Goal: Transaction & Acquisition: Purchase product/service

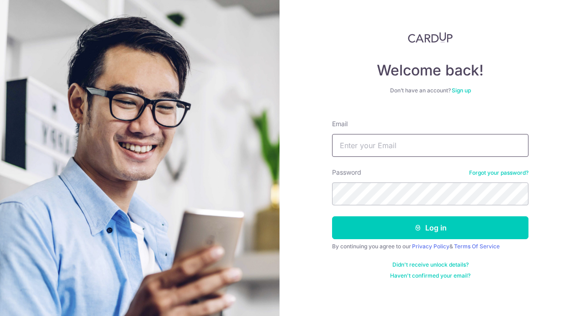
click at [349, 149] on input "Email" at bounding box center [430, 145] width 196 height 23
type input "[PERSON_NAME][EMAIL_ADDRESS][DOMAIN_NAME]"
click at [332, 216] on button "Log in" at bounding box center [430, 227] width 196 height 23
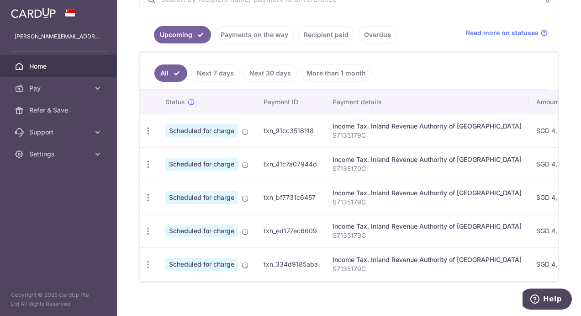
scroll to position [203, 0]
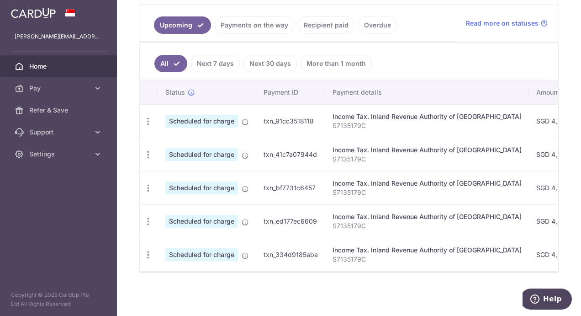
click at [223, 121] on span "Scheduled for charge" at bounding box center [201, 121] width 73 height 13
click at [148, 119] on icon "button" at bounding box center [148, 121] width 10 height 10
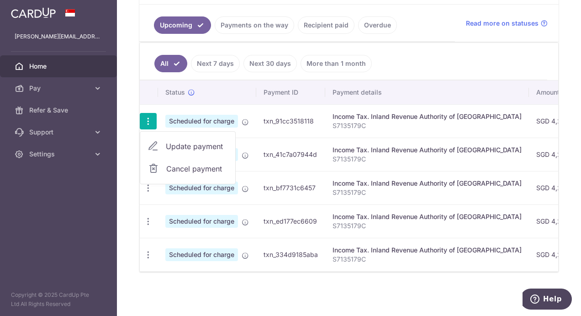
click at [276, 124] on td "txn_91cc3518118" at bounding box center [290, 120] width 69 height 33
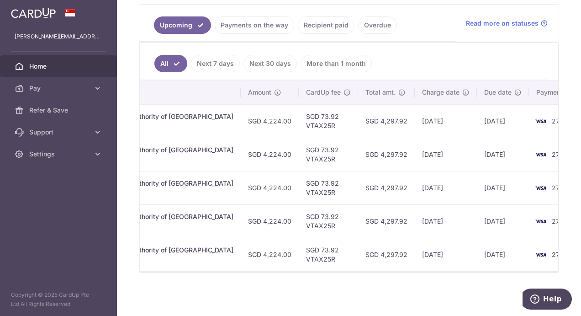
scroll to position [0, 294]
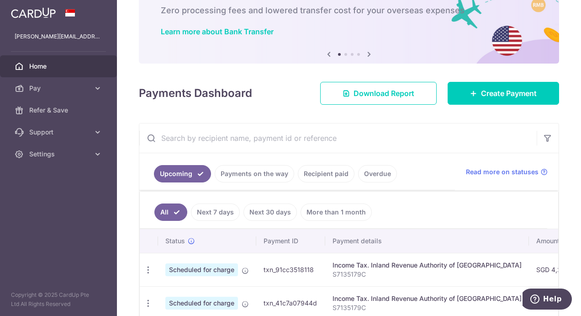
scroll to position [20, 0]
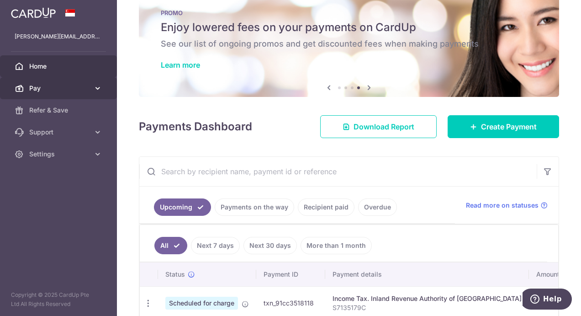
click at [56, 92] on link "Pay" at bounding box center [58, 88] width 117 height 22
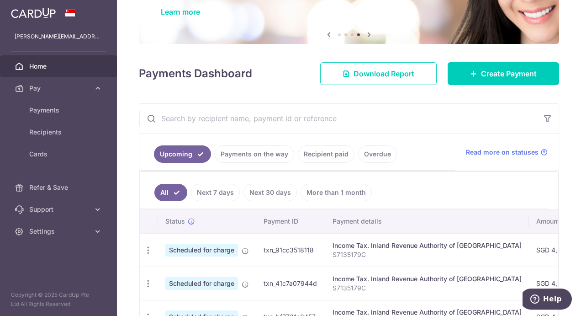
scroll to position [0, 0]
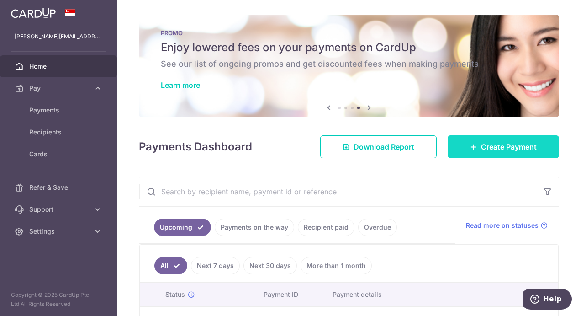
click at [481, 145] on span "Create Payment" at bounding box center [509, 146] width 56 height 11
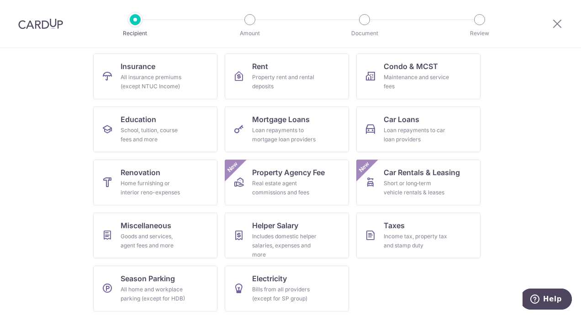
scroll to position [92, 0]
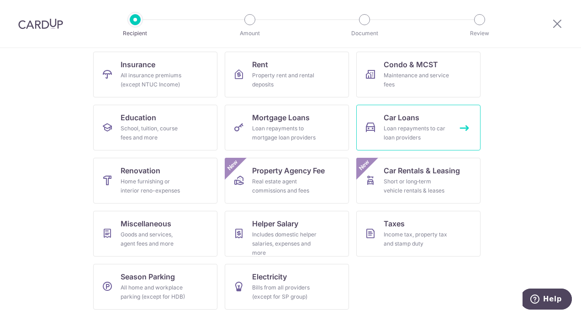
click at [420, 132] on div "Loan repayments to car loan providers" at bounding box center [417, 133] width 66 height 18
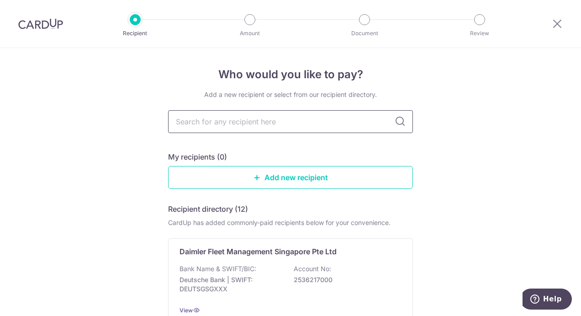
click at [288, 121] on input "text" at bounding box center [290, 121] width 245 height 23
type input "dbs"
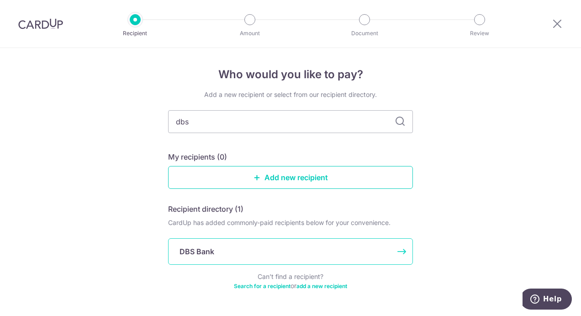
click at [188, 252] on p "DBS Bank" at bounding box center [197, 251] width 35 height 11
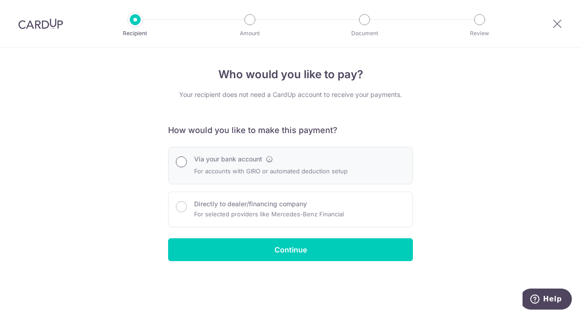
click at [180, 163] on input "Via your bank account" at bounding box center [181, 161] width 11 height 11
radio input "true"
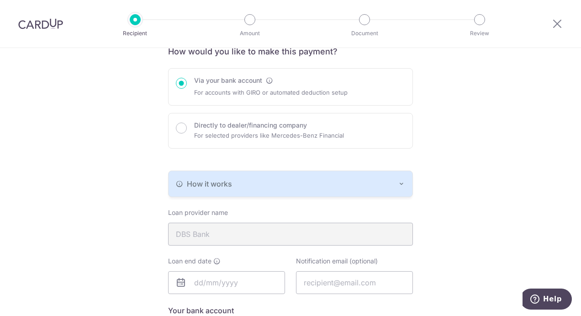
scroll to position [91, 0]
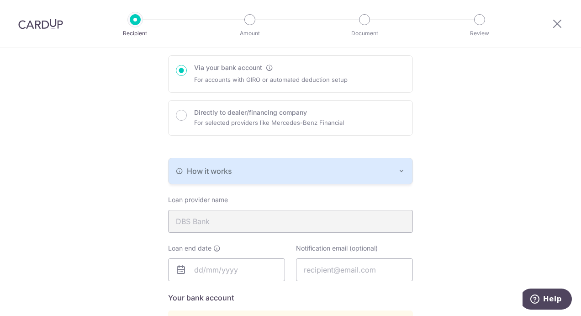
click at [402, 170] on icon "button" at bounding box center [401, 170] width 7 height 7
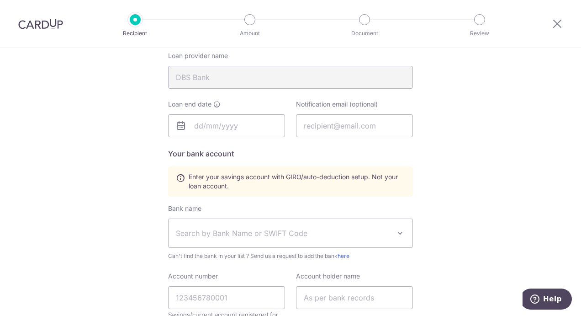
scroll to position [320, 0]
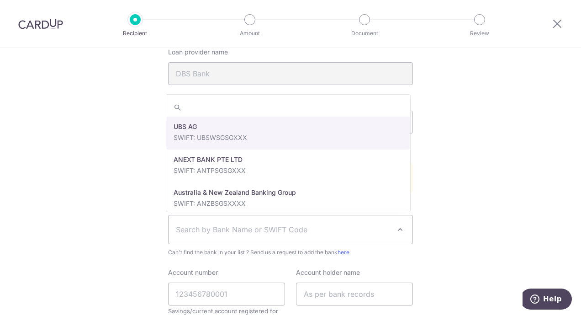
click at [259, 226] on span "Search by Bank Name or SWIFT Code" at bounding box center [283, 229] width 215 height 11
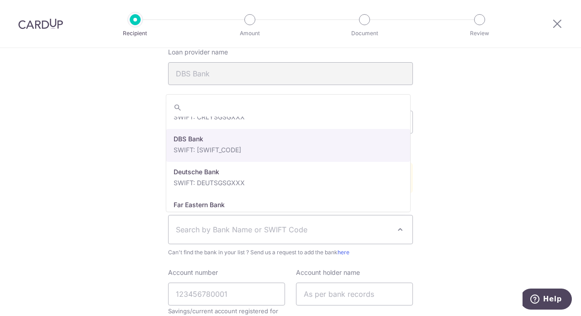
scroll to position [822, 0]
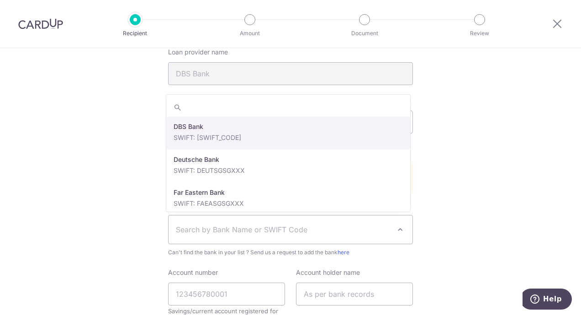
select select "6"
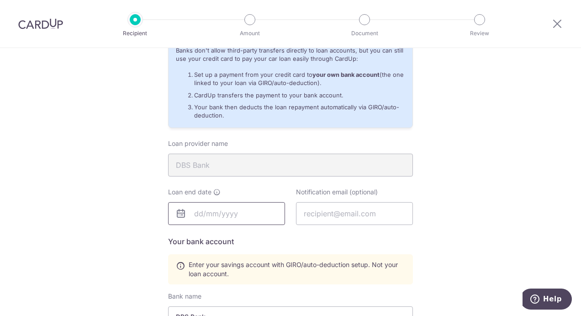
scroll to position [183, 0]
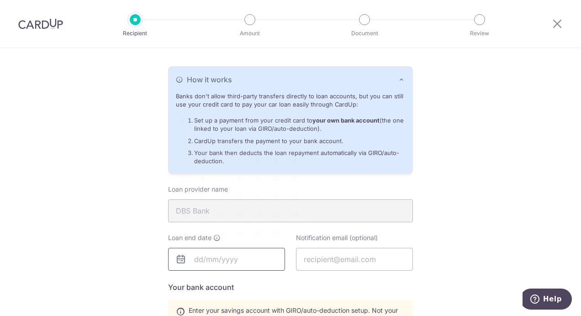
click at [196, 259] on input "text" at bounding box center [226, 259] width 117 height 23
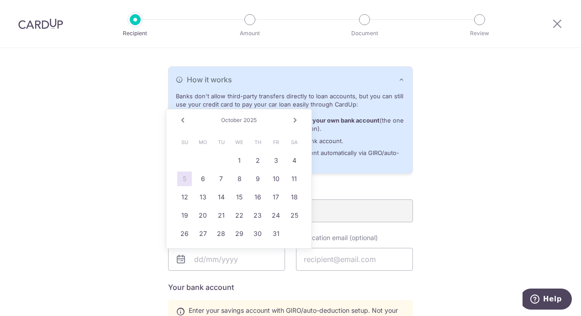
click at [251, 122] on span "2025" at bounding box center [249, 119] width 13 height 7
click at [233, 119] on span "October" at bounding box center [231, 119] width 21 height 7
click at [296, 122] on link "Next" at bounding box center [295, 120] width 11 height 11
click at [297, 122] on link "Next" at bounding box center [295, 120] width 11 height 11
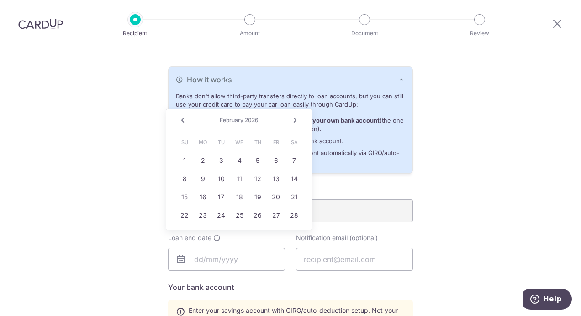
click at [297, 122] on link "Next" at bounding box center [295, 120] width 11 height 11
click at [258, 193] on link "16" at bounding box center [257, 197] width 15 height 15
type input "04/16/2026"
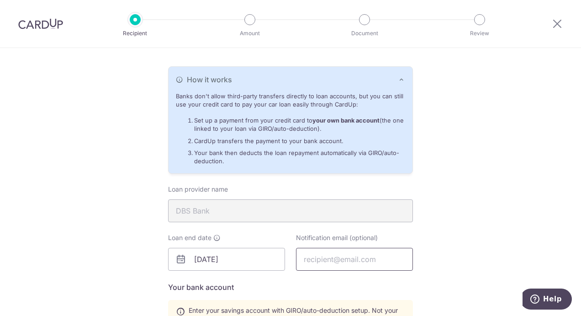
click at [313, 259] on input "text" at bounding box center [354, 259] width 117 height 23
type input "[PERSON_NAME][EMAIL_ADDRESS][DOMAIN_NAME]"
click at [415, 229] on div "Who would you like to pay? Your recipient does not need a CardUp account to rec…" at bounding box center [290, 223] width 581 height 717
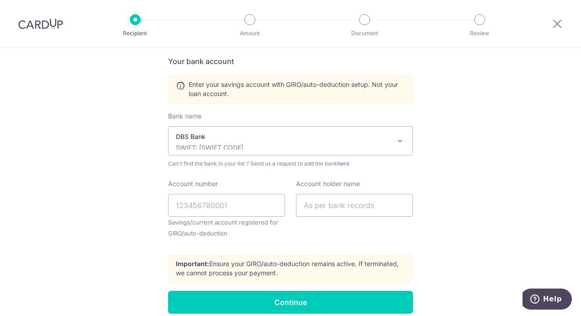
scroll to position [411, 0]
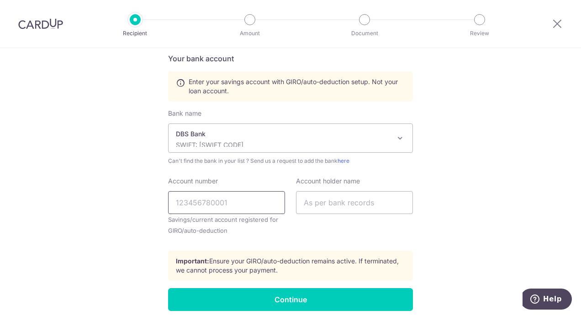
click at [228, 205] on input "Account number" at bounding box center [226, 202] width 117 height 23
type input "015116579"
click at [322, 205] on input "text" at bounding box center [354, 202] width 117 height 23
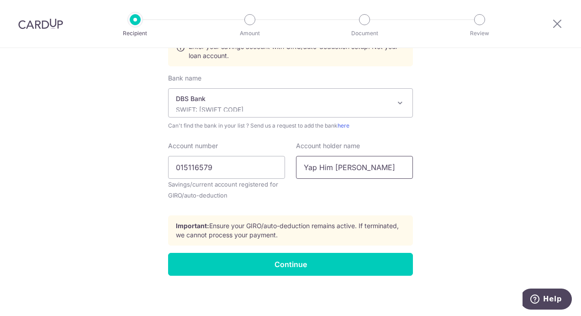
scroll to position [447, 0]
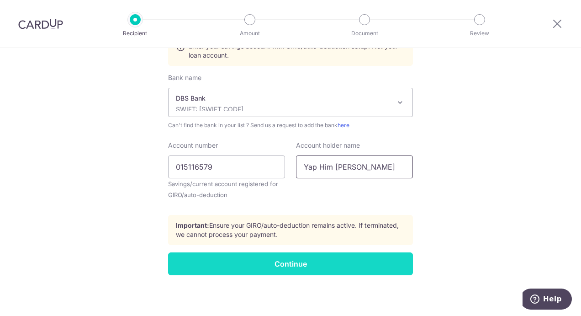
type input "Yap Him Kuei Warren"
click at [280, 262] on input "Continue" at bounding box center [290, 263] width 245 height 23
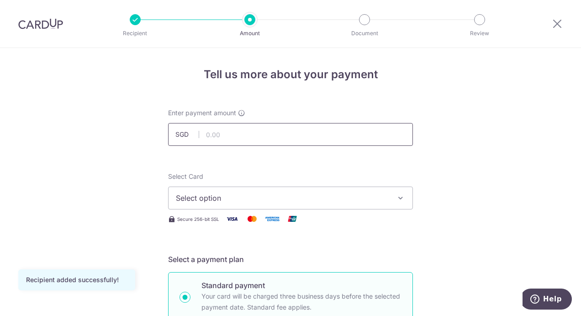
click at [231, 136] on input "text" at bounding box center [290, 134] width 245 height 23
type input "2,528.00"
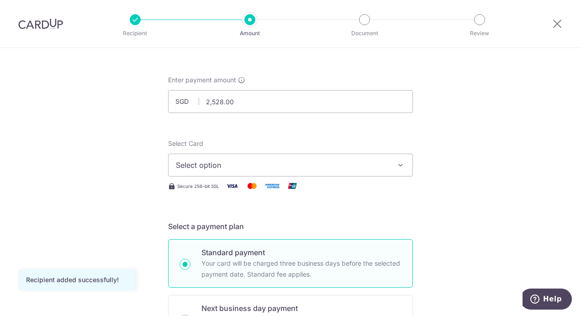
scroll to position [46, 0]
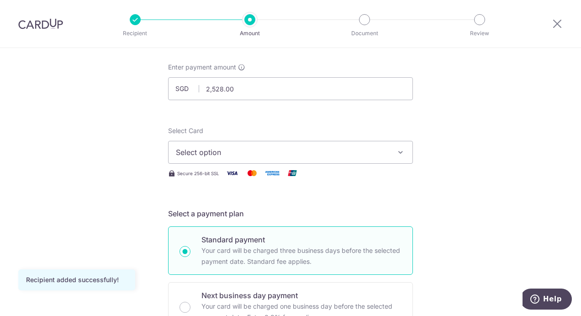
click at [243, 159] on button "Select option" at bounding box center [290, 152] width 245 height 23
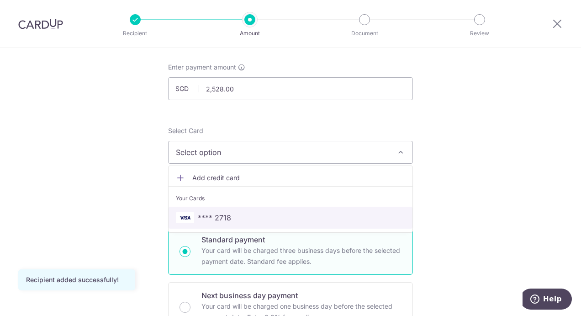
click at [232, 216] on span "**** 2718" at bounding box center [290, 217] width 229 height 11
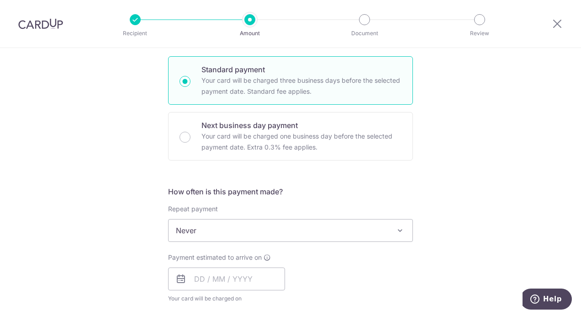
scroll to position [274, 0]
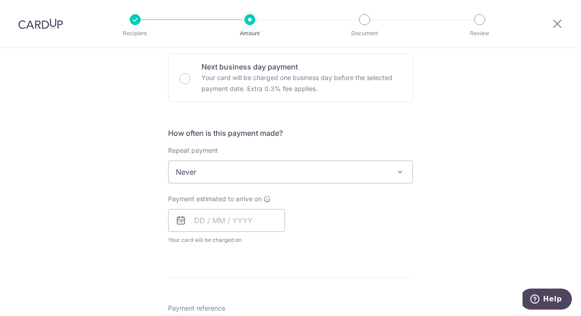
click at [314, 178] on span "Never" at bounding box center [291, 172] width 244 height 22
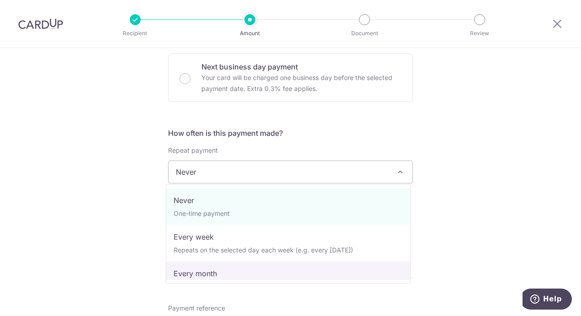
select select "3"
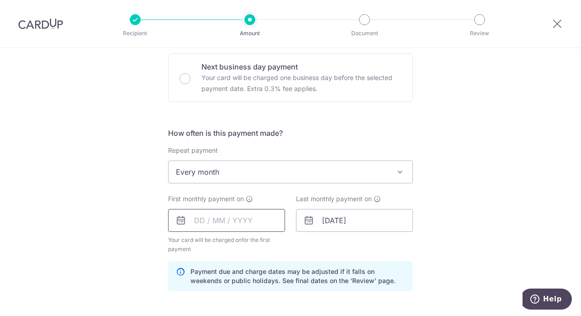
click at [195, 217] on input "text" at bounding box center [226, 220] width 117 height 23
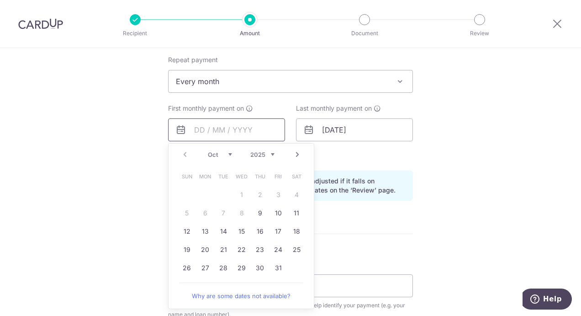
scroll to position [365, 0]
click at [257, 232] on link "16" at bounding box center [260, 230] width 15 height 15
type input "[DATE]"
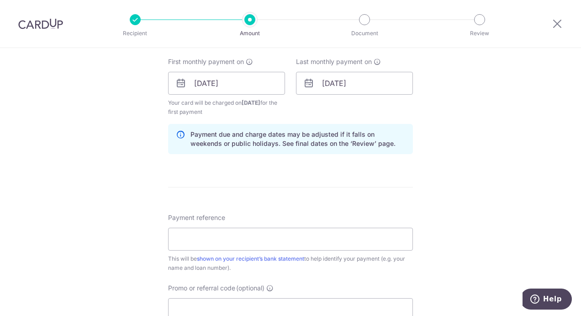
scroll to position [457, 0]
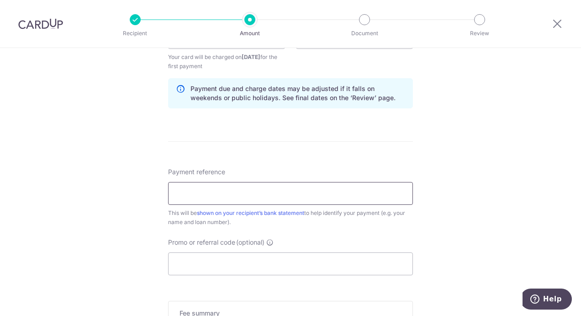
click at [270, 196] on input "Payment reference" at bounding box center [290, 193] width 245 height 23
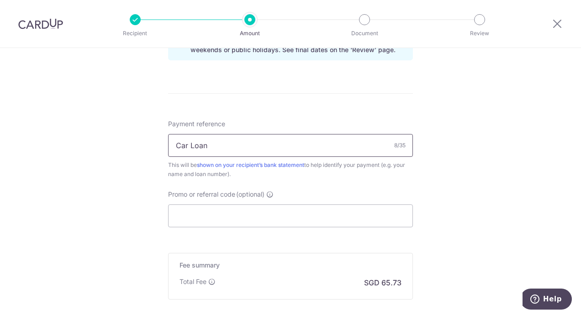
scroll to position [548, 0]
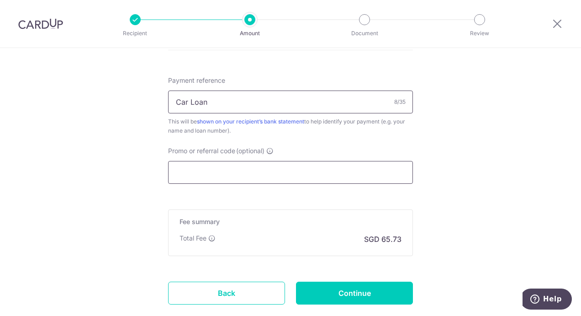
type input "Car Loan"
click at [223, 174] on input "Promo or referral code (optional)" at bounding box center [290, 172] width 245 height 23
click at [215, 171] on input "Promo or referral code (optional)" at bounding box center [290, 172] width 245 height 23
paste input "ISAACY524"
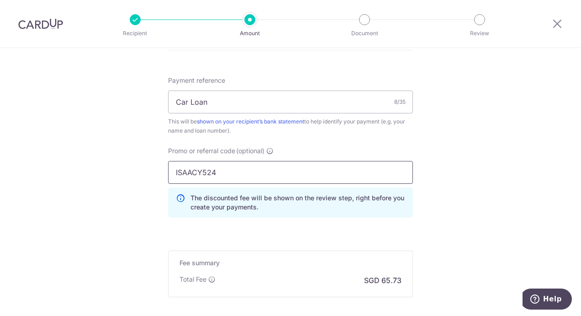
type input "ISAACY524"
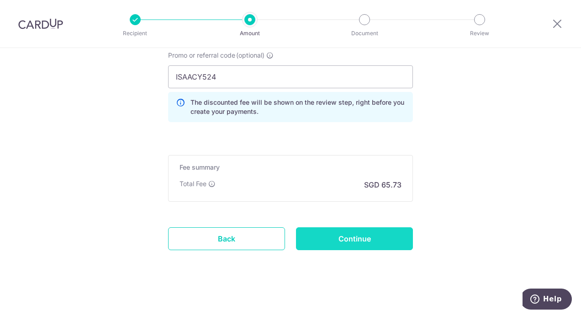
click at [352, 236] on input "Continue" at bounding box center [354, 238] width 117 height 23
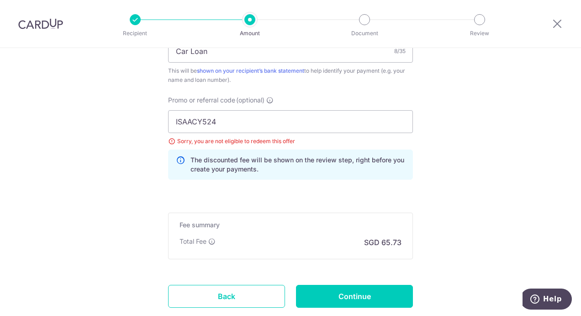
scroll to position [473, 0]
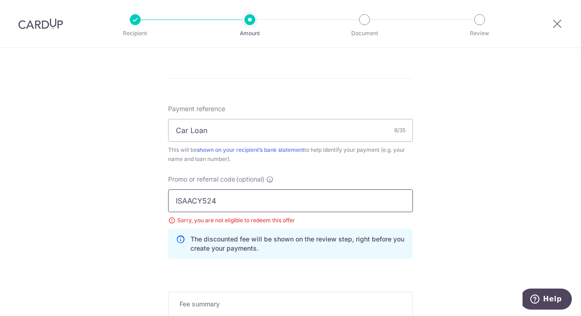
drag, startPoint x: 238, startPoint y: 200, endPoint x: 170, endPoint y: 192, distance: 67.6
click at [170, 192] on input "ISAACY524" at bounding box center [290, 200] width 245 height 23
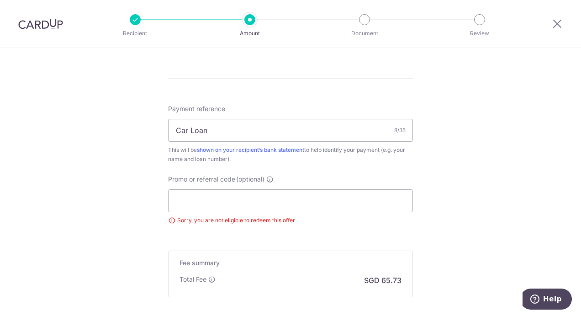
drag, startPoint x: 457, startPoint y: 202, endPoint x: 453, endPoint y: 196, distance: 6.9
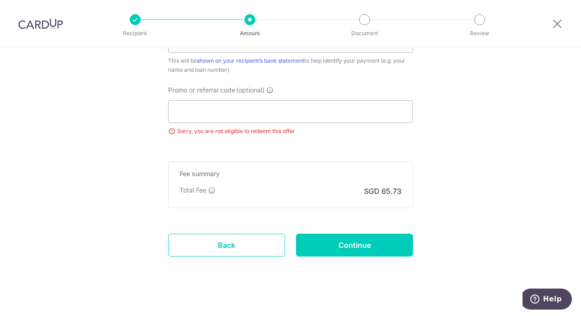
scroll to position [569, 0]
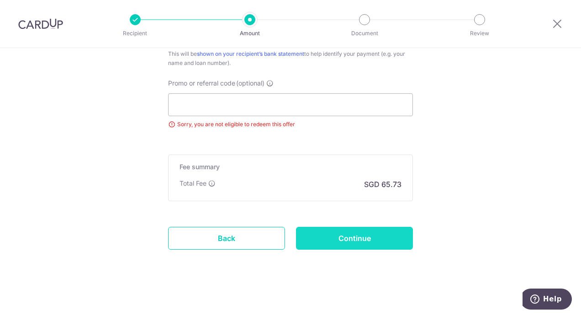
click at [365, 239] on input "Continue" at bounding box center [354, 238] width 117 height 23
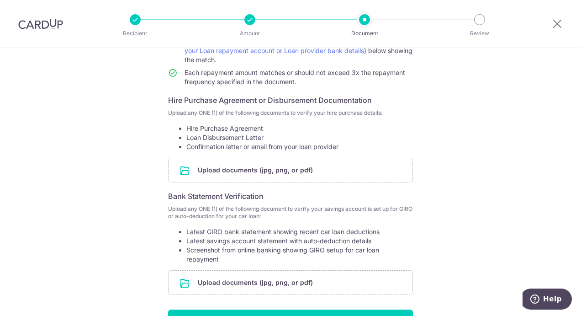
scroll to position [137, 0]
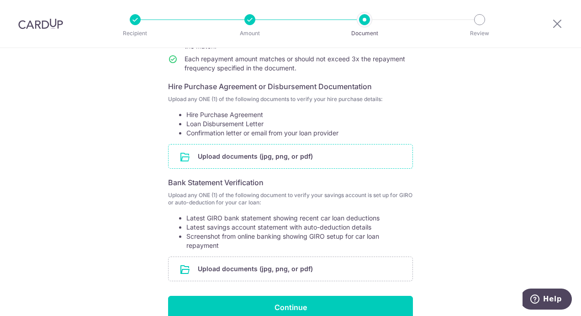
click at [219, 154] on input "file" at bounding box center [291, 156] width 244 height 24
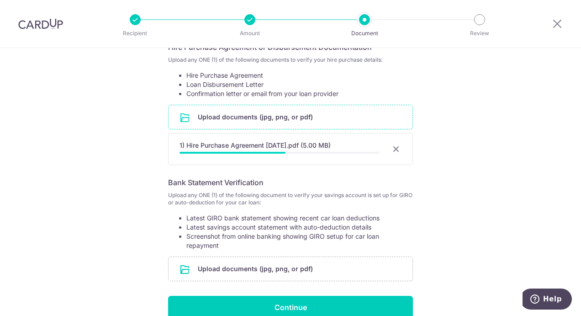
scroll to position [228, 0]
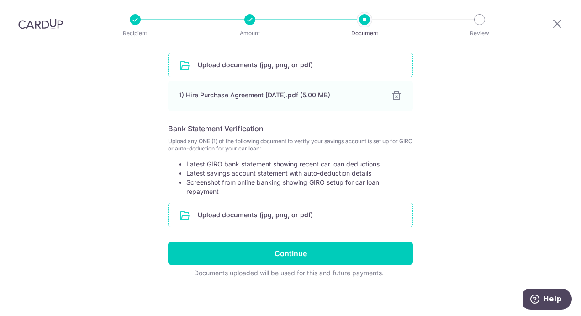
click at [273, 211] on input "file" at bounding box center [291, 215] width 244 height 24
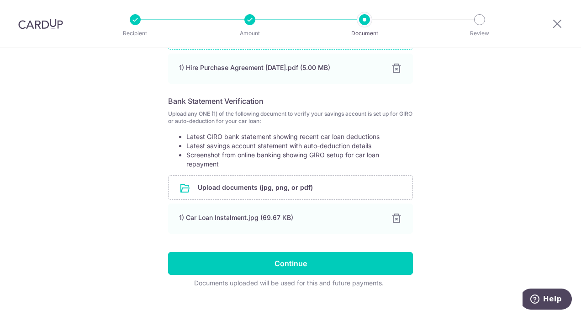
scroll to position [269, 0]
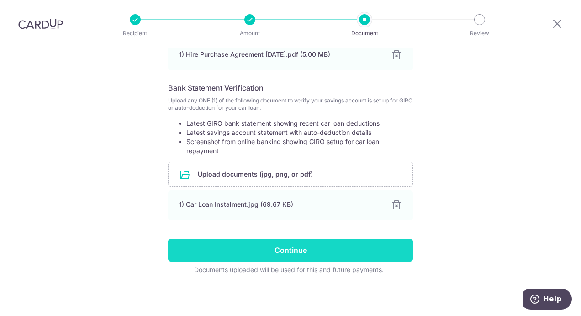
click at [295, 253] on input "Continue" at bounding box center [290, 249] width 245 height 23
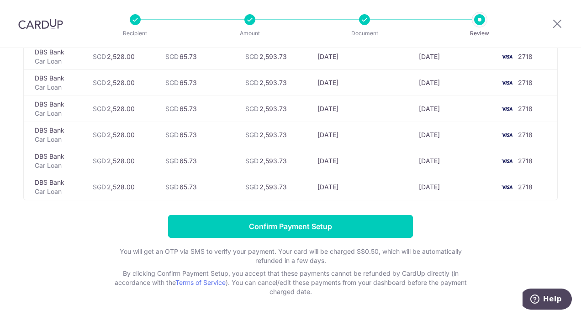
scroll to position [137, 0]
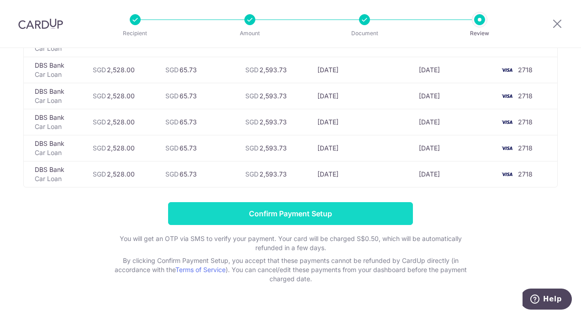
click at [290, 214] on input "Confirm Payment Setup" at bounding box center [290, 213] width 245 height 23
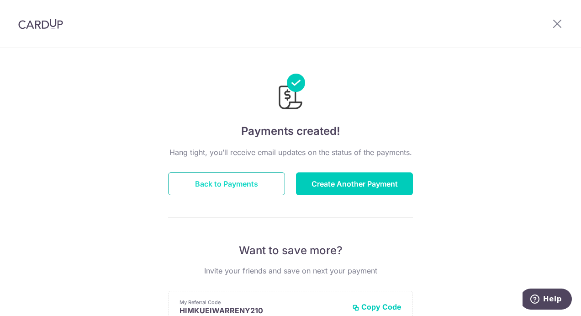
click at [259, 181] on button "Back to Payments" at bounding box center [226, 183] width 117 height 23
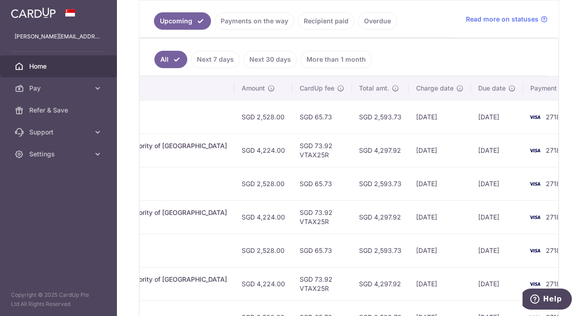
scroll to position [208, 0]
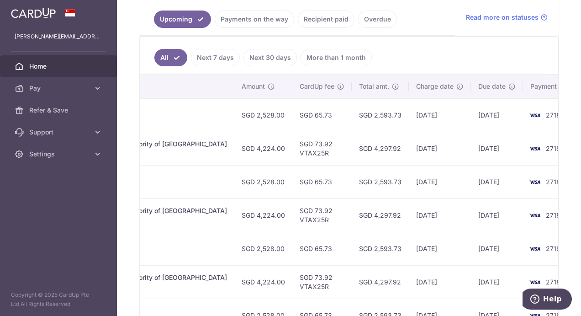
drag, startPoint x: 382, startPoint y: 144, endPoint x: 413, endPoint y: 143, distance: 31.1
click at [413, 143] on td "[DATE]" at bounding box center [440, 148] width 62 height 33
copy td "[DATE]"
drag, startPoint x: 443, startPoint y: 144, endPoint x: 476, endPoint y: 144, distance: 33.3
click at [476, 144] on td "[DATE]" at bounding box center [497, 148] width 52 height 33
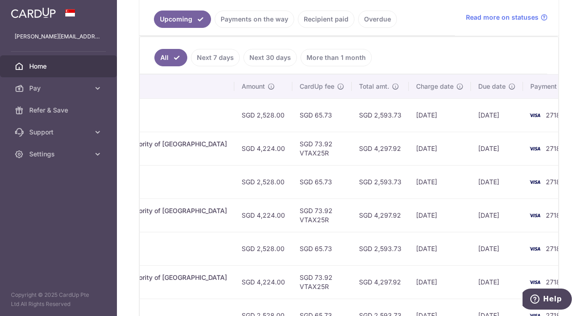
copy td "[DATE]"
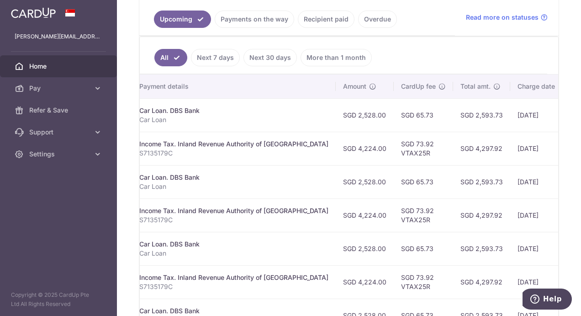
click at [518, 192] on td "[DATE]" at bounding box center [541, 181] width 62 height 33
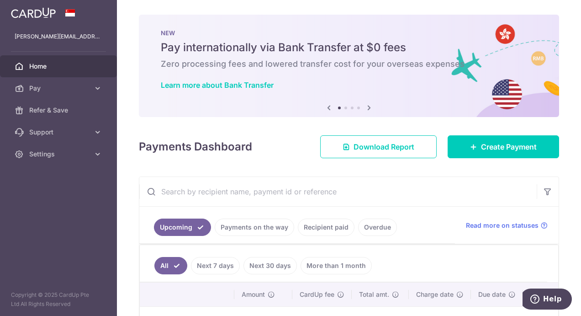
scroll to position [183, 0]
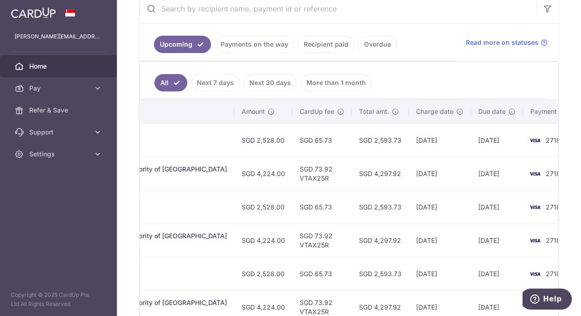
click at [259, 82] on link "Next 30 days" at bounding box center [269, 82] width 53 height 17
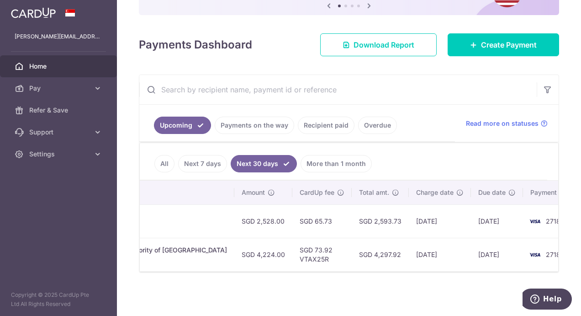
scroll to position [0, 0]
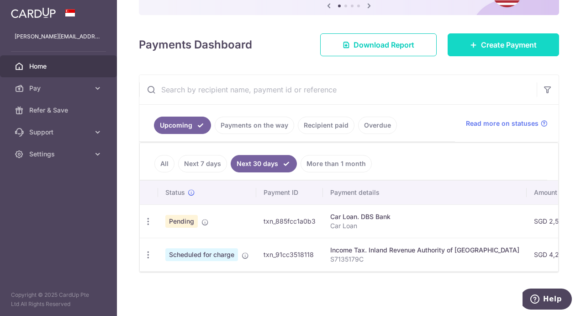
click at [470, 45] on icon at bounding box center [473, 44] width 7 height 7
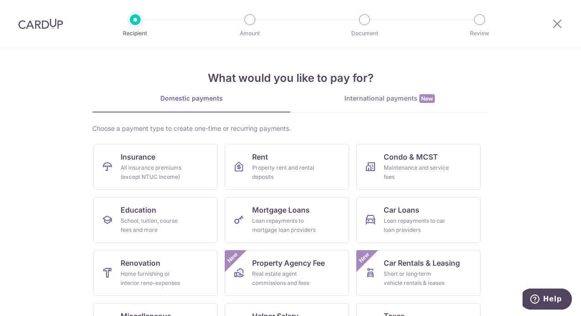
scroll to position [92, 0]
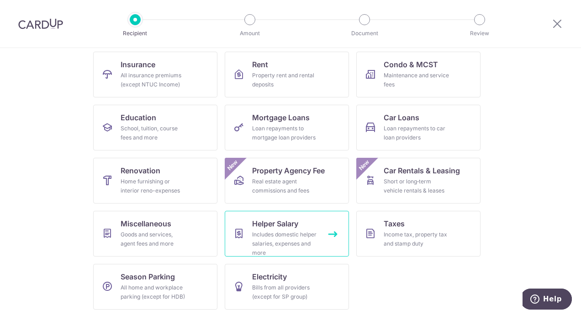
click at [270, 220] on span "Helper Salary" at bounding box center [275, 223] width 46 height 11
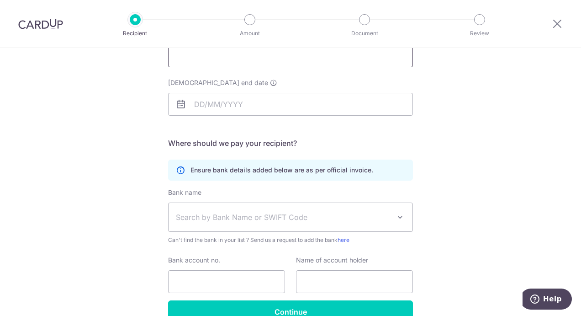
scroll to position [137, 0]
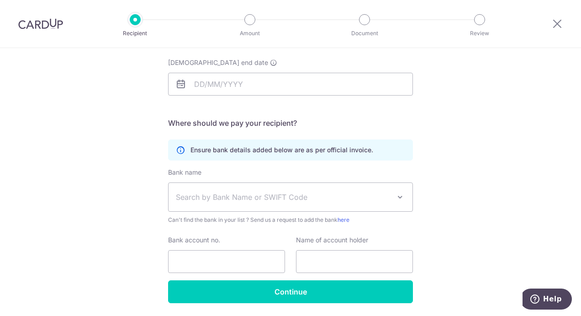
click at [176, 151] on icon at bounding box center [180, 149] width 9 height 9
click at [178, 150] on icon at bounding box center [180, 149] width 9 height 9
click at [265, 204] on span "Search by Bank Name or SWIFT Code" at bounding box center [291, 197] width 244 height 28
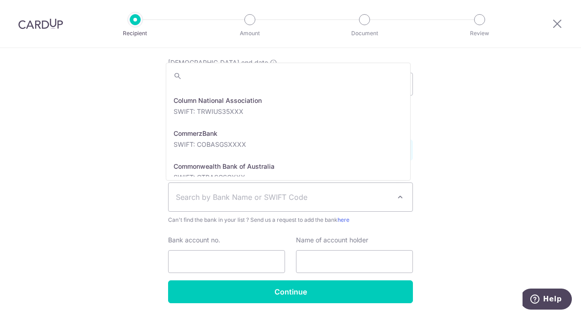
scroll to position [777, 0]
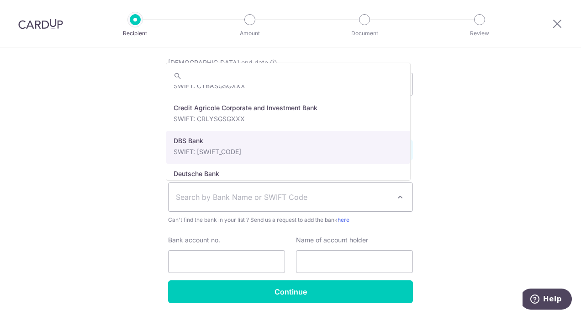
select select "6"
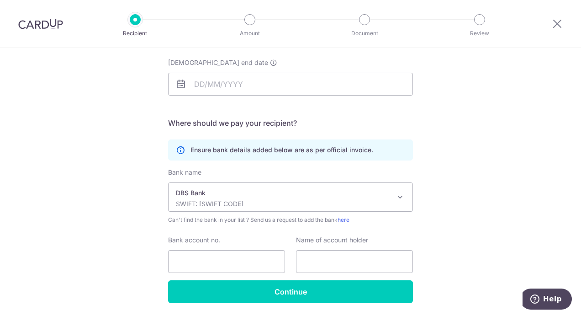
click at [461, 159] on div "Who would you like to pay? Your recipient does not need a CardUp account to rec…" at bounding box center [290, 128] width 581 height 435
click at [178, 148] on icon at bounding box center [180, 149] width 9 height 9
click at [244, 146] on p "Ensure bank details added below are as per official invoice." at bounding box center [281, 149] width 183 height 9
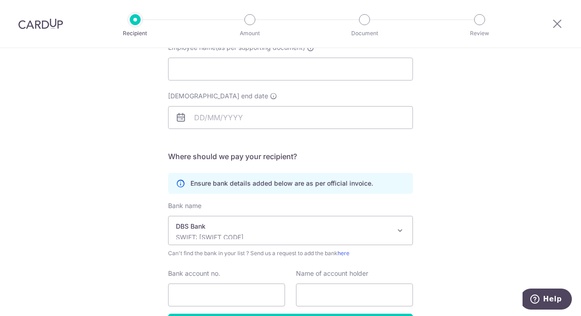
scroll to position [0, 0]
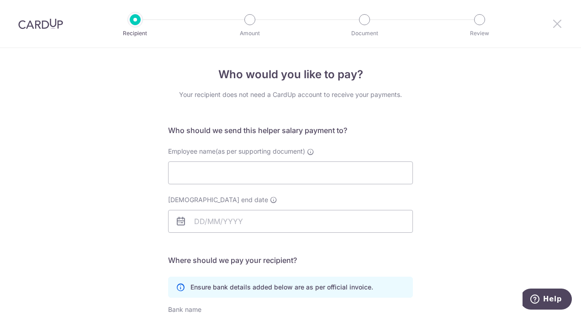
drag, startPoint x: 561, startPoint y: 22, endPoint x: 332, endPoint y: 36, distance: 230.2
click at [561, 22] on icon at bounding box center [557, 23] width 11 height 11
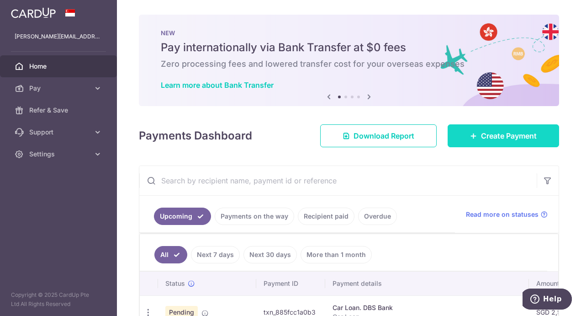
click at [481, 133] on span "Create Payment" at bounding box center [509, 135] width 56 height 11
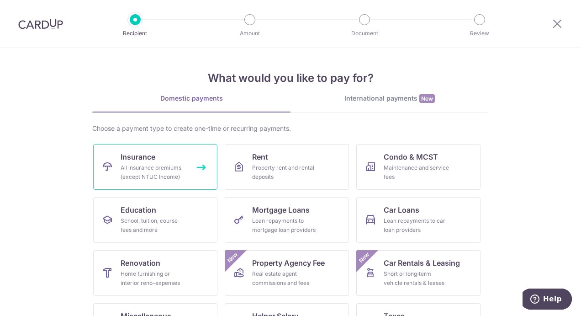
click at [167, 155] on link "Insurance All insurance premiums (except NTUC Income)" at bounding box center [155, 167] width 124 height 46
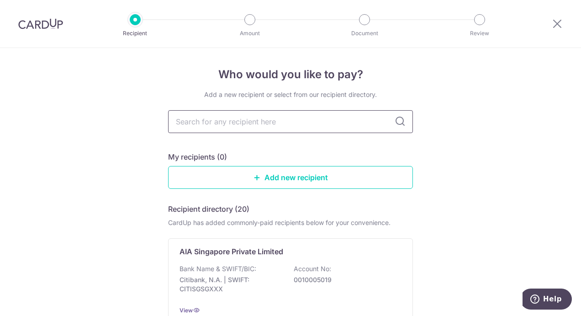
click at [232, 122] on input "text" at bounding box center [290, 121] width 245 height 23
type input "aia"
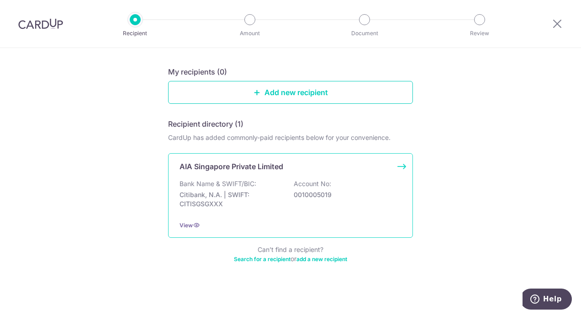
click at [238, 171] on div "AIA Singapore Private Limited Bank Name & SWIFT/BIC: Citibank, N.A. | SWIFT: CI…" at bounding box center [290, 195] width 245 height 85
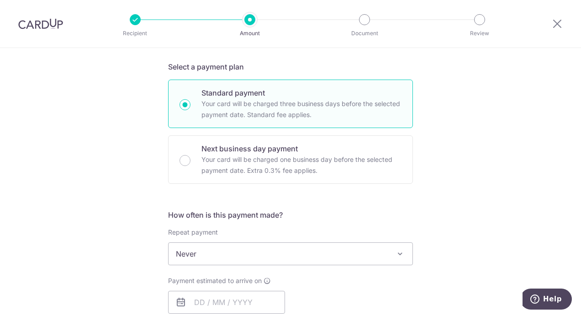
scroll to position [91, 0]
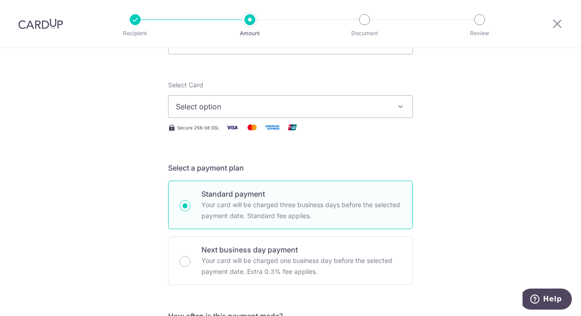
click at [245, 112] on button "Select option" at bounding box center [290, 106] width 245 height 23
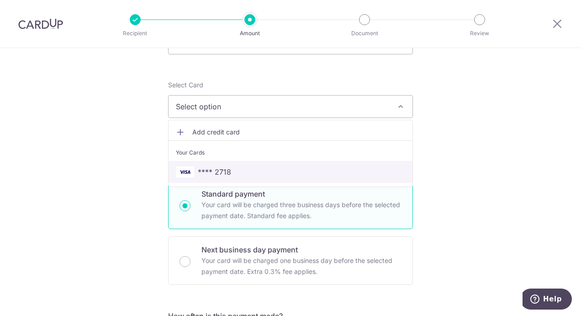
click at [227, 166] on span "**** 2718" at bounding box center [214, 171] width 33 height 11
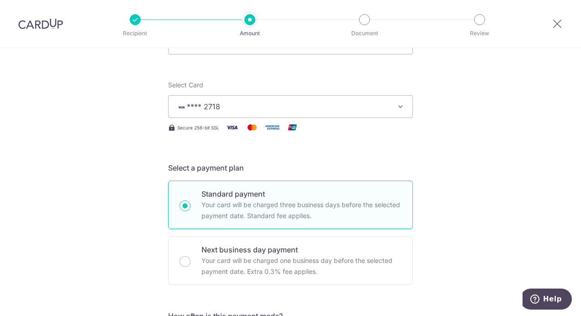
scroll to position [137, 0]
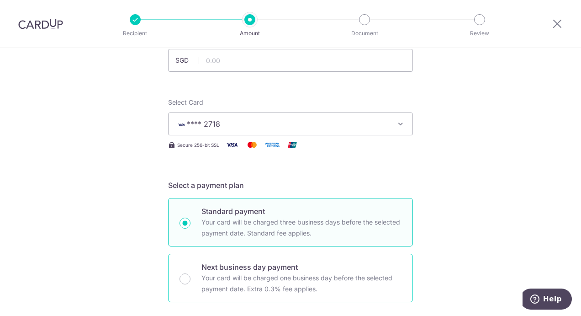
scroll to position [228, 0]
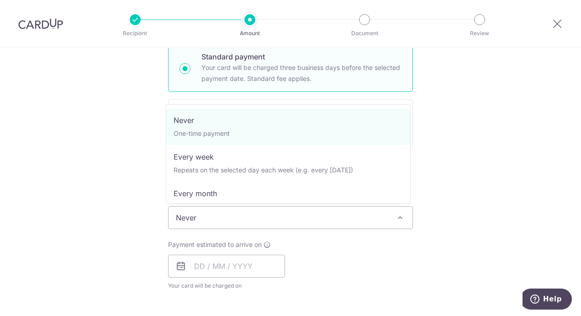
click at [201, 219] on span "Never" at bounding box center [291, 217] width 244 height 22
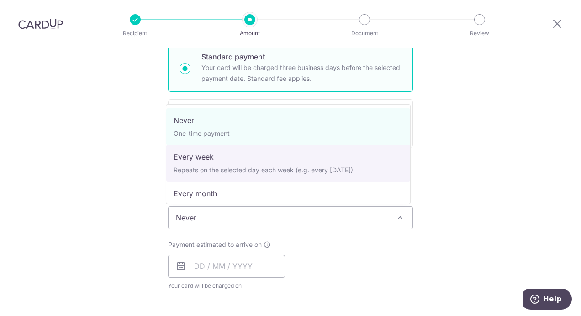
click at [143, 174] on div "Tell us more about your payment Enter payment amount SGD Select Card **** 2718 …" at bounding box center [290, 233] width 581 height 826
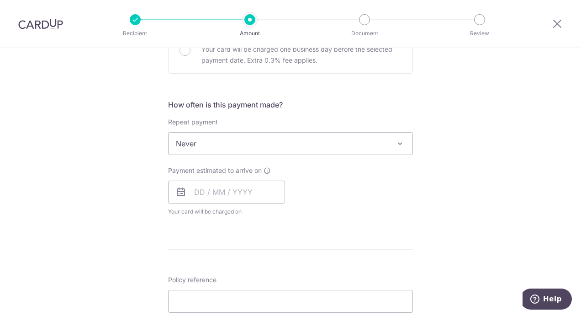
scroll to position [365, 0]
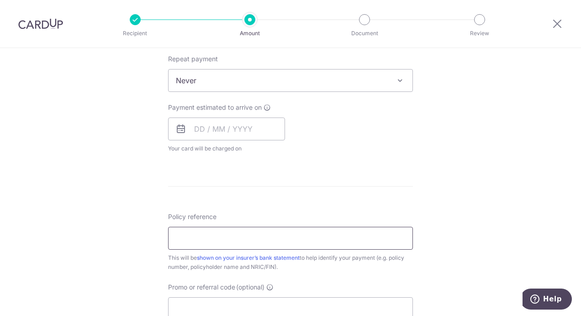
click at [178, 232] on input "Policy reference" at bounding box center [290, 238] width 245 height 23
paste input "H220004394"
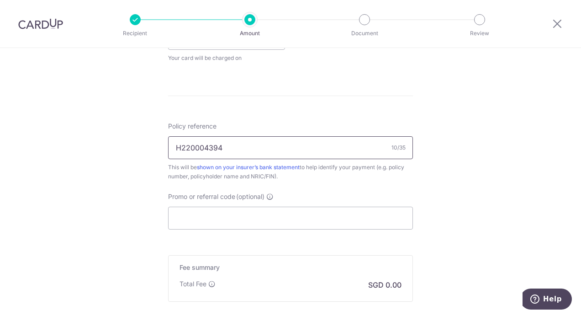
scroll to position [457, 0]
type input "H220004394"
click at [200, 219] on input "Promo or referral code (optional)" at bounding box center [290, 217] width 245 height 23
click at [217, 211] on input "Promo or referral code (optional)" at bounding box center [290, 217] width 245 height 23
paste input "ISAACY524"
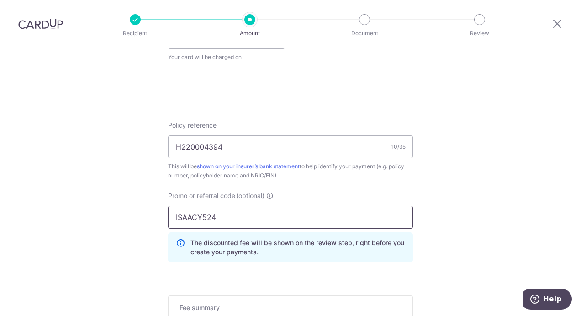
type input "ISAACY524"
click at [313, 191] on div "Promo or referral code (optional) ISAACY524 The discounted fee will be shown on…" at bounding box center [290, 226] width 245 height 71
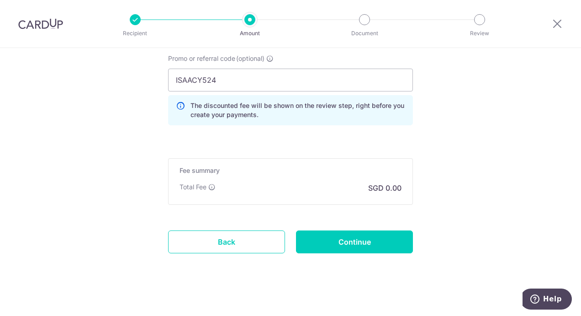
scroll to position [365, 0]
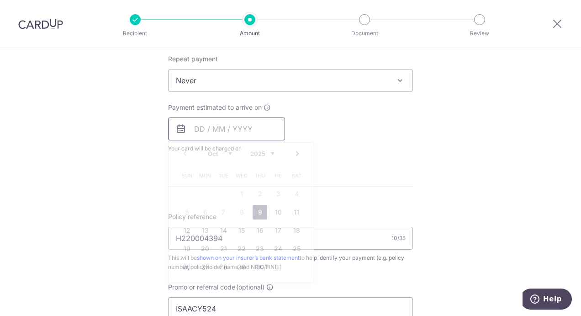
click at [191, 128] on input "text" at bounding box center [226, 128] width 117 height 23
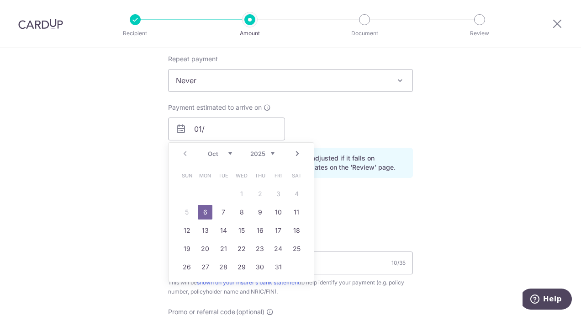
click at [229, 153] on select "Oct Nov Dec" at bounding box center [220, 153] width 24 height 7
click at [260, 153] on select "2025 2026 2027 2028 2029 2030 2031 2032 2033 2034 2035" at bounding box center [262, 153] width 24 height 7
click at [225, 152] on select "Jan Feb Mar Apr May Jun Jul Aug Sep Oct Nov Dec" at bounding box center [220, 153] width 24 height 7
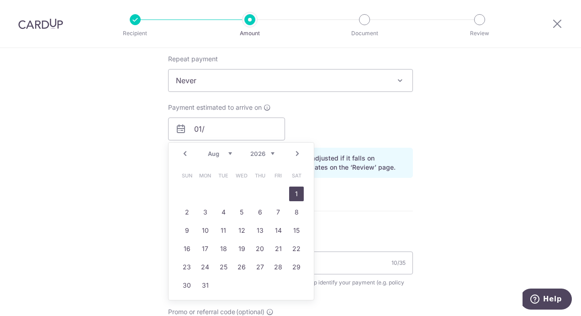
click at [295, 194] on link "1" at bounding box center [296, 193] width 15 height 15
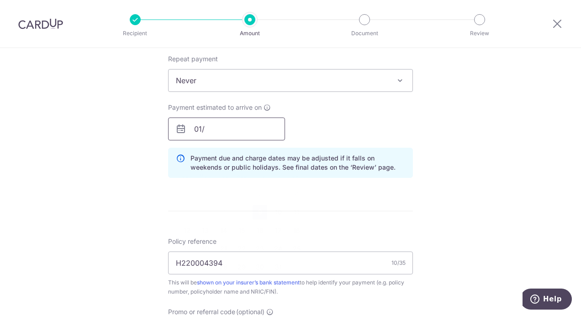
click at [240, 123] on input "01/" at bounding box center [226, 128] width 117 height 23
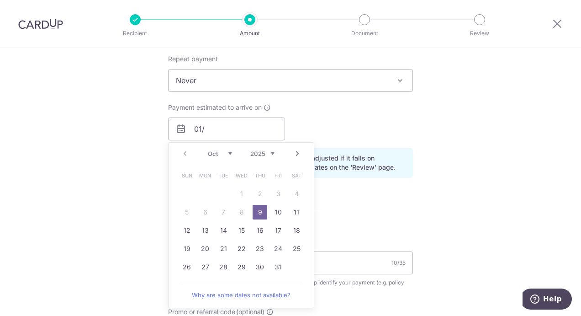
click at [270, 154] on select "2025 2026 2027 2028 2029 2030 2031 2032 2033 2034 2035" at bounding box center [262, 153] width 24 height 7
click at [227, 155] on select "Jan Feb Mar Apr May Jun Jul Aug Sep Oct Nov Dec" at bounding box center [220, 153] width 24 height 7
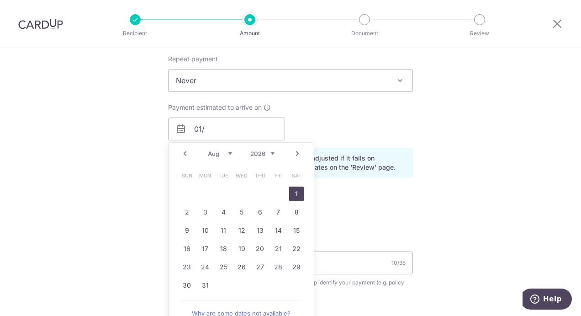
click at [294, 195] on link "1" at bounding box center [296, 193] width 15 height 15
type input "01/08/2026"
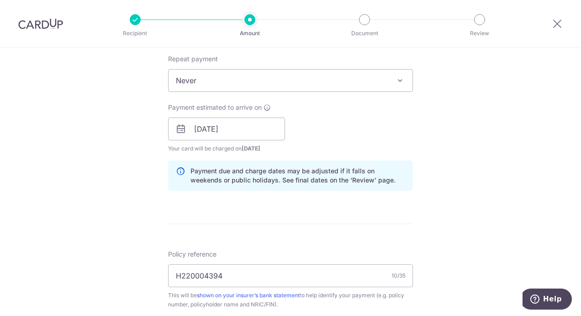
click at [319, 135] on div "Payment estimated to arrive on 01/08/2026 Prev Next Aug Sep Oct Nov Dec 2026 20…" at bounding box center [291, 128] width 256 height 50
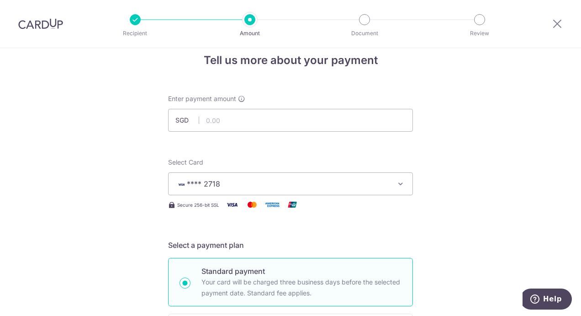
scroll to position [0, 0]
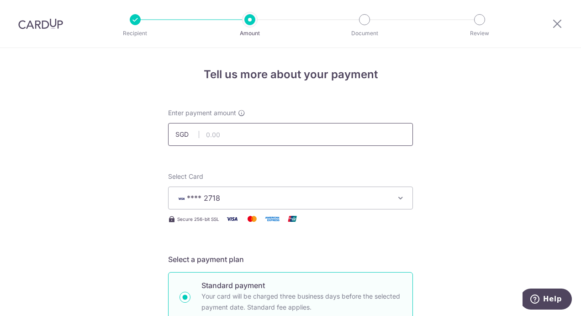
click at [227, 135] on input "text" at bounding box center [290, 134] width 245 height 23
click at [233, 134] on input "text" at bounding box center [290, 134] width 245 height 23
type input "520.00"
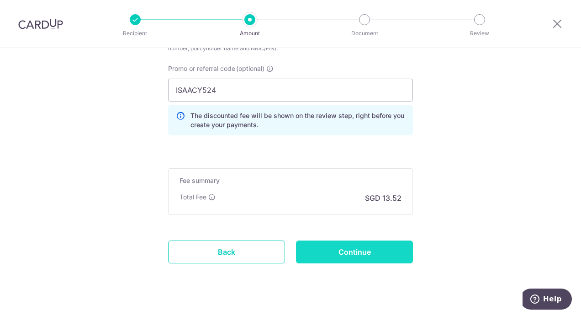
scroll to position [634, 0]
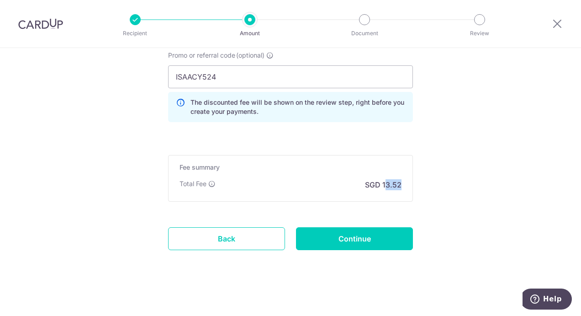
drag, startPoint x: 382, startPoint y: 182, endPoint x: 392, endPoint y: 184, distance: 9.8
click at [392, 184] on p "SGD 13.52" at bounding box center [383, 184] width 37 height 11
drag, startPoint x: 392, startPoint y: 184, endPoint x: 380, endPoint y: 182, distance: 12.4
click at [380, 182] on p "SGD 13.52" at bounding box center [383, 184] width 37 height 11
drag, startPoint x: 380, startPoint y: 181, endPoint x: 401, endPoint y: 183, distance: 21.1
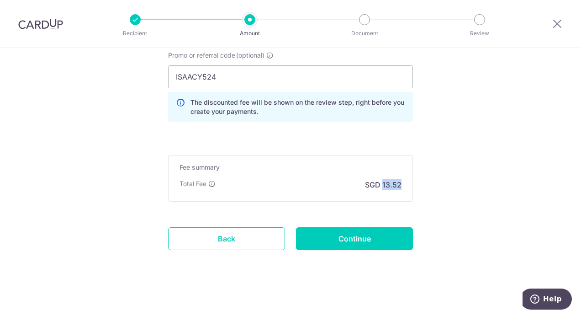
click at [401, 183] on div "Fee summary Base fee Extend fee Next-day fee Total Fee SGD 13.52" at bounding box center [290, 178] width 245 height 47
copy p "13.52"
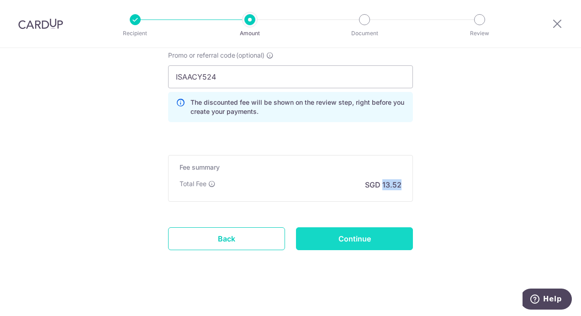
click at [365, 241] on input "Continue" at bounding box center [354, 238] width 117 height 23
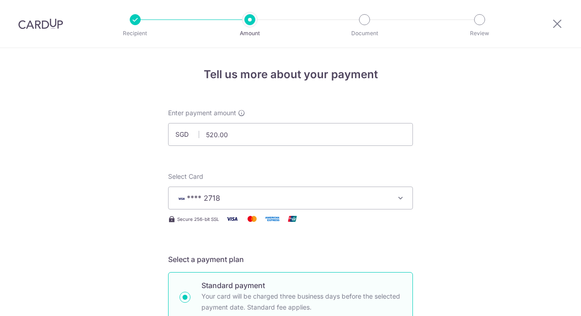
scroll to position [647, 0]
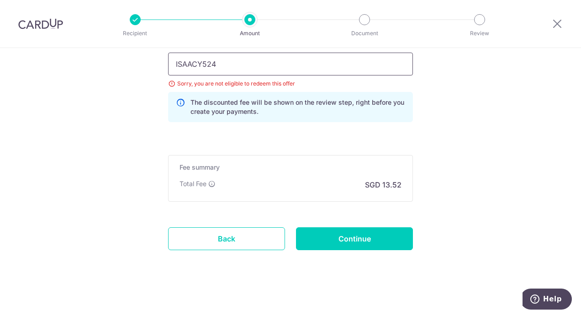
drag, startPoint x: 230, startPoint y: 61, endPoint x: 106, endPoint y: 63, distance: 124.7
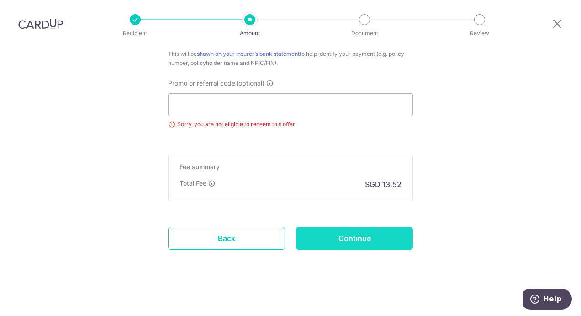
click at [343, 241] on input "Continue" at bounding box center [354, 238] width 117 height 23
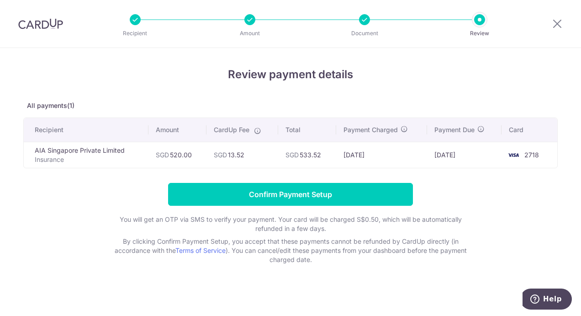
drag, startPoint x: 342, startPoint y: 153, endPoint x: 377, endPoint y: 151, distance: 34.8
click at [377, 151] on td "28/07/2026" at bounding box center [381, 155] width 91 height 26
copy td "28/07/2026"
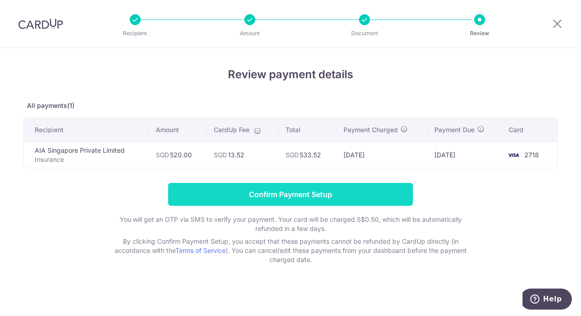
click at [301, 198] on input "Confirm Payment Setup" at bounding box center [290, 194] width 245 height 23
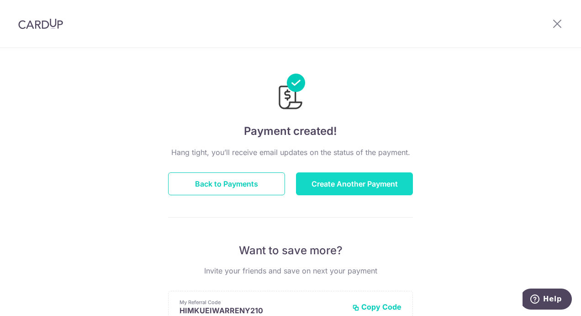
click at [327, 192] on button "Create Another Payment" at bounding box center [354, 183] width 117 height 23
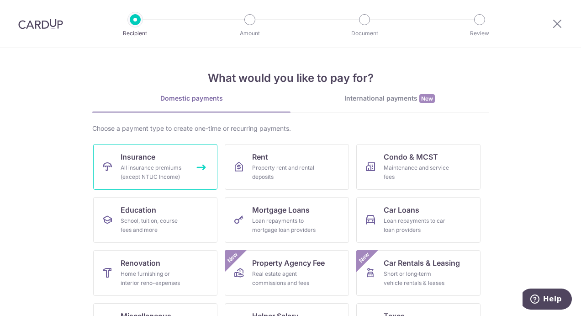
click at [167, 170] on div "All insurance premiums (except NTUC Income)" at bounding box center [154, 172] width 66 height 18
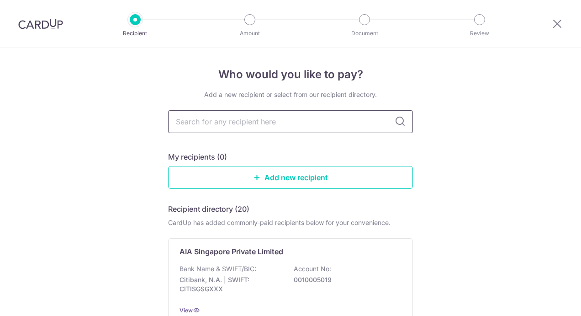
click at [214, 120] on input "text" at bounding box center [290, 121] width 245 height 23
type input "a"
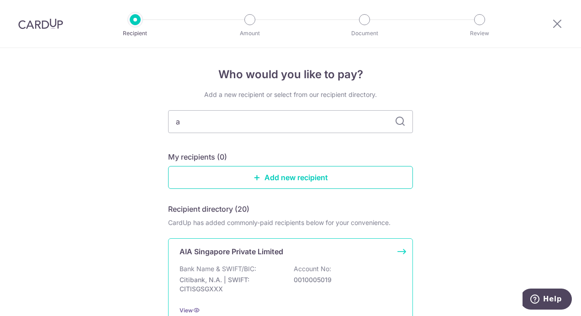
click at [252, 250] on p "AIA Singapore Private Limited" at bounding box center [232, 251] width 104 height 11
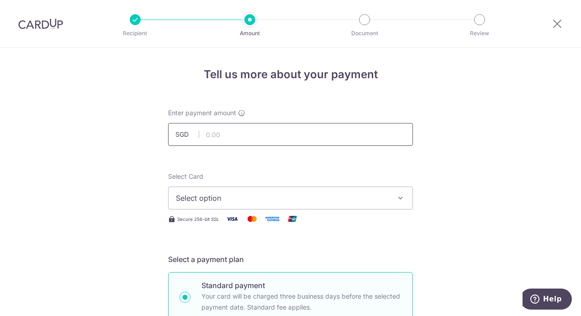
click at [214, 138] on input "text" at bounding box center [290, 134] width 245 height 23
type input "1,010.40"
click at [224, 201] on span "Select option" at bounding box center [282, 197] width 213 height 11
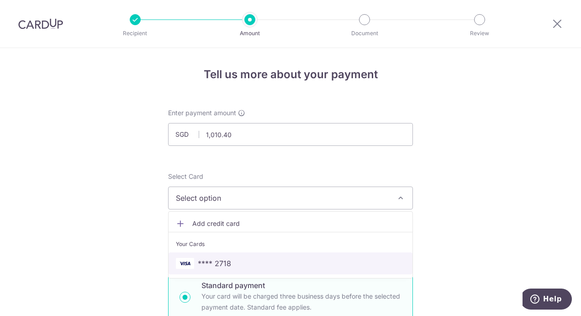
drag, startPoint x: 227, startPoint y: 263, endPoint x: 229, endPoint y: 255, distance: 8.4
click at [227, 263] on span "**** 2718" at bounding box center [214, 263] width 33 height 11
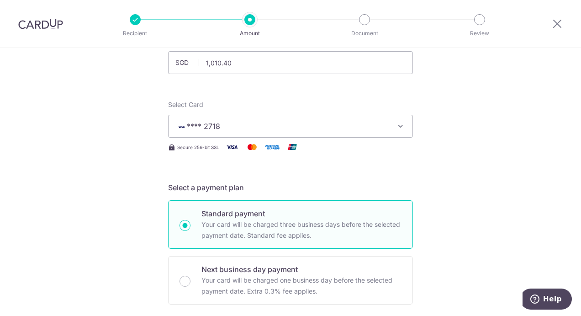
scroll to position [183, 0]
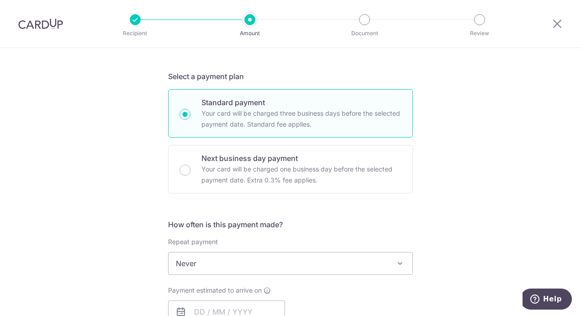
click at [209, 269] on span "Never" at bounding box center [291, 263] width 244 height 22
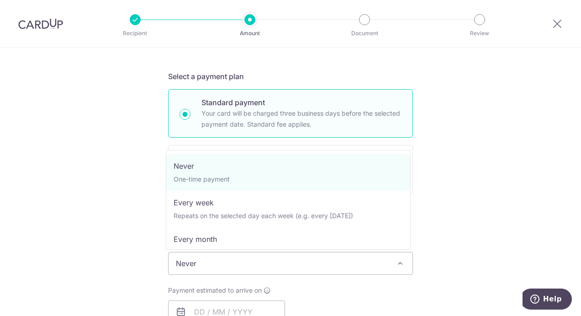
click at [145, 240] on div "Tell us more about your payment Enter payment amount SGD 1,010.40 1010.40 Selec…" at bounding box center [290, 278] width 581 height 826
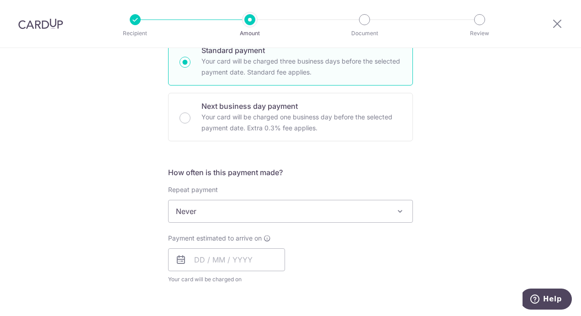
scroll to position [320, 0]
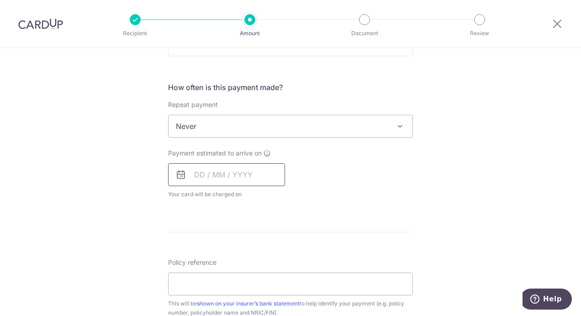
click at [196, 172] on input "text" at bounding box center [226, 174] width 117 height 23
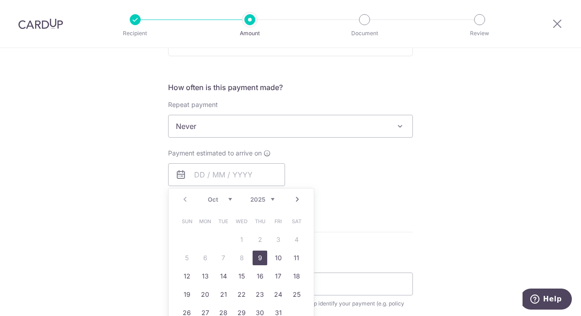
click at [269, 197] on select "2025 2026 2027 2028 2029 2030 2031 2032 2033 2034 2035" at bounding box center [262, 199] width 24 height 7
click at [275, 236] on link "2" at bounding box center [278, 239] width 15 height 15
type input "[DATE]"
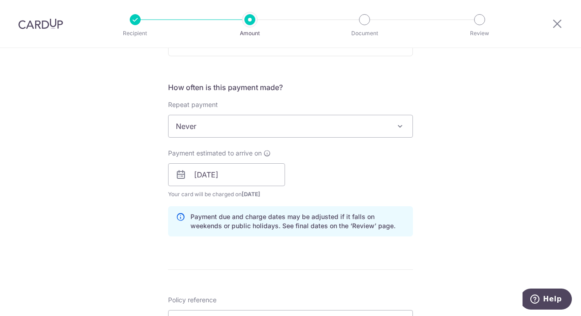
click at [340, 164] on div "Payment estimated to arrive on 02/10/2026 Prev Next Oct Nov Dec 2026 2027 2028 …" at bounding box center [291, 173] width 256 height 50
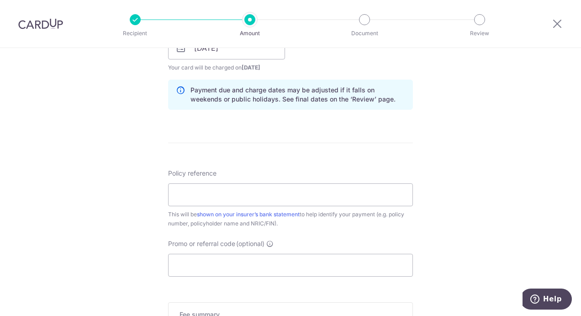
scroll to position [457, 0]
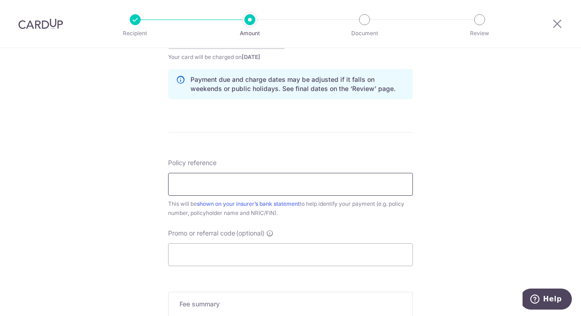
click at [207, 179] on input "Policy reference" at bounding box center [290, 184] width 245 height 23
paste input "L533742013"
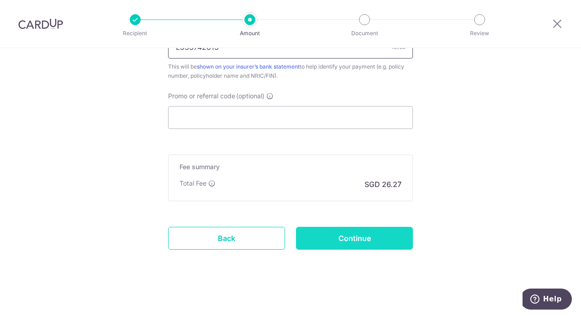
type input "L533742013"
click at [332, 238] on input "Continue" at bounding box center [354, 238] width 117 height 23
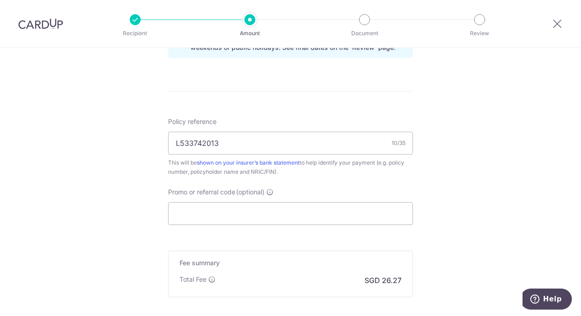
scroll to position [502, 0]
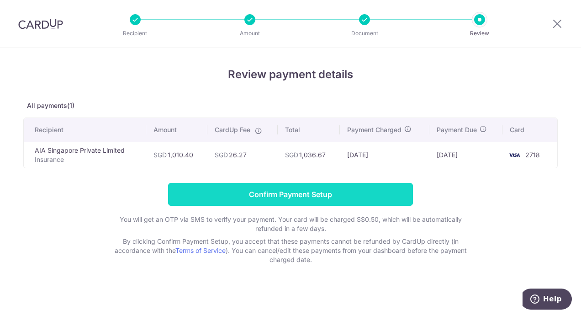
click at [284, 193] on input "Confirm Payment Setup" at bounding box center [290, 194] width 245 height 23
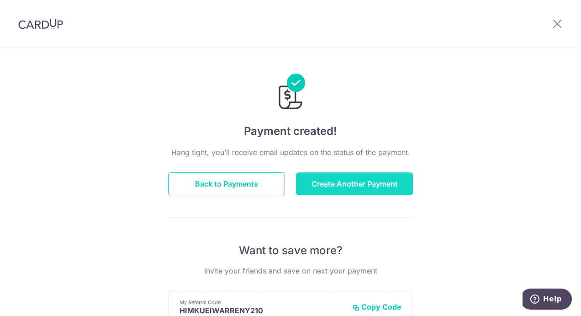
click at [351, 190] on button "Create Another Payment" at bounding box center [354, 183] width 117 height 23
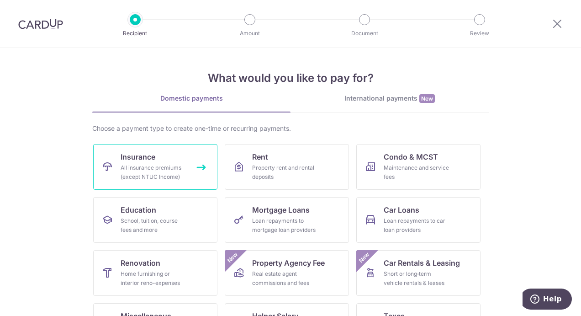
click at [143, 171] on div "All insurance premiums (except NTUC Income)" at bounding box center [154, 172] width 66 height 18
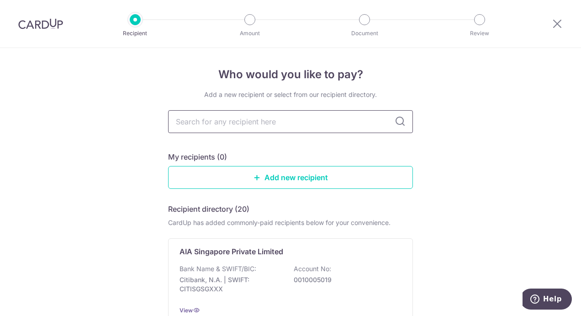
click at [193, 122] on input "text" at bounding box center [290, 121] width 245 height 23
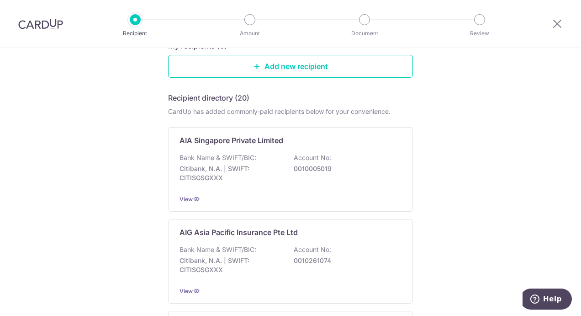
scroll to position [46, 0]
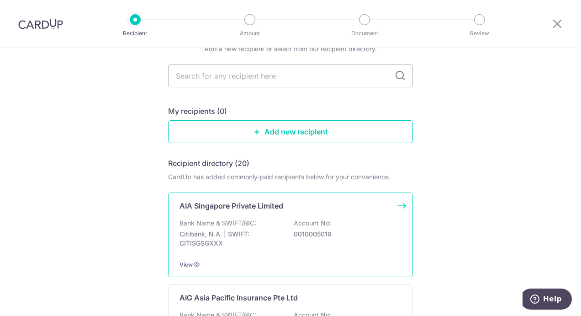
click at [230, 215] on div "AIA Singapore Private Limited Bank Name & SWIFT/BIC: Citibank, N.A. | SWIFT: CI…" at bounding box center [290, 234] width 245 height 85
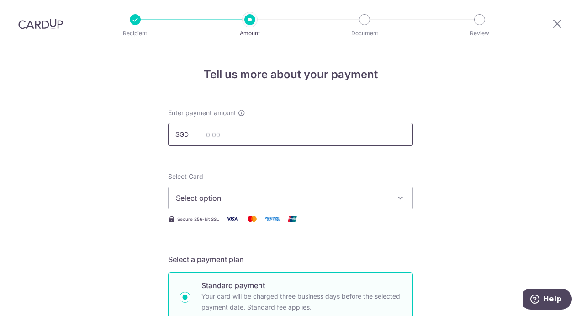
click at [216, 132] on input "text" at bounding box center [290, 134] width 245 height 23
click button "Add Card" at bounding box center [0, 0] width 0 height 0
type input "1,782.00"
click at [322, 199] on span "Select option" at bounding box center [282, 197] width 213 height 11
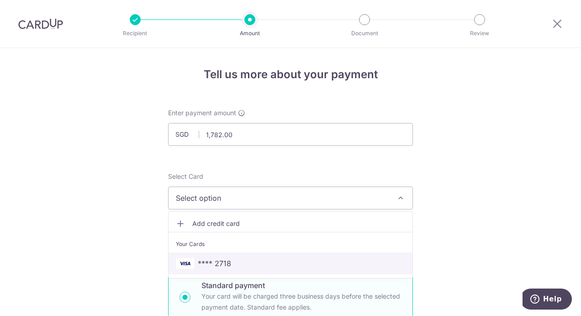
click at [233, 264] on span "**** 2718" at bounding box center [290, 263] width 229 height 11
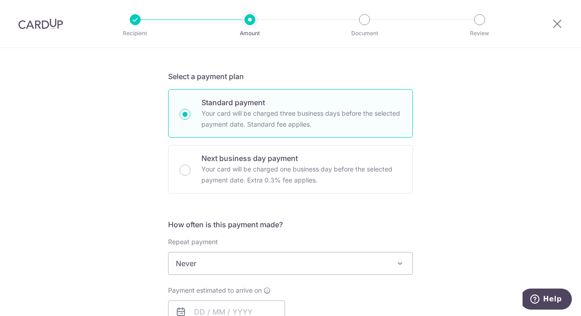
scroll to position [228, 0]
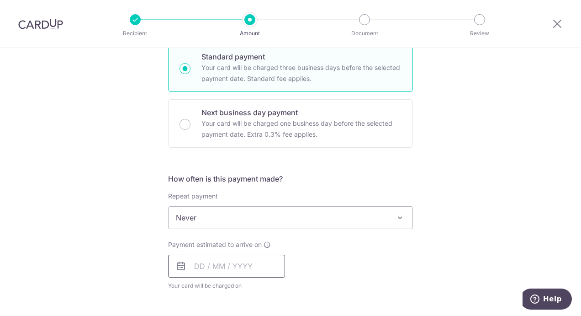
click at [192, 267] on input "text" at bounding box center [226, 265] width 117 height 23
click at [270, 287] on select "2025 2026 2027 2028 2029 2030 2031 2032 2033 2034 2035" at bounding box center [262, 290] width 24 height 7
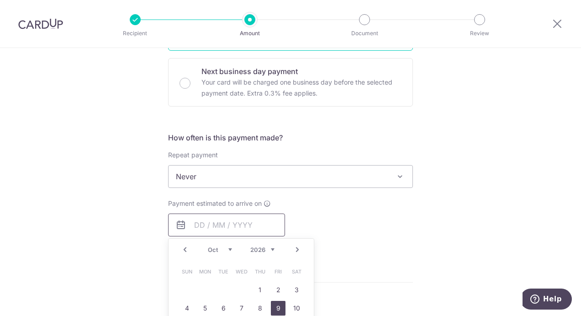
scroll to position [365, 0]
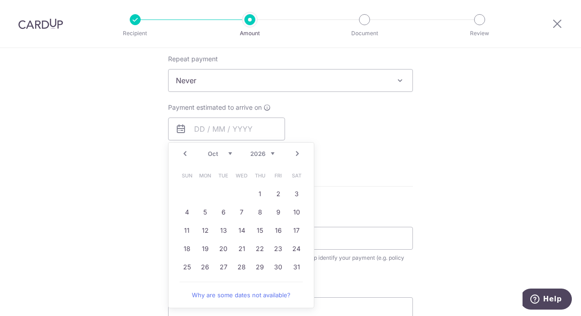
click at [227, 154] on select "Jan Feb Mar Apr May Jun Jul Aug Sep Oct Nov Dec" at bounding box center [220, 153] width 24 height 7
click at [186, 245] on link "16" at bounding box center [187, 248] width 15 height 15
type input "16/08/2026"
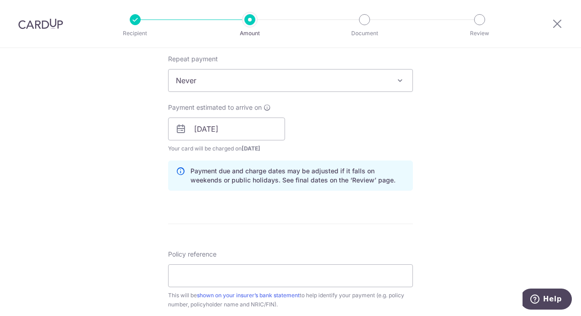
click at [358, 147] on div "Payment estimated to arrive on 16/08/2026 Prev Next Aug Sep Oct Nov Dec 2026 20…" at bounding box center [291, 128] width 256 height 50
click at [228, 273] on input "Policy reference" at bounding box center [290, 275] width 245 height 23
paste input "L539822733"
type input "L539822733"
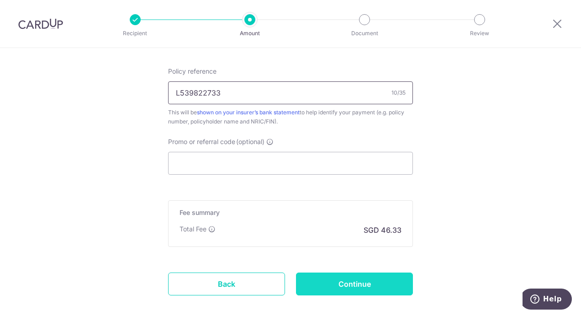
scroll to position [594, 0]
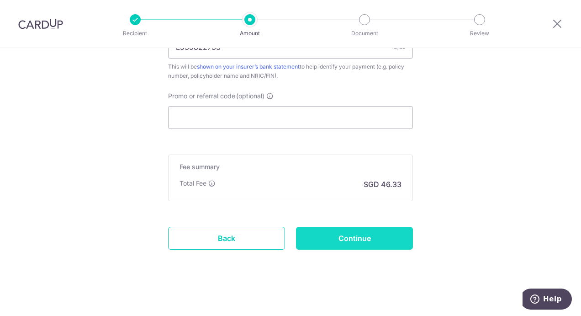
click at [350, 233] on input "Continue" at bounding box center [354, 238] width 117 height 23
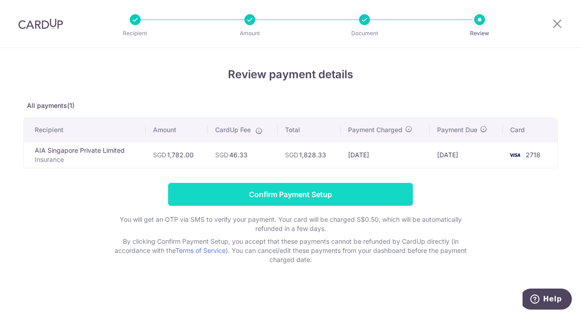
click at [256, 194] on input "Confirm Payment Setup" at bounding box center [290, 194] width 245 height 23
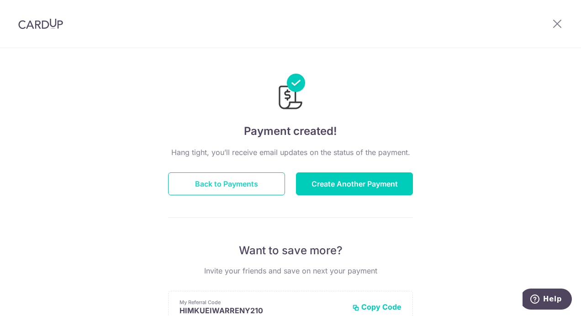
click at [250, 183] on button "Back to Payments" at bounding box center [226, 183] width 117 height 23
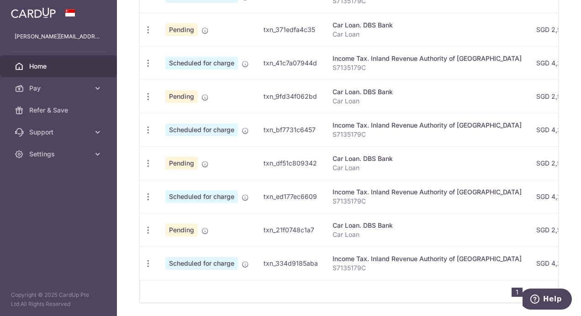
scroll to position [391, 0]
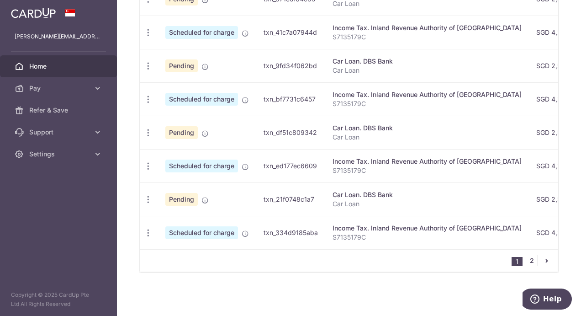
click at [528, 264] on link "2" at bounding box center [531, 260] width 11 height 11
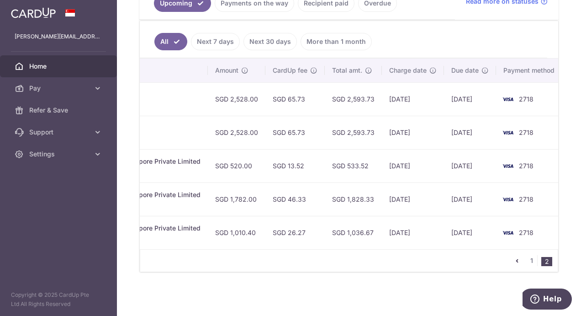
scroll to position [0, 263]
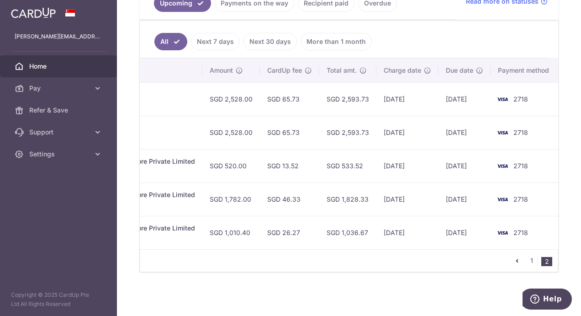
click at [224, 196] on td "SGD 1,782.00" at bounding box center [231, 198] width 58 height 33
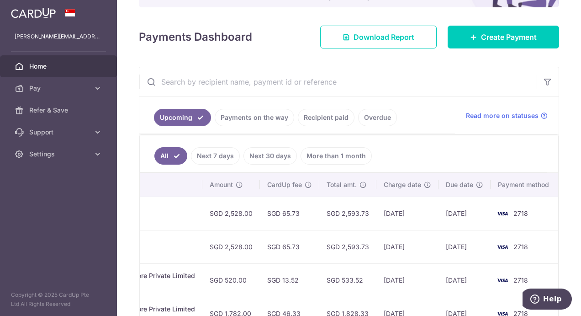
scroll to position [0, 0]
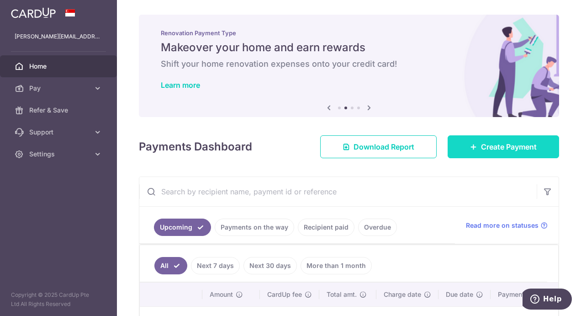
click at [481, 145] on span "Create Payment" at bounding box center [509, 146] width 56 height 11
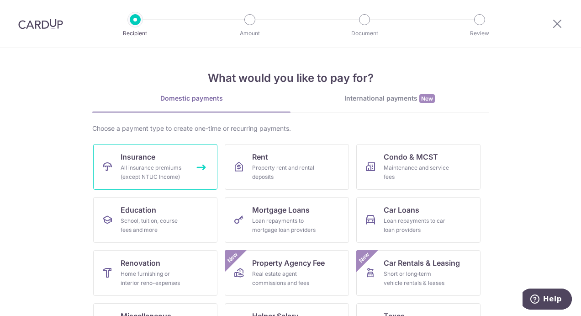
click at [178, 160] on link "Insurance All insurance premiums (except NTUC Income)" at bounding box center [155, 167] width 124 height 46
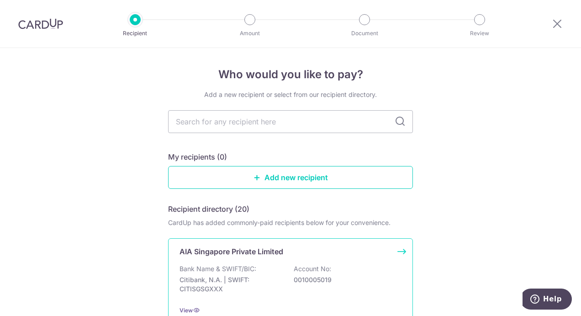
click at [225, 250] on p "AIA Singapore Private Limited" at bounding box center [232, 251] width 104 height 11
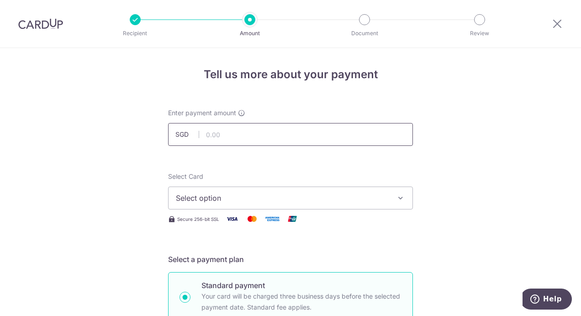
click at [217, 132] on input "text" at bounding box center [290, 134] width 245 height 23
type input "1,244.00"
click at [250, 198] on span "Select option" at bounding box center [282, 197] width 213 height 11
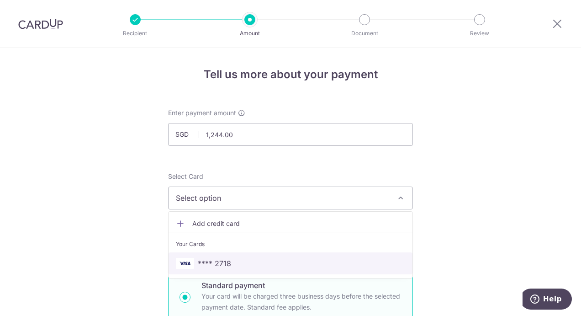
click at [238, 258] on span "**** 2718" at bounding box center [290, 263] width 229 height 11
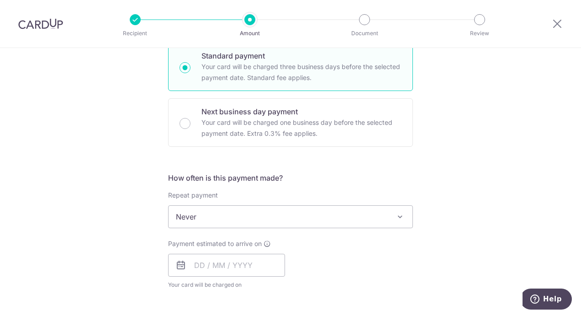
scroll to position [274, 0]
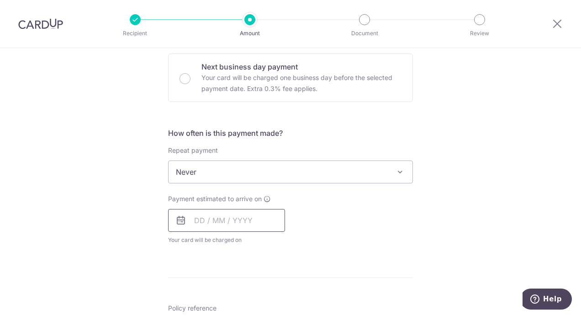
click at [257, 221] on input "text" at bounding box center [226, 220] width 117 height 23
click at [270, 245] on select "2025 2026 2027 2028 2029 2030 2031 2032 2033 2034 2035" at bounding box center [262, 244] width 24 height 7
click at [226, 244] on select "Jan Feb Mar Apr May Jun Jul Aug Sep Oct Nov Dec" at bounding box center [220, 244] width 24 height 7
click at [227, 243] on select "Jan Feb Mar Apr May Jun Jul Aug Sep Oct Nov Dec" at bounding box center [220, 244] width 24 height 7
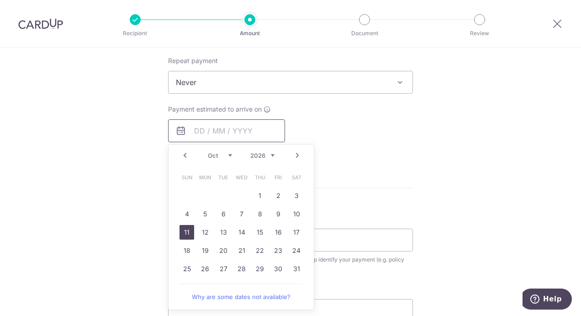
scroll to position [365, 0]
click at [273, 191] on link "2" at bounding box center [278, 193] width 15 height 15
type input "02/10/2026"
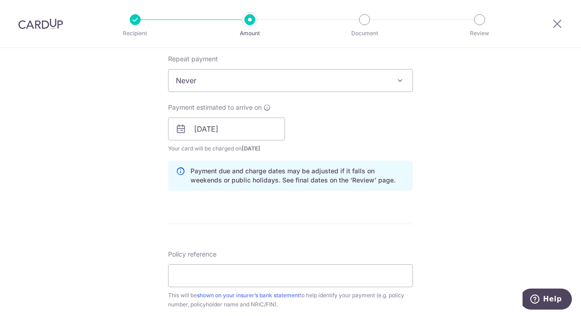
click at [316, 132] on div "Payment estimated to arrive on 02/10/2026 Prev Next Oct Nov Dec 2026 2027 2028 …" at bounding box center [291, 128] width 256 height 50
click at [217, 271] on input "Policy reference" at bounding box center [290, 275] width 245 height 23
paste input "L540404535"
type input "L540404535"
click at [273, 217] on form "Enter payment amount SGD 1,244.00 1244.00 Select Card **** 2718 Add credit card…" at bounding box center [290, 123] width 245 height 761
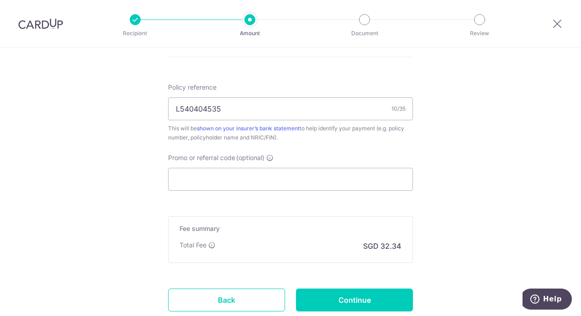
scroll to position [548, 0]
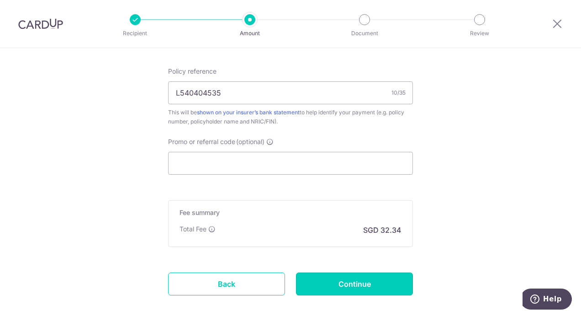
click at [339, 287] on input "Continue" at bounding box center [354, 283] width 117 height 23
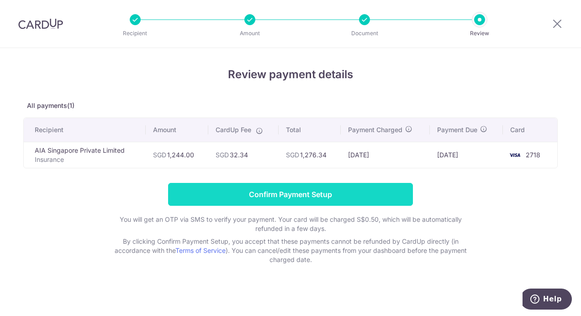
click at [353, 194] on input "Confirm Payment Setup" at bounding box center [290, 194] width 245 height 23
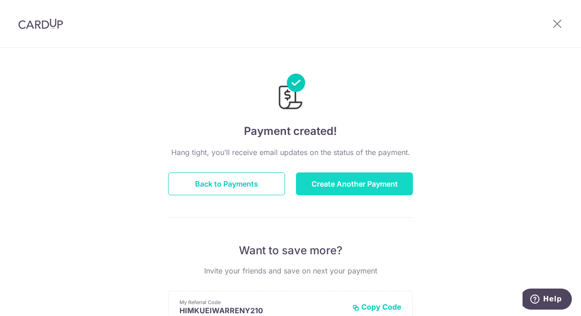
click at [328, 179] on button "Create Another Payment" at bounding box center [354, 183] width 117 height 23
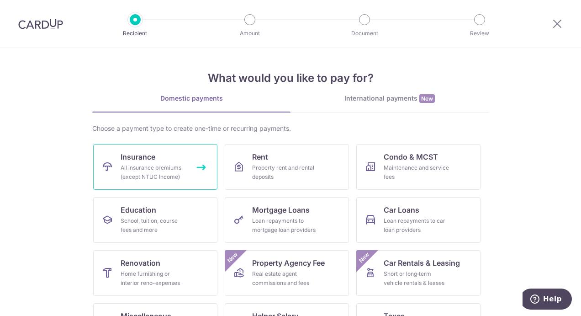
click at [156, 165] on div "All insurance premiums (except NTUC Income)" at bounding box center [154, 172] width 66 height 18
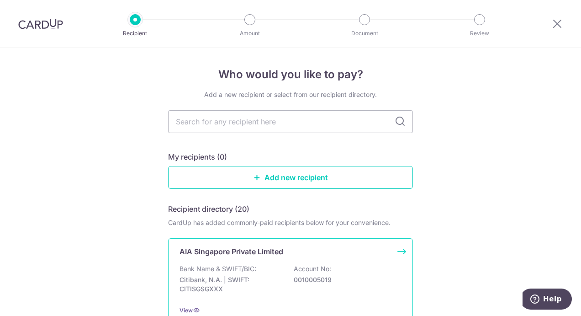
click at [232, 260] on div "AIA Singapore Private Limited Bank Name & SWIFT/BIC: Citibank, N.A. | SWIFT: CI…" at bounding box center [290, 280] width 245 height 85
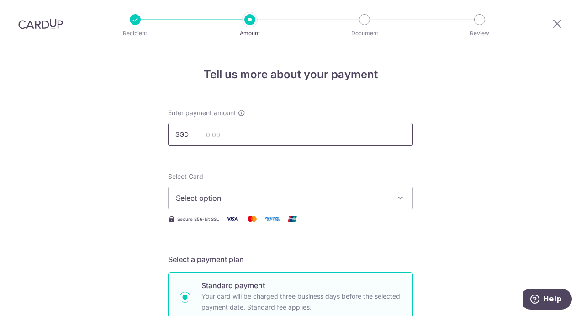
click at [213, 133] on input "text" at bounding box center [290, 134] width 245 height 23
type input "3,727.40"
click at [211, 201] on span "Select option" at bounding box center [282, 197] width 213 height 11
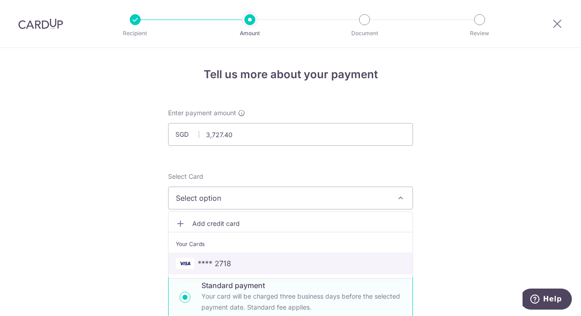
click at [214, 259] on span "**** 2718" at bounding box center [214, 263] width 33 height 11
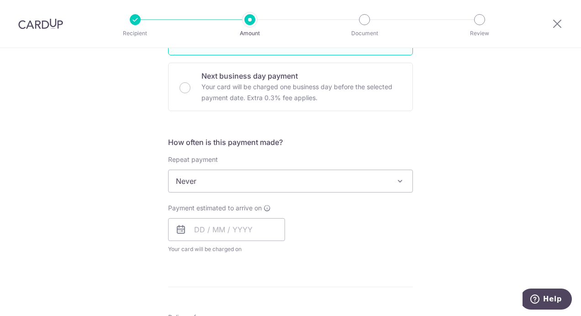
scroll to position [274, 0]
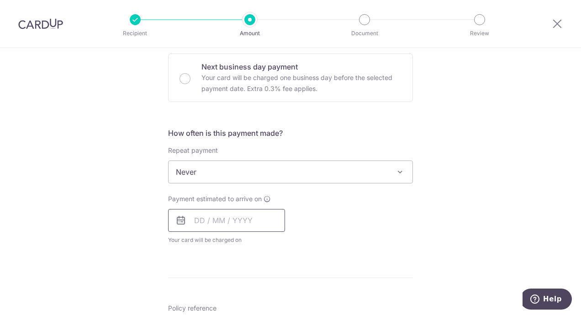
click at [249, 220] on input "text" at bounding box center [226, 220] width 117 height 23
click at [265, 244] on select "2025 2026 2027 2028 2029 2030 2031 2032 2033 2034 2035" at bounding box center [262, 244] width 24 height 7
click at [276, 281] on link "2" at bounding box center [278, 285] width 15 height 15
type input "02/10/2026"
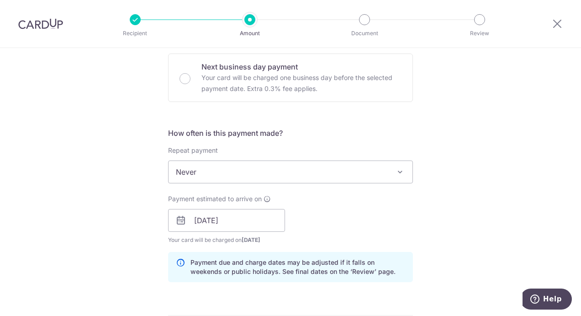
click at [327, 218] on div "Payment estimated to arrive on 02/10/2026 Prev Next Oct Nov Dec 2026 2027 2028 …" at bounding box center [291, 219] width 256 height 50
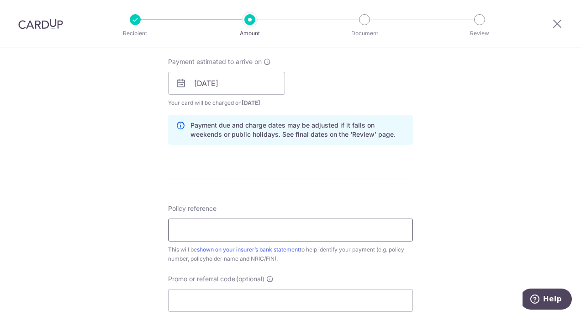
click at [316, 233] on input "Policy reference" at bounding box center [290, 229] width 245 height 23
paste input "L540404522"
type input "L540404522"
click at [344, 198] on form "Enter payment amount SGD 3,727.40 3727.40 Select Card **** 2718 Add credit card…" at bounding box center [290, 77] width 245 height 761
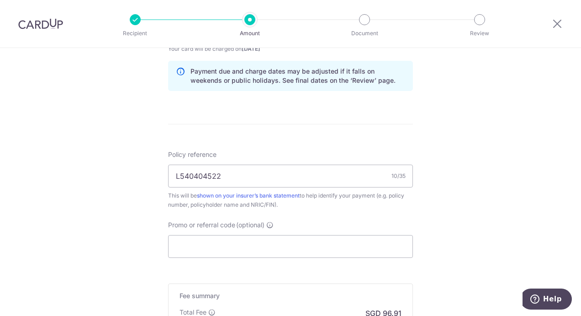
scroll to position [548, 0]
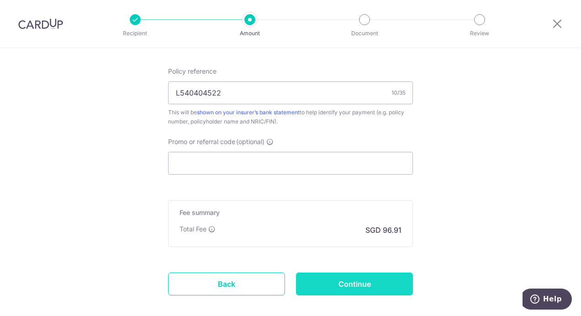
click at [349, 279] on input "Continue" at bounding box center [354, 283] width 117 height 23
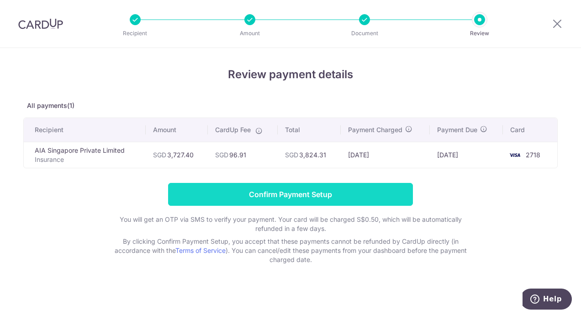
click at [266, 193] on input "Confirm Payment Setup" at bounding box center [290, 194] width 245 height 23
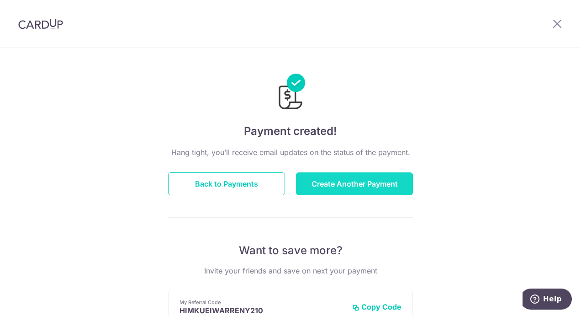
click at [368, 189] on button "Create Another Payment" at bounding box center [354, 183] width 117 height 23
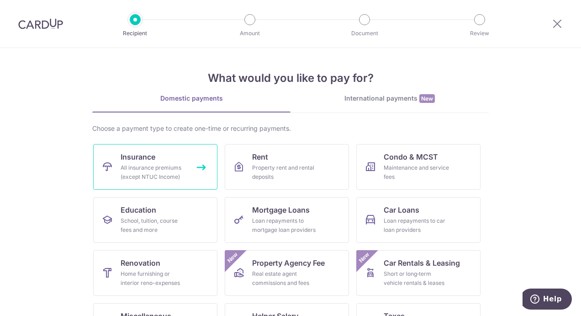
click at [134, 172] on div "All insurance premiums (except NTUC Income)" at bounding box center [154, 172] width 66 height 18
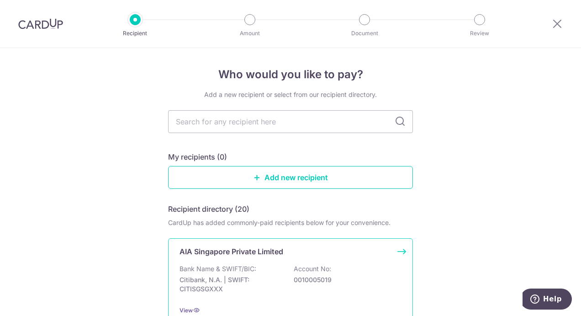
click at [250, 256] on div "AIA Singapore Private Limited Bank Name & SWIFT/BIC: Citibank, N.A. | SWIFT: CI…" at bounding box center [290, 280] width 245 height 85
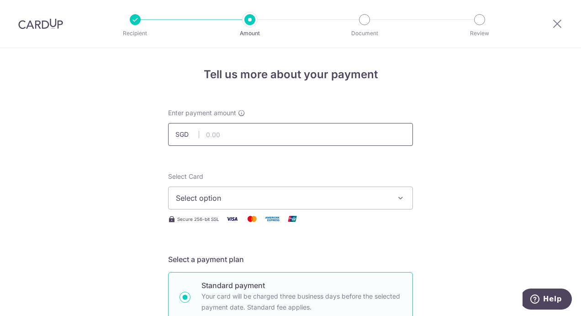
click at [234, 135] on input "text" at bounding box center [290, 134] width 245 height 23
type input "2,446.40"
click at [241, 201] on span "Select option" at bounding box center [282, 197] width 213 height 11
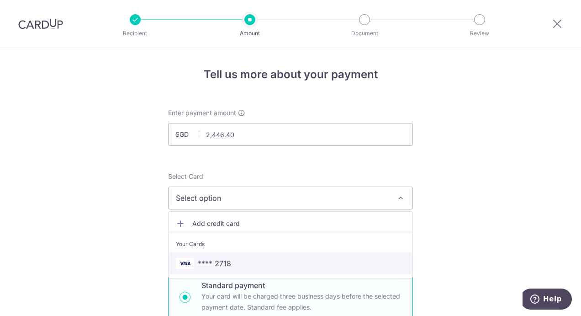
click at [240, 261] on span "**** 2718" at bounding box center [290, 263] width 229 height 11
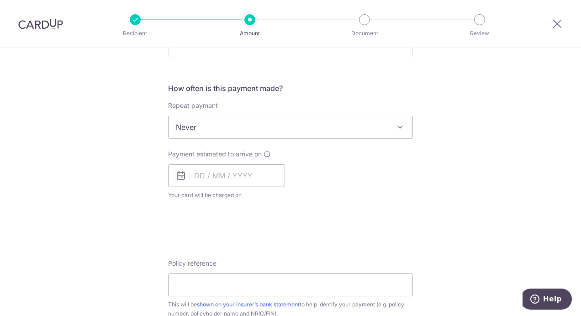
scroll to position [320, 0]
click at [243, 174] on input "text" at bounding box center [226, 174] width 117 height 23
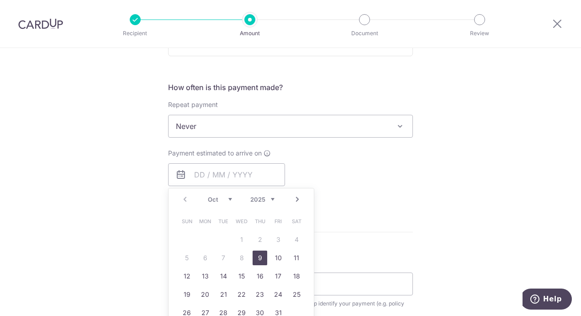
click at [273, 199] on div "Prev Next Oct Nov Dec 2025 2026 2027 2028 2029 2030 2031 2032 2033 2034 2035" at bounding box center [241, 199] width 145 height 22
click at [271, 196] on select "2025 2026 2027 2028 2029 2030 2031 2032 2033 2034 2035" at bounding box center [262, 199] width 24 height 7
click at [227, 198] on select "Jan Feb Mar Apr May Jun Jul Aug Sep Oct Nov Dec" at bounding box center [220, 199] width 24 height 7
click at [242, 293] on link "24" at bounding box center [241, 294] width 15 height 15
type input "24/06/2026"
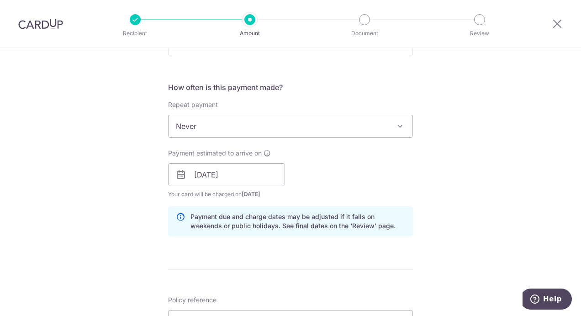
click at [318, 177] on div "Payment estimated to arrive on 24/06/2026 Prev Next Jun Jul Aug Sep Oct Nov Dec…" at bounding box center [291, 173] width 256 height 50
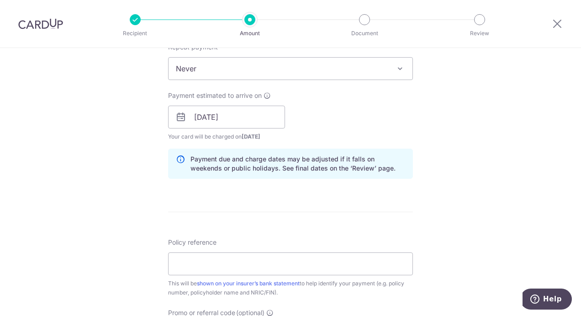
scroll to position [502, 0]
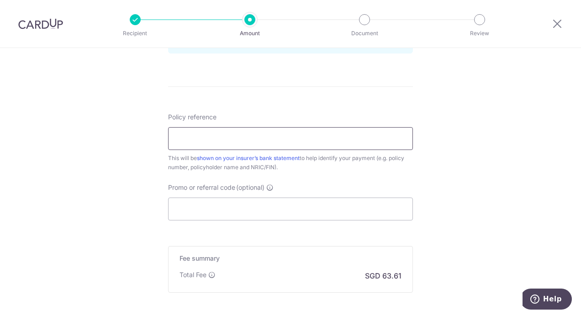
click at [233, 142] on input "Policy reference" at bounding box center [290, 138] width 245 height 23
paste input "P557599462"
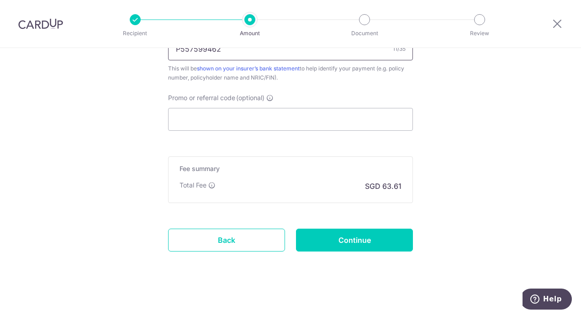
scroll to position [594, 0]
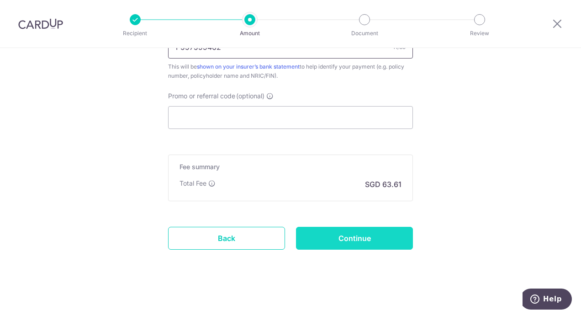
type input "P557599462"
click at [359, 241] on input "Continue" at bounding box center [354, 238] width 117 height 23
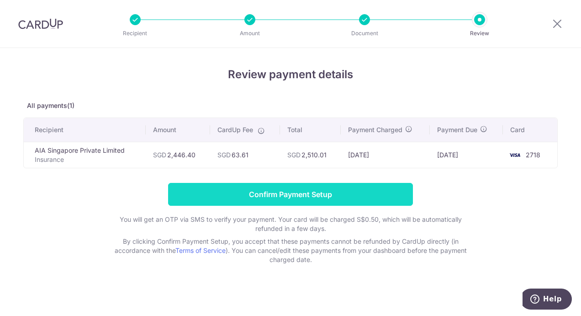
click at [301, 192] on input "Confirm Payment Setup" at bounding box center [290, 194] width 245 height 23
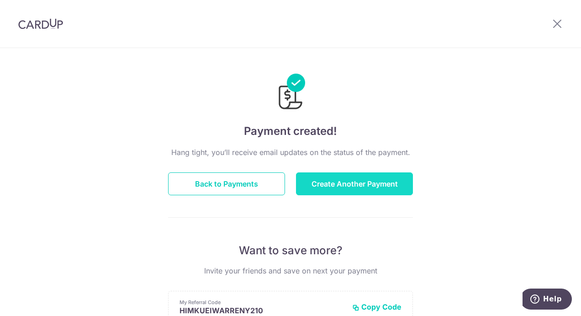
click at [354, 188] on button "Create Another Payment" at bounding box center [354, 183] width 117 height 23
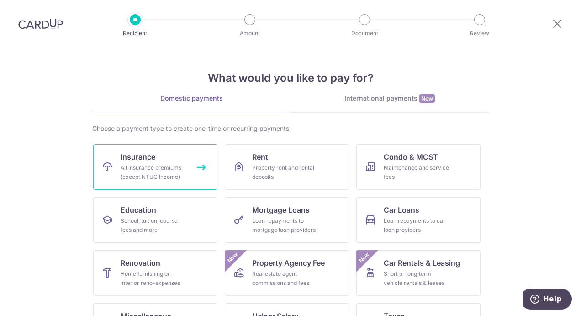
click at [152, 165] on div "All insurance premiums (except NTUC Income)" at bounding box center [154, 172] width 66 height 18
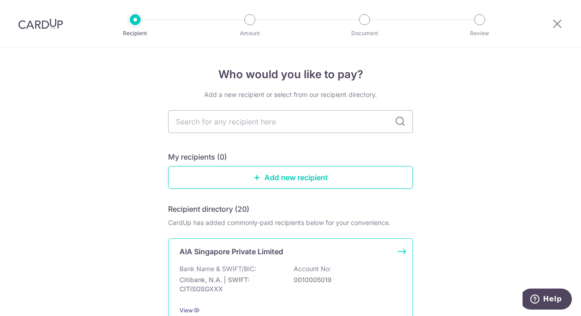
click at [223, 252] on p "AIA Singapore Private Limited" at bounding box center [232, 251] width 104 height 11
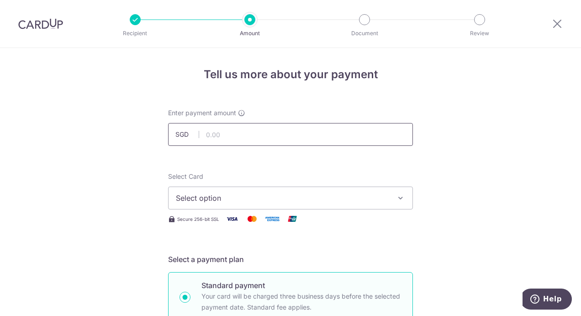
click at [208, 134] on input "text" at bounding box center [290, 134] width 245 height 23
type input "3,500.00"
click at [227, 204] on button "Select option" at bounding box center [290, 197] width 245 height 23
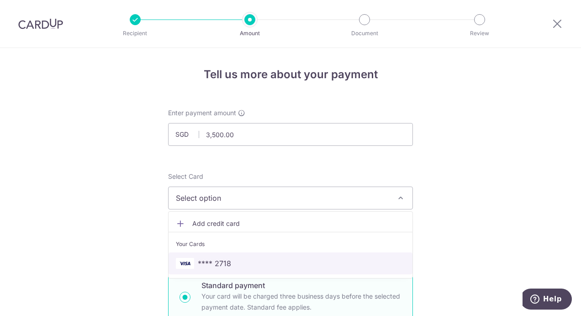
click at [226, 258] on span "**** 2718" at bounding box center [214, 263] width 33 height 11
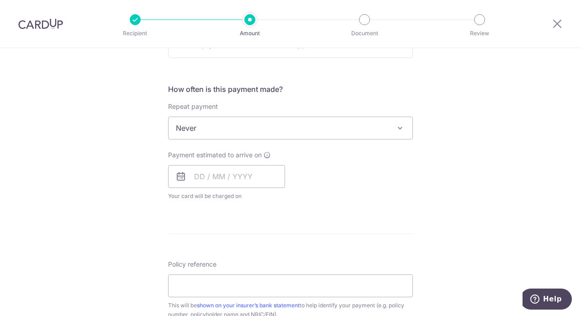
scroll to position [320, 0]
click at [211, 127] on span "Never" at bounding box center [291, 126] width 244 height 22
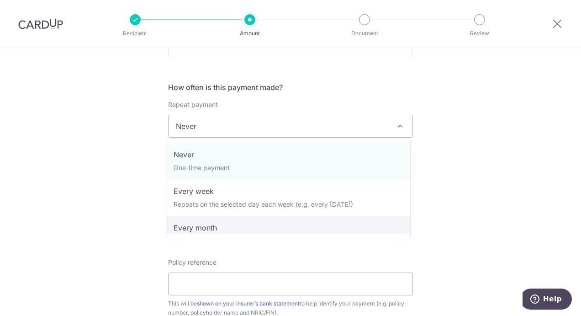
select select "3"
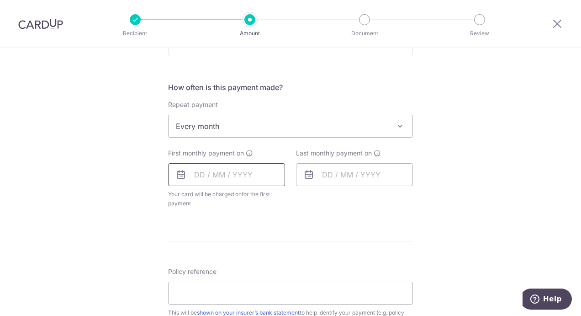
click at [250, 174] on input "text" at bounding box center [226, 174] width 117 height 23
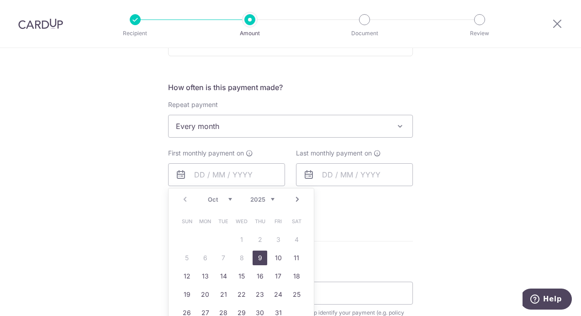
click at [271, 200] on select "2025 2026 2027 2028 2029 2030 2031 2032 2033 2034 2035" at bounding box center [262, 199] width 24 height 7
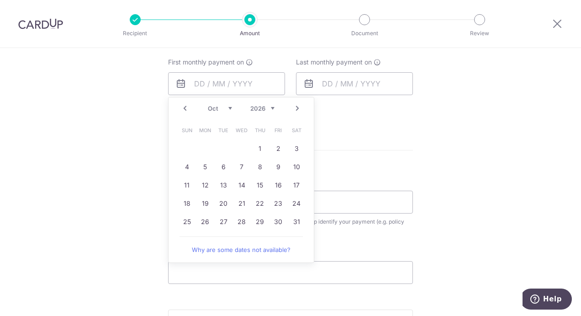
scroll to position [411, 0]
click at [241, 216] on link "28" at bounding box center [241, 221] width 15 height 15
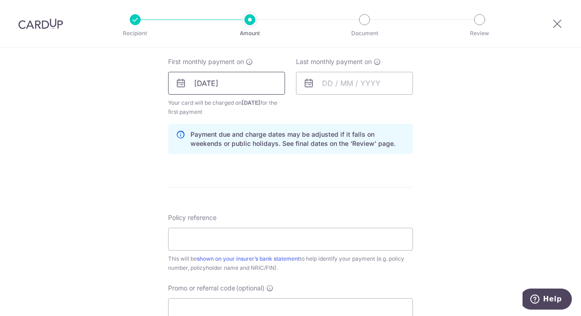
click at [240, 81] on input "28/10/2026" at bounding box center [226, 83] width 117 height 23
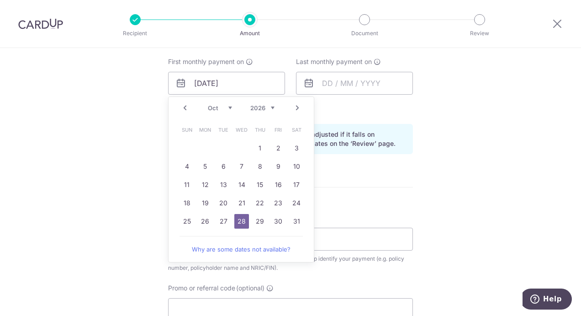
click at [227, 106] on select "Jan Feb Mar Apr May Jun Jul Aug Sep Oct Nov Dec" at bounding box center [220, 107] width 24 height 7
click at [217, 218] on link "28" at bounding box center [223, 221] width 15 height 15
type input "28/04/2026"
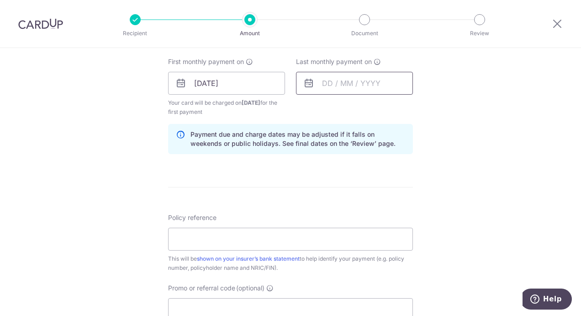
click at [376, 81] on input "text" at bounding box center [354, 83] width 117 height 23
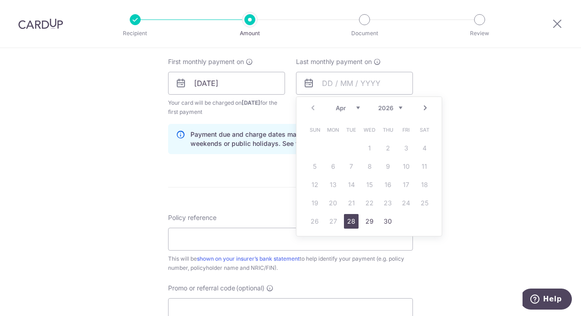
click at [394, 105] on select "2026 2027 2028 2029 2030 2031 2032 2033 2034 2035" at bounding box center [390, 107] width 24 height 7
click at [353, 106] on select "Jan Feb Mar Apr May Jun Jul Aug Sep Oct Nov Dec" at bounding box center [348, 107] width 24 height 7
click at [336, 218] on link "26" at bounding box center [333, 221] width 15 height 15
type input "26/03/2029"
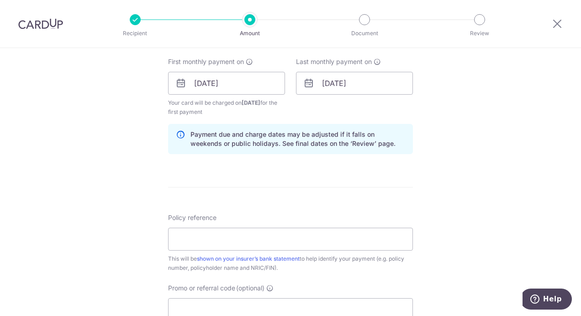
click at [274, 191] on form "Enter payment amount SGD 3,500.00 3500.00 Select Card **** 2718 Add credit card…" at bounding box center [290, 82] width 245 height 770
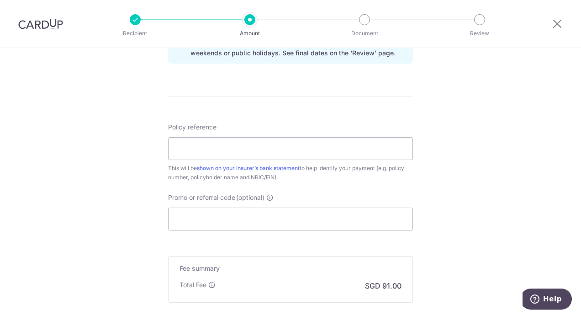
scroll to position [502, 0]
click at [220, 150] on input "Policy reference" at bounding box center [290, 147] width 245 height 23
paste input "U127551911"
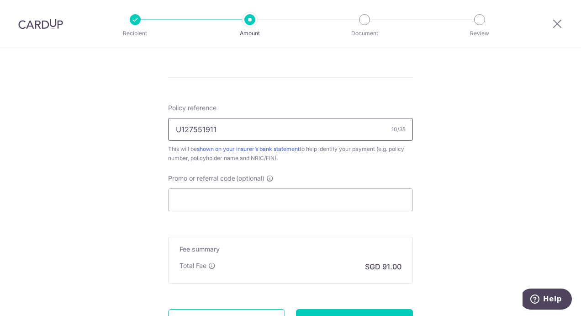
scroll to position [603, 0]
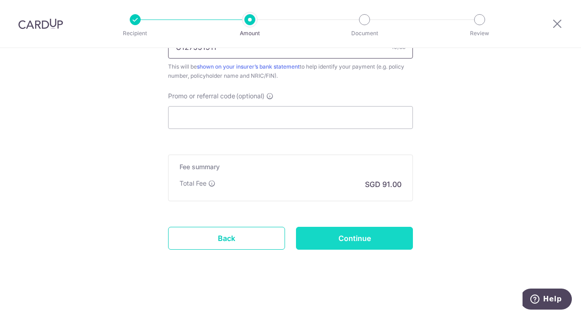
type input "U127551911"
click at [348, 234] on input "Continue" at bounding box center [354, 238] width 117 height 23
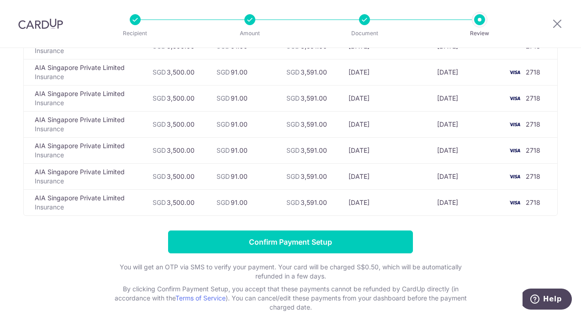
scroll to position [881, 0]
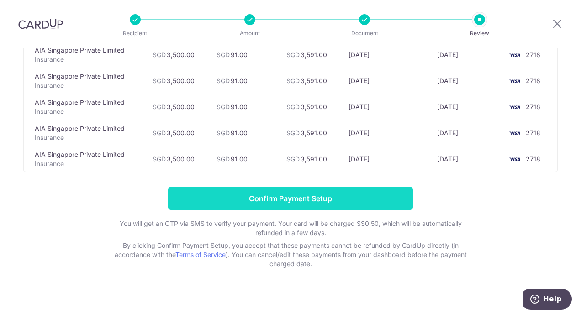
click at [296, 191] on input "Confirm Payment Setup" at bounding box center [290, 198] width 245 height 23
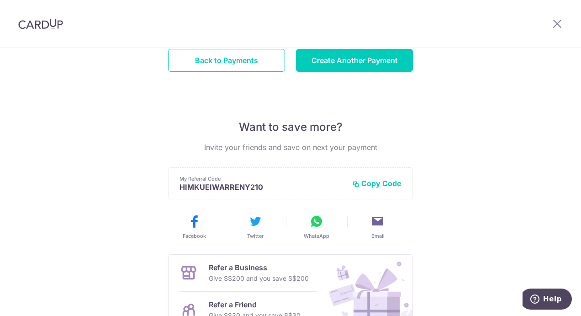
scroll to position [37, 0]
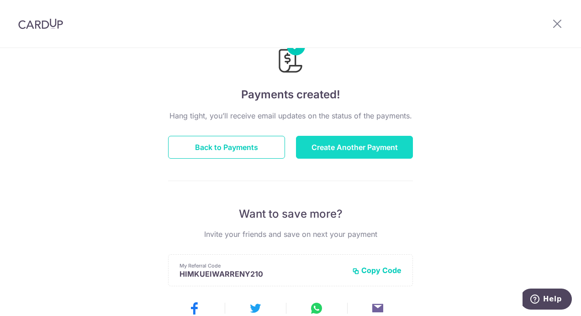
click at [340, 147] on button "Create Another Payment" at bounding box center [354, 147] width 117 height 23
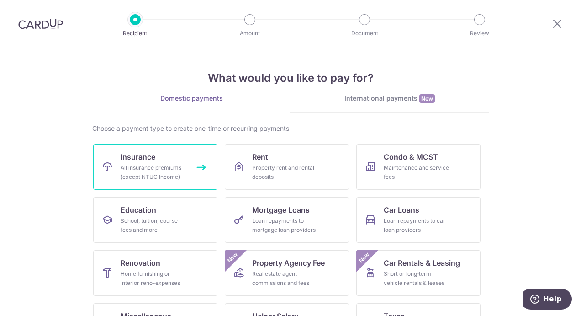
click at [178, 163] on div "All insurance premiums (except NTUC Income)" at bounding box center [154, 172] width 66 height 18
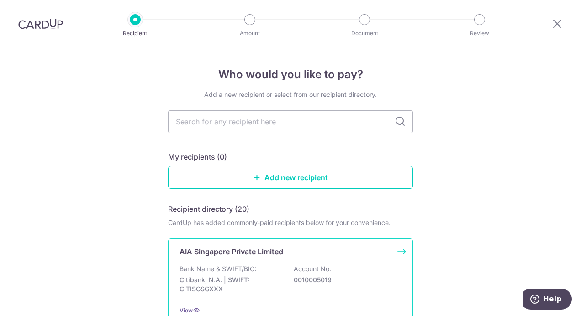
click at [248, 264] on p "Bank Name & SWIFT/BIC:" at bounding box center [218, 268] width 77 height 9
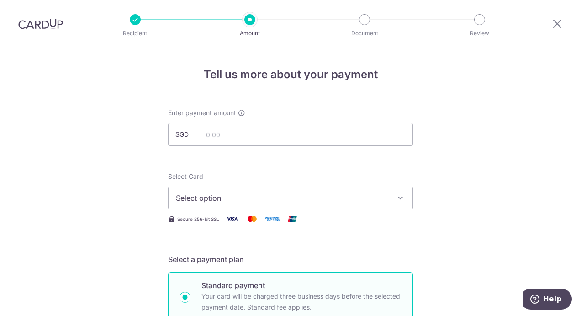
click at [227, 206] on button "Select option" at bounding box center [290, 197] width 245 height 23
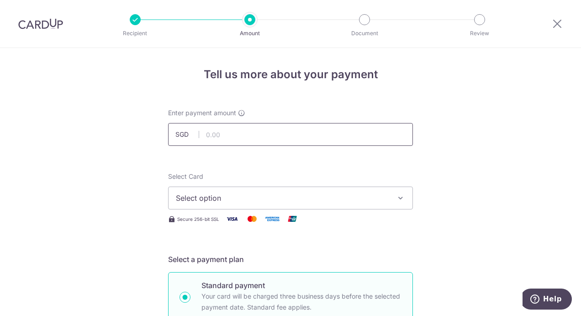
click at [215, 132] on input "text" at bounding box center [290, 134] width 245 height 23
click at [217, 131] on input "text" at bounding box center [290, 134] width 245 height 23
type input "140.76"
click at [229, 194] on span "Select option" at bounding box center [282, 197] width 213 height 11
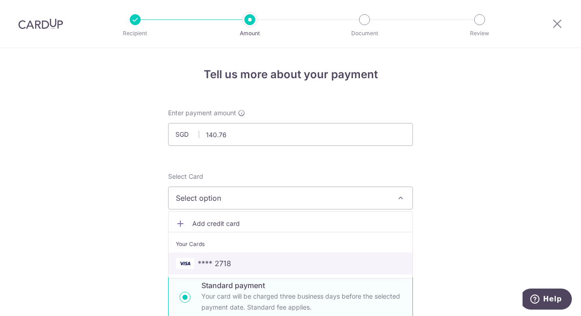
drag, startPoint x: 232, startPoint y: 258, endPoint x: 159, endPoint y: 158, distance: 123.9
click at [232, 258] on span "**** 2718" at bounding box center [290, 263] width 229 height 11
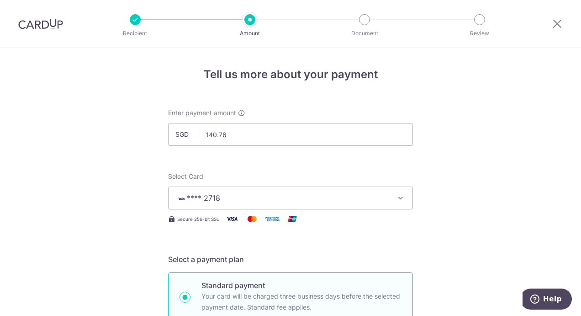
scroll to position [228, 0]
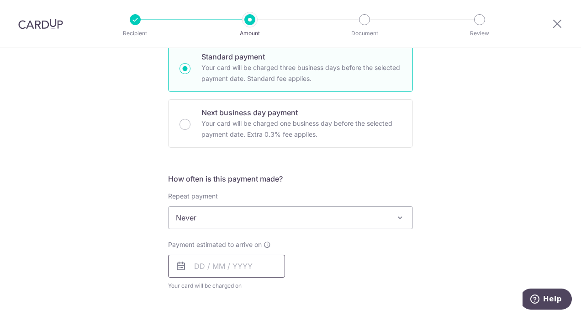
click at [264, 267] on input "text" at bounding box center [226, 265] width 117 height 23
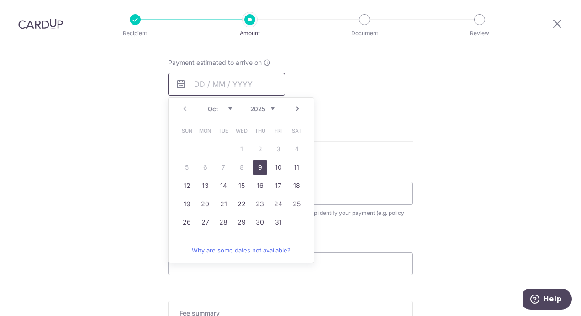
scroll to position [411, 0]
click at [269, 105] on select "2025 2026 2027 2028 2029 2030 2031 2032 2033 2034 2035" at bounding box center [262, 107] width 24 height 7
click at [228, 108] on select "Jan Feb Mar Apr May Jun Jul Aug Sep Oct Nov Dec" at bounding box center [220, 107] width 24 height 7
click at [253, 164] on link "11" at bounding box center [260, 166] width 15 height 15
type input "11/06/2026"
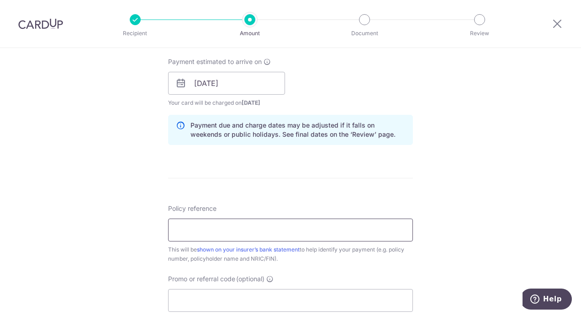
click at [236, 229] on input "Policy reference" at bounding box center [290, 229] width 245 height 23
paste input "P516161404"
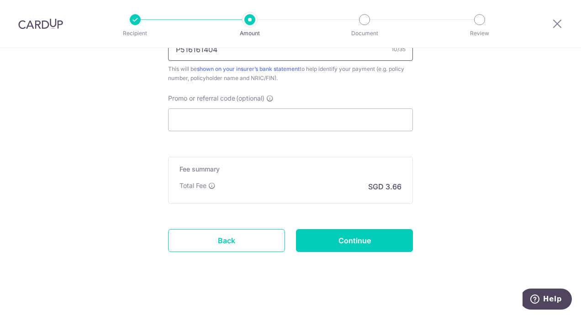
scroll to position [594, 0]
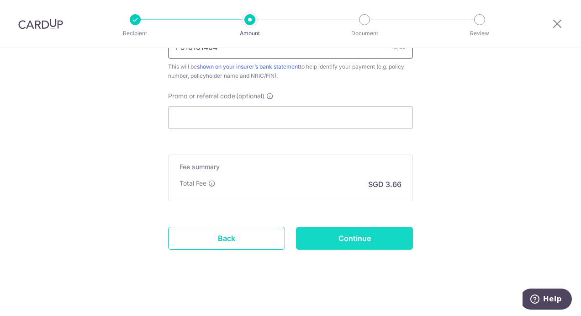
type input "P516161404"
click at [373, 235] on input "Continue" at bounding box center [354, 238] width 117 height 23
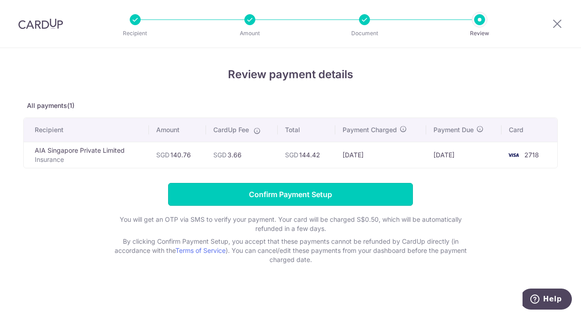
click at [328, 190] on input "Confirm Payment Setup" at bounding box center [290, 194] width 245 height 23
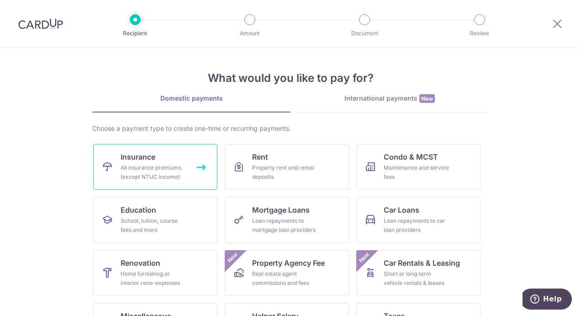
click at [164, 158] on link "Insurance All insurance premiums (except NTUC Income)" at bounding box center [155, 167] width 124 height 46
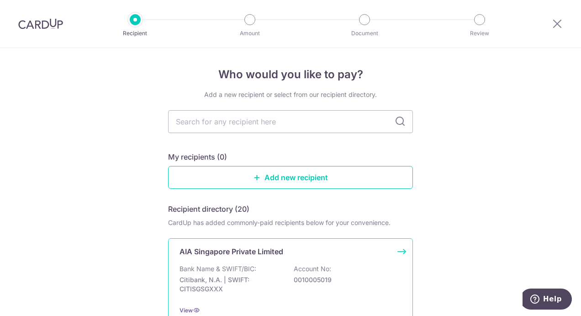
click at [264, 261] on div "AIA Singapore Private Limited Bank Name & SWIFT/BIC: Citibank, N.A. | SWIFT: CI…" at bounding box center [290, 280] width 245 height 85
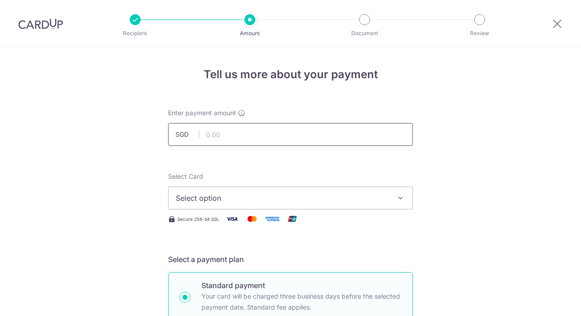
click at [221, 132] on input "text" at bounding box center [290, 134] width 245 height 23
type input "359.70"
click at [225, 199] on span "Select option" at bounding box center [282, 197] width 213 height 11
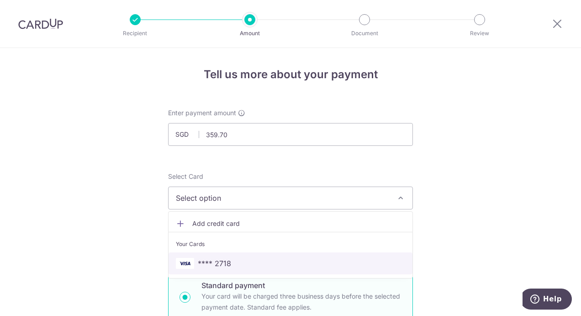
click at [223, 254] on link "**** 2718" at bounding box center [291, 263] width 244 height 22
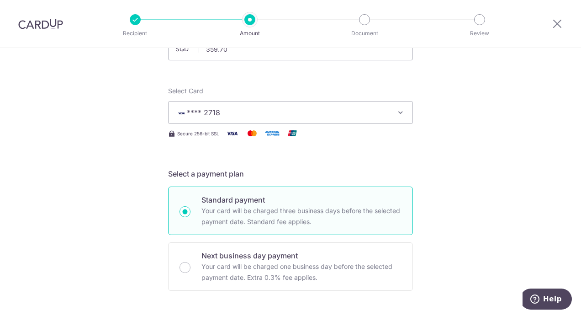
scroll to position [228, 0]
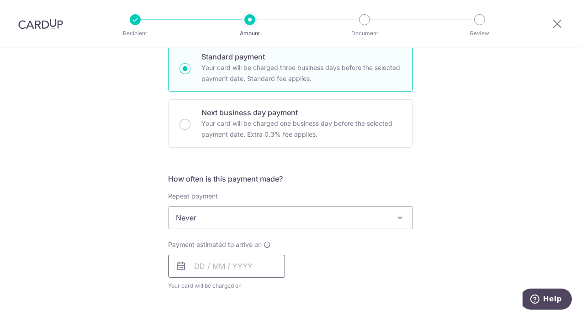
click at [246, 264] on input "text" at bounding box center [226, 265] width 117 height 23
click at [264, 288] on select "2025 2026 2027 2028 2029 2030 2031 2032 2033 2034 2035" at bounding box center [262, 290] width 24 height 7
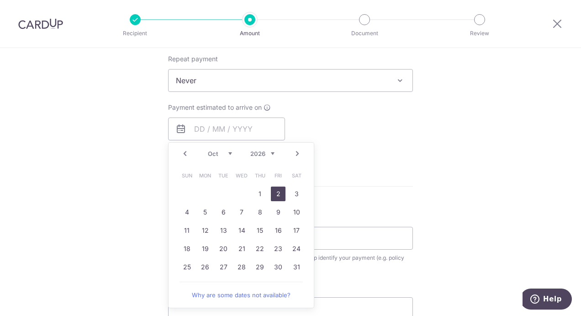
click at [275, 194] on link "2" at bounding box center [278, 193] width 15 height 15
type input "[DATE]"
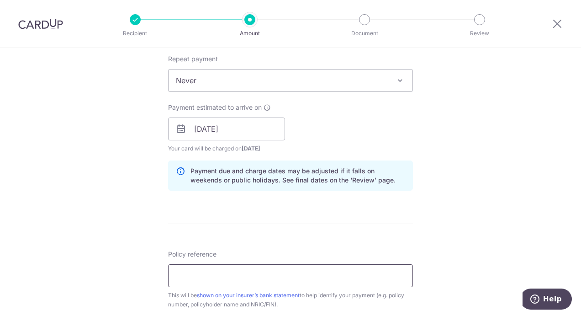
click at [262, 270] on input "Policy reference" at bounding box center [290, 275] width 245 height 23
paste input "P516948818"
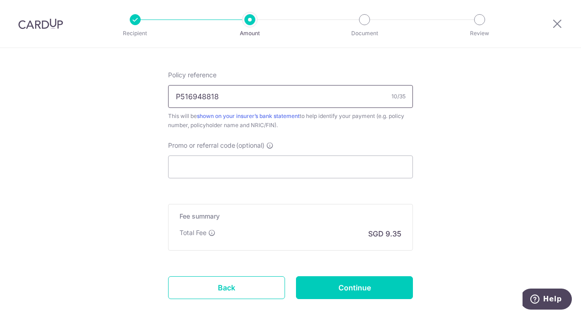
scroll to position [548, 0]
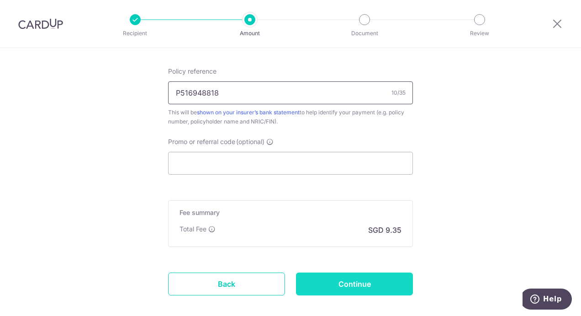
type input "P516948818"
click at [339, 288] on input "Continue" at bounding box center [354, 283] width 117 height 23
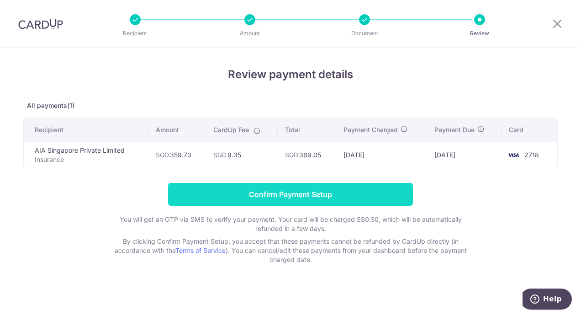
click at [322, 196] on input "Confirm Payment Setup" at bounding box center [290, 194] width 245 height 23
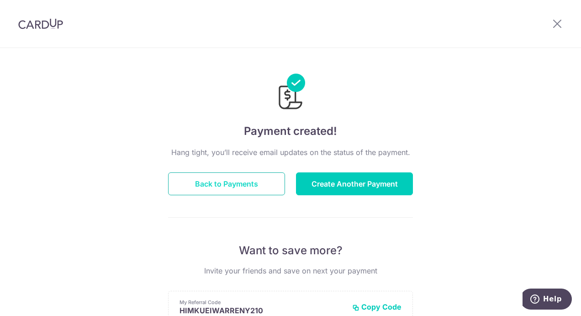
click at [217, 188] on button "Back to Payments" at bounding box center [226, 183] width 117 height 23
click at [227, 182] on button "Back to Payments" at bounding box center [226, 183] width 117 height 23
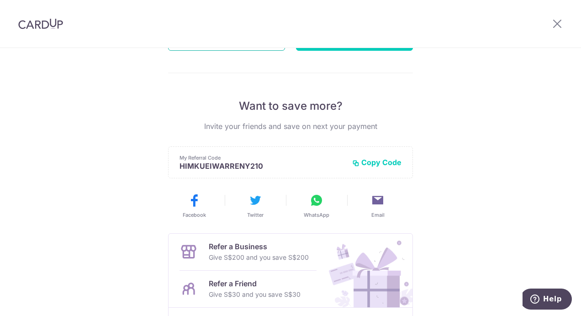
scroll to position [219, 0]
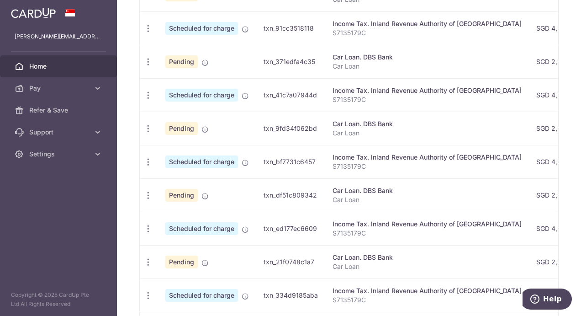
scroll to position [391, 0]
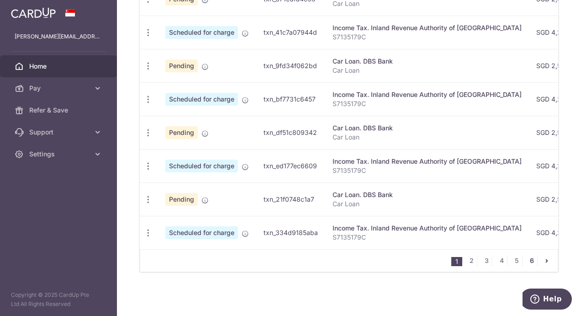
click at [528, 263] on link "6" at bounding box center [531, 260] width 11 height 11
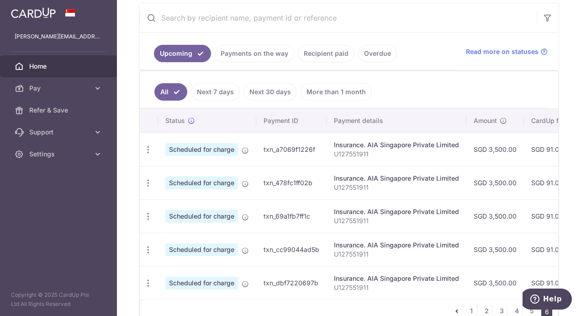
scroll to position [225, 0]
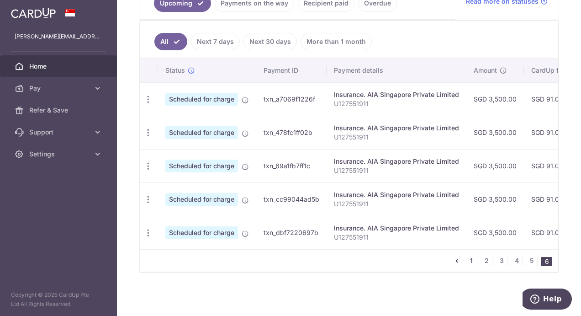
click at [470, 263] on link "1" at bounding box center [471, 260] width 11 height 11
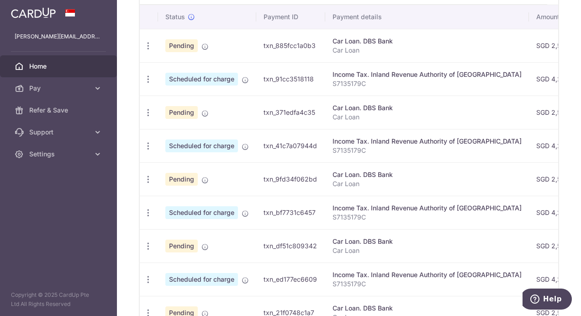
scroll to position [391, 0]
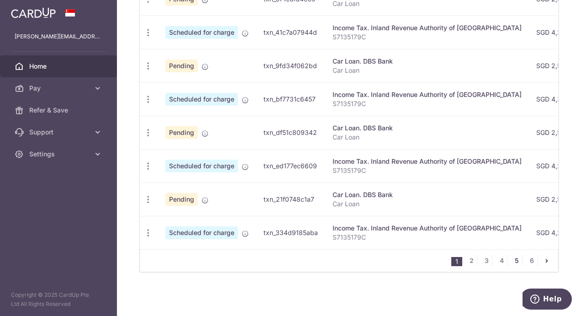
click at [513, 261] on link "5" at bounding box center [516, 260] width 11 height 11
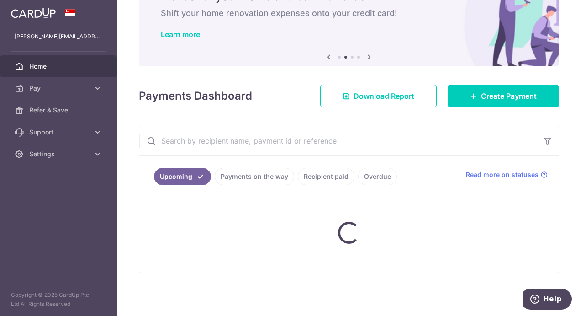
scroll to position [49, 0]
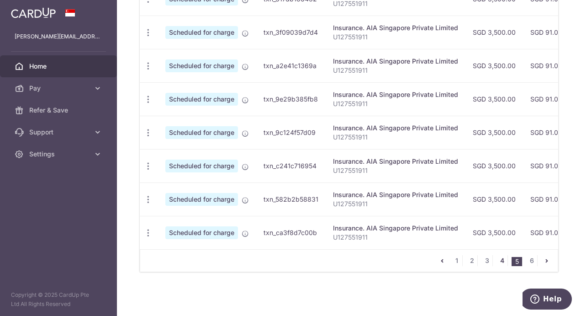
click at [500, 259] on link "4" at bounding box center [502, 260] width 11 height 11
click at [483, 261] on link "3" at bounding box center [486, 260] width 11 height 11
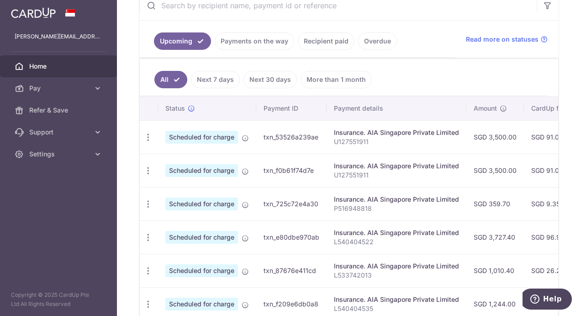
scroll to position [391, 0]
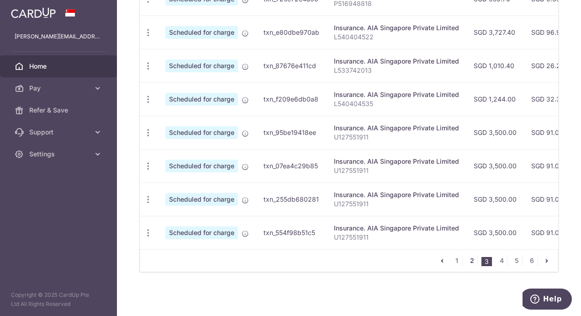
click at [469, 264] on link "2" at bounding box center [471, 260] width 11 height 11
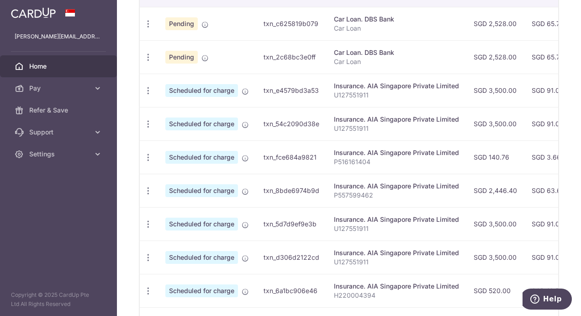
scroll to position [345, 0]
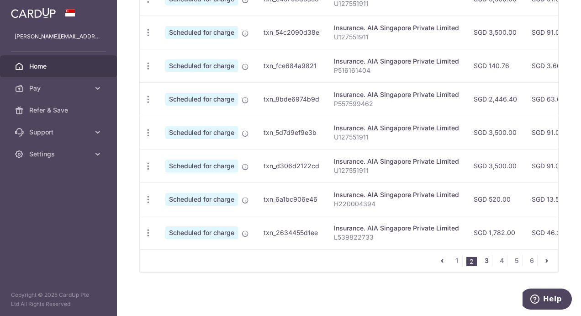
click at [482, 260] on link "3" at bounding box center [486, 260] width 11 height 11
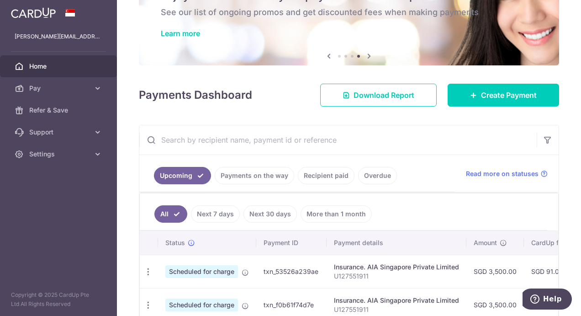
scroll to position [0, 0]
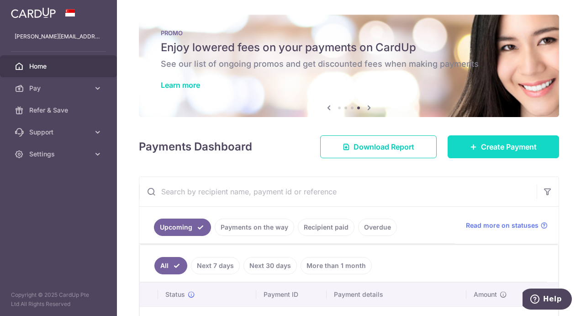
click at [478, 152] on link "Create Payment" at bounding box center [503, 146] width 111 height 23
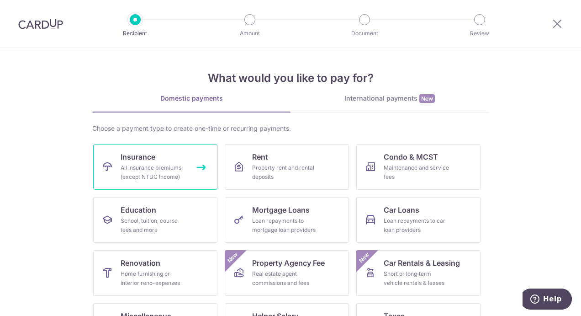
click at [169, 160] on link "Insurance All insurance premiums (except NTUC Income)" at bounding box center [155, 167] width 124 height 46
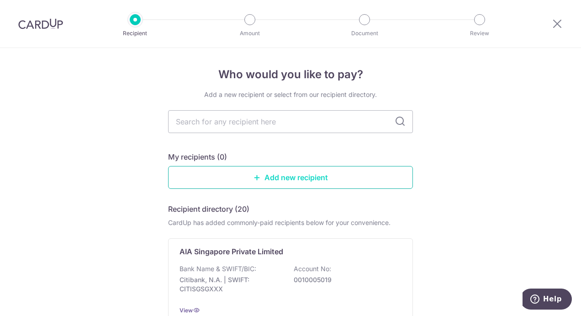
click at [240, 180] on link "Add new recipient" at bounding box center [290, 177] width 245 height 23
click at [236, 247] on p "AIA Singapore Private Limited" at bounding box center [232, 251] width 104 height 11
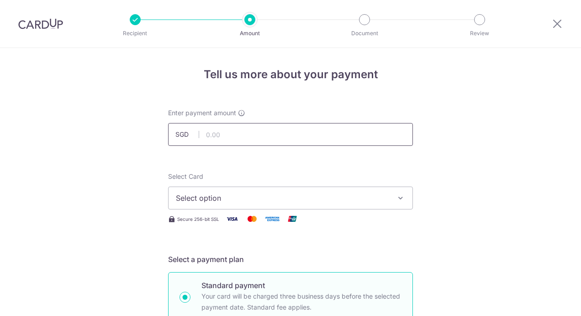
click at [214, 137] on input "text" at bounding box center [290, 134] width 245 height 23
type input "168.26"
click at [196, 206] on button "Select option" at bounding box center [290, 197] width 245 height 23
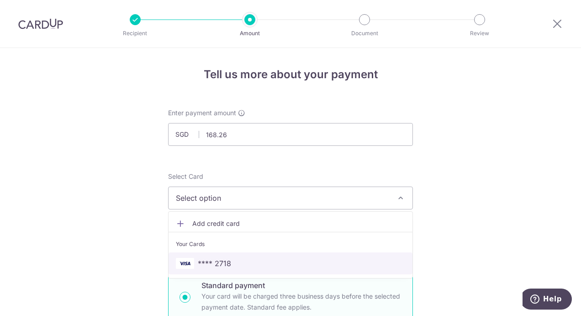
click at [209, 266] on span "**** 2718" at bounding box center [214, 263] width 33 height 11
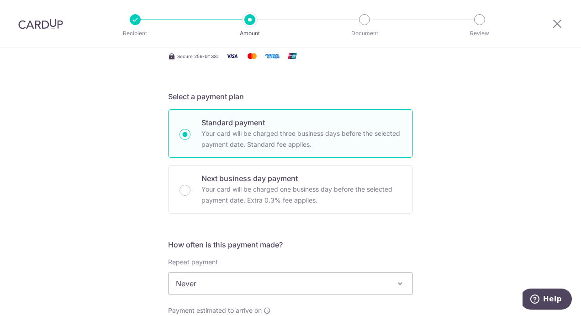
scroll to position [228, 0]
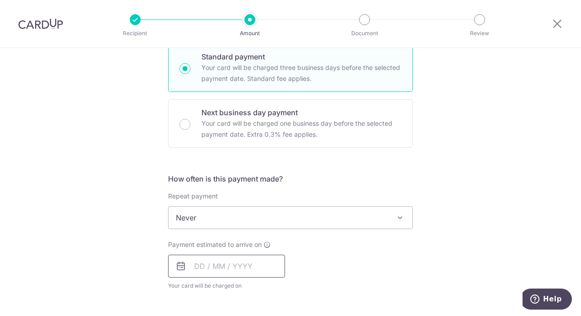
click at [261, 260] on input "text" at bounding box center [226, 265] width 117 height 23
click at [271, 289] on select "2025 2026 2027 2028 2029 2030 2031 2032 2033 2034 2035" at bounding box center [262, 290] width 24 height 7
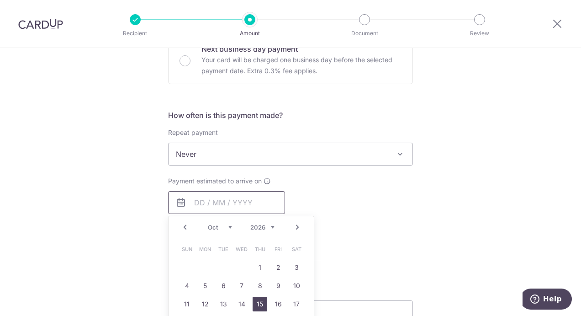
scroll to position [365, 0]
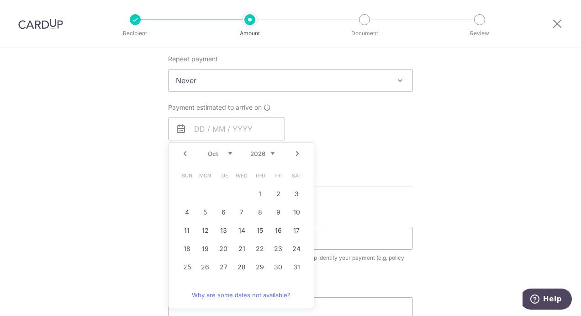
click at [225, 153] on select "Jan Feb Mar Apr May Jun Jul Aug Sep Oct Nov Dec" at bounding box center [220, 153] width 24 height 7
click at [258, 211] on link "11" at bounding box center [260, 212] width 15 height 15
type input "11/06/2026"
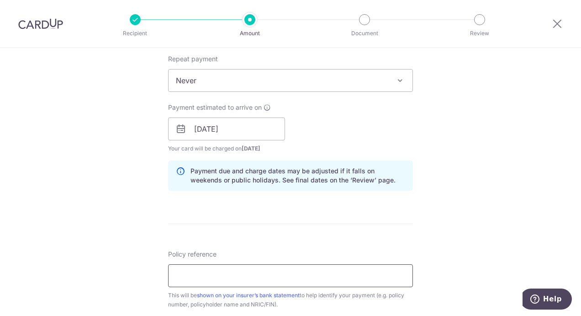
click at [266, 257] on div "Policy reference This will be shown on your insurer’s bank statement to help id…" at bounding box center [290, 278] width 245 height 59
paste input "P517713547"
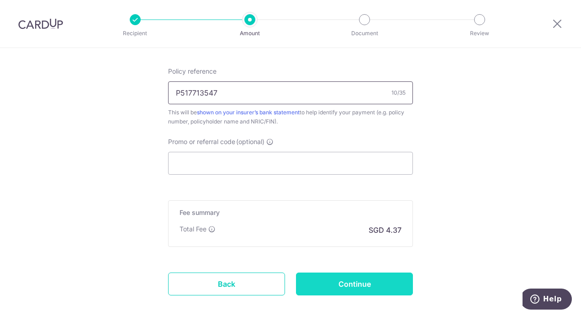
type input "P517713547"
click at [345, 286] on input "Continue" at bounding box center [354, 283] width 117 height 23
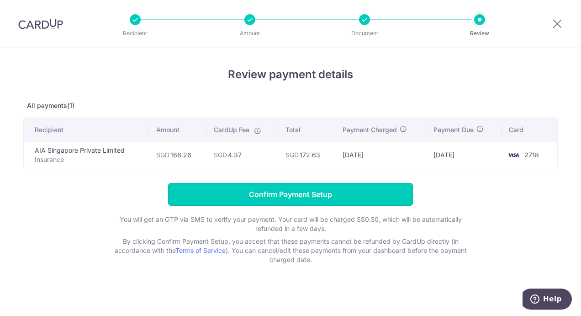
click at [301, 196] on input "Confirm Payment Setup" at bounding box center [290, 194] width 245 height 23
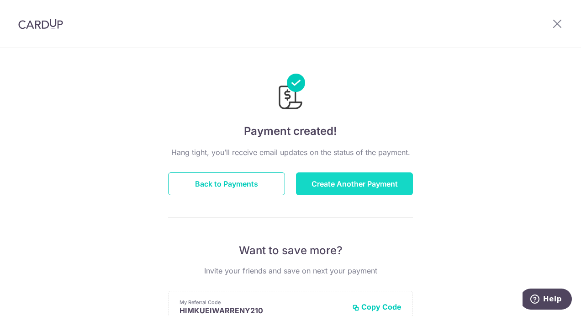
click at [363, 185] on button "Create Another Payment" at bounding box center [354, 183] width 117 height 23
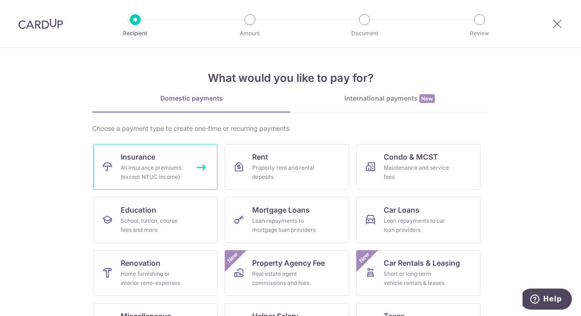
click at [138, 168] on div "All insurance premiums (except NTUC Income)" at bounding box center [154, 172] width 66 height 18
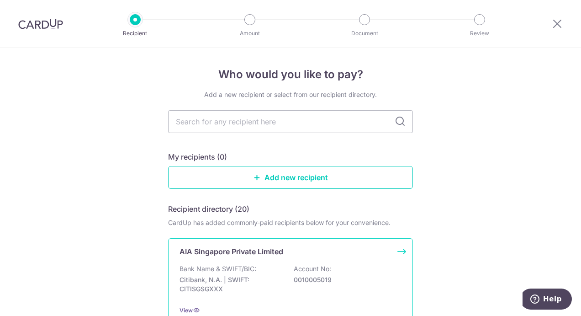
click at [248, 259] on div "AIA Singapore Private Limited Bank Name & SWIFT/BIC: Citibank, N.A. | SWIFT: CI…" at bounding box center [290, 280] width 245 height 85
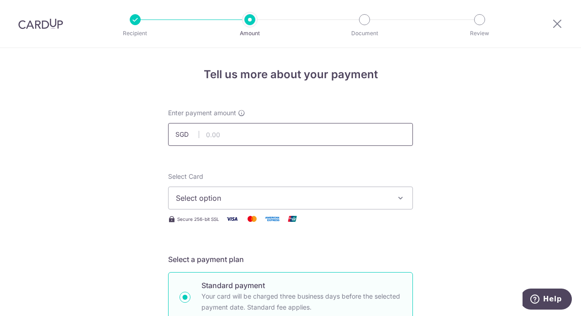
click at [214, 133] on input "text" at bounding box center [290, 134] width 245 height 23
type input "6,572.00"
click at [240, 197] on span "Select option" at bounding box center [282, 197] width 213 height 11
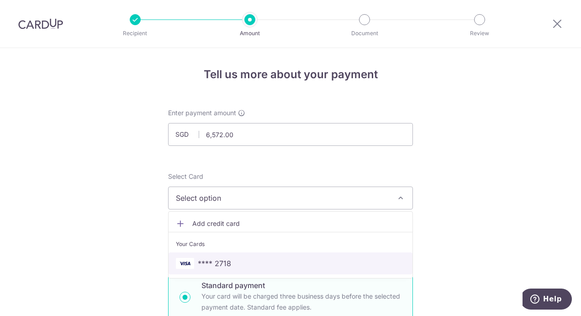
click at [241, 259] on span "**** 2718" at bounding box center [290, 263] width 229 height 11
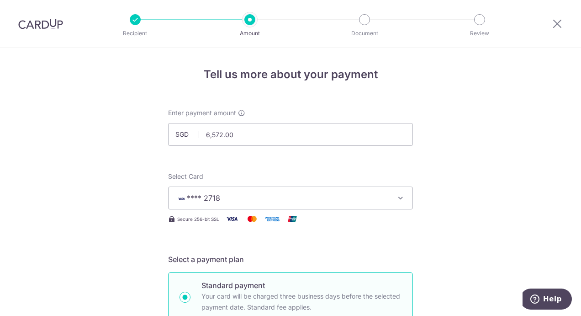
scroll to position [228, 0]
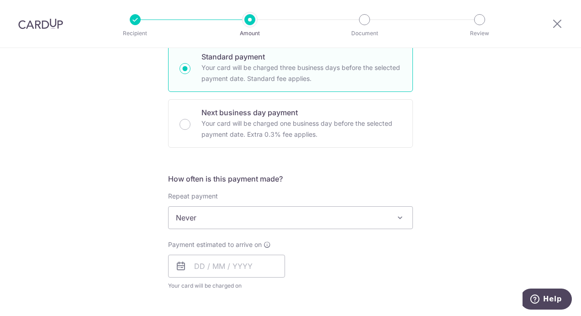
click at [232, 219] on span "Never" at bounding box center [291, 217] width 244 height 22
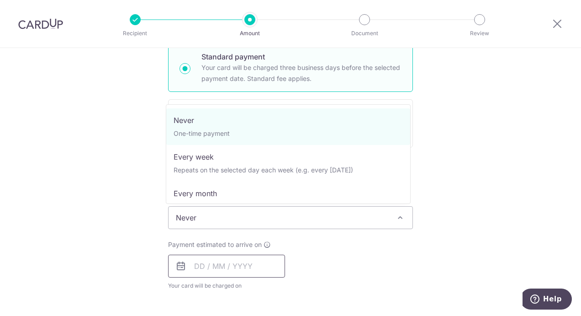
click at [233, 264] on input "text" at bounding box center [226, 265] width 117 height 23
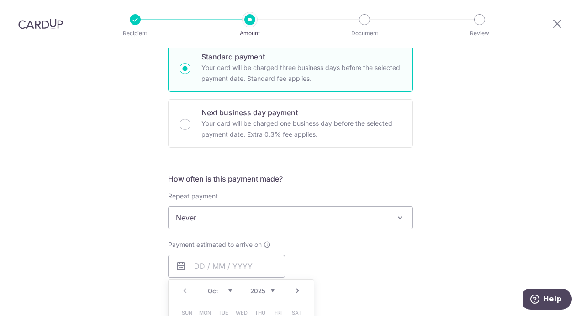
click at [267, 287] on select "2025 2026 2027 2028 2029 2030 2031 2032 2033 2034 2035" at bounding box center [262, 290] width 24 height 7
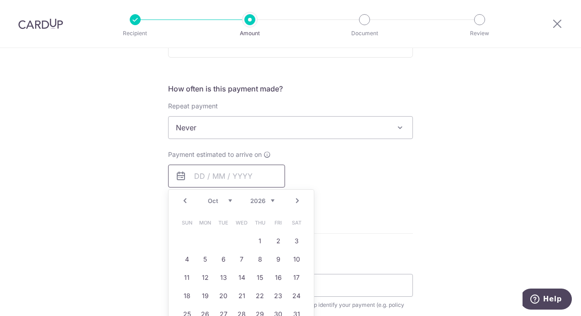
scroll to position [457, 0]
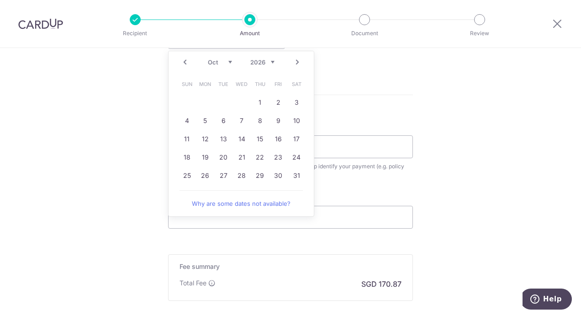
click at [220, 59] on select "Jan Feb Mar Apr May Jun Jul Aug Sep Oct Nov Dec" at bounding box center [220, 61] width 24 height 7
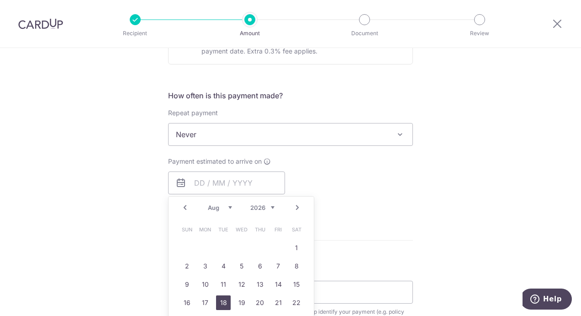
click at [222, 301] on link "18" at bounding box center [223, 302] width 15 height 15
type input "18/08/2026"
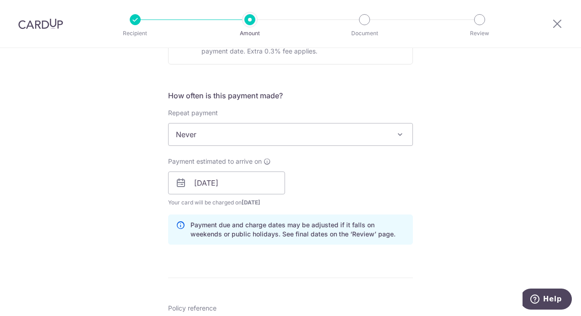
click at [322, 181] on div "Payment estimated to arrive on 18/08/2026 Prev Next Aug Sep Oct Nov Dec 2026 20…" at bounding box center [291, 182] width 256 height 50
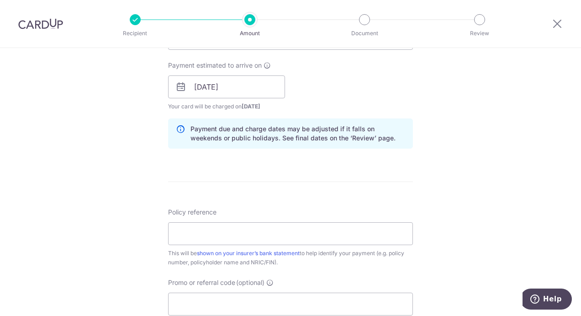
scroll to position [449, 0]
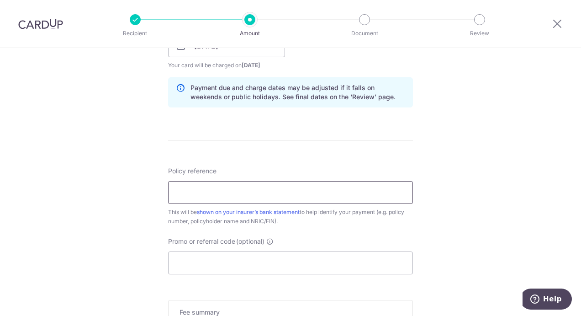
click at [228, 196] on input "Policy reference" at bounding box center [290, 192] width 245 height 23
paste input "L543651220"
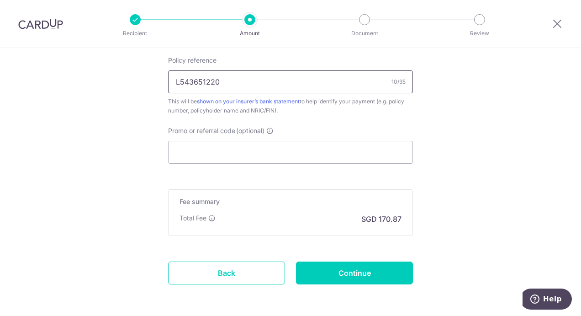
scroll to position [594, 0]
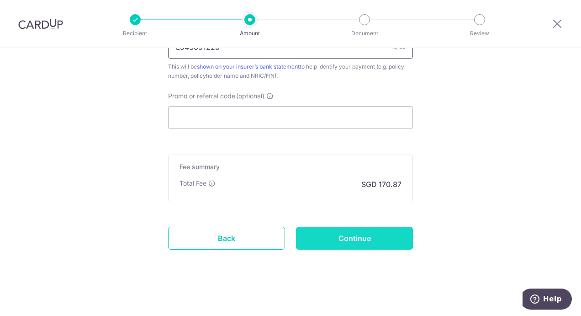
type input "L543651220"
click at [349, 233] on input "Continue" at bounding box center [354, 238] width 117 height 23
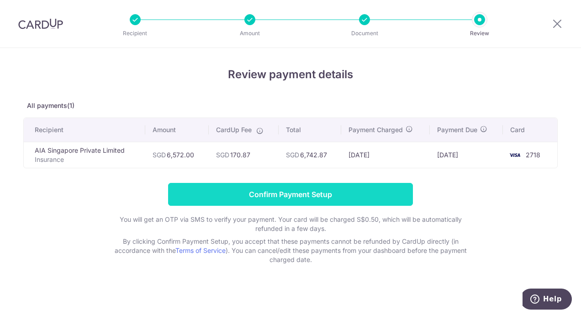
click at [314, 192] on input "Confirm Payment Setup" at bounding box center [290, 194] width 245 height 23
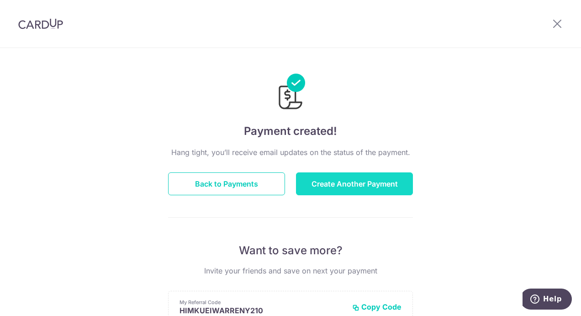
click at [354, 188] on button "Create Another Payment" at bounding box center [354, 183] width 117 height 23
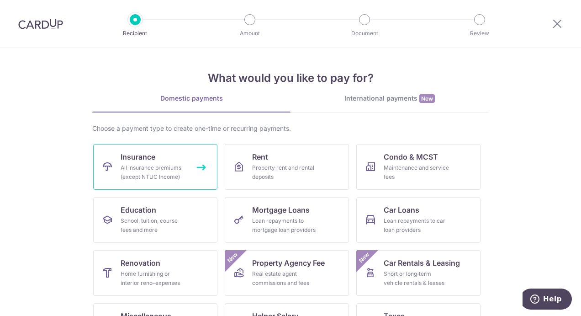
click at [129, 163] on div "All insurance premiums (except NTUC Income)" at bounding box center [154, 172] width 66 height 18
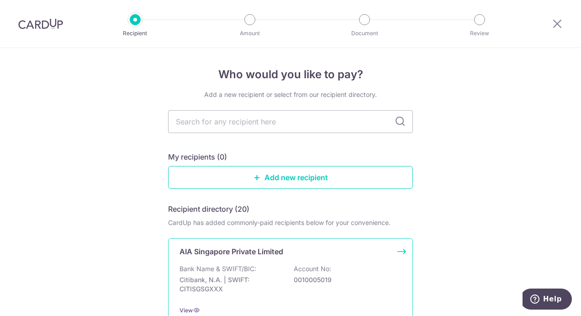
click at [221, 261] on div "AIA Singapore Private Limited Bank Name & SWIFT/BIC: Citibank, N.A. | SWIFT: CI…" at bounding box center [290, 280] width 245 height 85
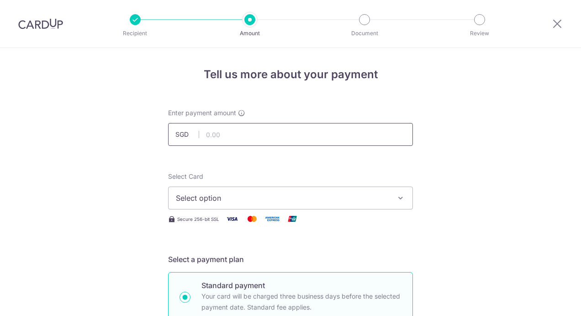
click at [208, 139] on input "text" at bounding box center [290, 134] width 245 height 23
type input "193.85"
click at [255, 196] on span "Select option" at bounding box center [282, 197] width 213 height 11
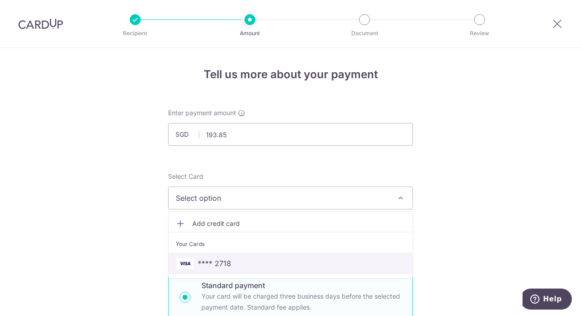
click at [219, 259] on span "**** 2718" at bounding box center [214, 263] width 33 height 11
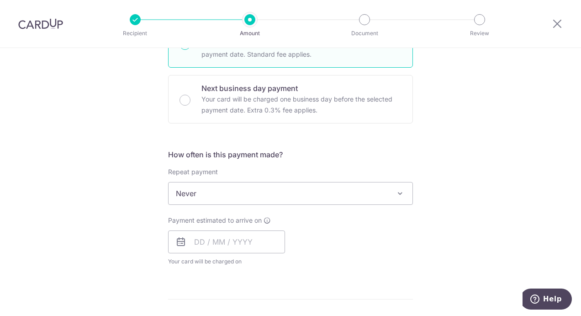
scroll to position [365, 0]
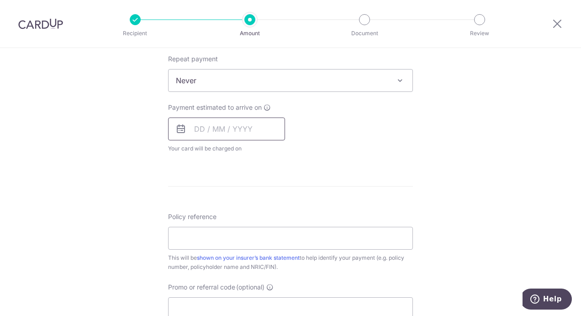
click at [269, 134] on input "text" at bounding box center [226, 128] width 117 height 23
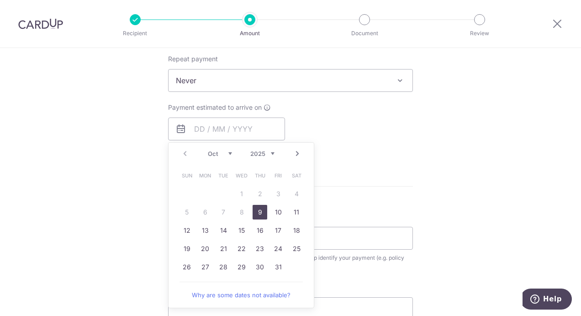
click at [270, 152] on select "2025 2026 2027 2028 2029 2030 2031 2032 2033 2034 2035" at bounding box center [262, 153] width 24 height 7
click at [227, 152] on select "Jan Feb Mar Apr May Jun Jul Aug Sep Oct Nov Dec" at bounding box center [220, 153] width 24 height 7
click at [267, 151] on select "2025 2026 2027 2028 2029 2030 2031 2032 2033 2034 2035" at bounding box center [262, 153] width 24 height 7
click at [228, 152] on select "Oct Nov Dec" at bounding box center [220, 153] width 24 height 7
click at [183, 209] on link "2" at bounding box center [187, 212] width 15 height 15
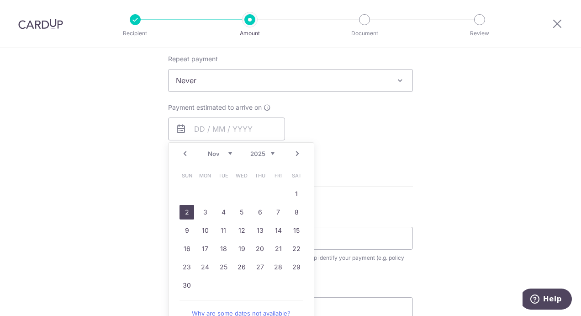
type input "02/11/2025"
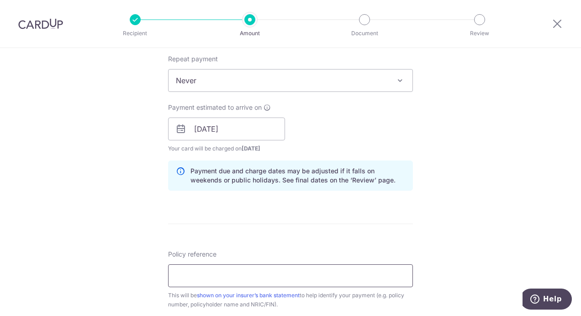
click at [217, 275] on input "Policy reference" at bounding box center [290, 275] width 245 height 23
paste input "G551687435"
type input "G551687435"
click at [230, 84] on span "Never" at bounding box center [291, 80] width 244 height 22
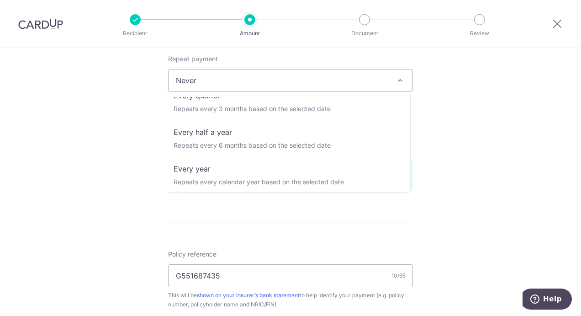
scroll to position [128, 0]
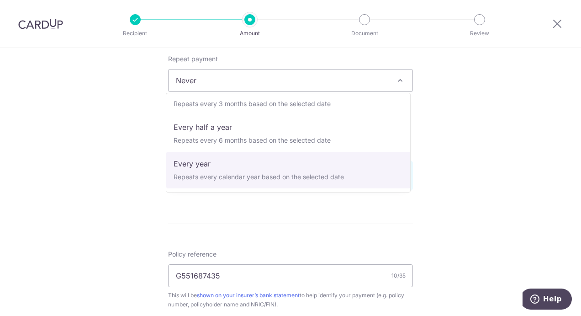
select select "6"
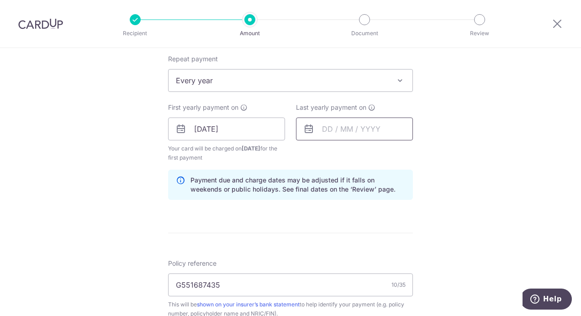
click at [323, 129] on input "text" at bounding box center [354, 128] width 117 height 23
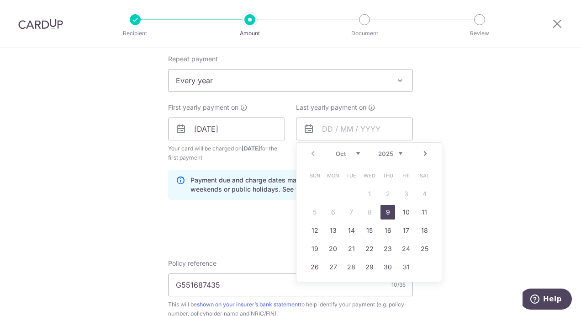
click at [398, 153] on select "2025 2026 2027 2028 2029 2030 2031 2032 2033 2034 2035" at bounding box center [390, 153] width 24 height 7
click at [354, 153] on select "Jan Feb Mar Apr May Jun Jul Aug Sep Oct Nov Dec" at bounding box center [348, 153] width 24 height 7
click at [329, 195] on link "2" at bounding box center [333, 193] width 15 height 15
type input "02/11/2026"
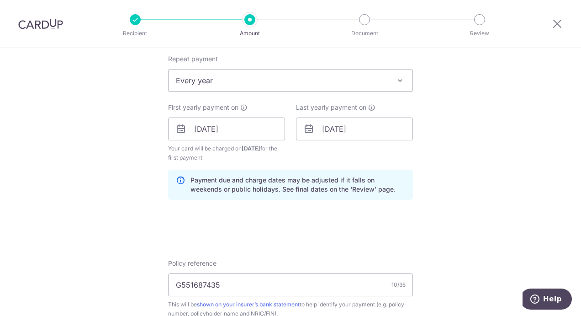
click at [435, 207] on div "Tell us more about your payment Enter payment amount SGD 193.85 193.85 Select C…" at bounding box center [290, 119] width 581 height 873
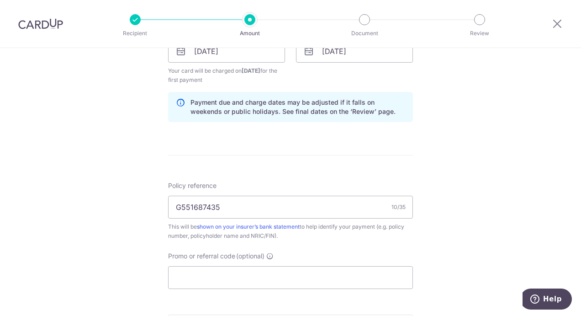
scroll to position [548, 0]
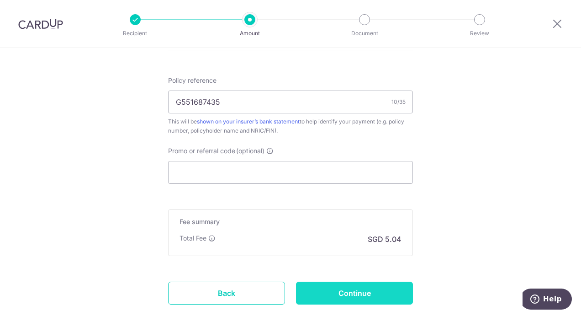
click at [358, 294] on input "Continue" at bounding box center [354, 292] width 117 height 23
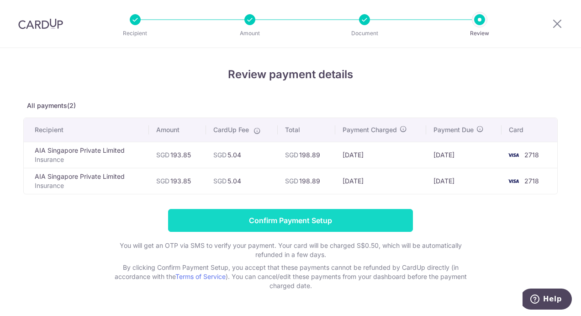
click at [324, 217] on input "Confirm Payment Setup" at bounding box center [290, 220] width 245 height 23
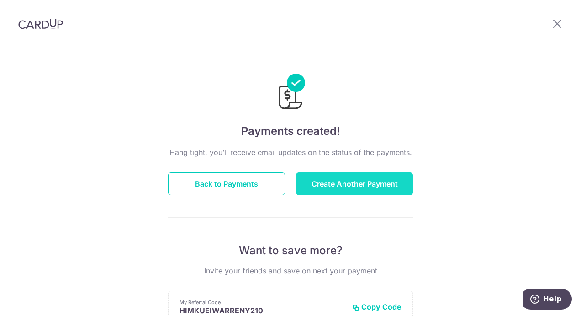
click at [353, 182] on button "Create Another Payment" at bounding box center [354, 183] width 117 height 23
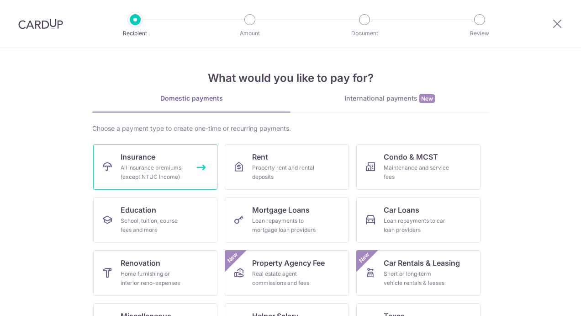
click at [173, 158] on link "Insurance All insurance premiums (except NTUC Income)" at bounding box center [155, 167] width 124 height 46
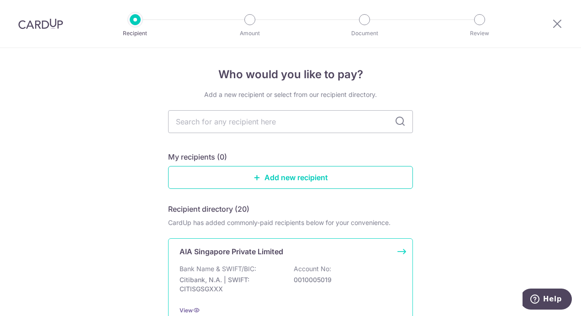
click at [259, 252] on p "AIA Singapore Private Limited" at bounding box center [232, 251] width 104 height 11
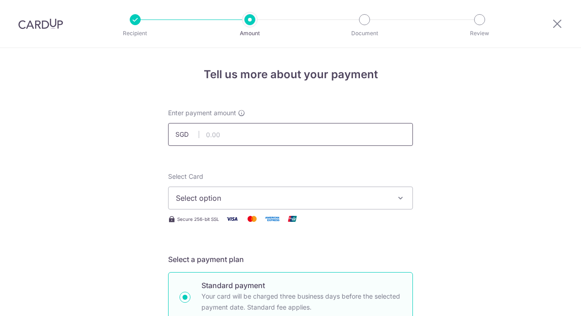
click at [212, 136] on input "text" at bounding box center [290, 134] width 245 height 23
type input "203.28"
click at [234, 196] on span "Select option" at bounding box center [282, 197] width 213 height 11
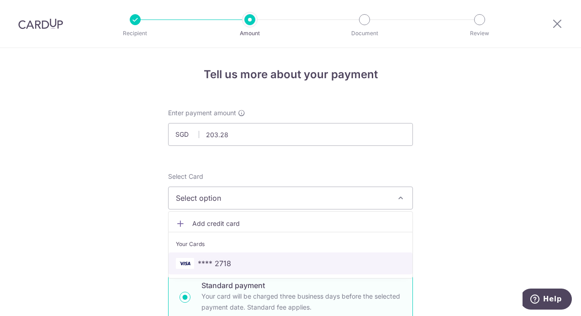
click at [229, 259] on span "**** 2718" at bounding box center [290, 263] width 229 height 11
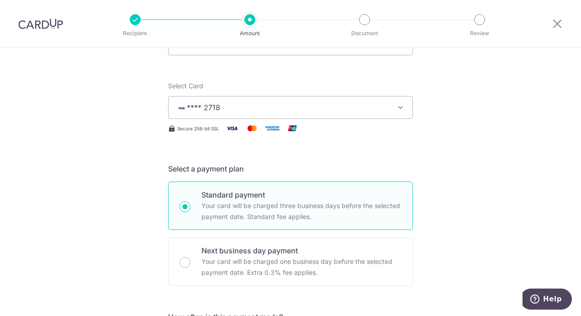
scroll to position [228, 0]
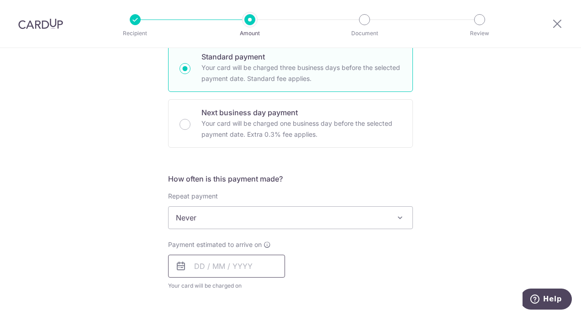
click at [248, 266] on input "text" at bounding box center [226, 265] width 117 height 23
click at [271, 288] on select "2025 2026 2027 2028 2029 2030 2031 2032 2033 2034 2035" at bounding box center [262, 290] width 24 height 7
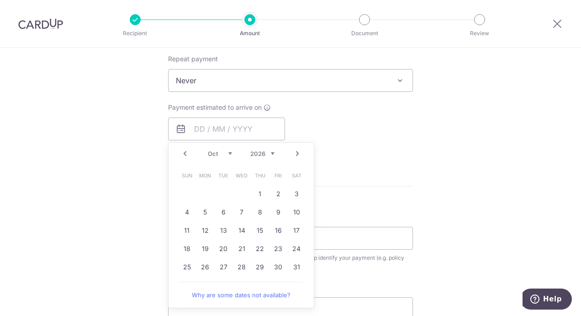
click at [226, 153] on select "Jan Feb Mar Apr May Jun Jul Aug Sep Oct Nov Dec" at bounding box center [220, 153] width 24 height 7
click at [225, 241] on link "19" at bounding box center [223, 248] width 15 height 15
type input "19/05/2026"
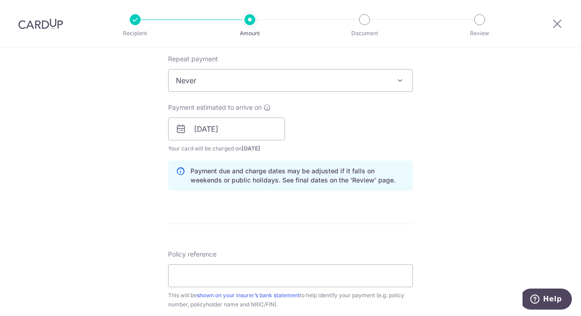
scroll to position [502, 0]
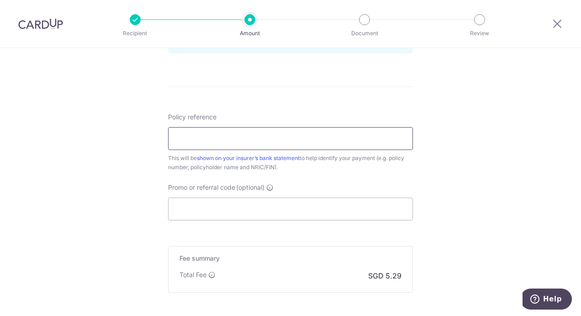
click at [253, 136] on input "Policy reference" at bounding box center [290, 138] width 245 height 23
paste input "L533742466"
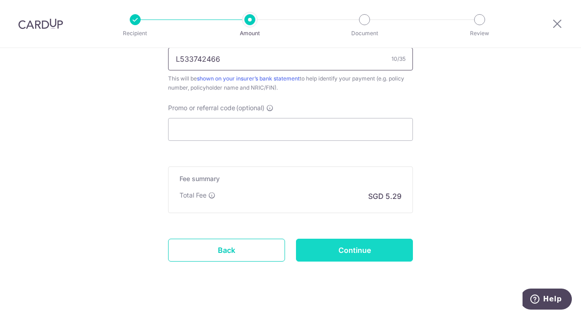
scroll to position [594, 0]
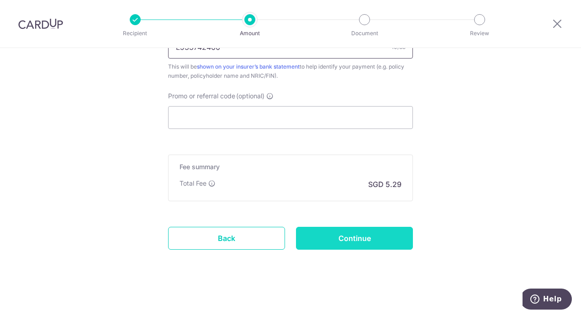
type input "L533742466"
click at [386, 238] on input "Continue" at bounding box center [354, 238] width 117 height 23
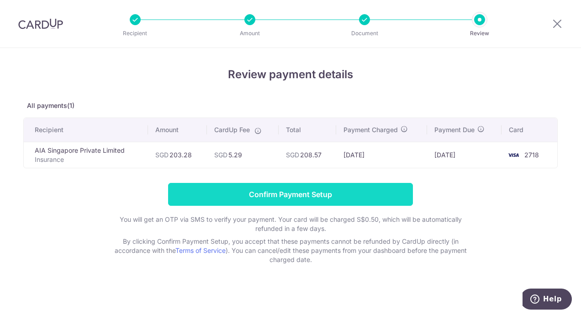
click at [365, 193] on input "Confirm Payment Setup" at bounding box center [290, 194] width 245 height 23
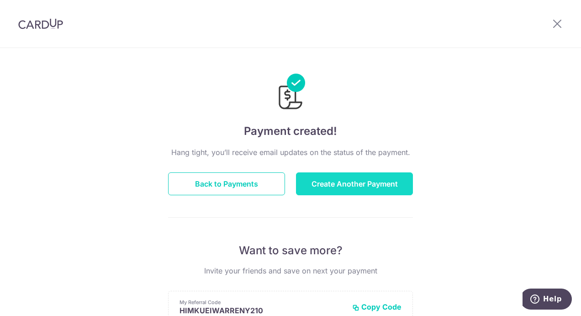
click at [347, 178] on button "Create Another Payment" at bounding box center [354, 183] width 117 height 23
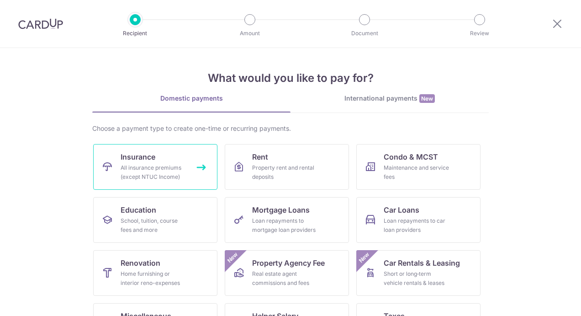
click at [174, 155] on link "Insurance All insurance premiums (except NTUC Income)" at bounding box center [155, 167] width 124 height 46
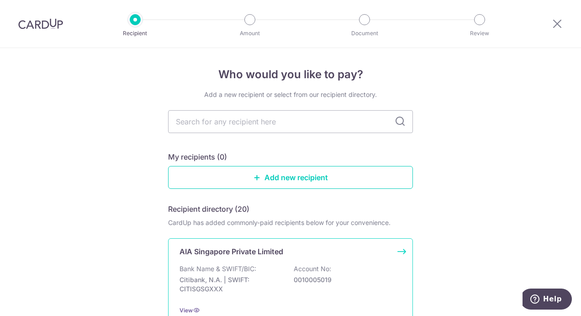
click at [254, 241] on div "AIA Singapore Private Limited Bank Name & SWIFT/BIC: Citibank, N.A. | SWIFT: CI…" at bounding box center [290, 280] width 245 height 85
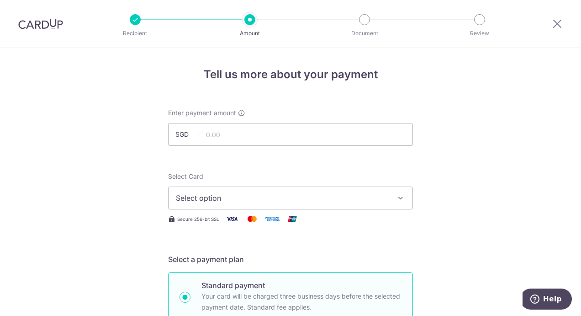
click at [212, 201] on span "Select option" at bounding box center [282, 197] width 213 height 11
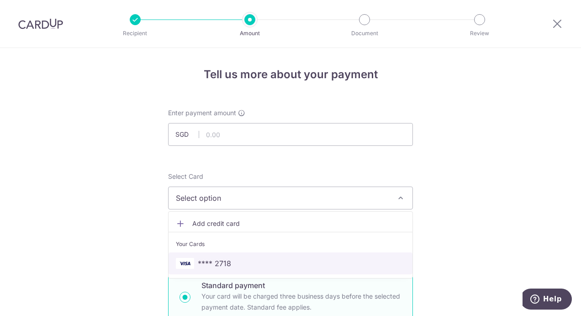
click at [210, 259] on span "**** 2718" at bounding box center [214, 263] width 33 height 11
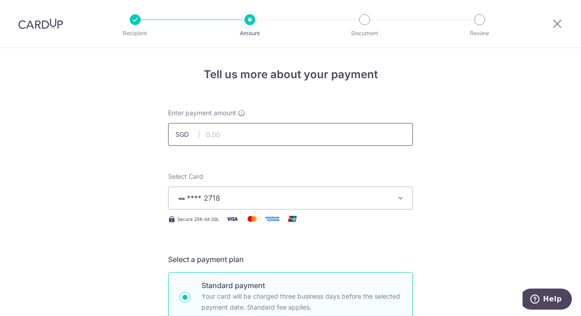
click at [218, 131] on input "text" at bounding box center [290, 134] width 245 height 23
type input "87.81"
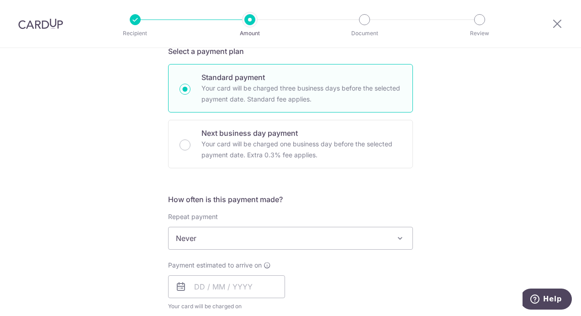
scroll to position [320, 0]
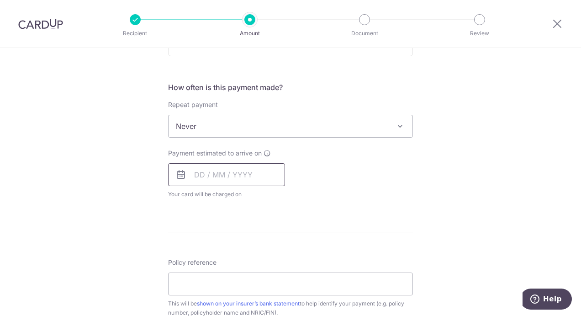
click at [260, 171] on input "text" at bounding box center [226, 174] width 117 height 23
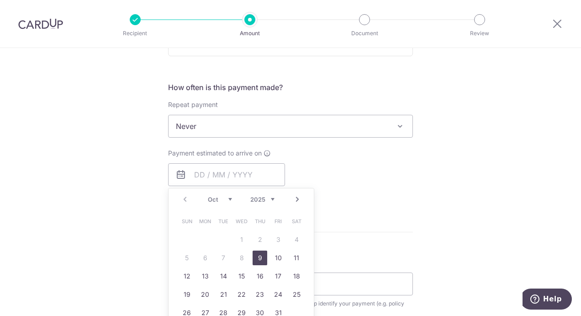
click at [271, 196] on select "2025 2026 2027 2028 2029 2030 2031 2032 2033 2034 2035" at bounding box center [262, 199] width 24 height 7
click at [217, 197] on select "Jan Feb Mar Apr May Jun Jul Aug Sep Oct Nov Dec" at bounding box center [220, 199] width 24 height 7
click at [255, 291] on link "23" at bounding box center [260, 294] width 15 height 15
type input "23/04/2026"
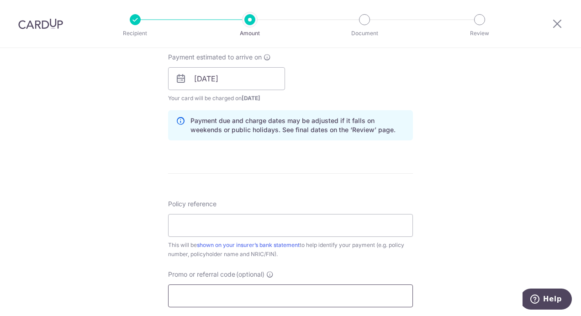
scroll to position [457, 0]
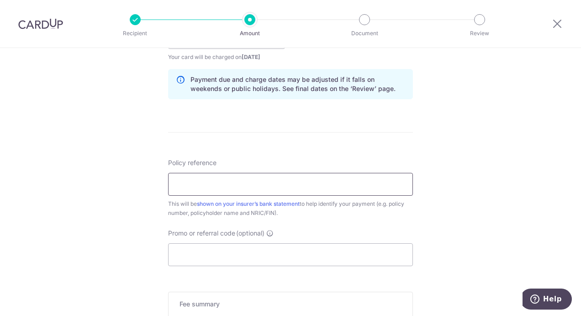
click at [259, 186] on input "Policy reference" at bounding box center [290, 184] width 245 height 23
paste input "C512398857"
type input "C512398857"
click at [326, 236] on div "Promo or referral code (optional) The discounted fee will be shown on the revie…" at bounding box center [290, 246] width 245 height 37
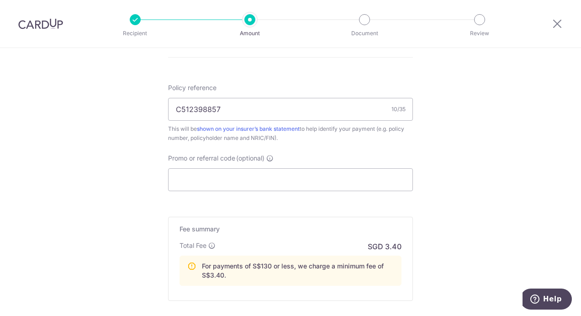
scroll to position [594, 0]
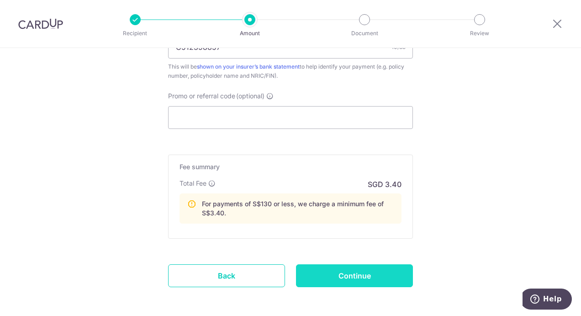
click at [370, 278] on input "Continue" at bounding box center [354, 275] width 117 height 23
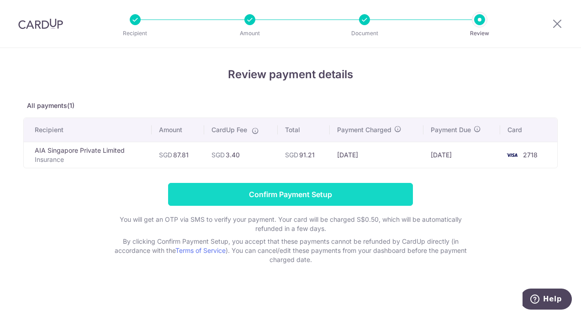
click at [300, 197] on input "Confirm Payment Setup" at bounding box center [290, 194] width 245 height 23
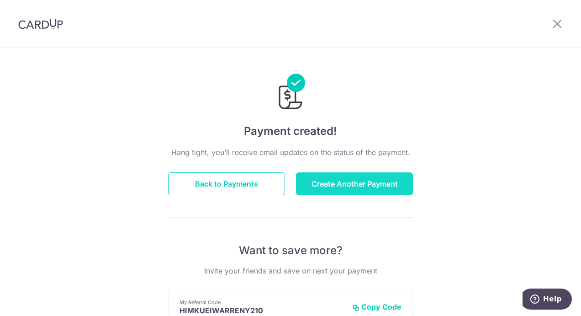
click at [351, 189] on button "Create Another Payment" at bounding box center [354, 183] width 117 height 23
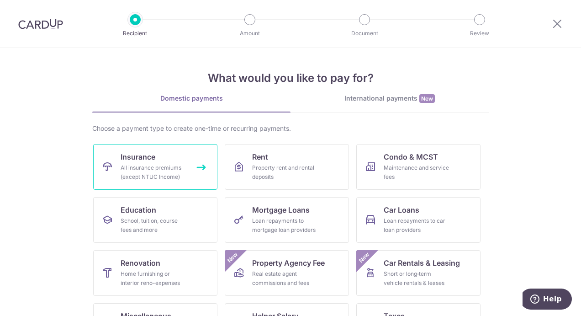
click at [151, 166] on div "All insurance premiums (except NTUC Income)" at bounding box center [154, 172] width 66 height 18
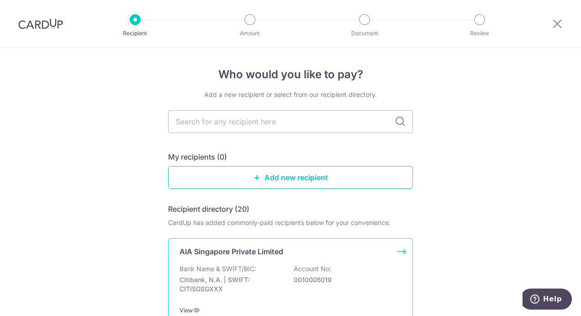
drag, startPoint x: 262, startPoint y: 272, endPoint x: 254, endPoint y: 260, distance: 14.2
click at [263, 272] on div "Bank Name & SWIFT/BIC: Citibank, N.A. | SWIFT: CITISGSGXXX Account No: 00100050…" at bounding box center [291, 281] width 222 height 34
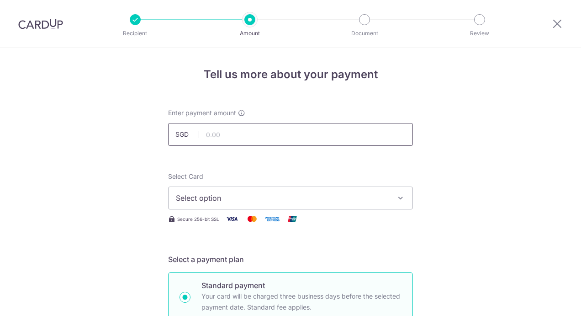
click at [208, 132] on input "text" at bounding box center [290, 134] width 245 height 23
type input "110.00"
click at [250, 201] on span "Select option" at bounding box center [282, 197] width 213 height 11
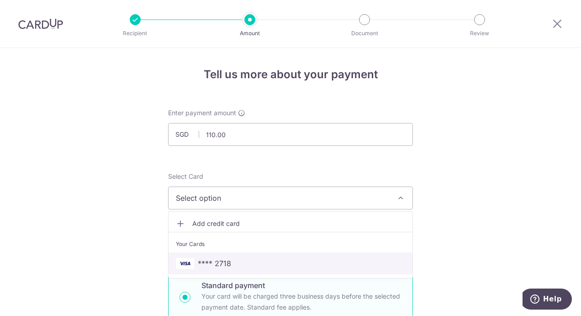
click at [229, 262] on span "**** 2718" at bounding box center [290, 263] width 229 height 11
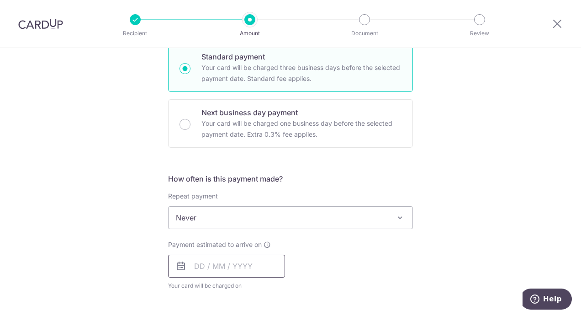
scroll to position [274, 0]
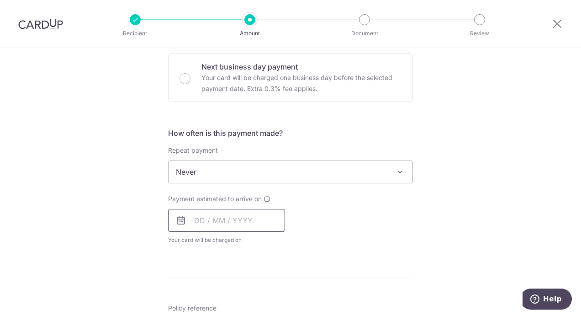
click at [247, 223] on input "text" at bounding box center [226, 220] width 117 height 23
click at [269, 242] on select "2025 2026 2027 2028 2029 2030 2031 2032 2033 2034 2035" at bounding box center [262, 244] width 24 height 7
click at [275, 286] on link "2" at bounding box center [278, 285] width 15 height 15
type input "[DATE]"
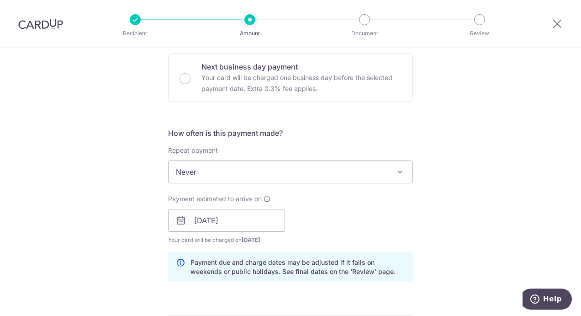
click at [308, 215] on div "Payment estimated to arrive on 02/10/2026 Prev Next Oct Nov Dec 2026 2027 2028 …" at bounding box center [291, 219] width 256 height 50
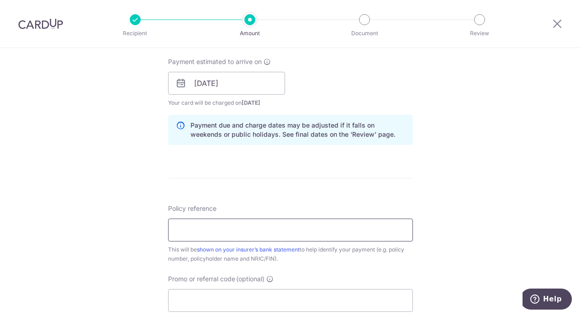
click at [277, 230] on input "Policy reference" at bounding box center [290, 229] width 245 height 23
paste input "L537803178"
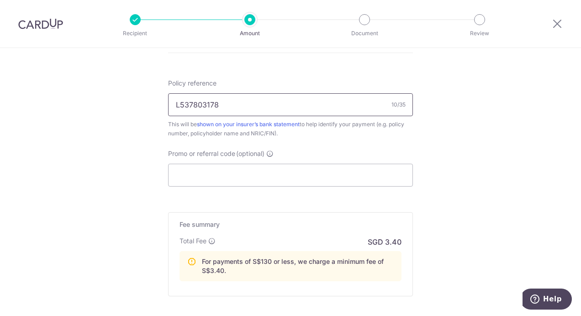
scroll to position [631, 0]
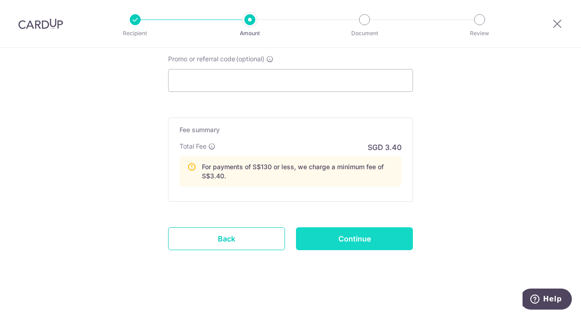
type input "L537803178"
click at [371, 243] on input "Continue" at bounding box center [354, 238] width 117 height 23
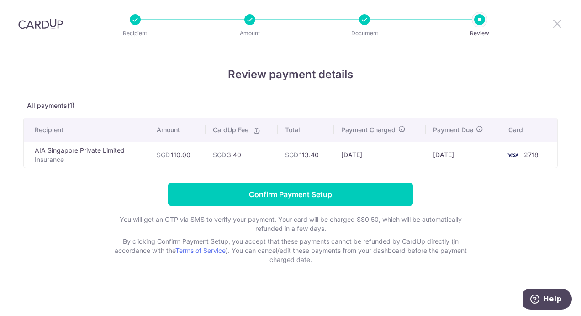
drag, startPoint x: 562, startPoint y: 24, endPoint x: 323, endPoint y: 46, distance: 239.5
click at [562, 24] on icon at bounding box center [557, 23] width 11 height 11
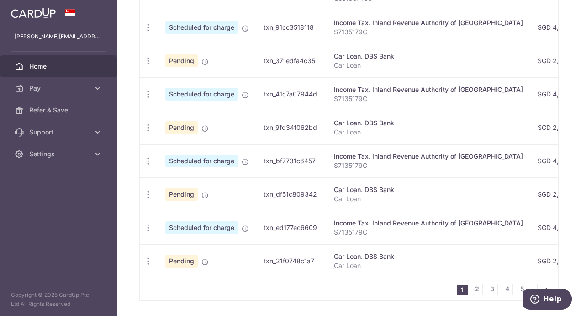
scroll to position [380, 0]
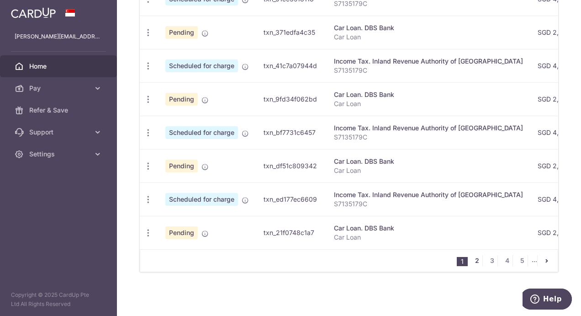
click at [471, 263] on link "2" at bounding box center [476, 260] width 11 height 11
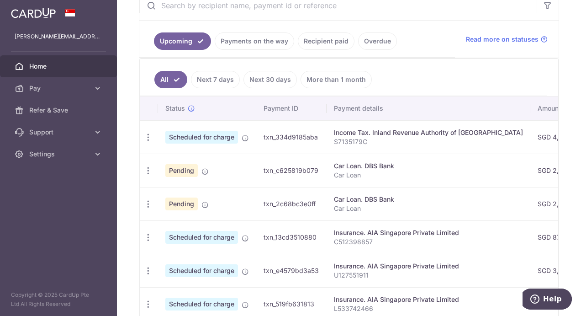
scroll to position [221, 0]
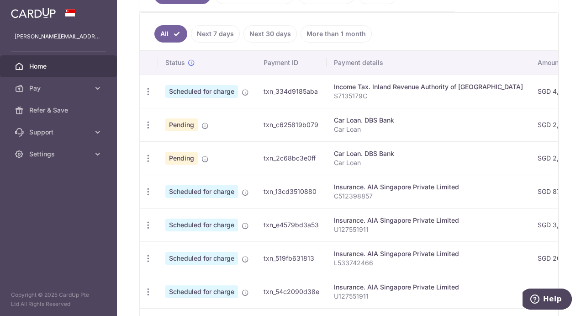
click at [470, 199] on td "Insurance. AIA Singapore Private Limited C512398857" at bounding box center [429, 190] width 204 height 33
click at [143, 189] on div "Update payment Cancel payment" at bounding box center [148, 191] width 17 height 17
click at [146, 189] on icon "button" at bounding box center [148, 192] width 10 height 10
click at [175, 236] on span "Cancel payment" at bounding box center [196, 238] width 61 height 11
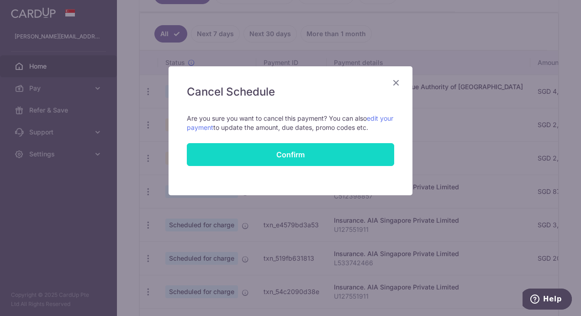
click at [259, 163] on button "Confirm" at bounding box center [290, 154] width 207 height 23
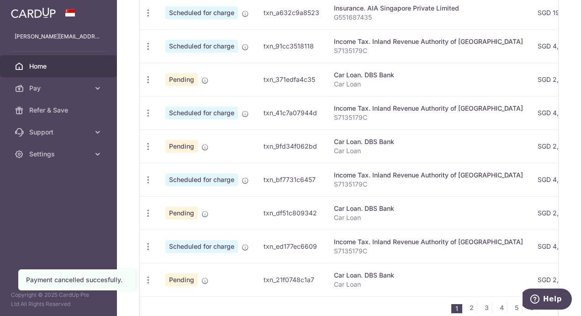
scroll to position [391, 0]
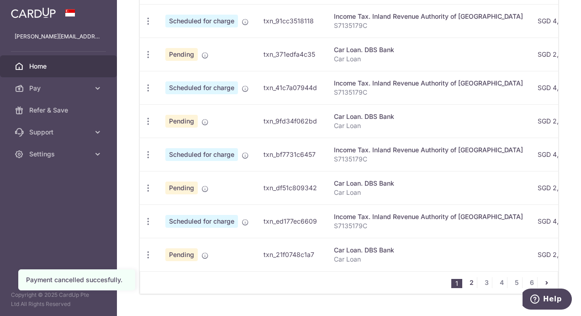
click at [469, 277] on link "2" at bounding box center [471, 282] width 11 height 11
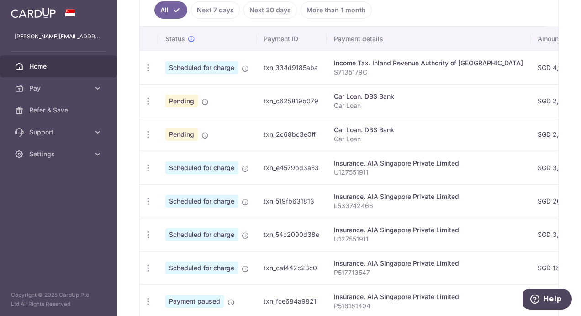
scroll to position [323, 0]
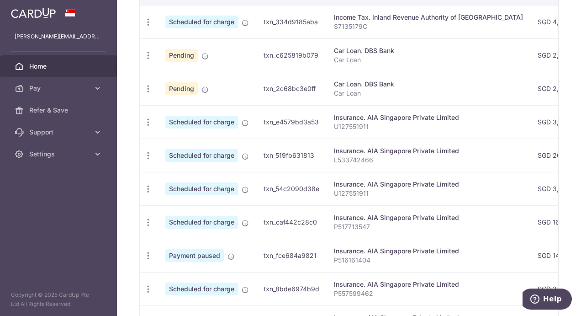
click at [185, 249] on span "Payment paused" at bounding box center [194, 255] width 58 height 13
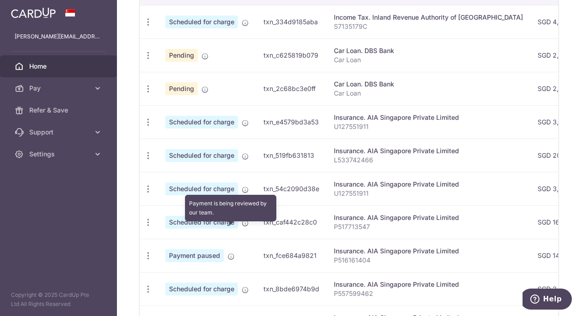
click at [228, 253] on icon at bounding box center [230, 256] width 7 height 7
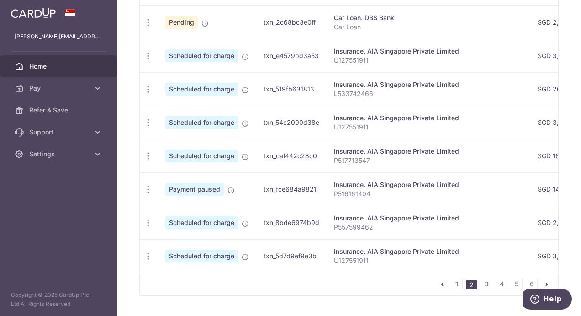
scroll to position [391, 0]
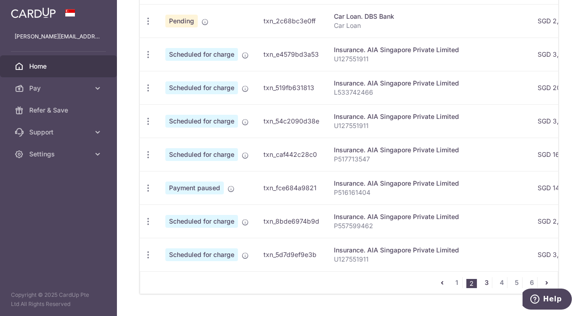
click at [482, 277] on link "3" at bounding box center [486, 282] width 11 height 11
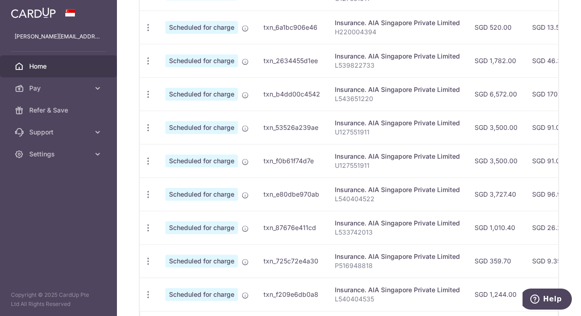
scroll to position [369, 0]
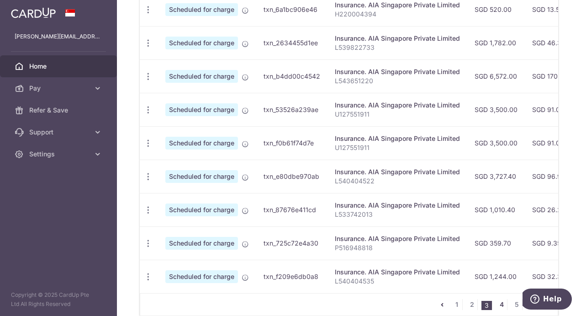
click at [499, 299] on link "4" at bounding box center [501, 304] width 11 height 11
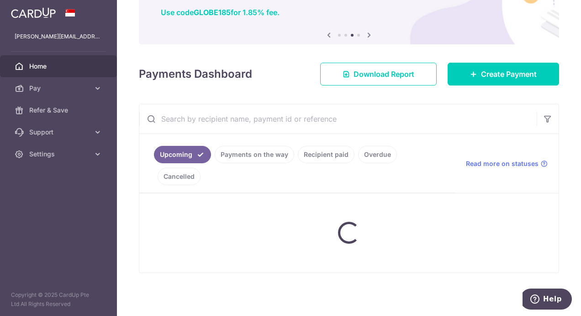
scroll to position [49, 0]
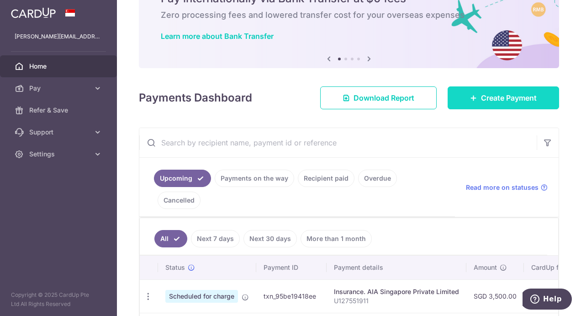
click at [489, 101] on span "Create Payment" at bounding box center [509, 97] width 56 height 11
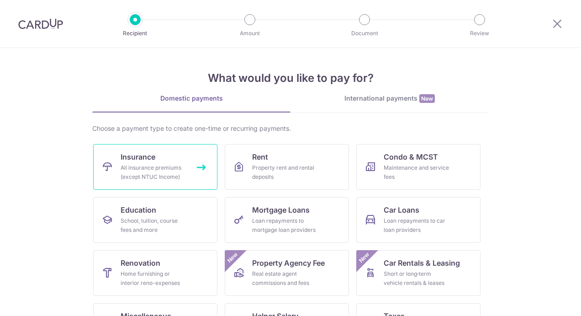
click at [109, 164] on icon at bounding box center [107, 166] width 11 height 11
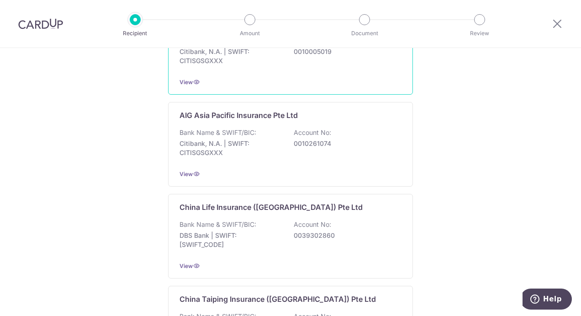
scroll to position [228, 0]
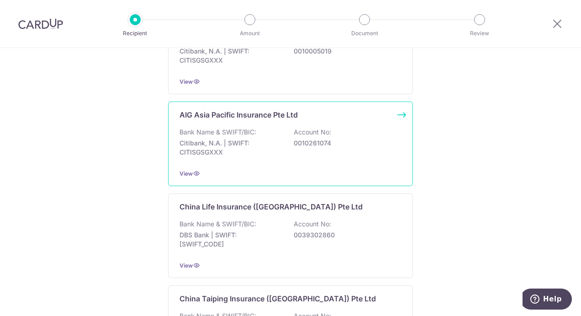
click at [251, 127] on p "Bank Name & SWIFT/BIC:" at bounding box center [218, 131] width 77 height 9
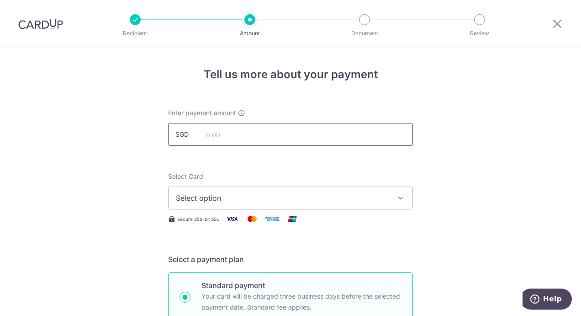
click at [248, 135] on input "text" at bounding box center [290, 134] width 245 height 23
type input "350.27"
click at [239, 194] on span "Select option" at bounding box center [282, 197] width 213 height 11
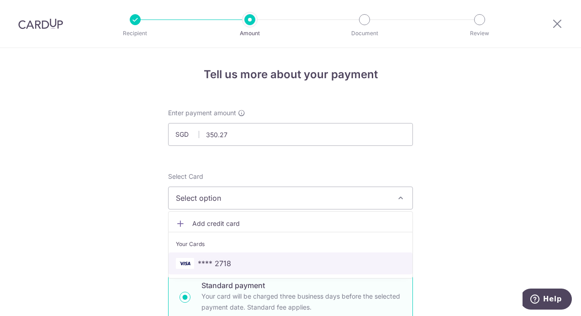
click at [238, 261] on span "**** 2718" at bounding box center [290, 263] width 229 height 11
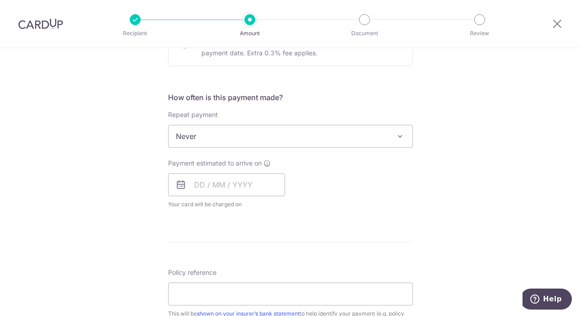
scroll to position [320, 0]
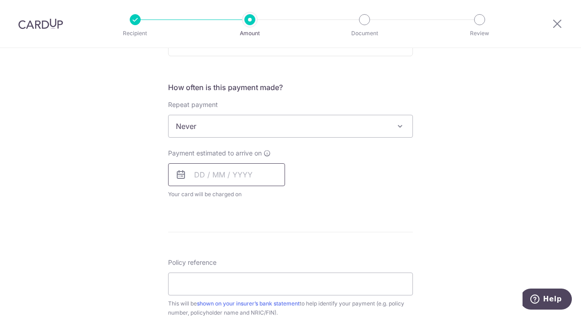
click at [243, 174] on input "text" at bounding box center [226, 174] width 117 height 23
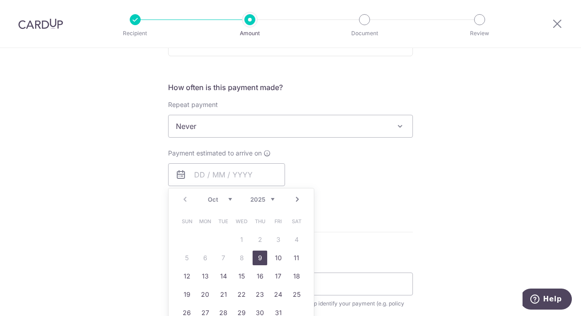
click at [269, 197] on select "2025 2026 2027 2028 2029 2030 2031 2032 2033 2034 2035" at bounding box center [262, 199] width 24 height 7
click at [390, 201] on div "How often is this payment made? Repeat payment Never Every week Every month Eve…" at bounding box center [290, 144] width 245 height 124
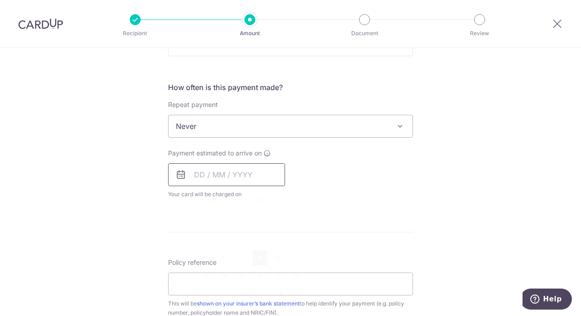
click at [229, 174] on input "text" at bounding box center [226, 174] width 117 height 23
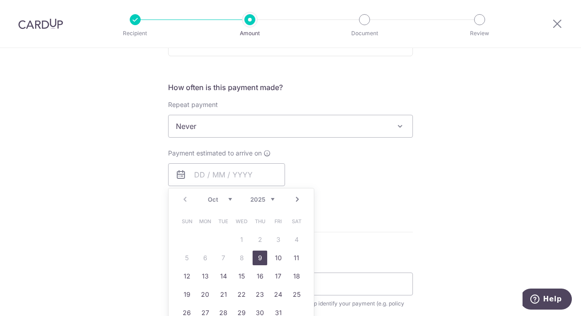
click at [272, 196] on div "Prev Next Oct Nov Dec 2025 2026 2027 2028 2029 2030 2031 2032 2033 2034 2035" at bounding box center [241, 199] width 145 height 22
click at [270, 200] on select "2025 2026 2027 2028 2029 2030 2031 2032 2033 2034 2035" at bounding box center [262, 199] width 24 height 7
click at [227, 196] on select "Jan Feb Mar Apr May Jun Jul Aug Sep Oct Nov Dec" at bounding box center [220, 199] width 24 height 7
click at [278, 240] on link "1" at bounding box center [278, 239] width 15 height 15
type input "01/05/2026"
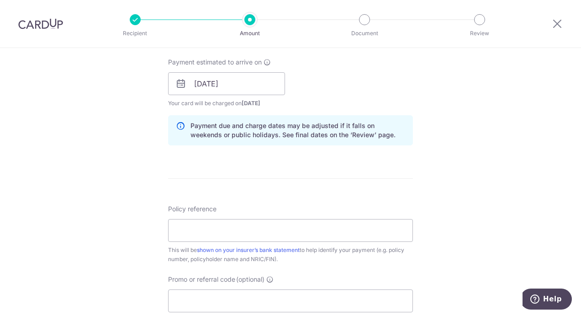
scroll to position [411, 0]
click at [277, 226] on input "Policy reference" at bounding box center [290, 229] width 245 height 23
paste input "3080002419-000-00"
click at [238, 227] on input "3080002419-000-00" at bounding box center [290, 229] width 245 height 23
type input "308000241900000"
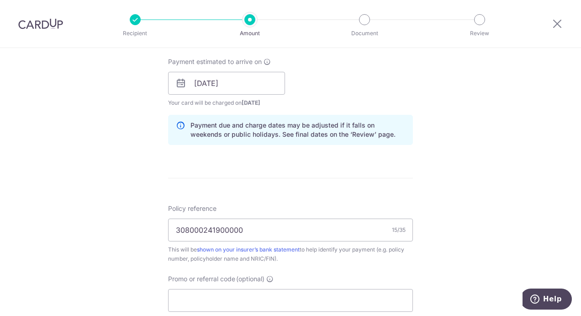
click at [341, 193] on form "Enter payment amount SGD 350.27 350.27 Select Card **** 2718 Add credit card Yo…" at bounding box center [290, 77] width 245 height 761
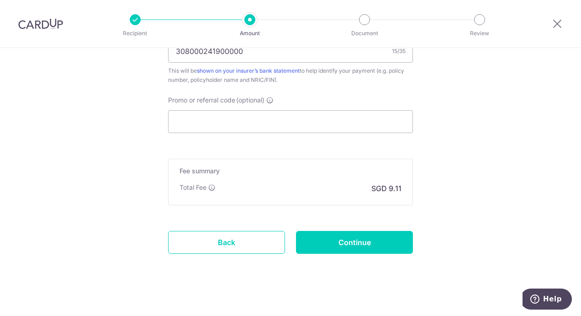
scroll to position [594, 0]
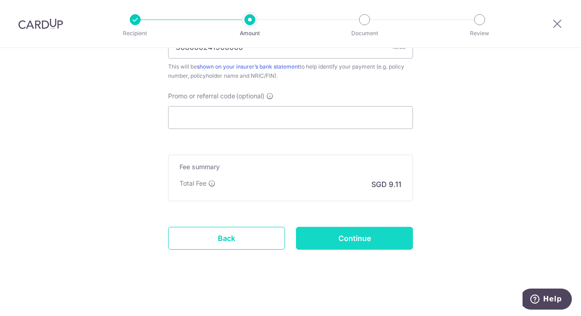
click at [362, 246] on input "Continue" at bounding box center [354, 238] width 117 height 23
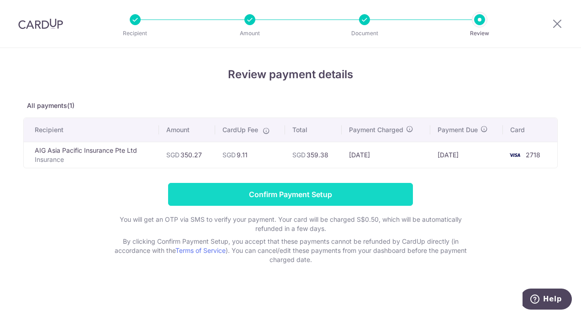
click at [375, 195] on input "Confirm Payment Setup" at bounding box center [290, 194] width 245 height 23
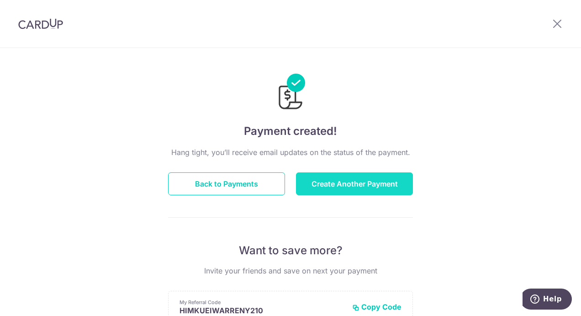
click at [338, 189] on button "Create Another Payment" at bounding box center [354, 183] width 117 height 23
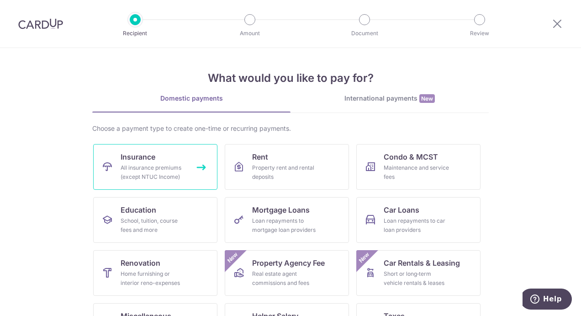
click at [123, 163] on div "All insurance premiums (except NTUC Income)" at bounding box center [154, 172] width 66 height 18
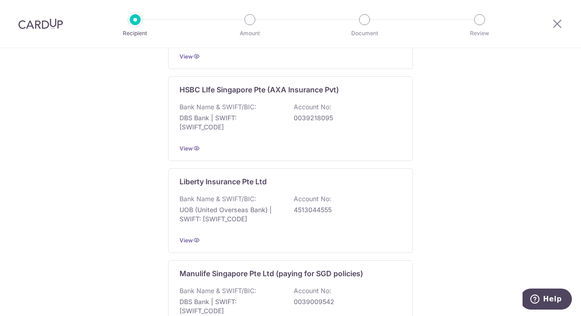
scroll to position [914, 0]
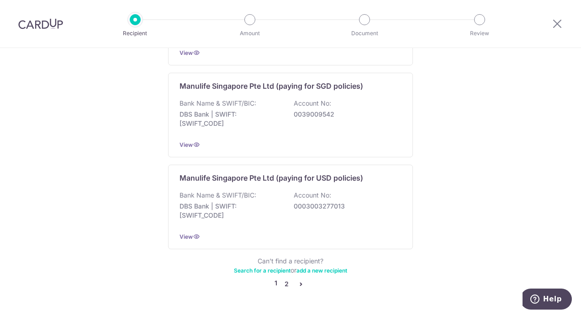
click at [285, 278] on link "2" at bounding box center [286, 283] width 11 height 11
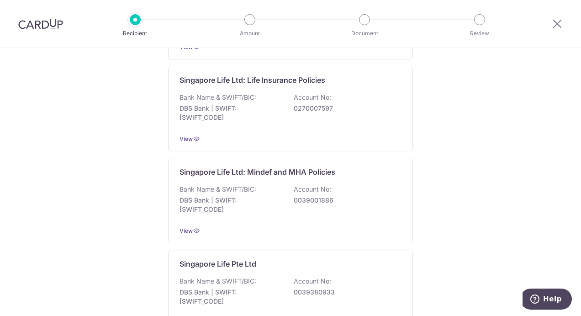
scroll to position [457, 0]
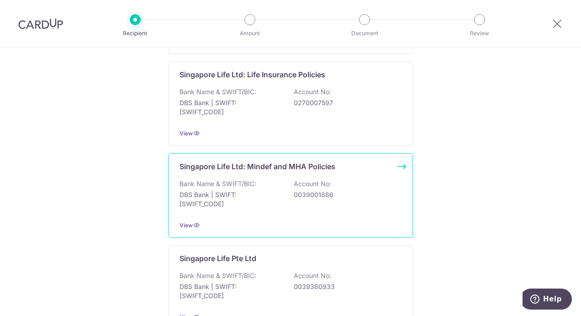
click at [232, 179] on p "Bank Name & SWIFT/BIC:" at bounding box center [218, 183] width 77 height 9
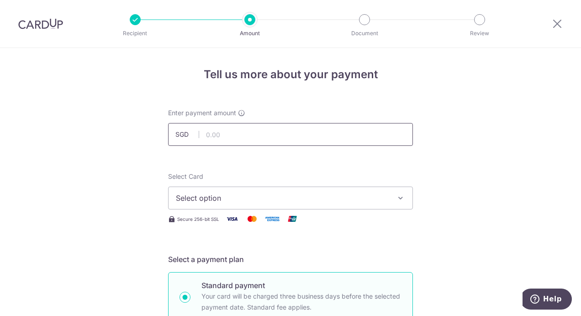
click at [215, 133] on input "text" at bounding box center [290, 134] width 245 height 23
type input "203.70"
click at [268, 202] on span "Select option" at bounding box center [282, 197] width 213 height 11
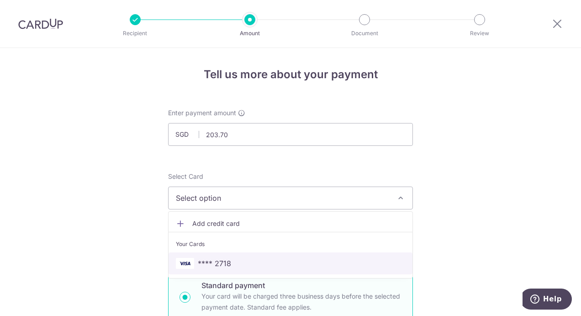
click at [229, 264] on span "**** 2718" at bounding box center [290, 263] width 229 height 11
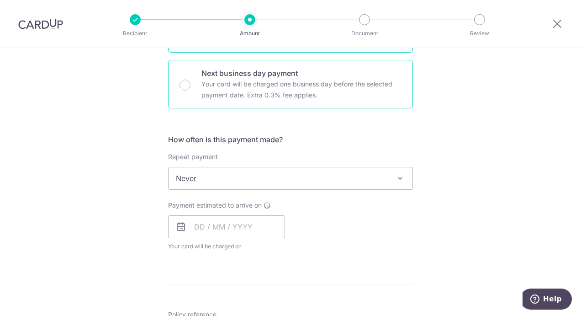
scroll to position [274, 0]
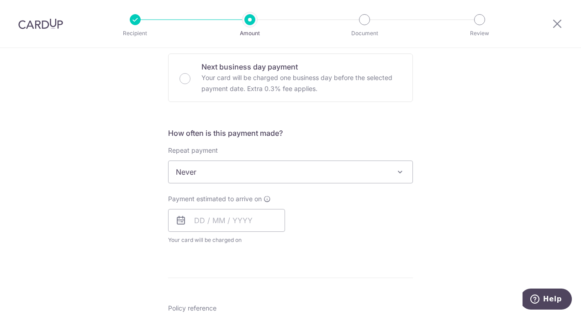
click at [206, 167] on span "Never" at bounding box center [291, 172] width 244 height 22
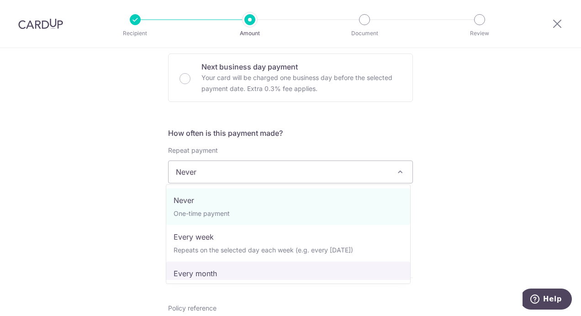
select select "3"
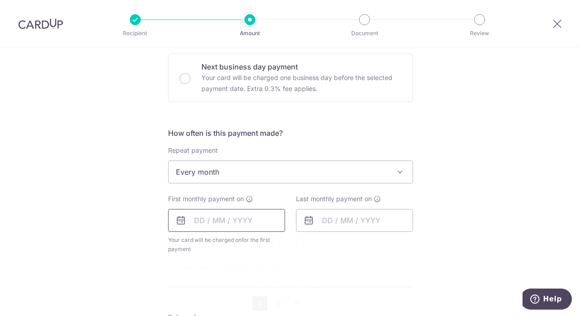
click at [246, 222] on input "text" at bounding box center [226, 220] width 117 height 23
click at [271, 242] on select "2025 2026 2027 2028 2029 2030 2031 2032 2033 2034 2035" at bounding box center [262, 244] width 24 height 7
click at [334, 253] on div "How often is this payment made? Repeat payment Never Every week Every month Eve…" at bounding box center [290, 193] width 245 height 133
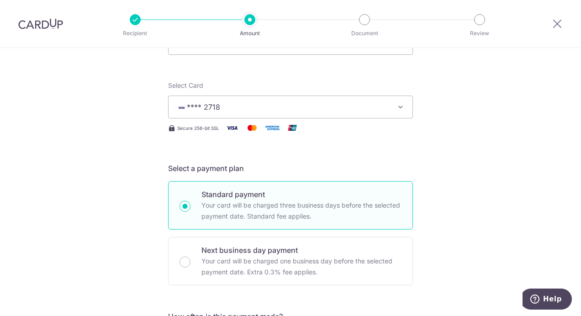
scroll to position [0, 0]
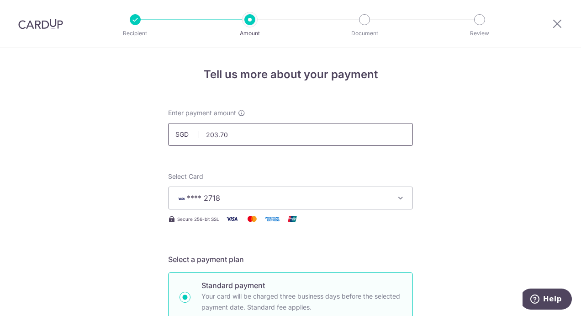
drag, startPoint x: 232, startPoint y: 136, endPoint x: 153, endPoint y: 136, distance: 79.0
type input "206.55"
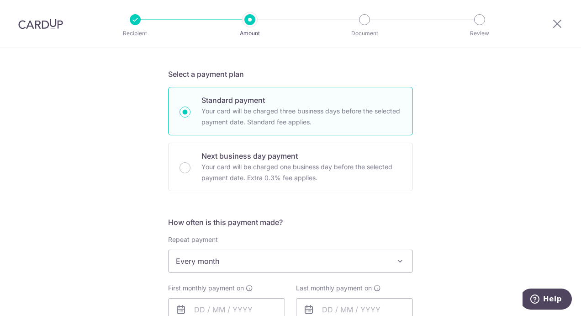
scroll to position [228, 0]
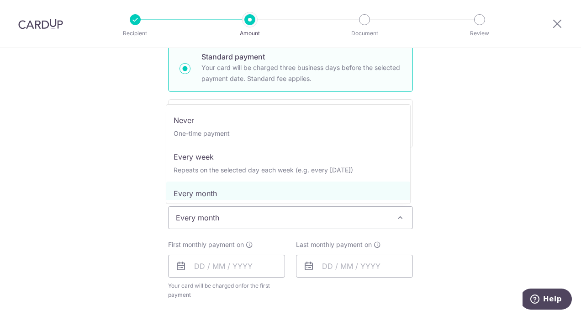
click at [227, 223] on span "Every month" at bounding box center [291, 217] width 244 height 22
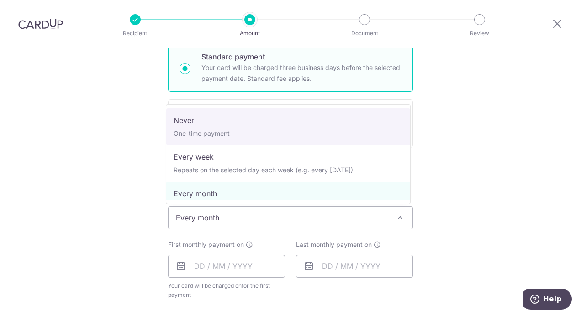
select select "1"
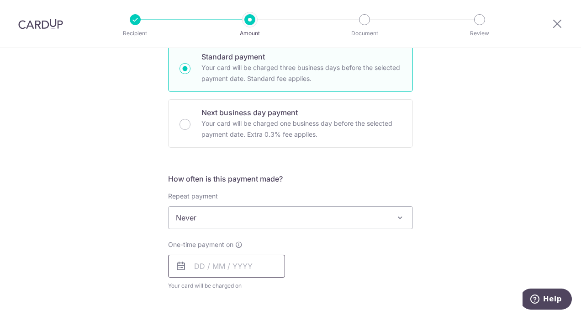
click at [193, 267] on input "text" at bounding box center [226, 265] width 117 height 23
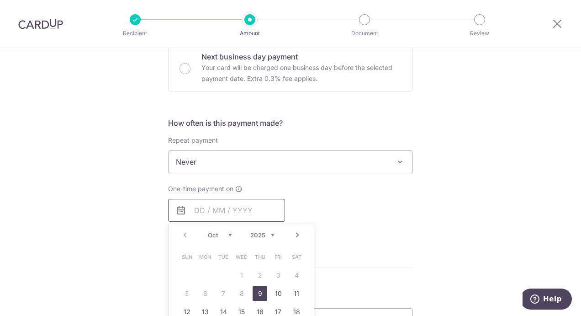
scroll to position [365, 0]
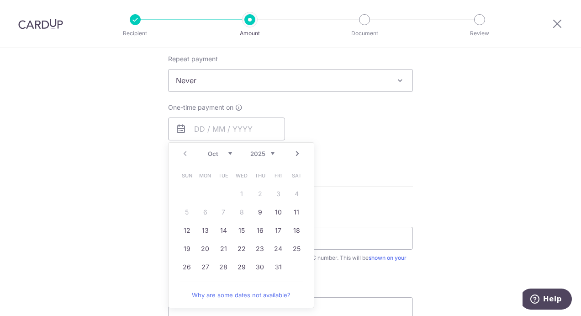
click at [271, 153] on select "2025 2026 2027 2028 2029 2030 2031 2032 2033 2034 2035" at bounding box center [262, 153] width 24 height 7
click at [238, 227] on link "14" at bounding box center [241, 230] width 15 height 15
type input "[DATE]"
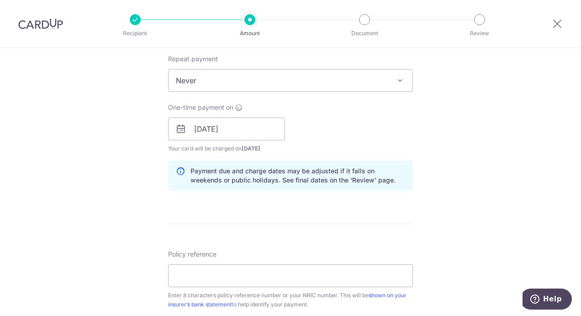
click at [326, 138] on div "One-time payment on 14/10/2026 Prev Next Oct Nov Dec 2026 2027 2028 2029 2030 2…" at bounding box center [291, 128] width 256 height 50
click at [239, 280] on input "Policy reference" at bounding box center [290, 275] width 245 height 23
paste input "P51570103"
type input "P51570103"
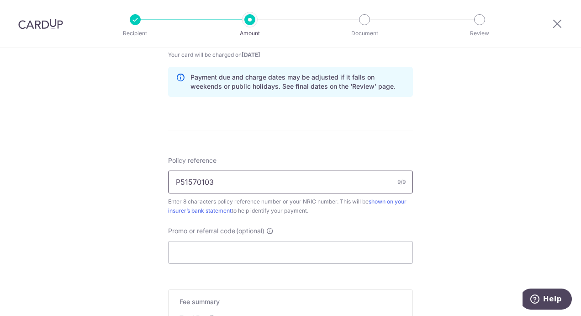
scroll to position [594, 0]
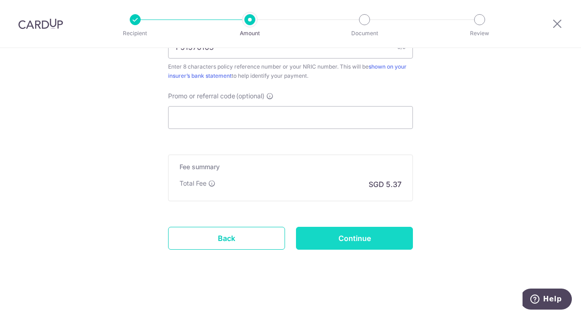
click at [352, 240] on input "Continue" at bounding box center [354, 238] width 117 height 23
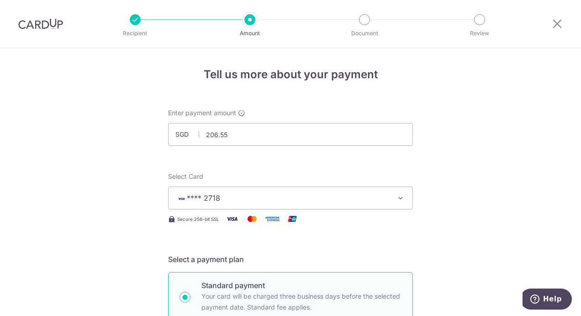
scroll to position [470, 0]
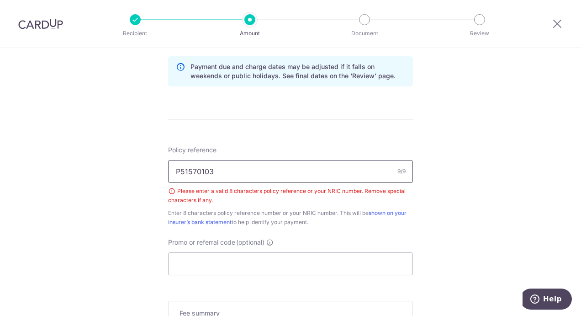
drag, startPoint x: 232, startPoint y: 170, endPoint x: 121, endPoint y: 168, distance: 111.0
click at [123, 170] on div "Tell us more about your payment Enter payment amount SGD 206.55 206.55 Select C…" at bounding box center [290, 21] width 581 height 886
click at [170, 170] on input "P51570103" at bounding box center [290, 171] width 245 height 23
click at [222, 169] on input "P51570103" at bounding box center [290, 171] width 245 height 23
click at [362, 140] on form "Enter payment amount SGD 206.55 206.55 Select Card **** 2718 Add credit card Yo…" at bounding box center [290, 30] width 245 height 782
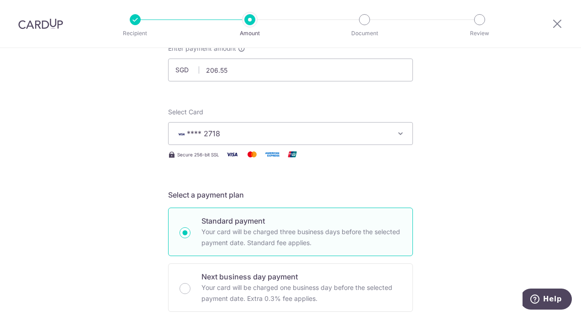
scroll to position [0, 0]
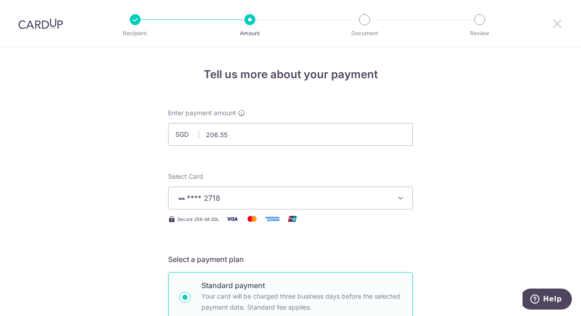
click at [557, 21] on icon at bounding box center [557, 23] width 11 height 11
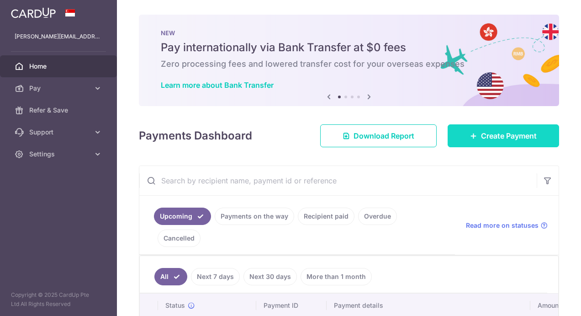
click at [510, 133] on span "Create Payment" at bounding box center [509, 135] width 56 height 11
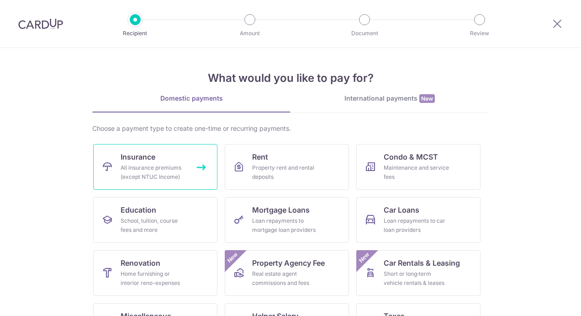
click at [154, 175] on div "All insurance premiums (except NTUC Income)" at bounding box center [154, 172] width 66 height 18
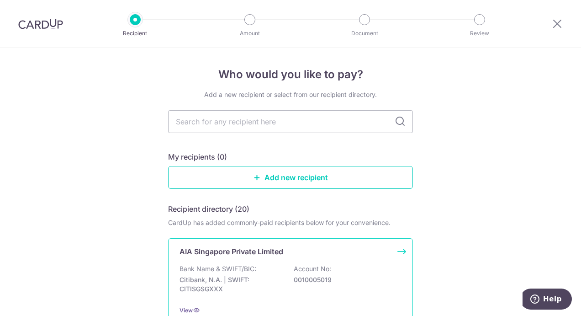
click at [236, 265] on p "Bank Name & SWIFT/BIC:" at bounding box center [218, 268] width 77 height 9
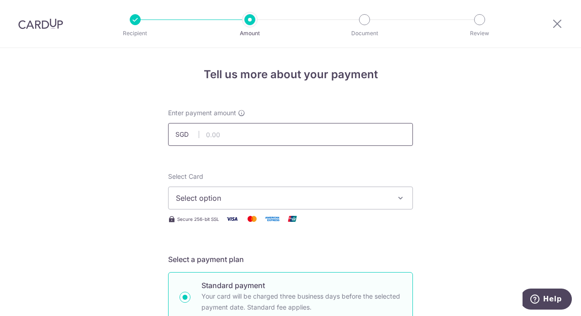
drag, startPoint x: 213, startPoint y: 135, endPoint x: 228, endPoint y: 137, distance: 15.1
click at [213, 135] on input "text" at bounding box center [290, 134] width 245 height 23
type input "206.55"
click at [232, 200] on span "Select option" at bounding box center [282, 197] width 213 height 11
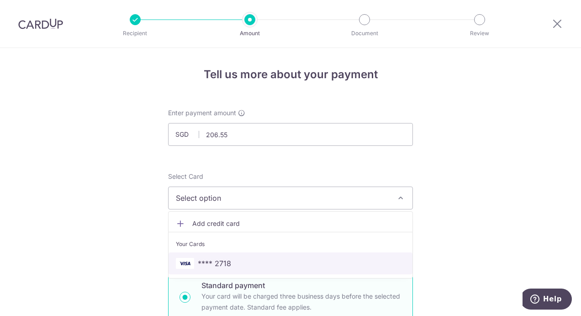
click at [226, 259] on span "**** 2718" at bounding box center [214, 263] width 33 height 11
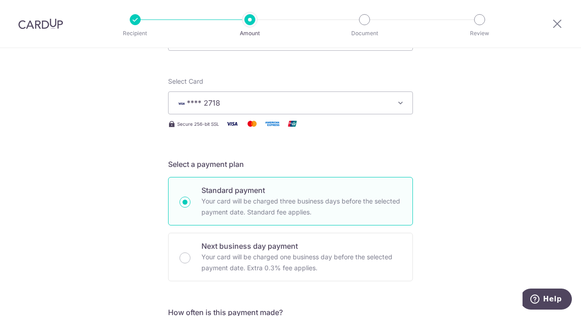
scroll to position [228, 0]
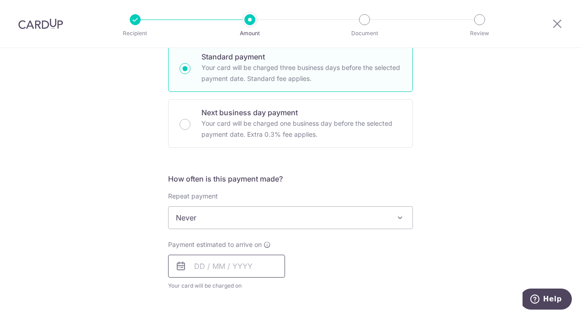
click at [258, 267] on input "text" at bounding box center [226, 265] width 117 height 23
click at [267, 288] on select "2025 2026 2027 2028 2029 2030 2031 2032 2033 2034 2035" at bounding box center [262, 290] width 24 height 7
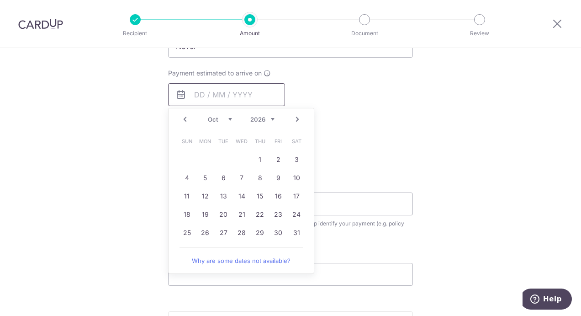
scroll to position [411, 0]
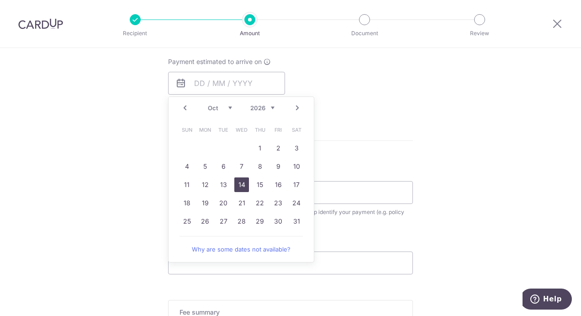
click at [238, 183] on link "14" at bounding box center [241, 184] width 15 height 15
type input "14/10/2026"
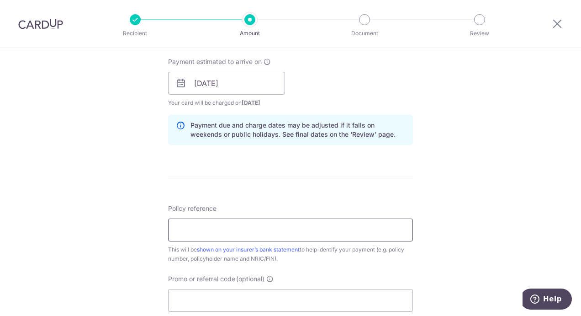
click at [297, 218] on input "Policy reference" at bounding box center [290, 229] width 245 height 23
paste input "P515701030"
type input "P515701030"
click at [297, 253] on div "This will be shown on your insurer’s bank statement to help identify your payme…" at bounding box center [290, 254] width 245 height 18
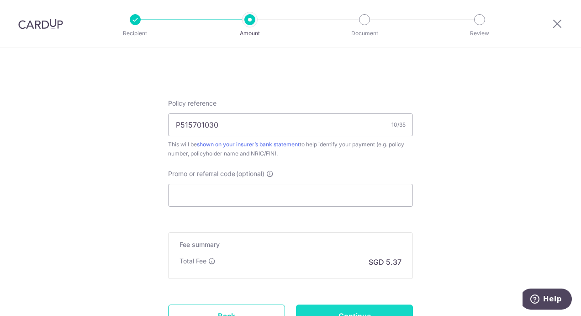
scroll to position [594, 0]
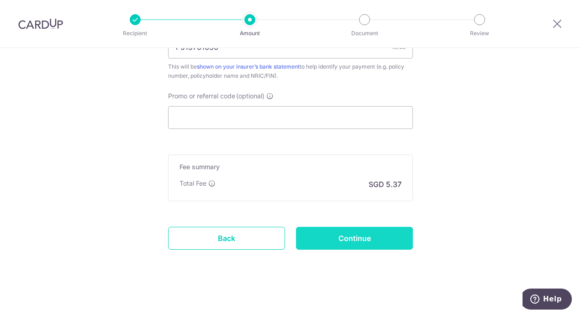
click at [327, 236] on input "Continue" at bounding box center [354, 238] width 117 height 23
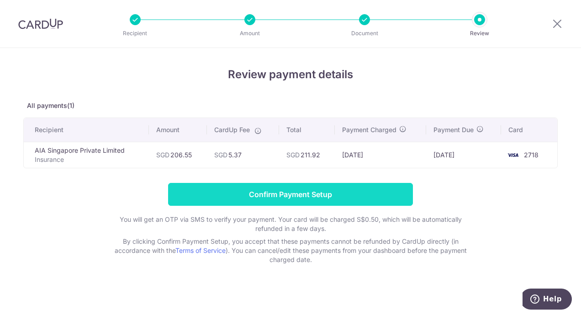
click at [318, 190] on input "Confirm Payment Setup" at bounding box center [290, 194] width 245 height 23
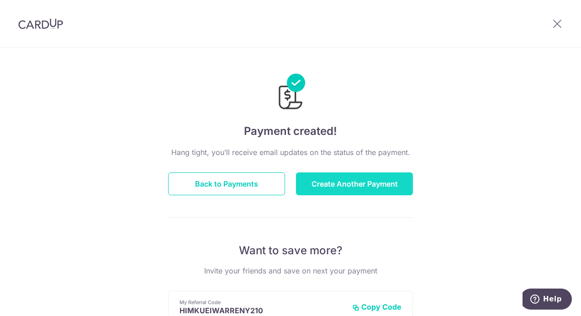
click at [360, 191] on button "Create Another Payment" at bounding box center [354, 183] width 117 height 23
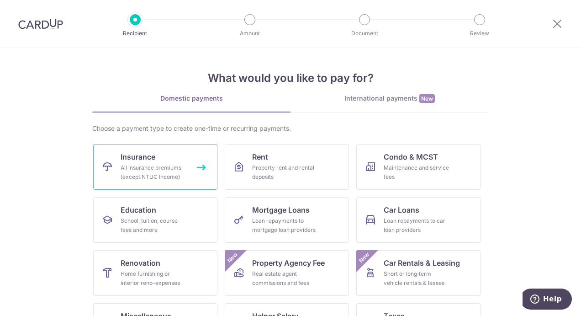
click at [138, 171] on div "All insurance premiums (except NTUC Income)" at bounding box center [154, 172] width 66 height 18
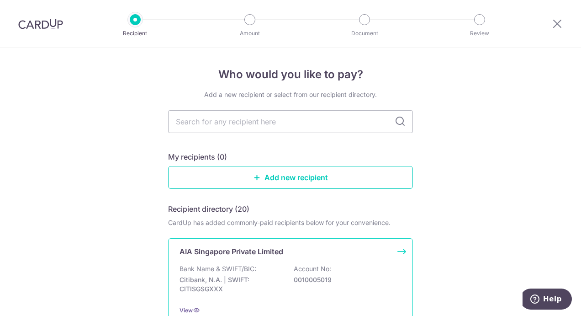
click at [284, 267] on div "Bank Name & SWIFT/BIC: Citibank, N.A. | SWIFT: CITISGSGXXX Account No: 00100050…" at bounding box center [291, 281] width 222 height 34
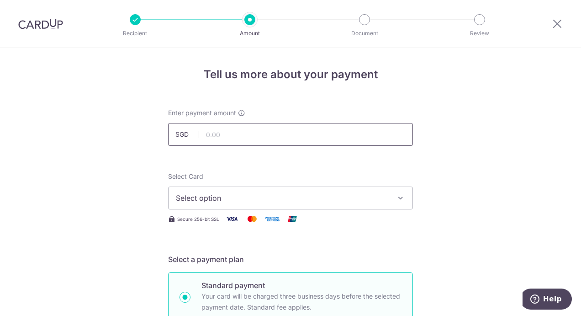
click at [213, 140] on input "text" at bounding box center [290, 134] width 245 height 23
type input "520.00"
click at [227, 196] on span "Select option" at bounding box center [282, 197] width 213 height 11
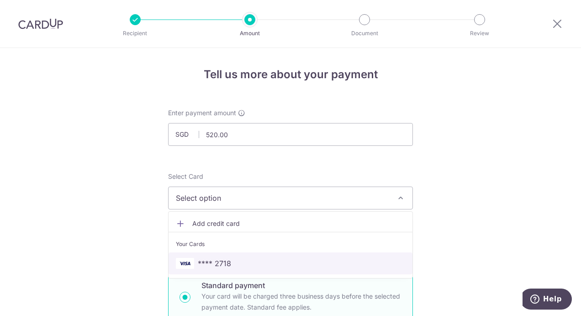
click at [219, 263] on span "**** 2718" at bounding box center [214, 263] width 33 height 11
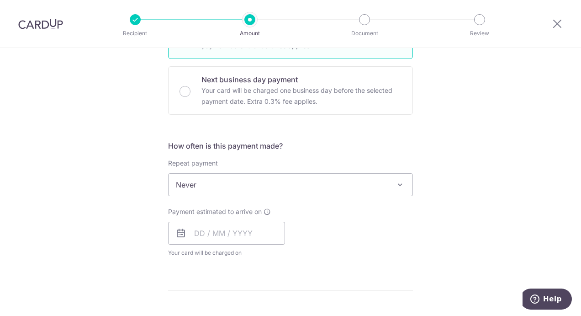
scroll to position [320, 0]
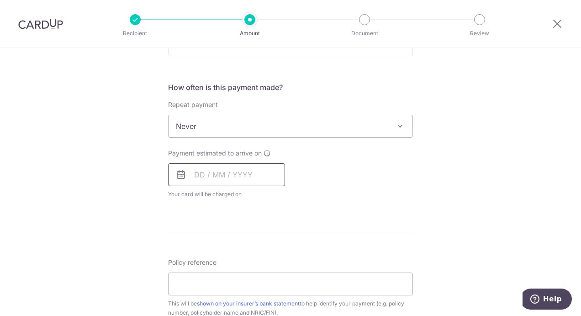
click at [262, 177] on input "text" at bounding box center [226, 174] width 117 height 23
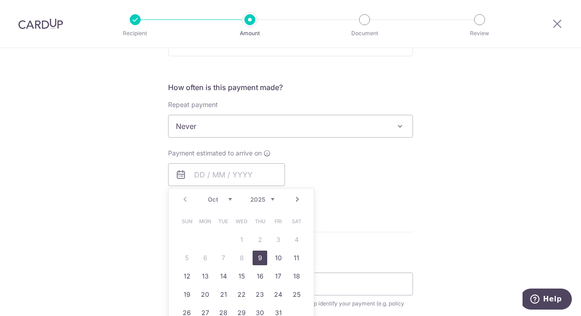
click at [272, 196] on div "Prev Next Oct Nov Dec 2025 2026 2027 2028 2029 2030 2031 2032 2033 2034 2035" at bounding box center [241, 199] width 145 height 22
click at [270, 199] on select "2025 2026 2027 2028 2029 2030 2031 2032 2033 2034 2035" at bounding box center [262, 199] width 24 height 7
click at [211, 198] on select "Jan Feb Mar Apr May Jun [DATE] Aug Sep Oct Nov Dec" at bounding box center [220, 199] width 24 height 7
click at [290, 237] on link "1" at bounding box center [296, 239] width 15 height 15
type input "01/08/2026"
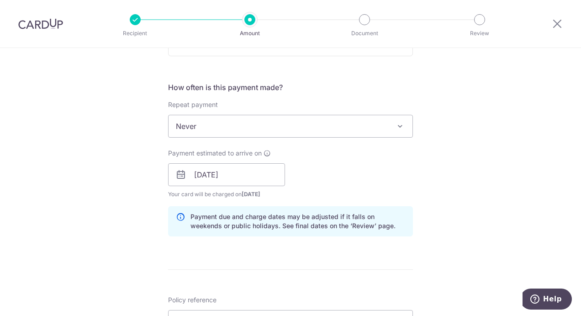
scroll to position [548, 0]
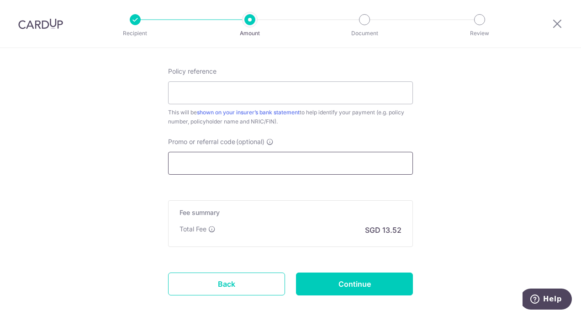
click at [236, 159] on input "Promo or referral code (optional)" at bounding box center [290, 163] width 245 height 23
click at [225, 93] on input "Policy reference" at bounding box center [290, 92] width 245 height 23
paste input "H220004543"
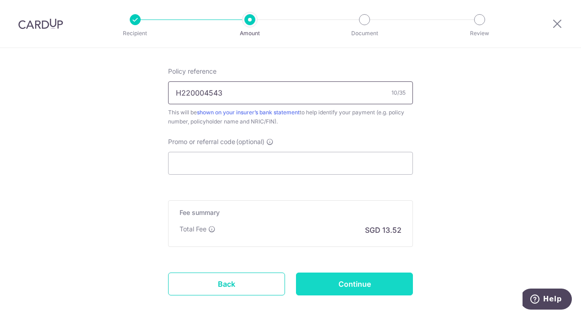
type input "H220004543"
click at [329, 279] on input "Continue" at bounding box center [354, 283] width 117 height 23
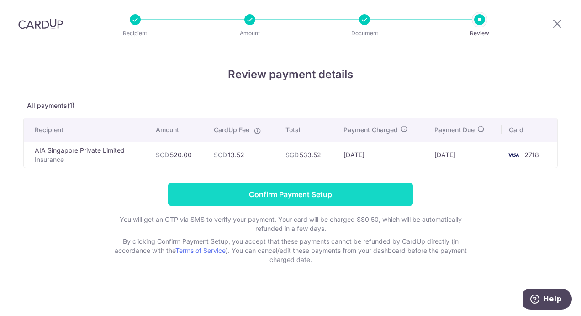
click at [286, 200] on input "Confirm Payment Setup" at bounding box center [290, 194] width 245 height 23
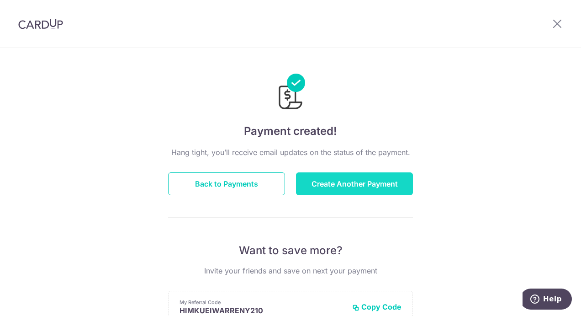
click at [325, 185] on button "Create Another Payment" at bounding box center [354, 183] width 117 height 23
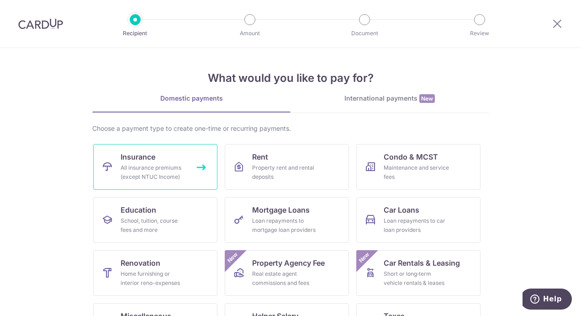
click at [140, 155] on span "Insurance" at bounding box center [138, 156] width 35 height 11
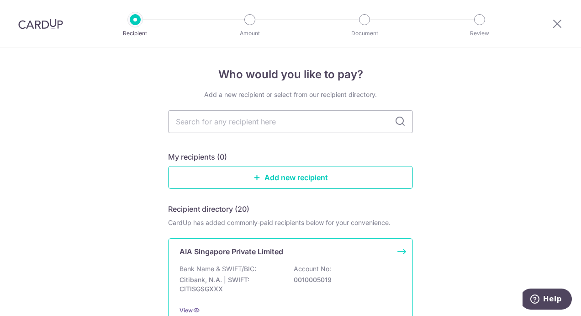
click at [236, 252] on p "AIA Singapore Private Limited" at bounding box center [232, 251] width 104 height 11
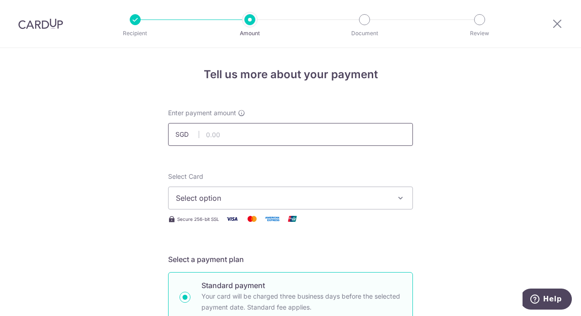
click at [228, 137] on input "text" at bounding box center [290, 134] width 245 height 23
type input "140.76"
click at [178, 204] on button "Select option" at bounding box center [290, 197] width 245 height 23
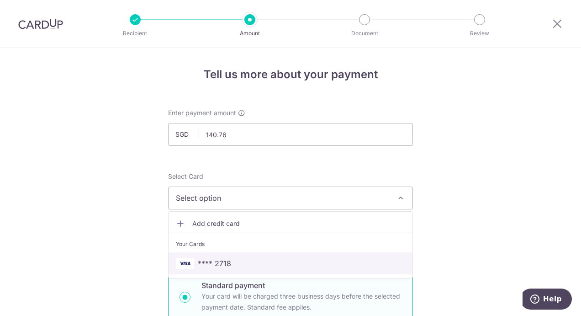
click at [211, 268] on link "**** 2718" at bounding box center [291, 263] width 244 height 22
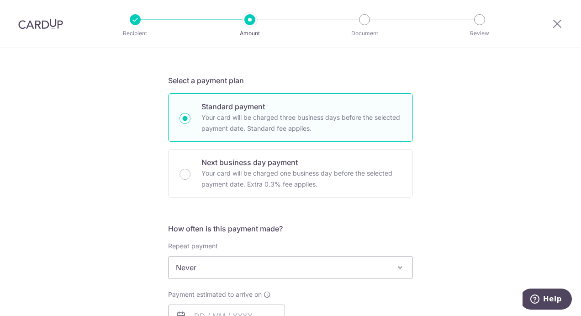
scroll to position [183, 0]
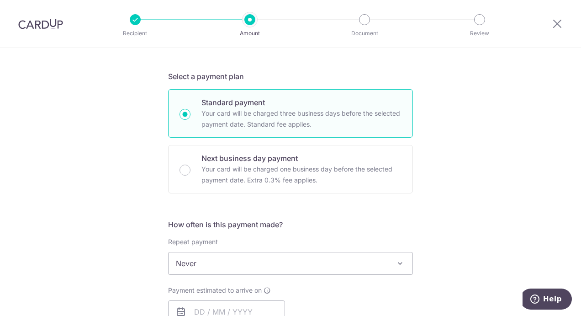
click at [221, 265] on span "Never" at bounding box center [291, 263] width 244 height 22
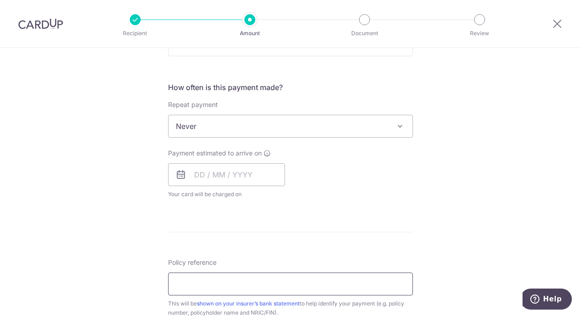
click at [239, 277] on input "Policy reference" at bounding box center [290, 283] width 245 height 23
paste input "P516161417"
type input "P516161417"
click at [258, 177] on input "text" at bounding box center [226, 174] width 117 height 23
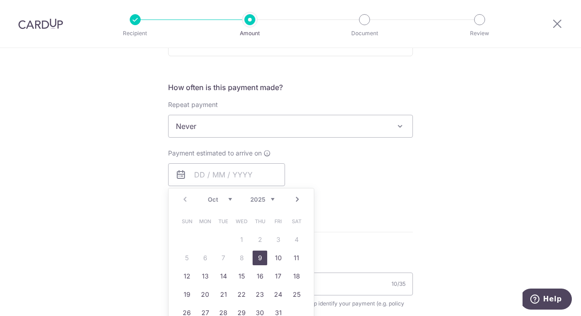
click at [270, 199] on select "2025 2026 2027 2028 2029 2030 2031 2032 2033 2034 2035" at bounding box center [262, 199] width 24 height 7
click at [220, 199] on select "Jan Feb Mar Apr May Jun Jul Aug Sep Oct Nov Dec" at bounding box center [220, 199] width 24 height 7
click at [253, 254] on link "11" at bounding box center [260, 257] width 15 height 15
type input "11/06/2026"
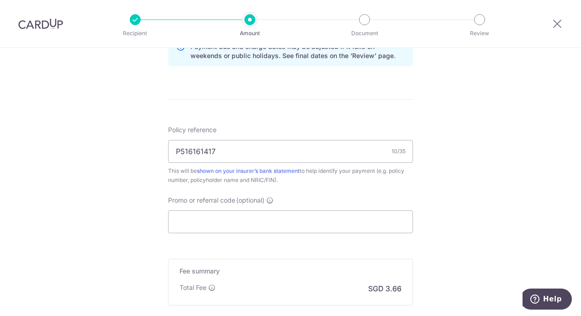
scroll to position [548, 0]
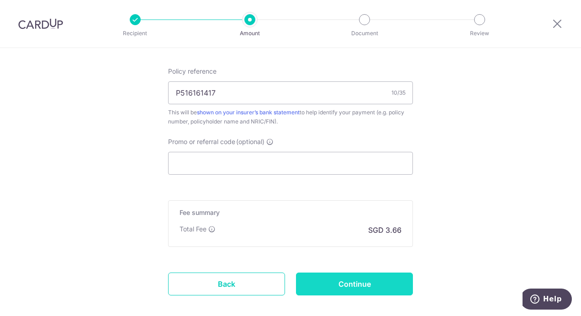
click at [371, 280] on input "Continue" at bounding box center [354, 283] width 117 height 23
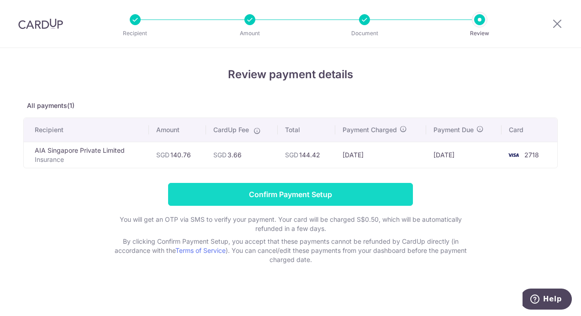
click at [254, 193] on input "Confirm Payment Setup" at bounding box center [290, 194] width 245 height 23
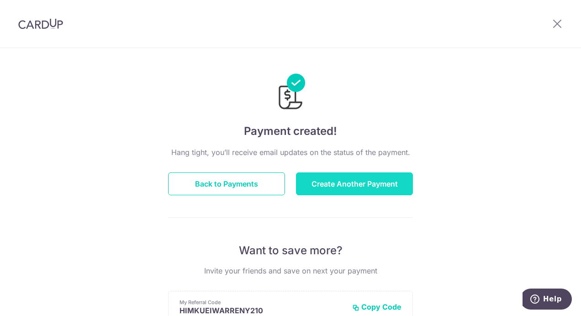
click at [327, 185] on button "Create Another Payment" at bounding box center [354, 183] width 117 height 23
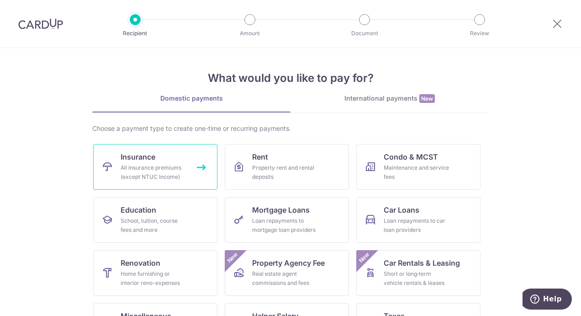
click at [126, 163] on div "All insurance premiums (except NTUC Income)" at bounding box center [154, 172] width 66 height 18
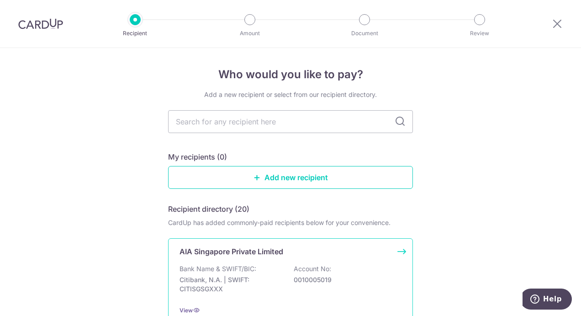
click at [235, 268] on p "Bank Name & SWIFT/BIC:" at bounding box center [218, 268] width 77 height 9
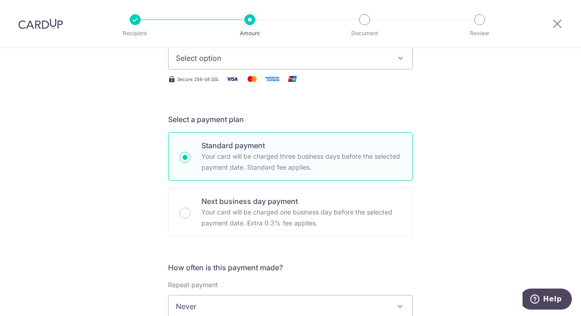
scroll to position [228, 0]
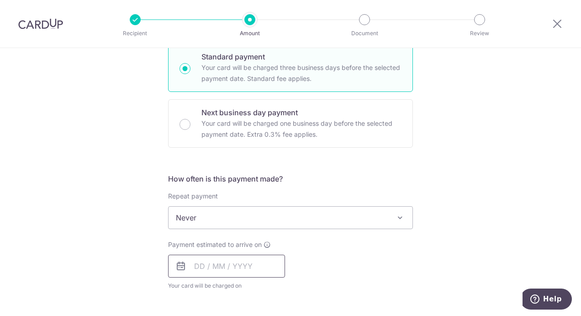
click at [263, 269] on input "text" at bounding box center [226, 265] width 117 height 23
click at [267, 291] on select "2025 2026 2027 2028 2029 2030 2031 2032 2033 2034 2035" at bounding box center [262, 290] width 24 height 7
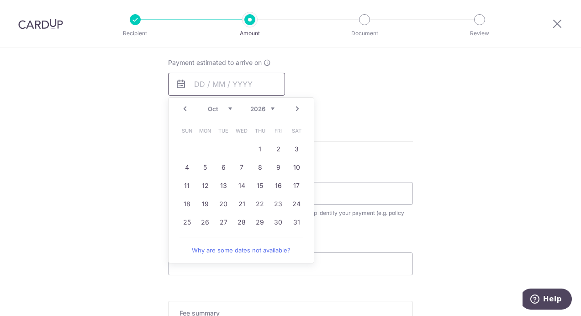
scroll to position [411, 0]
click at [227, 106] on select "Jan Feb Mar Apr May Jun [DATE] Aug Sep Oct Nov Dec" at bounding box center [220, 107] width 24 height 7
click at [297, 182] on link "19" at bounding box center [296, 184] width 15 height 15
type input "[DATE]"
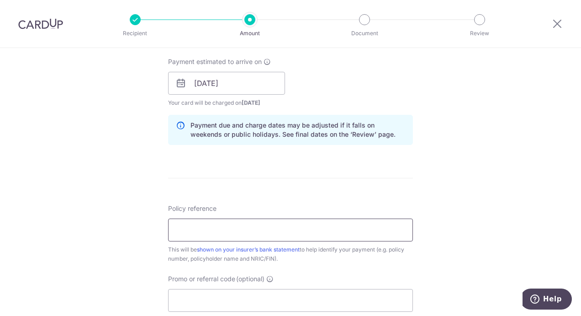
click at [226, 226] on input "Policy reference" at bounding box center [290, 229] width 245 height 23
paste input "P520130049"
type input "P520130049"
click at [316, 204] on div "Policy reference P520130049 10/35 This will be shown on your insurer’s bank sta…" at bounding box center [290, 233] width 245 height 59
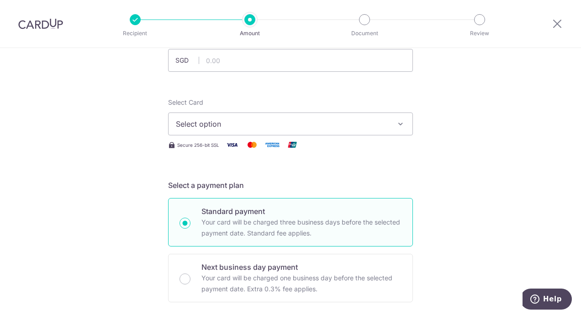
scroll to position [0, 0]
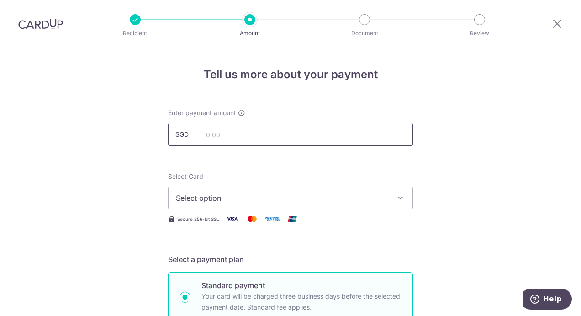
click at [219, 135] on input "text" at bounding box center [290, 134] width 245 height 23
click at [221, 137] on input "text" at bounding box center [290, 134] width 245 height 23
type input "250.70"
click button "Add Card" at bounding box center [0, 0] width 0 height 0
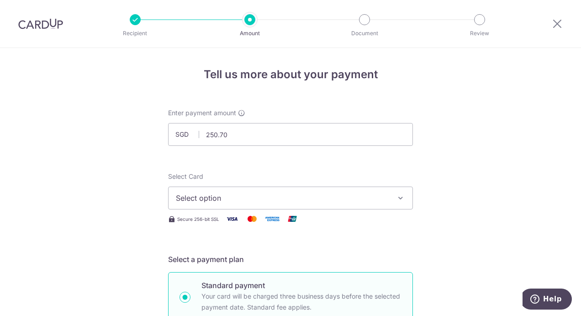
click at [280, 194] on span "Select option" at bounding box center [282, 197] width 213 height 11
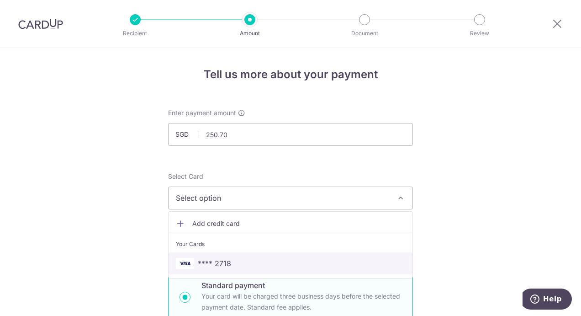
drag, startPoint x: 241, startPoint y: 265, endPoint x: 255, endPoint y: 256, distance: 16.9
click at [241, 265] on span "**** 2718" at bounding box center [290, 263] width 229 height 11
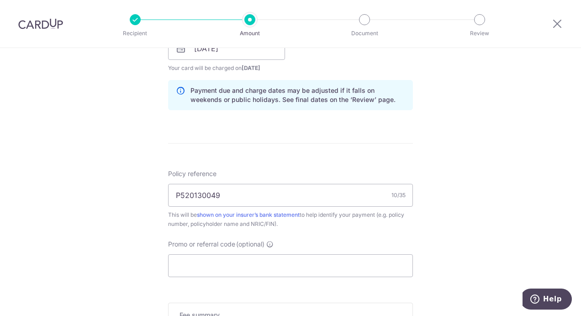
scroll to position [594, 0]
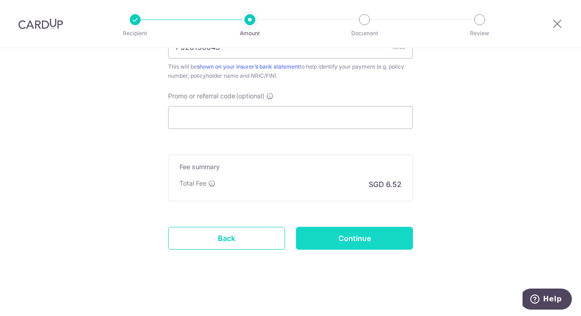
click at [340, 237] on input "Continue" at bounding box center [354, 238] width 117 height 23
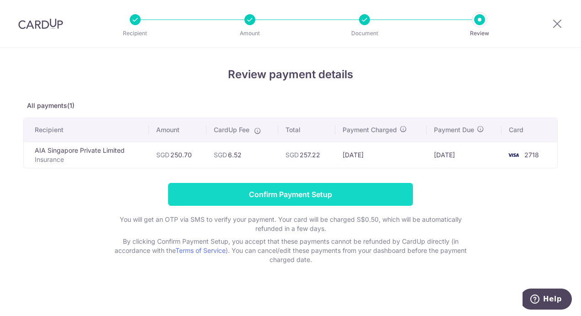
click at [255, 195] on input "Confirm Payment Setup" at bounding box center [290, 194] width 245 height 23
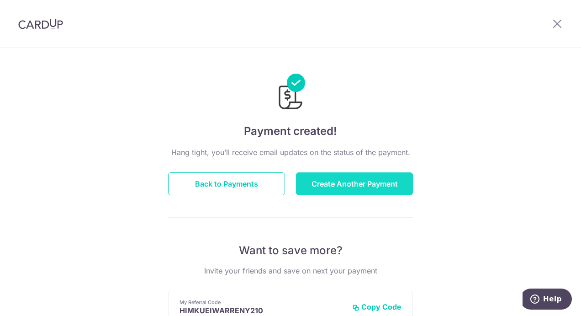
click at [329, 184] on button "Create Another Payment" at bounding box center [354, 183] width 117 height 23
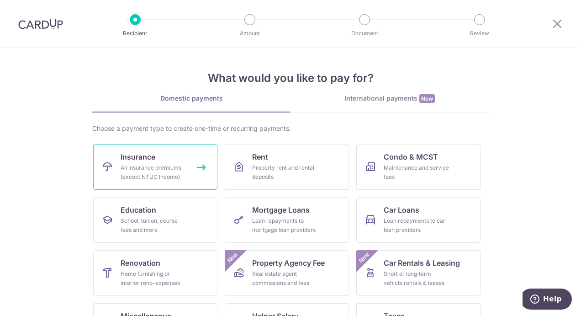
click at [178, 164] on div "All insurance premiums (except NTUC Income)" at bounding box center [154, 172] width 66 height 18
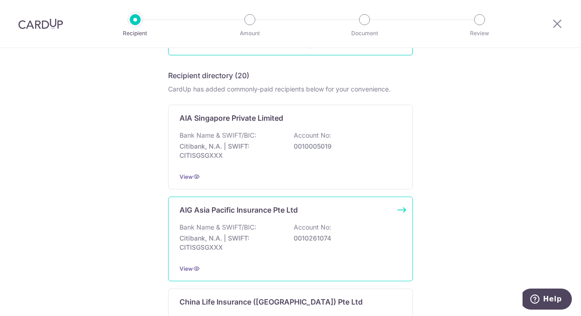
scroll to position [137, 0]
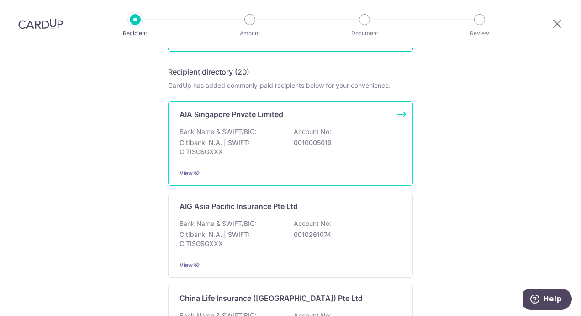
click at [290, 129] on div "Bank Name & SWIFT/BIC: Citibank, N.A. | SWIFT: CITISGSGXXX Account No: 00100050…" at bounding box center [291, 144] width 222 height 34
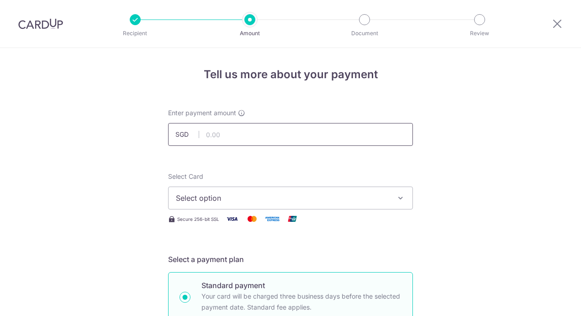
drag, startPoint x: 0, startPoint y: 0, endPoint x: 305, endPoint y: 139, distance: 335.0
click at [305, 139] on input "text" at bounding box center [290, 134] width 245 height 23
type input "3,586.50"
click at [254, 205] on button "Select option" at bounding box center [290, 197] width 245 height 23
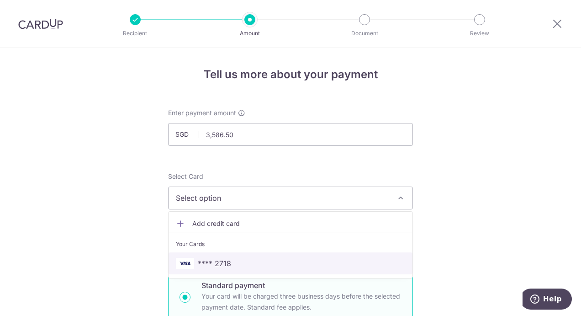
click at [231, 261] on span "**** 2718" at bounding box center [290, 263] width 229 height 11
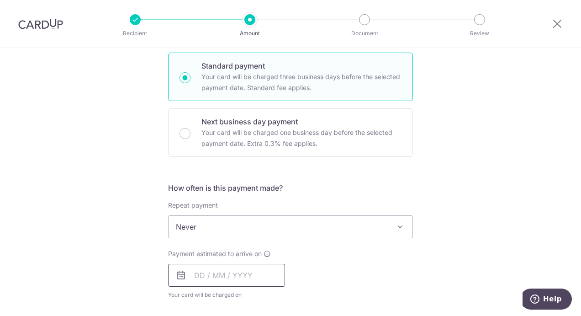
scroll to position [274, 0]
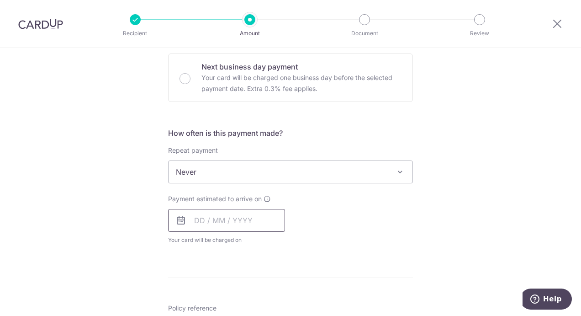
click at [243, 220] on input "text" at bounding box center [226, 220] width 117 height 23
click at [266, 242] on select "2025 2026 2027 2028 2029 2030 2031 2032 2033 2034 2035" at bounding box center [262, 244] width 24 height 7
click at [213, 242] on select "Jan Feb Mar Apr May Jun Jul Aug Sep Oct Nov Dec" at bounding box center [220, 244] width 24 height 7
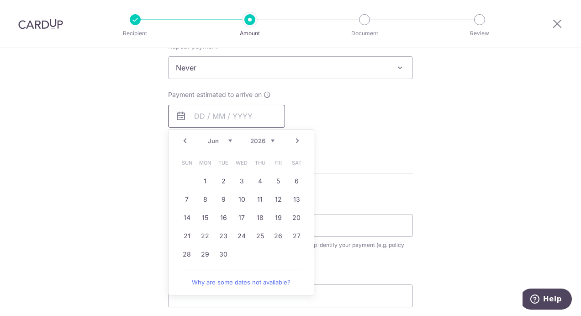
scroll to position [457, 0]
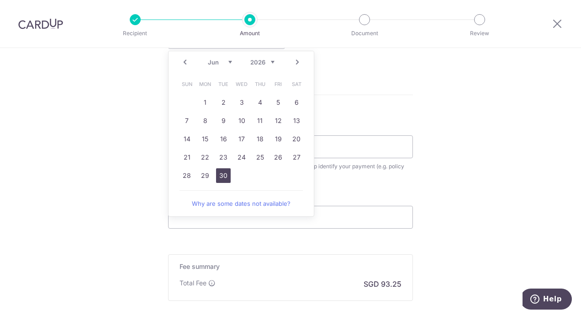
drag, startPoint x: 224, startPoint y: 178, endPoint x: 240, endPoint y: 202, distance: 28.8
click at [224, 178] on link "30" at bounding box center [223, 175] width 15 height 15
type input "30/06/2026"
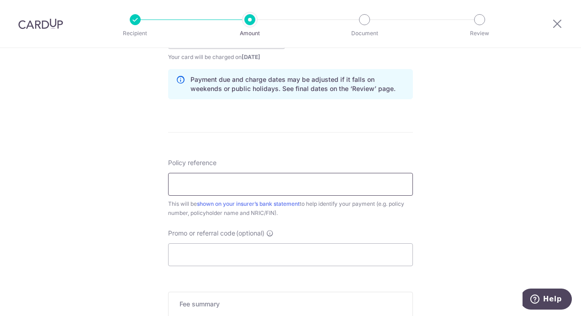
click at [267, 189] on input "Policy reference" at bounding box center [290, 184] width 245 height 23
click at [212, 184] on input "Policy reference" at bounding box center [290, 184] width 245 height 23
paste input "L542751231"
type input "L542751231"
click at [396, 219] on div "Policy reference L542751231 10/35 This will be shown on your insurer’s bank sta…" at bounding box center [290, 212] width 245 height 108
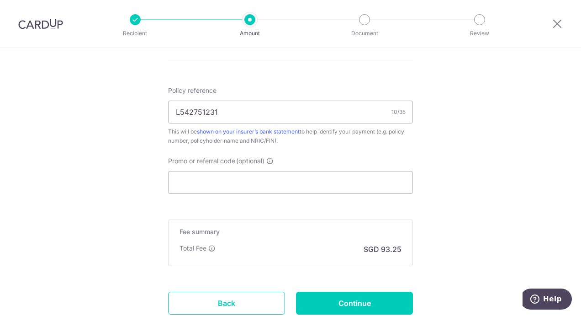
scroll to position [594, 0]
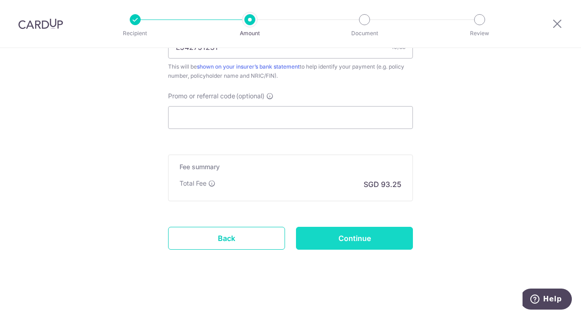
click at [373, 236] on input "Continue" at bounding box center [354, 238] width 117 height 23
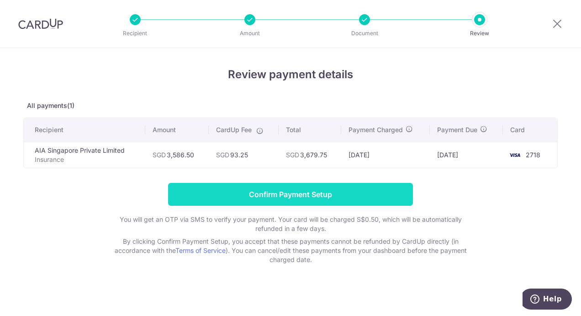
click at [336, 190] on input "Confirm Payment Setup" at bounding box center [290, 194] width 245 height 23
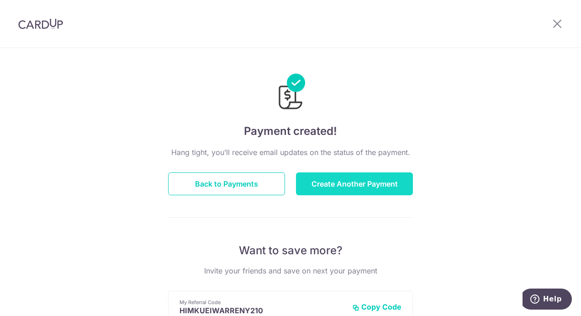
click at [354, 186] on button "Create Another Payment" at bounding box center [354, 183] width 117 height 23
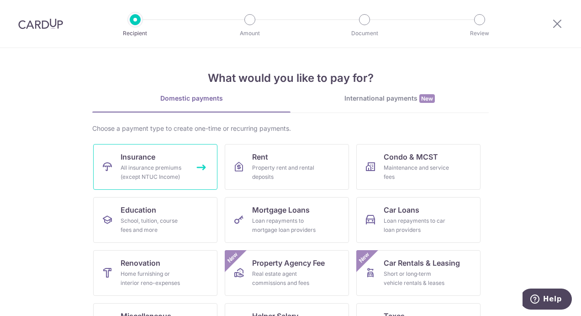
click at [164, 164] on div "All insurance premiums (except NTUC Income)" at bounding box center [154, 172] width 66 height 18
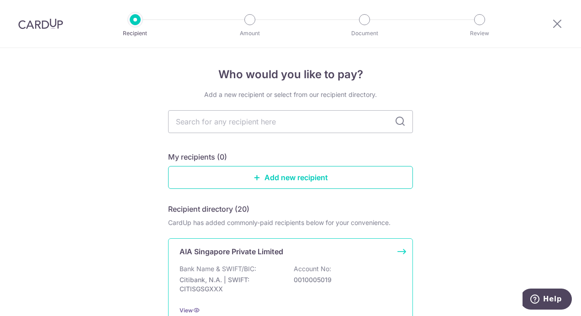
click at [242, 251] on p "AIA Singapore Private Limited" at bounding box center [232, 251] width 104 height 11
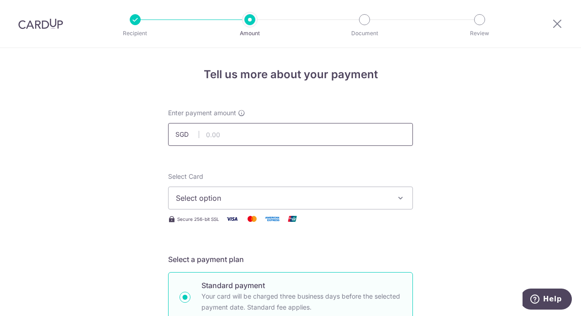
click at [217, 128] on input "text" at bounding box center [290, 134] width 245 height 23
type input "802.00"
click at [210, 205] on button "Select option" at bounding box center [290, 197] width 245 height 23
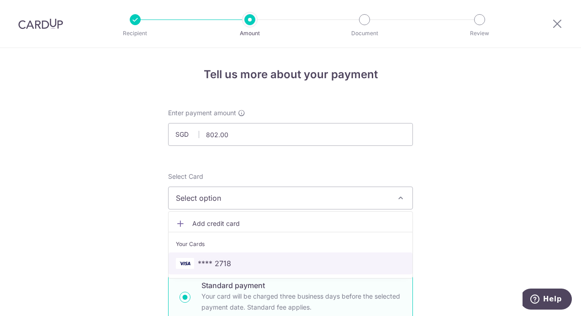
click at [221, 264] on span "**** 2718" at bounding box center [214, 263] width 33 height 11
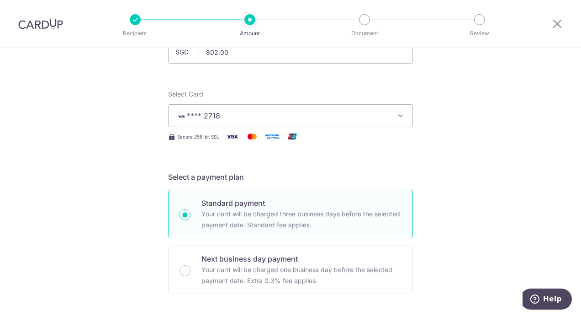
scroll to position [228, 0]
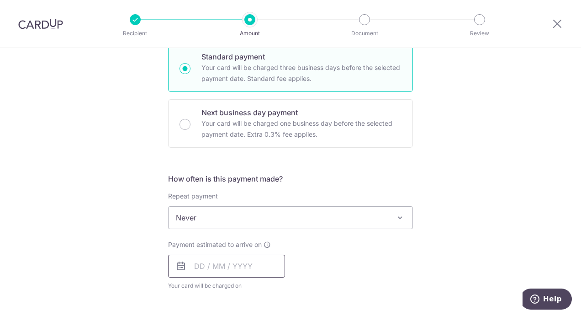
click at [256, 268] on input "text" at bounding box center [226, 265] width 117 height 23
click at [271, 287] on select "2025 2026 2027 2028 2029 2030 2031 2032 2033 2034 2035" at bounding box center [262, 290] width 24 height 7
click at [331, 262] on div "Payment estimated to arrive on Prev Next Jan Feb Mar Apr May Jun Jul Aug Sep Oc…" at bounding box center [291, 265] width 256 height 50
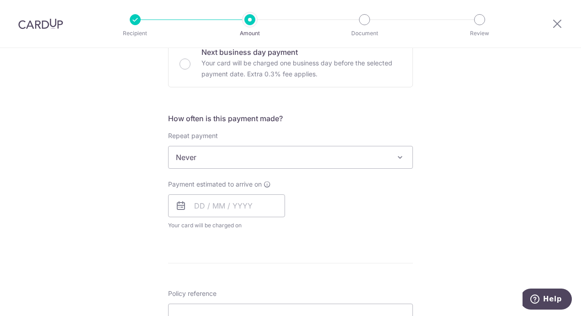
scroll to position [365, 0]
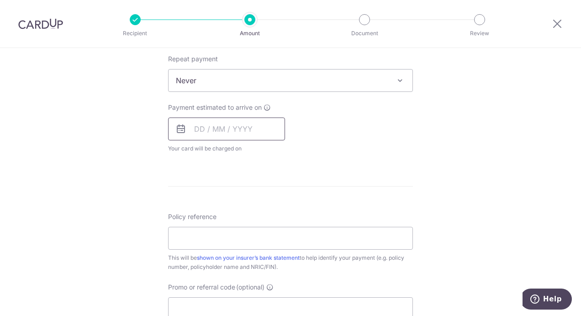
click at [257, 125] on input "text" at bounding box center [226, 128] width 117 height 23
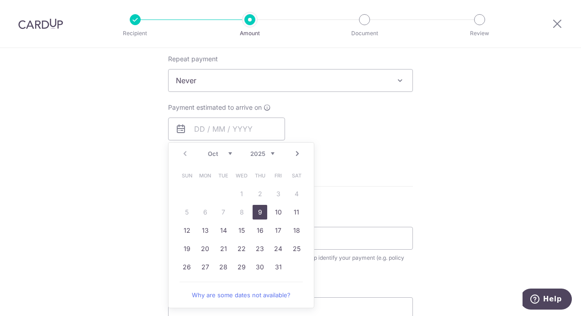
click at [266, 151] on select "2025 2026 2027 2028 2029 2030 2031 2032 2033 2034 2035" at bounding box center [262, 153] width 24 height 7
click at [235, 228] on link "14" at bounding box center [241, 230] width 15 height 15
type input "14/10/2026"
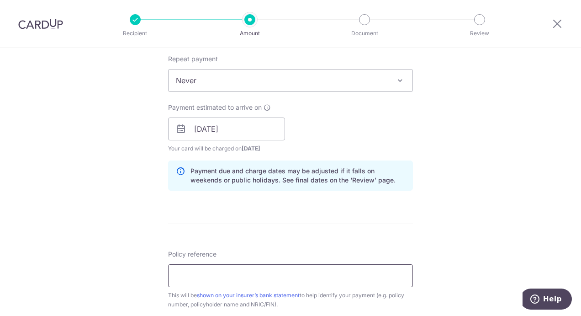
click at [250, 265] on input "Policy reference" at bounding box center [290, 275] width 245 height 23
click at [217, 277] on input "Policy reference" at bounding box center [290, 275] width 245 height 23
paste input "L543339225"
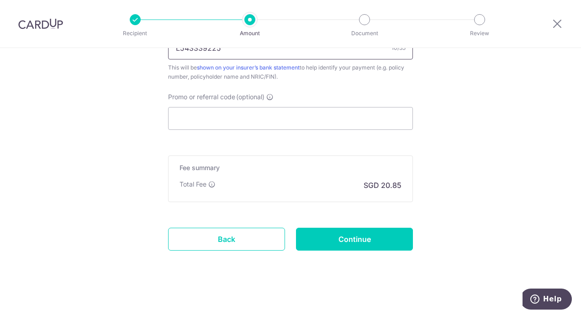
scroll to position [594, 0]
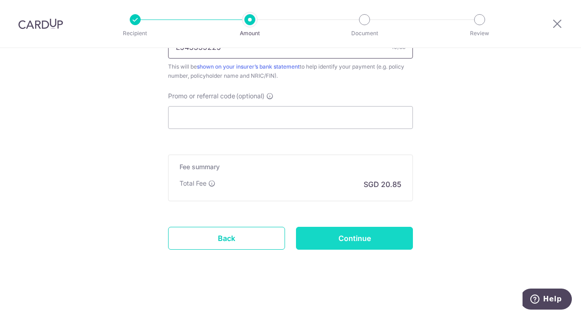
type input "L543339225"
click at [357, 237] on input "Continue" at bounding box center [354, 238] width 117 height 23
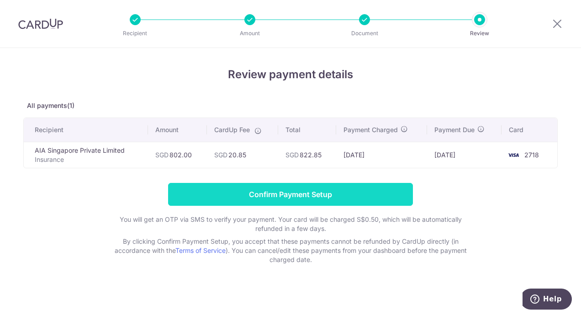
click at [307, 195] on input "Confirm Payment Setup" at bounding box center [290, 194] width 245 height 23
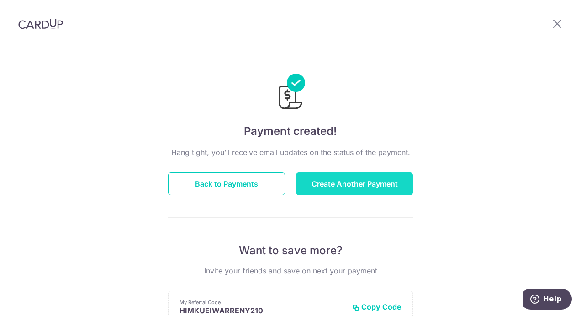
click at [335, 185] on button "Create Another Payment" at bounding box center [354, 183] width 117 height 23
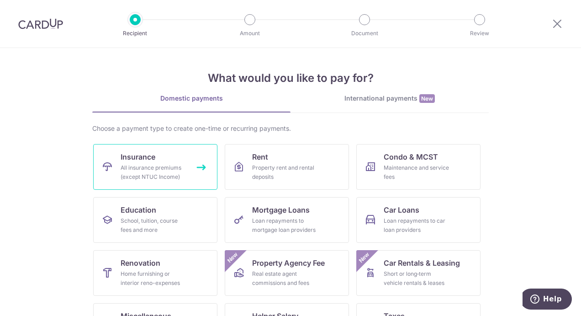
click at [162, 172] on div "All insurance premiums (except NTUC Income)" at bounding box center [154, 172] width 66 height 18
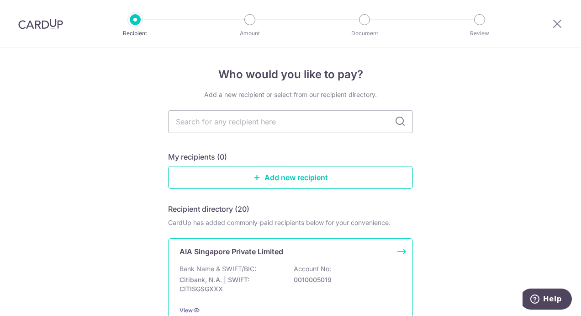
click at [242, 268] on p "Bank Name & SWIFT/BIC:" at bounding box center [218, 268] width 77 height 9
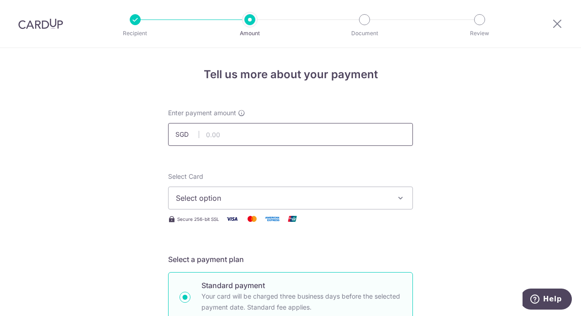
click at [217, 138] on input "text" at bounding box center [290, 134] width 245 height 23
type input "203.00"
click at [222, 196] on span "Select option" at bounding box center [282, 197] width 213 height 11
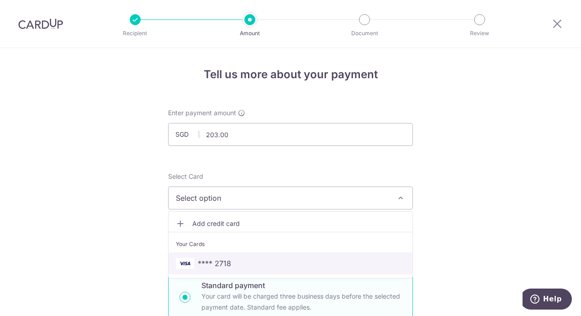
click at [227, 263] on span "**** 2718" at bounding box center [214, 263] width 33 height 11
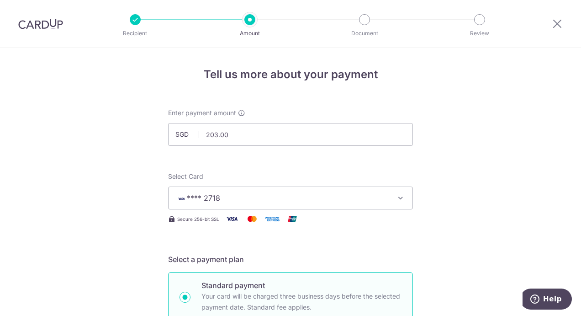
scroll to position [228, 0]
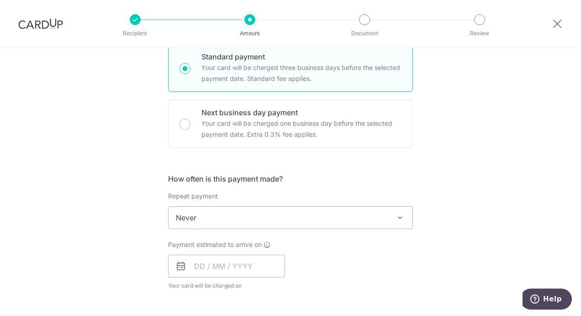
click at [219, 214] on span "Never" at bounding box center [291, 217] width 244 height 22
click at [330, 273] on div "Payment estimated to arrive on Your card will be charged on for the first payme…" at bounding box center [291, 265] width 256 height 50
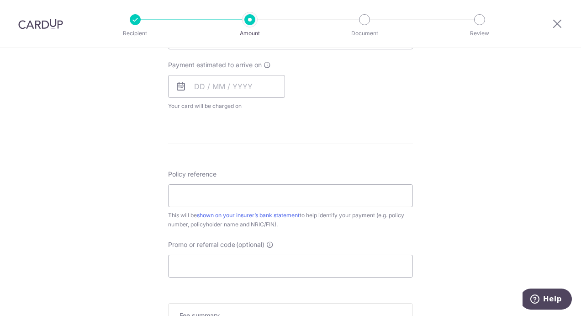
scroll to position [411, 0]
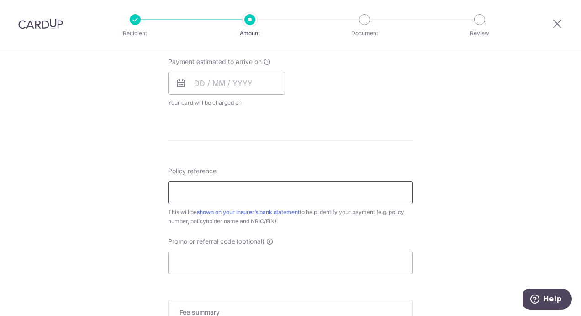
click at [243, 189] on input "Policy reference" at bounding box center [290, 192] width 245 height 23
paste input "P561928692"
type input "P561928692"
click at [258, 82] on input "text" at bounding box center [226, 83] width 117 height 23
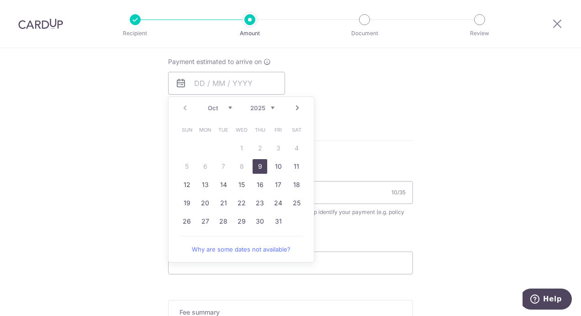
click at [270, 104] on select "2025 2026 2027 2028 2029 2030 2031 2032 2033 2034 2035" at bounding box center [262, 107] width 24 height 7
click at [230, 108] on div "Jan Feb Mar Apr May Jun Jul Aug Sep Oct Nov Dec 2025 2026 2027 2028 2029 2030 2…" at bounding box center [241, 108] width 67 height 8
click at [227, 107] on select "Jan Feb Mar Apr May Jun Jul Aug Sep Oct Nov Dec" at bounding box center [220, 107] width 24 height 7
click at [240, 144] on link "2" at bounding box center [241, 148] width 15 height 15
type input "02/09/2026"
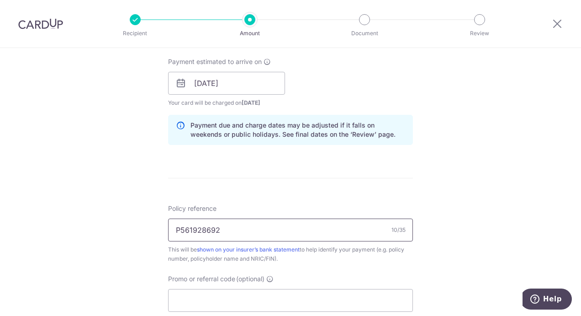
scroll to position [548, 0]
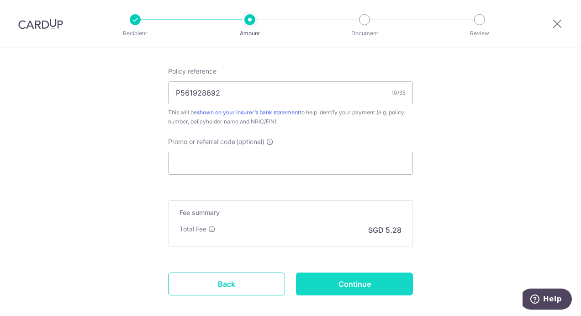
click at [384, 276] on input "Continue" at bounding box center [354, 283] width 117 height 23
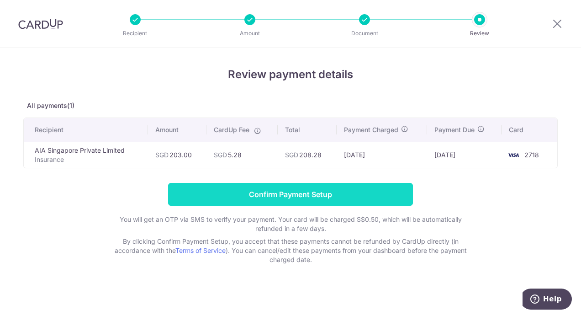
click at [248, 201] on input "Confirm Payment Setup" at bounding box center [290, 194] width 245 height 23
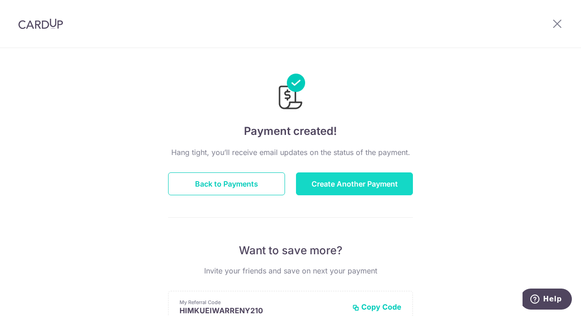
click at [355, 189] on button "Create Another Payment" at bounding box center [354, 183] width 117 height 23
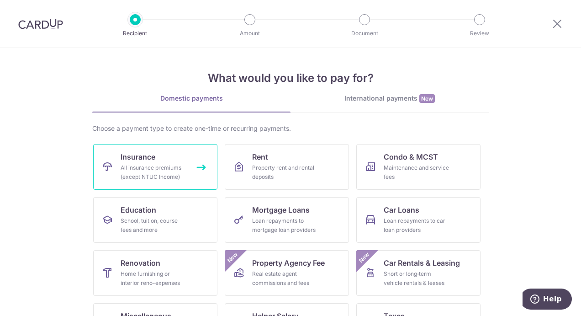
click at [142, 160] on span "Insurance" at bounding box center [138, 156] width 35 height 11
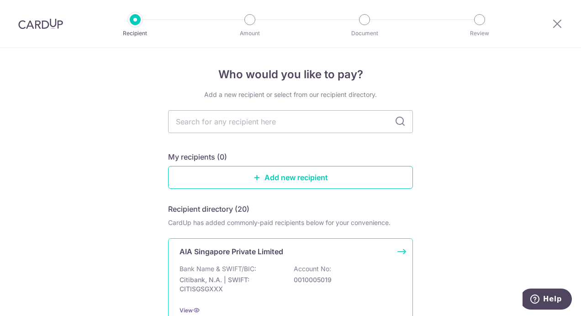
click at [225, 260] on div "AIA Singapore Private Limited Bank Name & SWIFT/BIC: Citibank, N.A. | SWIFT: CI…" at bounding box center [290, 280] width 245 height 85
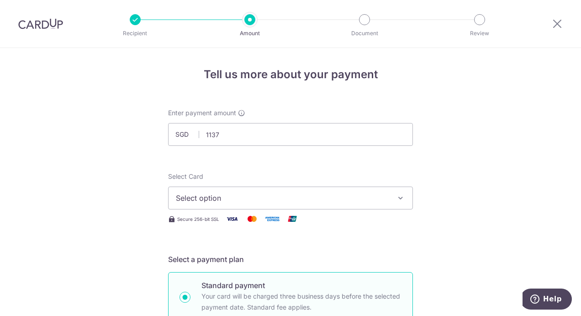
type input "1,137.00"
click at [222, 201] on span "Select option" at bounding box center [282, 197] width 213 height 11
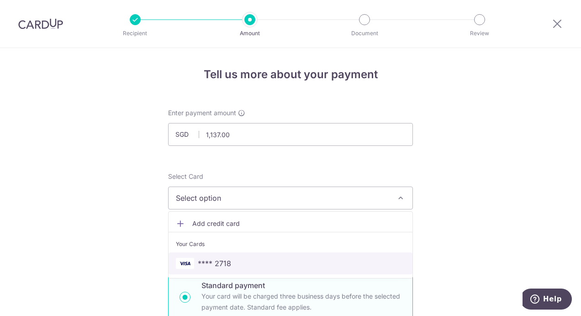
click at [229, 267] on span "**** 2718" at bounding box center [290, 263] width 229 height 11
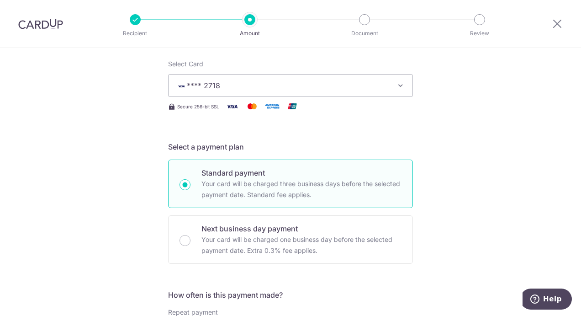
scroll to position [228, 0]
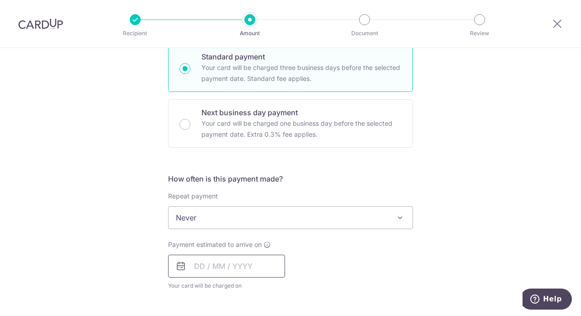
click at [252, 265] on input "text" at bounding box center [226, 265] width 117 height 23
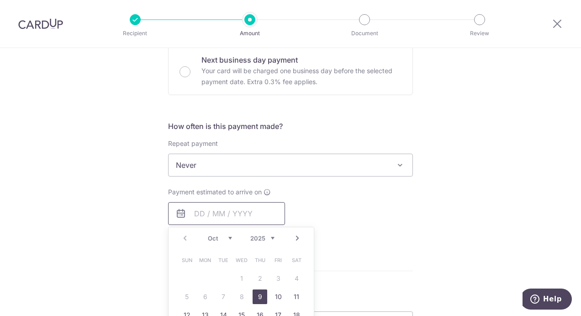
scroll to position [365, 0]
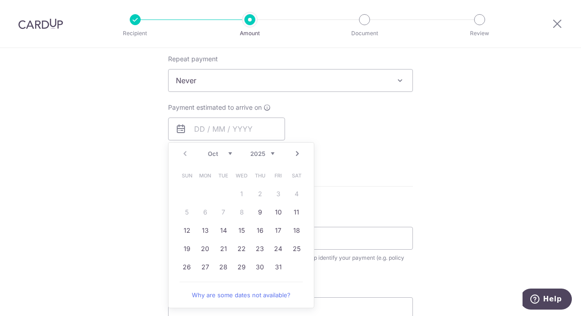
click at [263, 151] on select "2025 2026 2027 2028 2029 2030 2031 2032 2033 2034 2035" at bounding box center [262, 153] width 24 height 7
click at [223, 153] on select "Jan Feb Mar Apr May Jun Jul Aug Sep Oct Nov Dec" at bounding box center [220, 153] width 24 height 7
click at [332, 209] on form "Enter payment amount SGD 1,137.00 1137.00 Select Card **** 2718 Add credit card…" at bounding box center [290, 104] width 245 height 723
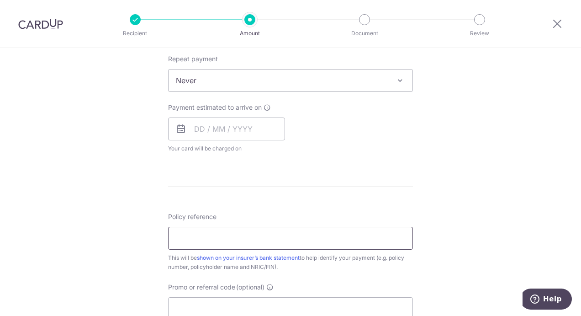
click at [230, 232] on input "Policy reference" at bounding box center [290, 238] width 245 height 23
paste input "L548614123"
type input "L548614123"
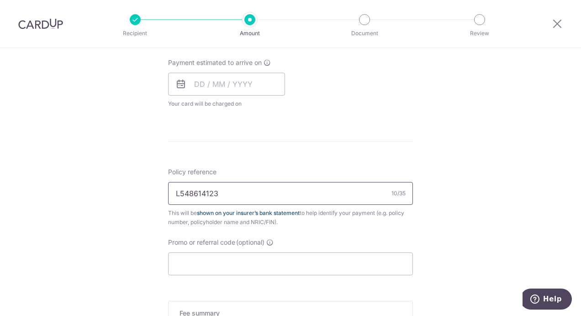
scroll to position [502, 0]
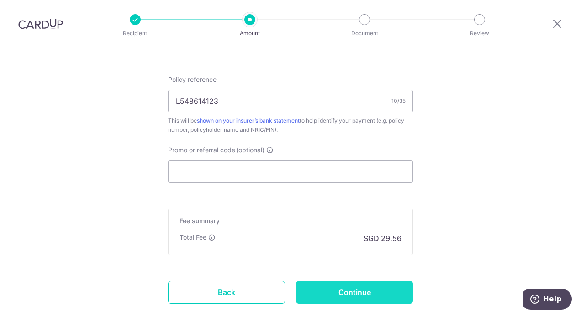
click at [354, 287] on input "Continue" at bounding box center [354, 291] width 117 height 23
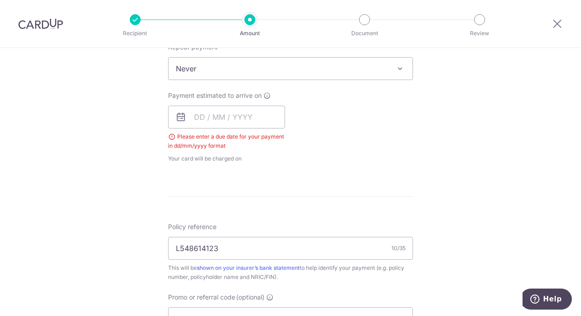
scroll to position [323, 0]
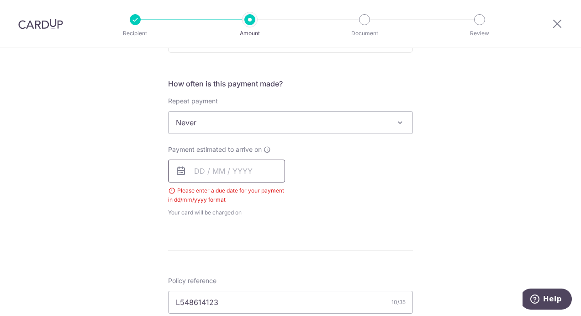
click at [254, 170] on input "text" at bounding box center [226, 170] width 117 height 23
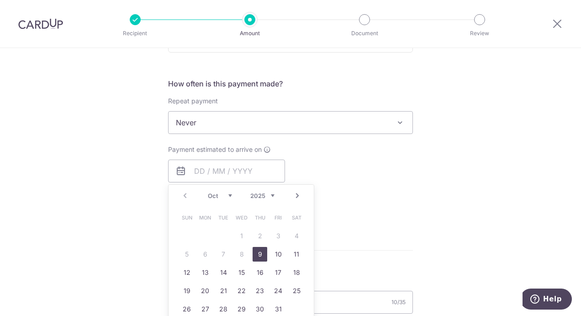
click at [268, 194] on select "2025 2026 2027 2028 2029 2030 2031 2032 2033 2034 2035" at bounding box center [262, 195] width 24 height 7
click at [227, 194] on select "Jan Feb Mar Apr May Jun Jul Aug Sep Oct Nov Dec" at bounding box center [220, 195] width 24 height 7
click at [258, 275] on link "14" at bounding box center [260, 272] width 15 height 15
type input "14/05/2026"
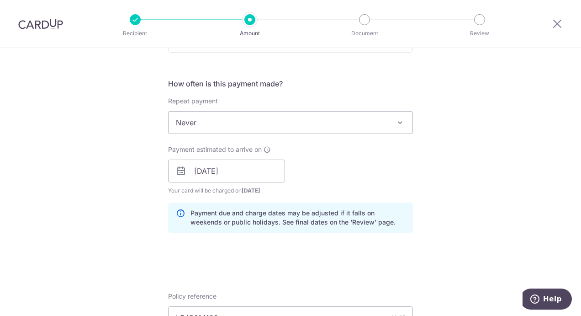
click at [319, 265] on form "Enter payment amount SGD 1,137.00 1137.00 Select Card **** 2718 Add credit card…" at bounding box center [290, 165] width 245 height 761
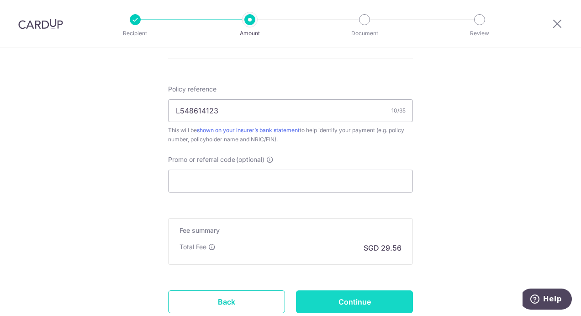
scroll to position [552, 0]
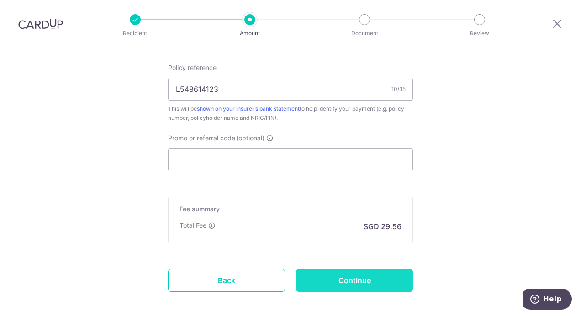
click at [361, 271] on input "Continue" at bounding box center [354, 280] width 117 height 23
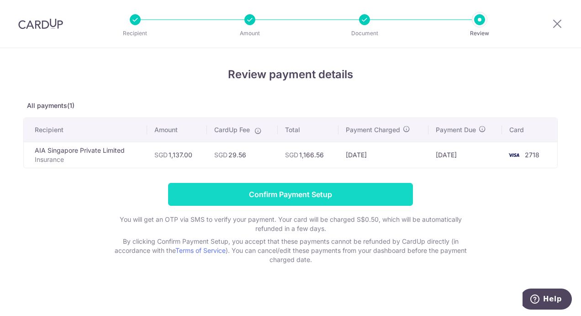
click at [322, 191] on input "Confirm Payment Setup" at bounding box center [290, 194] width 245 height 23
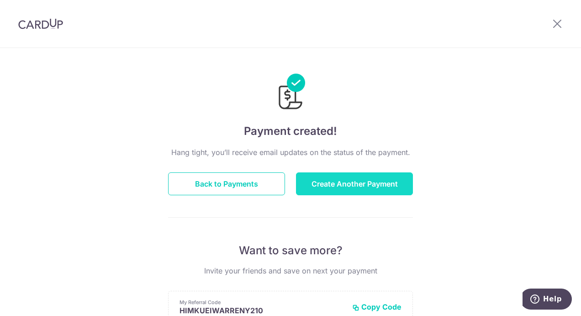
click at [322, 185] on button "Create Another Payment" at bounding box center [354, 183] width 117 height 23
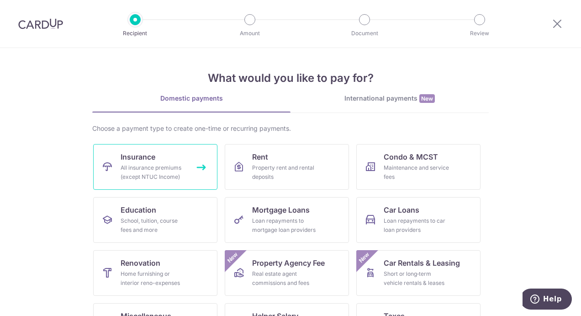
click at [146, 158] on span "Insurance" at bounding box center [138, 156] width 35 height 11
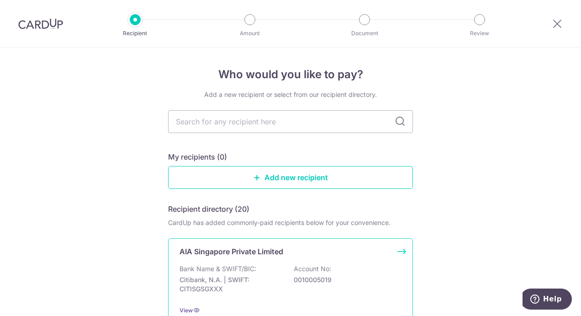
click at [254, 270] on div "Bank Name & SWIFT/BIC: Citibank, N.A. | SWIFT: CITISGSGXXX Account No: 00100050…" at bounding box center [291, 281] width 222 height 34
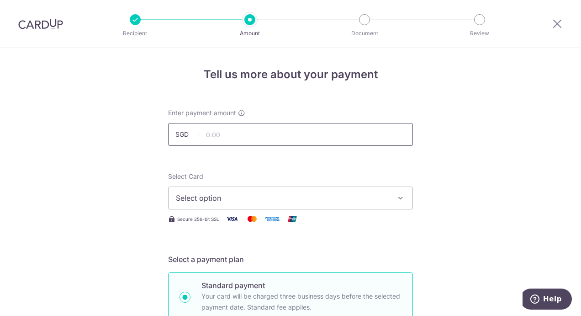
click at [213, 143] on input "text" at bounding box center [290, 134] width 245 height 23
click at [238, 139] on input "140.00" at bounding box center [290, 134] width 245 height 23
type input "140.76"
click at [262, 188] on button "Select option" at bounding box center [290, 197] width 245 height 23
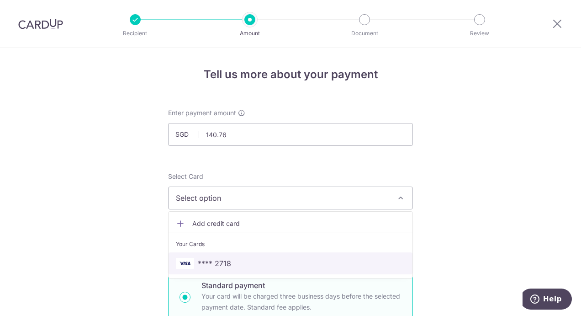
click at [232, 259] on span "**** 2718" at bounding box center [290, 263] width 229 height 11
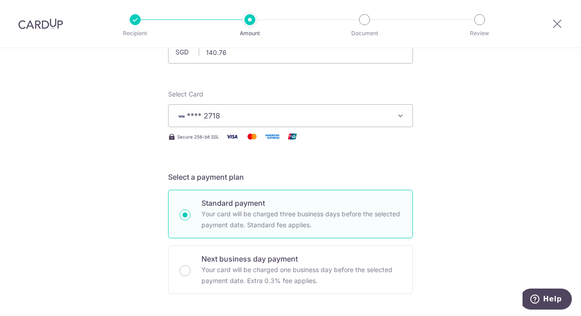
scroll to position [228, 0]
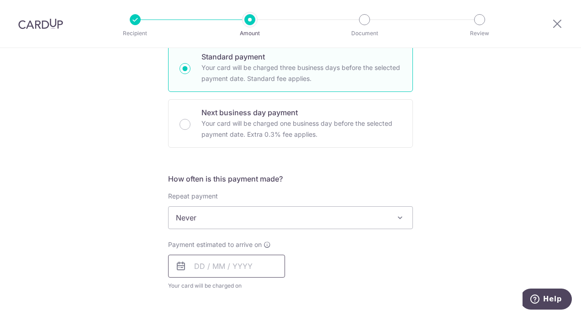
click at [266, 266] on input "text" at bounding box center [226, 265] width 117 height 23
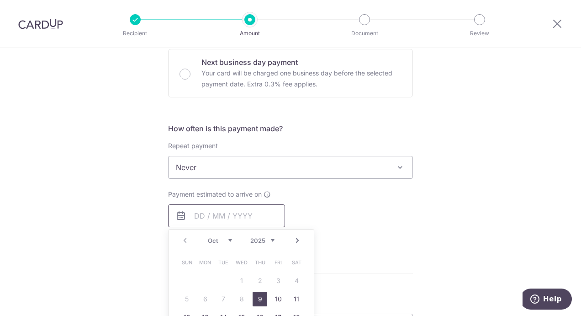
scroll to position [320, 0]
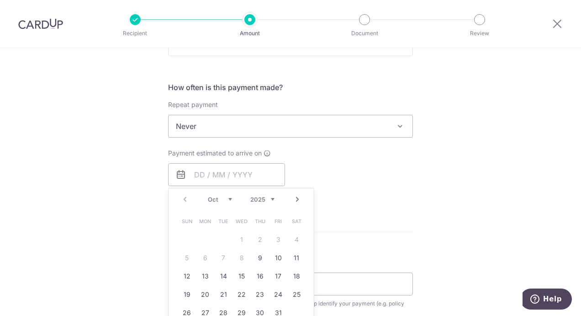
click at [265, 198] on select "2025 2026 2027 2028 2029 2030 2031 2032 2033 2034 2035" at bounding box center [262, 199] width 24 height 7
click at [223, 196] on select "Jan Feb Mar Apr May Jun Jul Aug Sep Oct Nov Dec" at bounding box center [220, 199] width 24 height 7
click at [277, 277] on link "17" at bounding box center [278, 276] width 15 height 15
type input "17/04/2026"
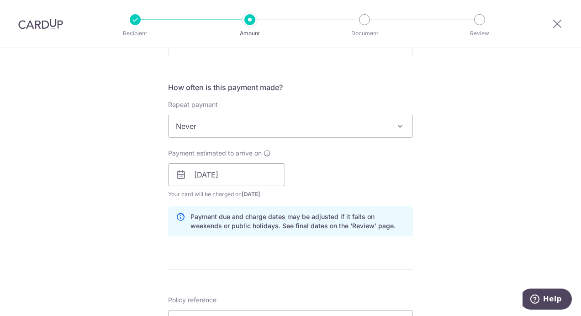
click at [313, 181] on div "Payment estimated to arrive on 17/04/2026 Prev Next Apr May Jun Jul Aug Sep Oct…" at bounding box center [291, 173] width 256 height 50
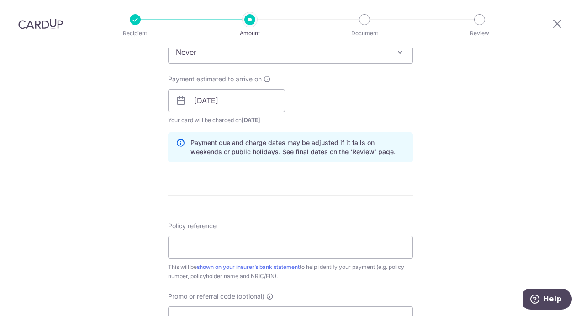
scroll to position [457, 0]
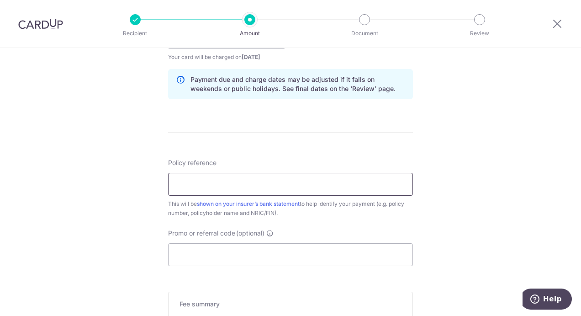
click at [218, 180] on input "Policy reference" at bounding box center [290, 184] width 245 height 23
paste input "P518622585"
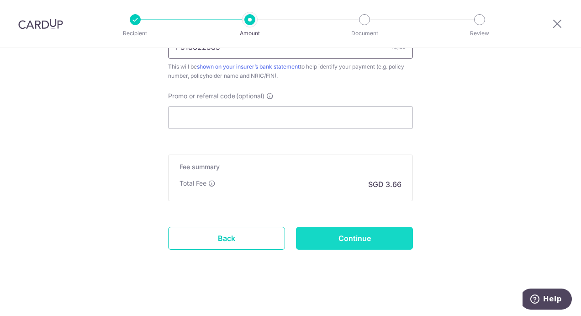
type input "P518622585"
click at [325, 234] on input "Continue" at bounding box center [354, 238] width 117 height 23
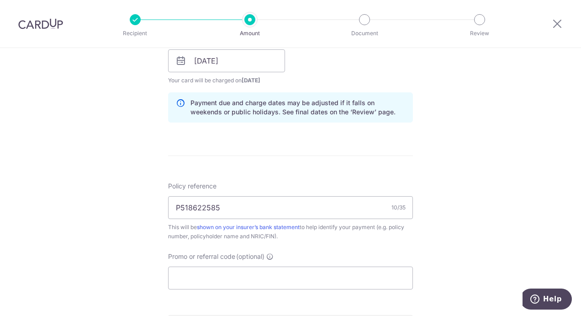
scroll to position [411, 0]
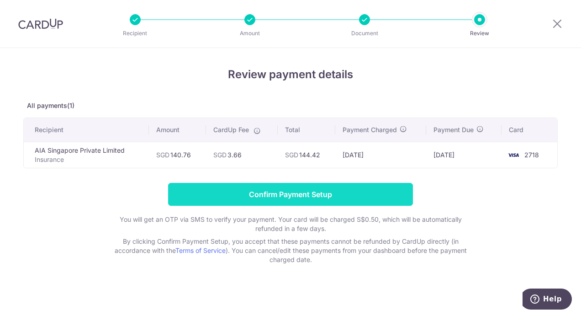
click at [241, 196] on input "Confirm Payment Setup" at bounding box center [290, 194] width 245 height 23
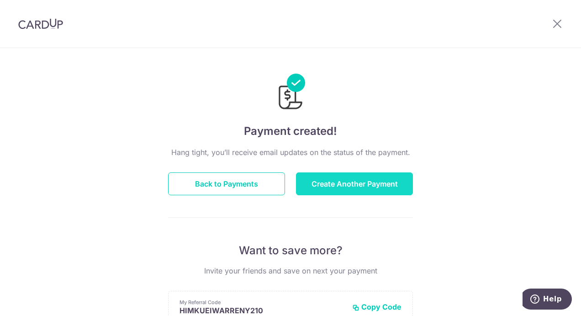
click at [339, 185] on button "Create Another Payment" at bounding box center [354, 183] width 117 height 23
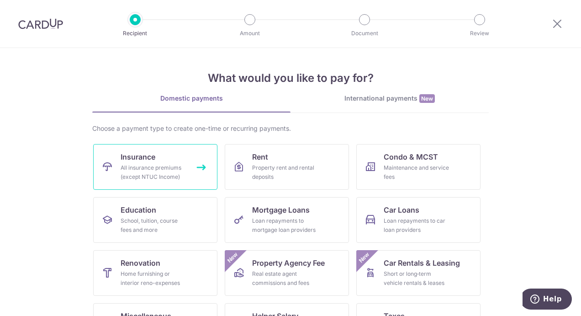
click at [161, 170] on div "All insurance premiums (except NTUC Income)" at bounding box center [154, 172] width 66 height 18
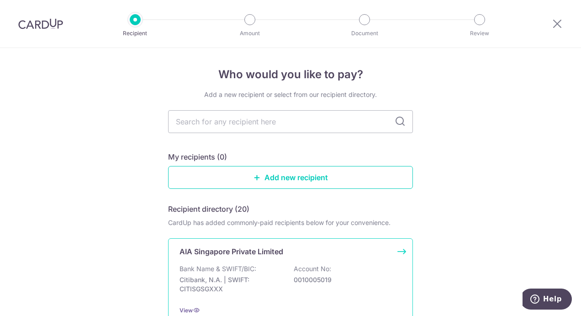
click at [240, 259] on div "AIA Singapore Private Limited Bank Name & SWIFT/BIC: Citibank, N.A. | SWIFT: CI…" at bounding box center [290, 280] width 245 height 85
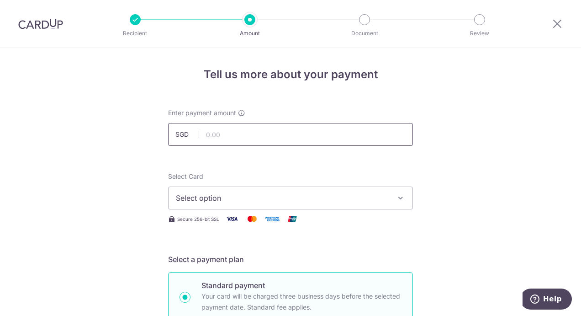
click at [230, 134] on input "text" at bounding box center [290, 134] width 245 height 23
click at [271, 129] on input "1016" at bounding box center [290, 134] width 245 height 23
type input "1,051.50"
click at [217, 197] on span "Select option" at bounding box center [282, 197] width 213 height 11
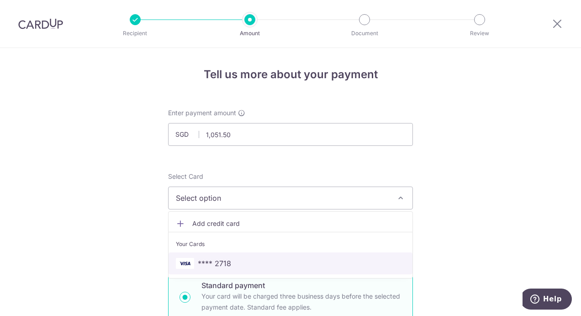
click at [214, 255] on link "**** 2718" at bounding box center [291, 263] width 244 height 22
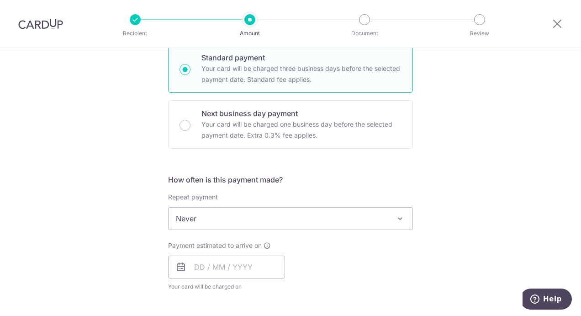
scroll to position [228, 0]
click at [250, 267] on input "text" at bounding box center [226, 265] width 117 height 23
click at [264, 294] on div "Prev Next Oct Nov Dec 2025 2026 2027 2028 2029 2030 2031 2032 2033 2034 2035" at bounding box center [241, 291] width 145 height 22
click at [266, 290] on select "2025 2026 2027 2028 2029 2030 2031 2032 2033 2034 2035" at bounding box center [262, 290] width 24 height 7
click at [222, 289] on select "Jan Feb Mar Apr May Jun Jul Aug Sep Oct Nov Dec" at bounding box center [220, 290] width 24 height 7
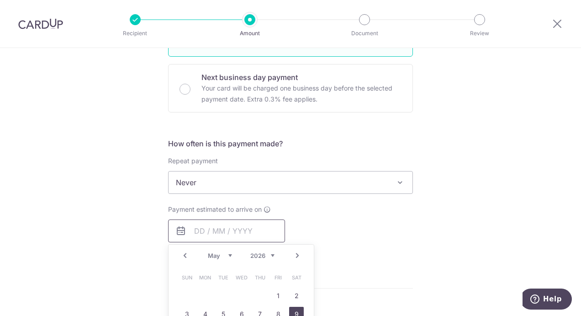
scroll to position [320, 0]
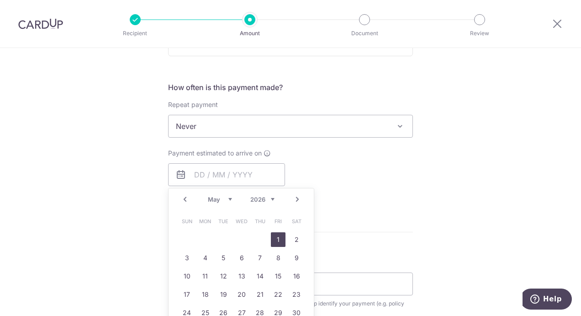
click at [280, 236] on link "1" at bounding box center [278, 239] width 15 height 15
type input "01/05/2026"
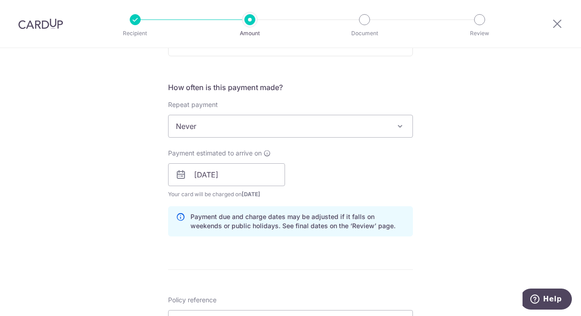
scroll to position [411, 0]
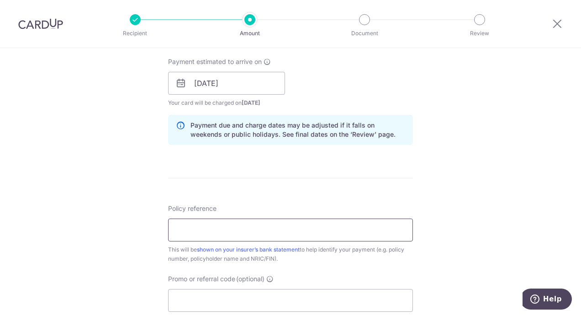
click at [227, 223] on input "Policy reference" at bounding box center [290, 229] width 245 height 23
click at [217, 222] on input "Policy reference" at bounding box center [290, 229] width 245 height 23
paste input "H225023859"
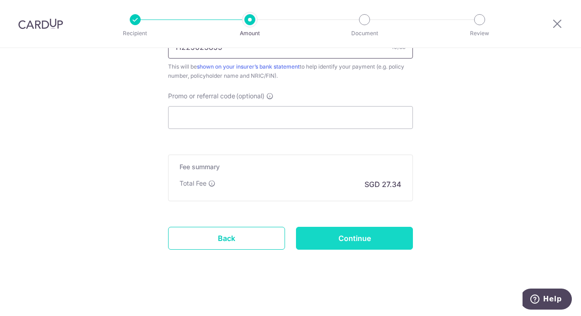
type input "H225023859"
click at [339, 243] on input "Continue" at bounding box center [354, 238] width 117 height 23
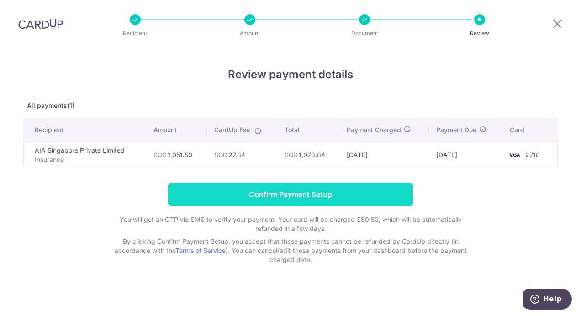
click at [349, 194] on input "Confirm Payment Setup" at bounding box center [290, 194] width 245 height 23
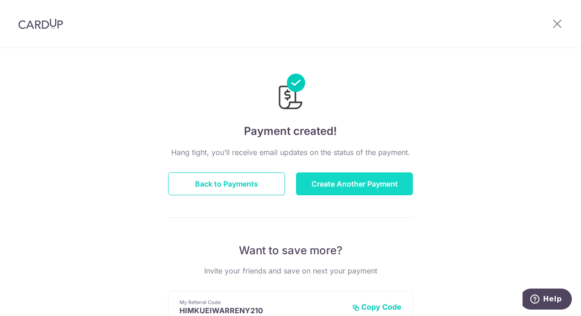
click at [344, 192] on button "Create Another Payment" at bounding box center [354, 183] width 117 height 23
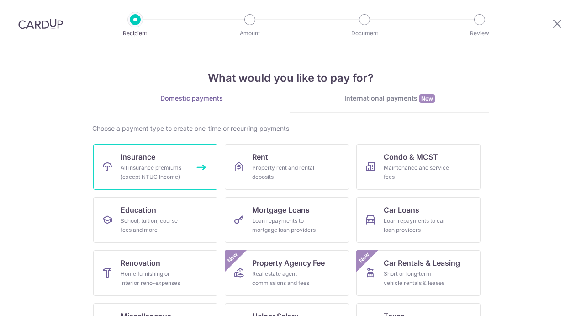
click at [166, 165] on div "All insurance premiums (except NTUC Income)" at bounding box center [154, 172] width 66 height 18
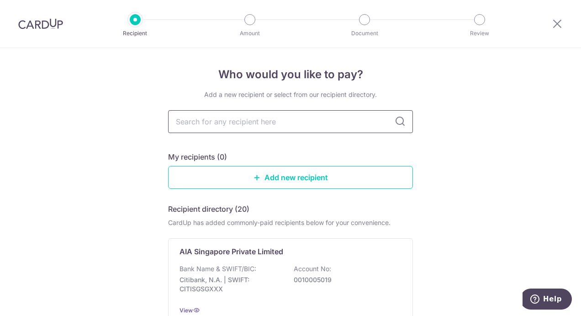
click at [237, 117] on input "text" at bounding box center [290, 121] width 245 height 23
click at [226, 266] on p "Bank Name & SWIFT/BIC:" at bounding box center [218, 268] width 77 height 9
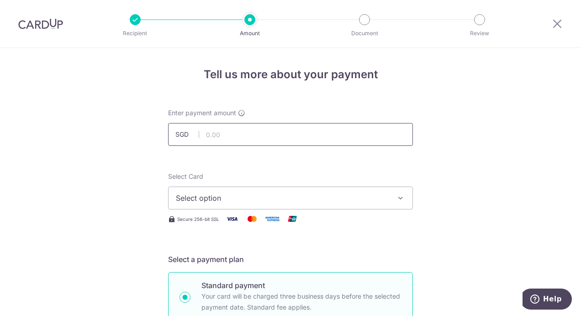
click at [227, 128] on input "text" at bounding box center [290, 134] width 245 height 23
type input "473.00"
click at [191, 192] on span "Select option" at bounding box center [282, 197] width 213 height 11
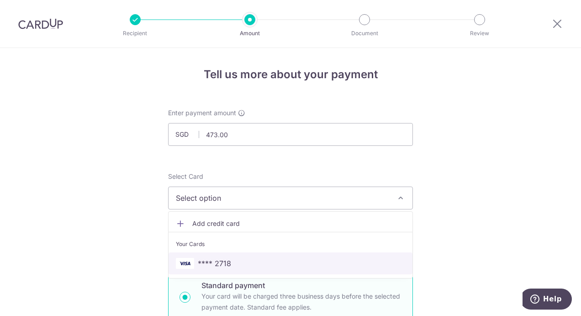
click at [217, 270] on link "**** 2718" at bounding box center [291, 263] width 244 height 22
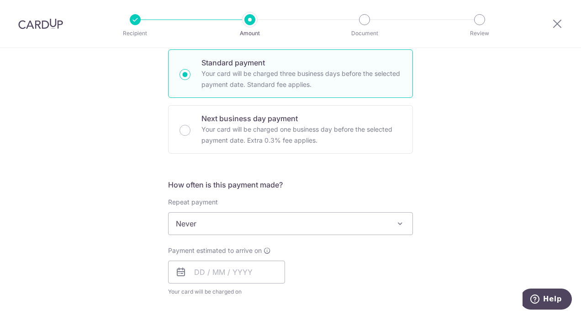
scroll to position [274, 0]
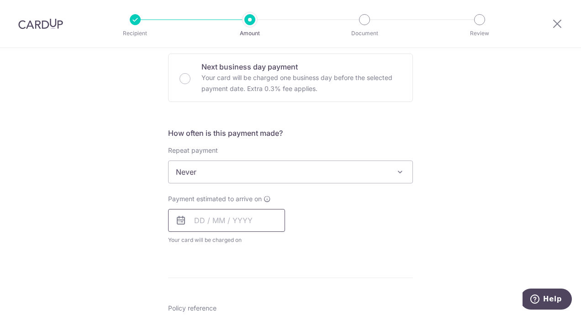
click at [259, 228] on input "text" at bounding box center [226, 220] width 117 height 23
click at [270, 245] on select "2025 2026 2027 2028 2029 2030 2031 2032 2033 2034 2035" at bounding box center [262, 244] width 24 height 7
click at [208, 245] on select "Jan Feb Mar Apr May Jun Jul Aug Sep Oct Nov Dec" at bounding box center [220, 244] width 24 height 7
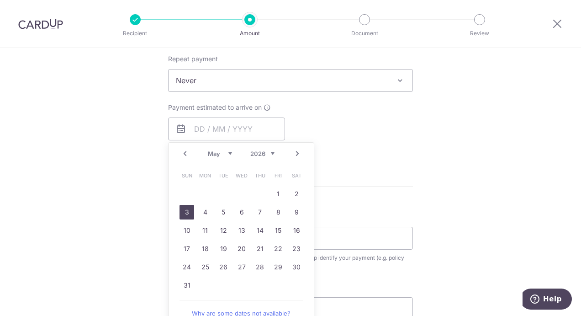
click at [184, 212] on link "3" at bounding box center [187, 212] width 15 height 15
type input "03/05/2026"
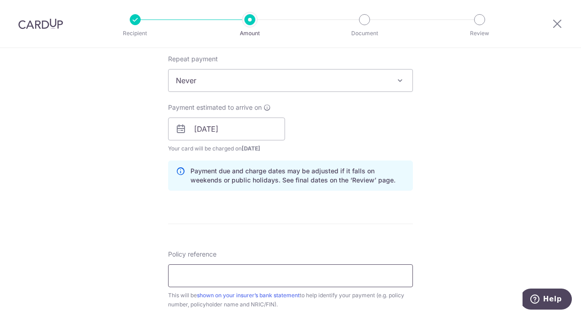
click at [228, 273] on input "Policy reference" at bounding box center [290, 275] width 245 height 23
paste input "L539620281"
type input "L539620281"
click at [265, 233] on form "Enter payment amount SGD 473.00 473.00 Select Card **** 2718 Add credit card Yo…" at bounding box center [290, 123] width 245 height 761
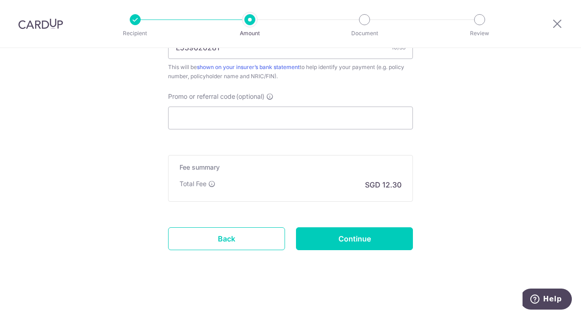
scroll to position [594, 0]
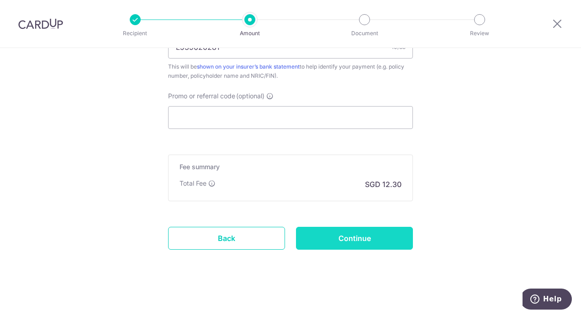
click at [386, 246] on input "Continue" at bounding box center [354, 238] width 117 height 23
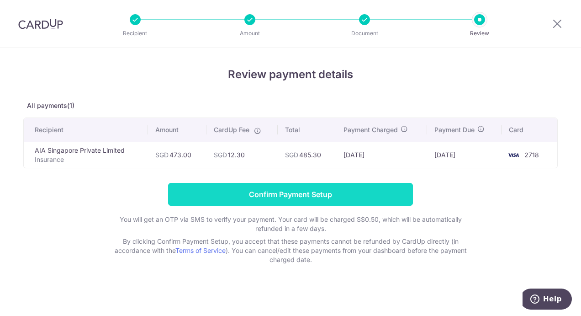
click at [287, 186] on input "Confirm Payment Setup" at bounding box center [290, 194] width 245 height 23
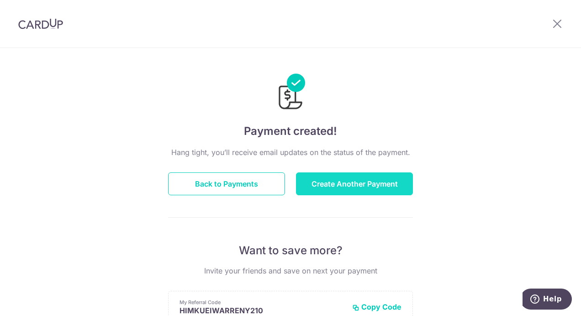
click at [363, 188] on button "Create Another Payment" at bounding box center [354, 183] width 117 height 23
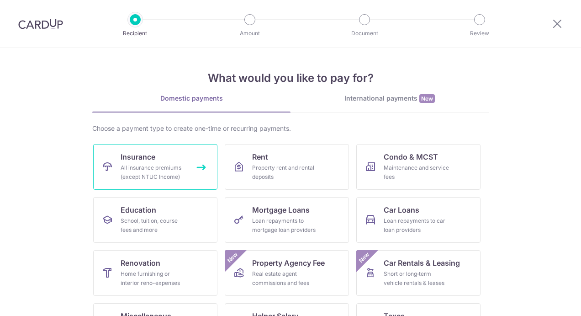
click at [121, 164] on div "All insurance premiums (except NTUC Income)" at bounding box center [154, 172] width 66 height 18
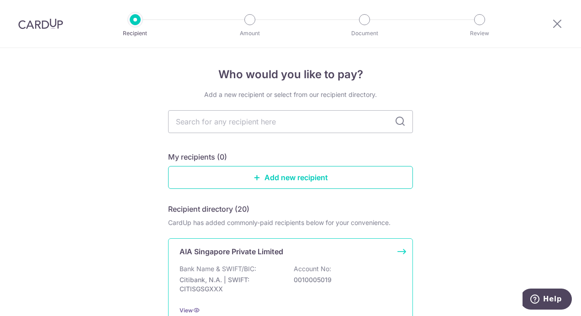
click at [228, 254] on p "AIA Singapore Private Limited" at bounding box center [232, 251] width 104 height 11
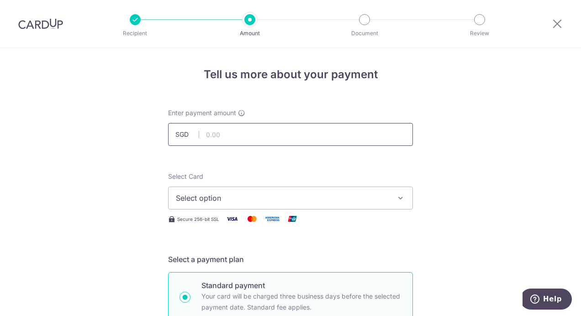
click at [217, 141] on input "text" at bounding box center [290, 134] width 245 height 23
type input "371.78"
click button "Add Card" at bounding box center [0, 0] width 0 height 0
click at [227, 200] on span "Select option" at bounding box center [282, 197] width 213 height 11
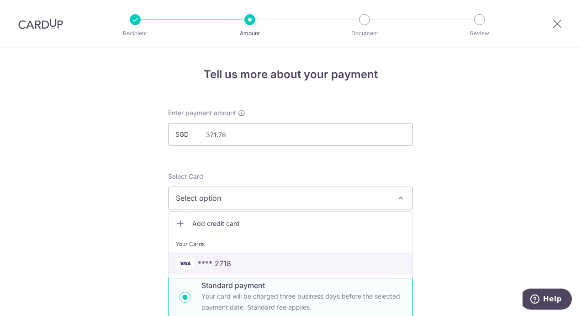
click at [218, 260] on span "**** 2718" at bounding box center [214, 263] width 33 height 11
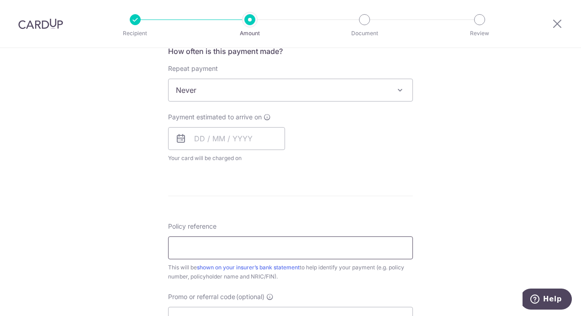
scroll to position [365, 0]
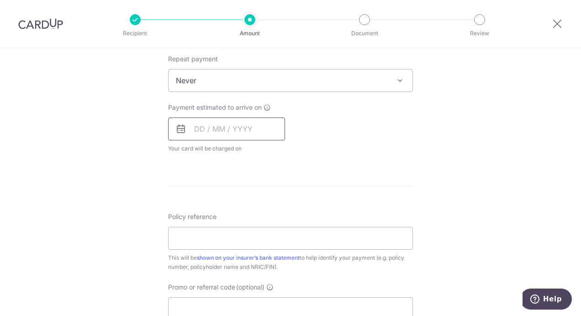
click at [257, 132] on input "text" at bounding box center [226, 128] width 117 height 23
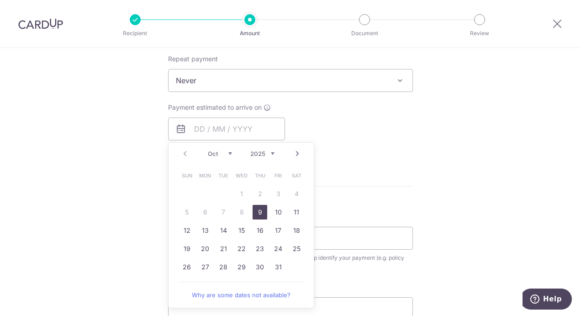
click at [268, 150] on select "2025 2026 2027 2028 2029 2030 2031 2032 2033 2034 2035" at bounding box center [262, 153] width 24 height 7
click at [227, 152] on select "Jan Feb Mar Apr May Jun Jul Aug Sep Oct Nov Dec" at bounding box center [220, 153] width 24 height 7
click at [229, 212] on td "5" at bounding box center [223, 212] width 18 height 18
type input "[DATE]"
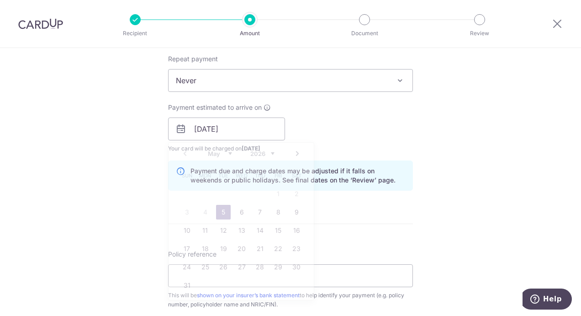
click at [226, 212] on link "5" at bounding box center [223, 212] width 15 height 15
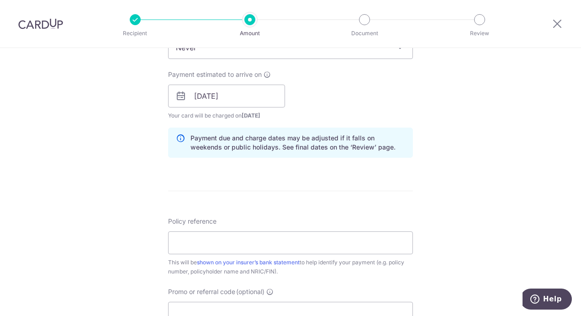
scroll to position [411, 0]
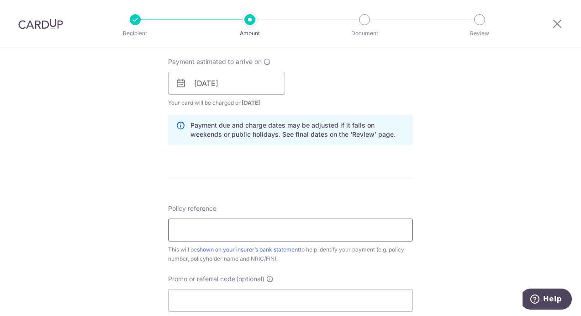
click at [213, 223] on input "Policy reference" at bounding box center [290, 229] width 245 height 23
paste input "P561296670"
type input "P561296670"
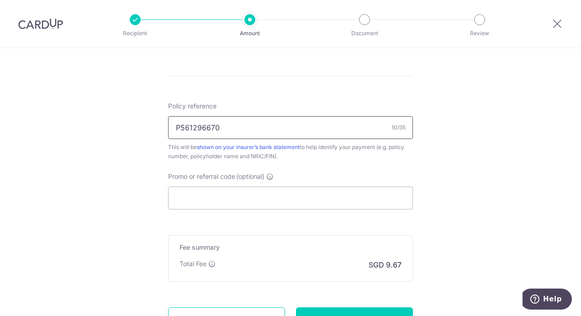
scroll to position [594, 0]
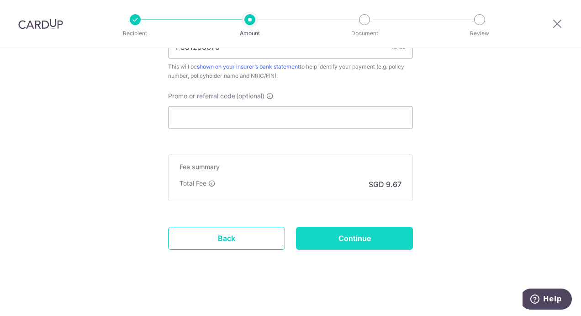
click at [331, 236] on input "Continue" at bounding box center [354, 238] width 117 height 23
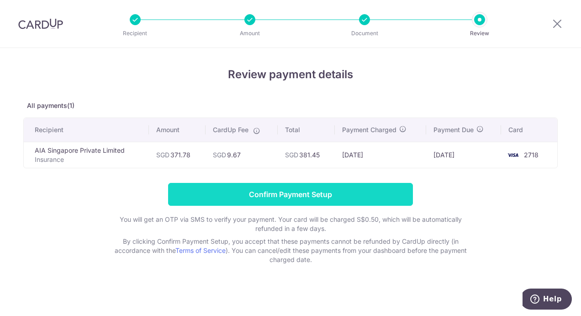
click at [286, 185] on input "Confirm Payment Setup" at bounding box center [290, 194] width 245 height 23
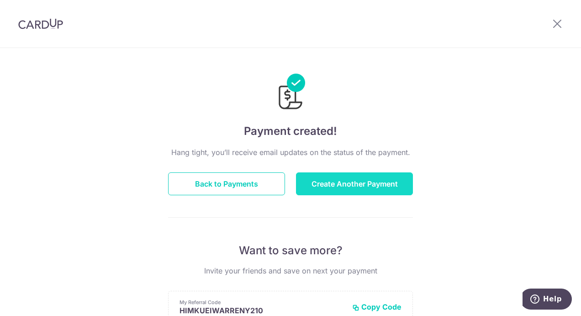
click at [355, 185] on button "Create Another Payment" at bounding box center [354, 183] width 117 height 23
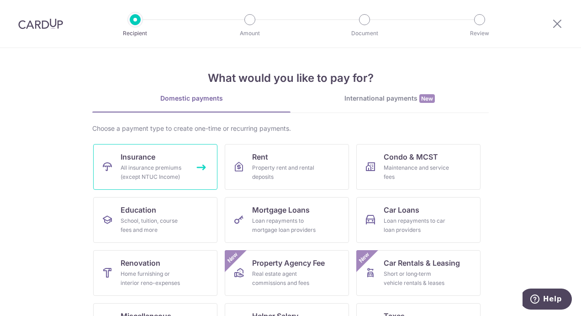
click at [181, 160] on link "Insurance All insurance premiums (except NTUC Income)" at bounding box center [155, 167] width 124 height 46
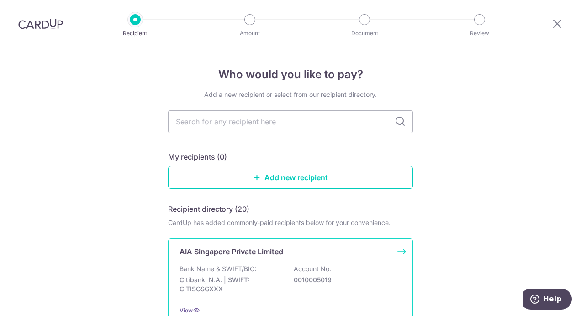
click at [297, 273] on div "Bank Name & SWIFT/BIC: Citibank, N.A. | SWIFT: CITISGSGXXX Account No: 00100050…" at bounding box center [291, 281] width 222 height 34
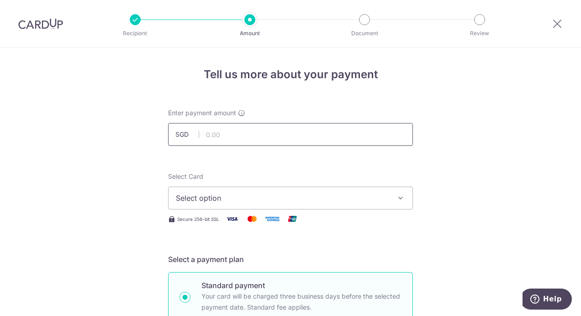
click at [204, 139] on input "text" at bounding box center [290, 134] width 245 height 23
type input "203.74"
click at [203, 201] on span "Select option" at bounding box center [282, 197] width 213 height 11
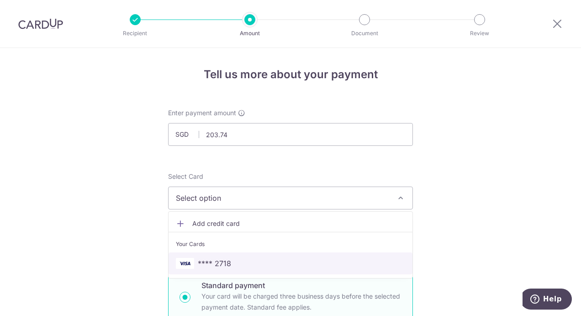
click at [210, 260] on span "**** 2718" at bounding box center [214, 263] width 33 height 11
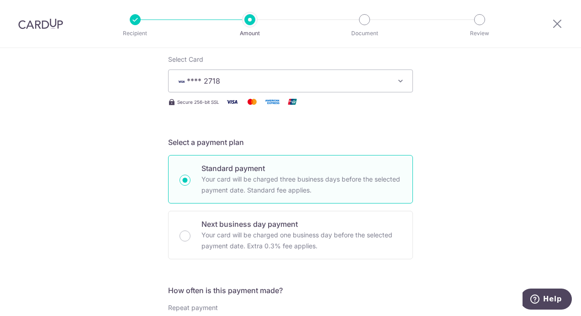
scroll to position [228, 0]
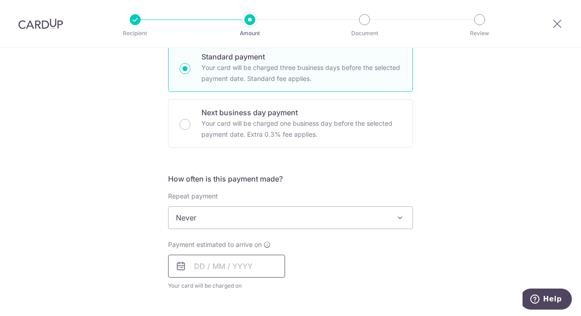
click at [251, 270] on input "text" at bounding box center [226, 265] width 117 height 23
click at [267, 287] on select "2025 2026 2027 2028 2029 2030 2031 2032 2033 2034 2035" at bounding box center [262, 290] width 24 height 7
click at [309, 271] on div "Payment estimated to arrive on Prev Next Oct Nov Dec 2025 2026 2027 2028 2029 2…" at bounding box center [291, 265] width 256 height 50
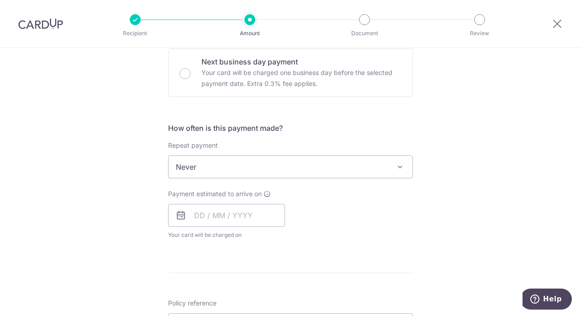
scroll to position [320, 0]
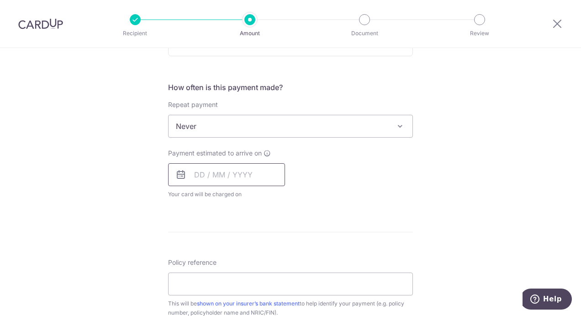
drag, startPoint x: 260, startPoint y: 177, endPoint x: 274, endPoint y: 182, distance: 14.9
click at [260, 177] on input "text" at bounding box center [226, 174] width 117 height 23
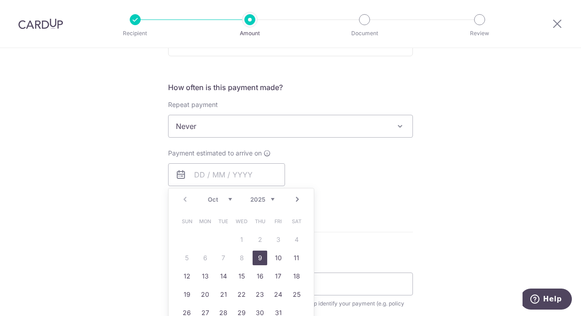
click at [225, 201] on select "Oct Nov Dec" at bounding box center [220, 199] width 24 height 7
click at [236, 297] on link "24" at bounding box center [241, 294] width 15 height 15
type input "24/12/2025"
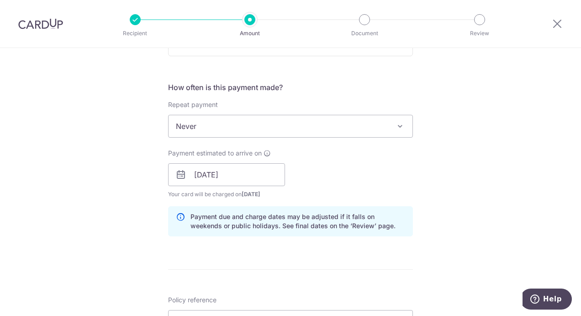
click at [310, 168] on div "Payment estimated to arrive on 24/12/2025 Prev Next Dec 2025 2026 2027 2028 202…" at bounding box center [291, 173] width 256 height 50
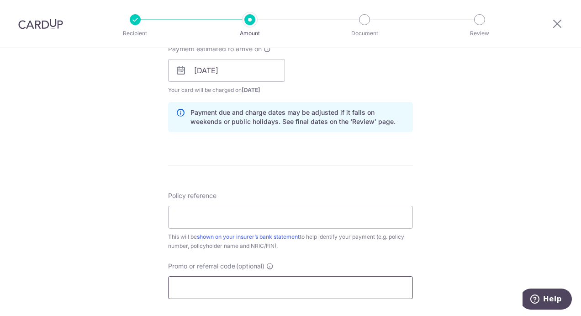
scroll to position [502, 0]
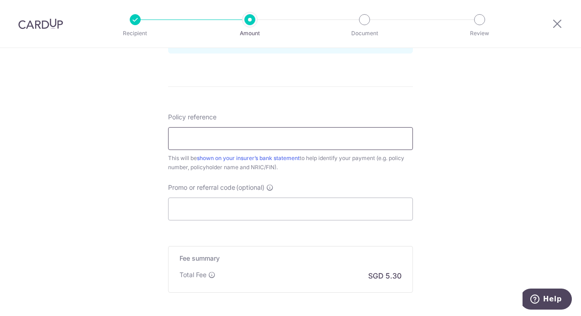
drag, startPoint x: 236, startPoint y: 141, endPoint x: 240, endPoint y: 140, distance: 4.7
click at [236, 140] on input "Policy reference" at bounding box center [290, 138] width 245 height 23
paste input "P562330454"
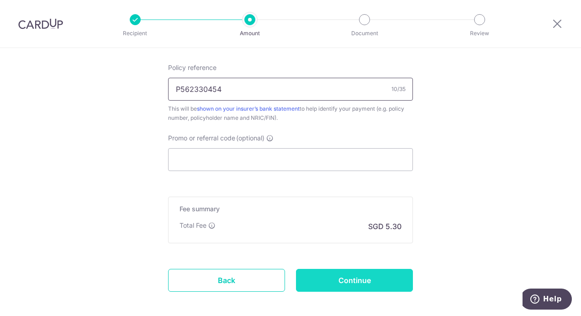
scroll to position [594, 0]
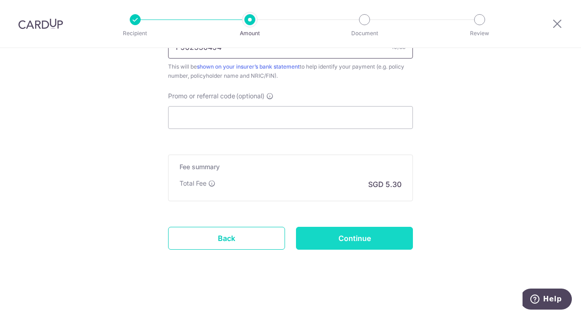
type input "P562330454"
click at [362, 240] on input "Continue" at bounding box center [354, 238] width 117 height 23
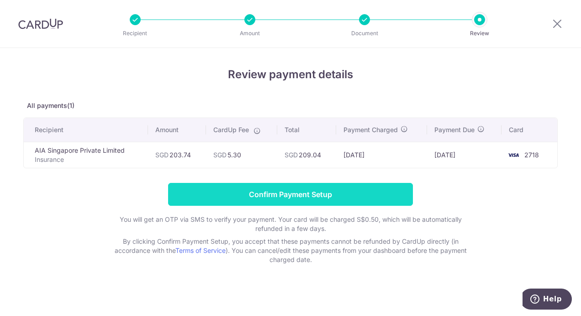
click at [368, 195] on input "Confirm Payment Setup" at bounding box center [290, 194] width 245 height 23
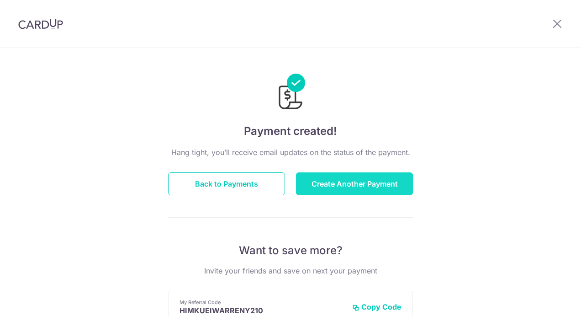
click at [349, 189] on button "Create Another Payment" at bounding box center [354, 183] width 117 height 23
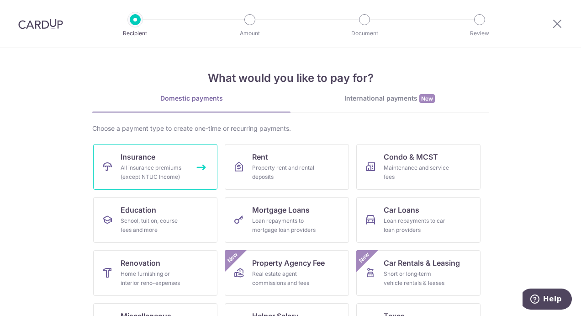
click at [123, 163] on div "All insurance premiums (except NTUC Income)" at bounding box center [154, 172] width 66 height 18
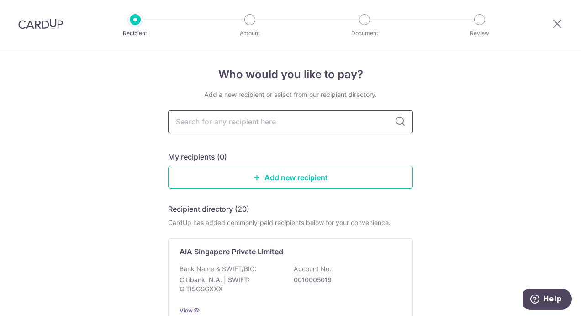
click at [222, 125] on input "text" at bounding box center [290, 121] width 245 height 23
click at [213, 267] on p "Bank Name & SWIFT/BIC:" at bounding box center [218, 268] width 77 height 9
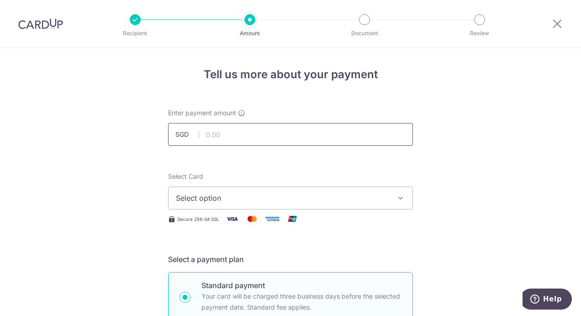
click at [217, 137] on input "text" at bounding box center [290, 134] width 245 height 23
type input "680.00"
click at [244, 200] on span "Select option" at bounding box center [282, 197] width 213 height 11
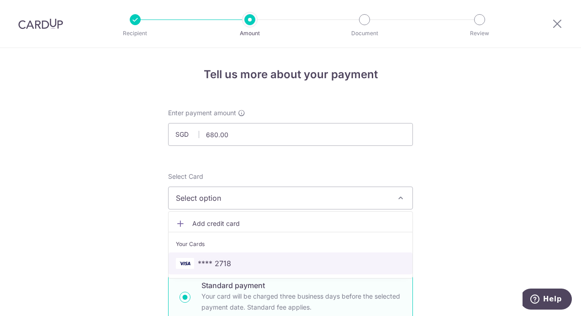
click at [241, 260] on span "**** 2718" at bounding box center [290, 263] width 229 height 11
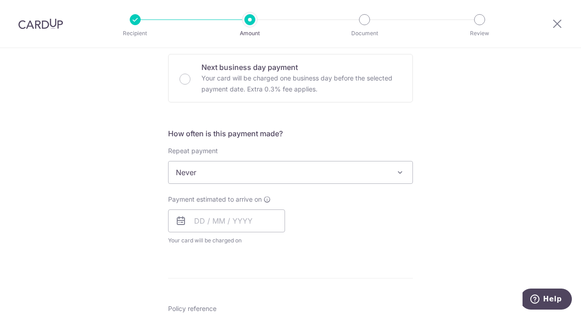
scroll to position [274, 0]
click at [261, 220] on input "text" at bounding box center [226, 220] width 117 height 23
click at [266, 244] on select "2025 2026 2027 2028 2029 2030 2031 2032 2033 2034 2035" at bounding box center [262, 244] width 24 height 7
click at [219, 243] on select "Jan Feb Mar Apr May Jun Jul Aug Sep Oct Nov Dec" at bounding box center [220, 244] width 24 height 7
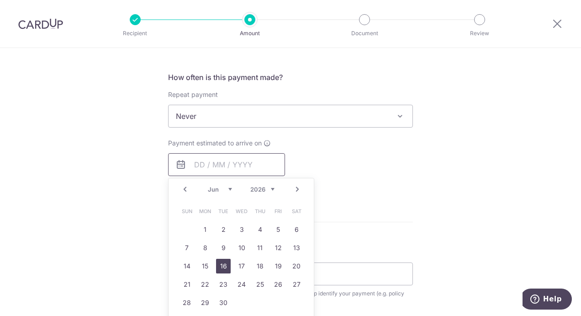
scroll to position [411, 0]
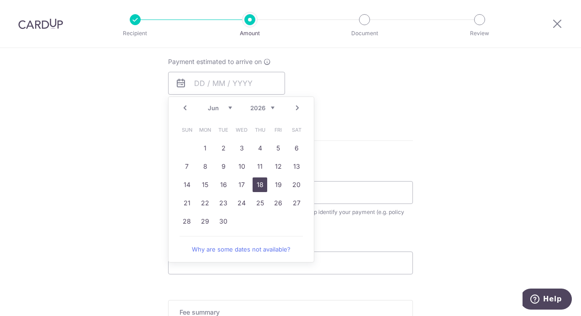
click at [260, 185] on link "18" at bounding box center [260, 184] width 15 height 15
type input "18/06/2026"
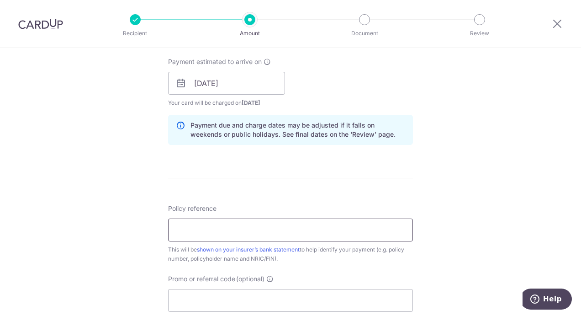
click at [238, 224] on input "Policy reference" at bounding box center [290, 229] width 245 height 23
paste input "L546436345"
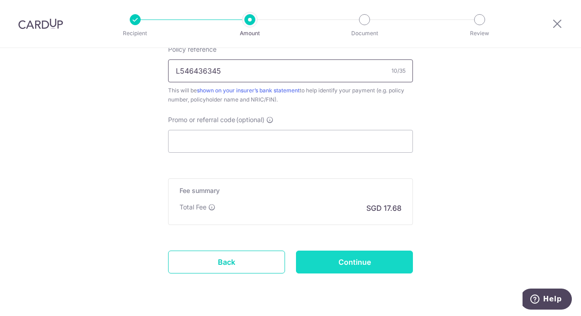
scroll to position [594, 0]
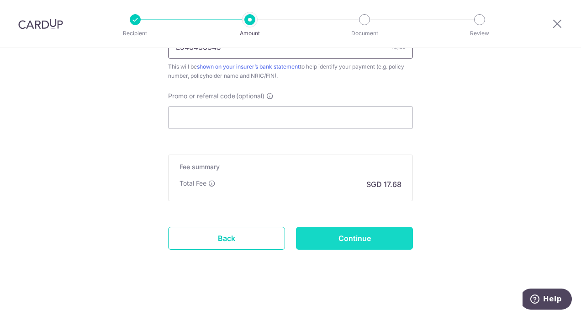
type input "L546436345"
click at [338, 239] on input "Continue" at bounding box center [354, 238] width 117 height 23
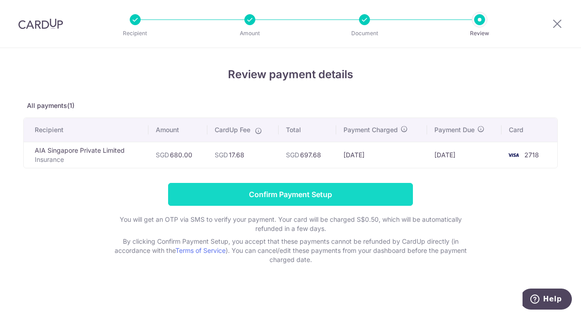
click at [375, 194] on input "Confirm Payment Setup" at bounding box center [290, 194] width 245 height 23
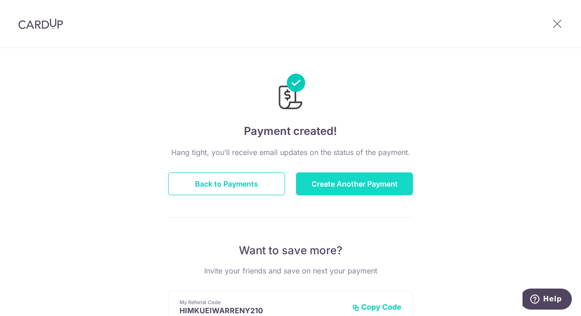
click at [323, 191] on button "Create Another Payment" at bounding box center [354, 183] width 117 height 23
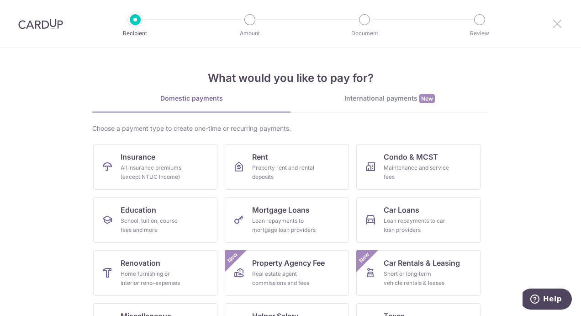
click at [554, 25] on icon at bounding box center [557, 23] width 11 height 11
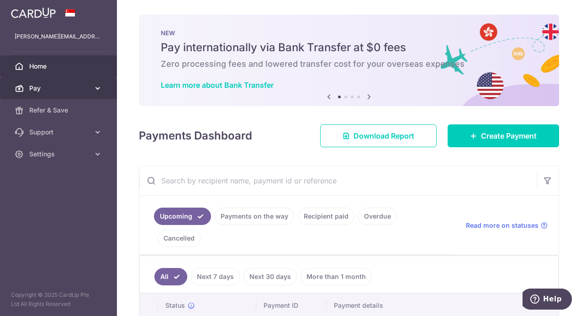
click at [66, 91] on span "Pay" at bounding box center [59, 88] width 60 height 9
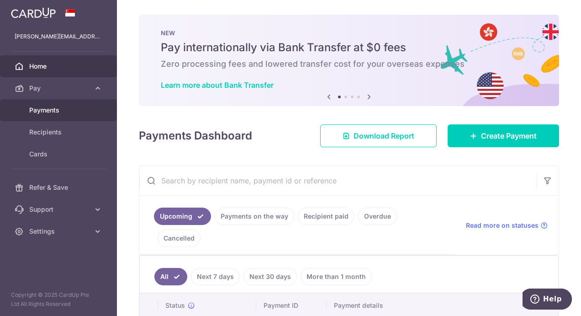
click at [66, 106] on span "Payments" at bounding box center [59, 110] width 60 height 9
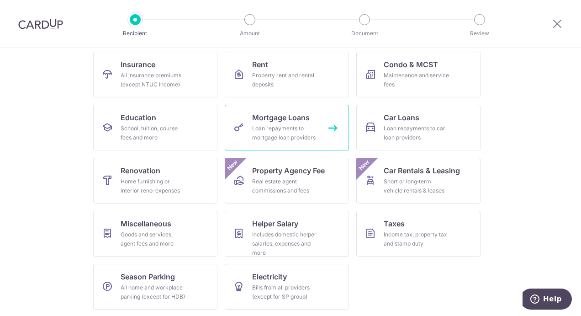
scroll to position [92, 0]
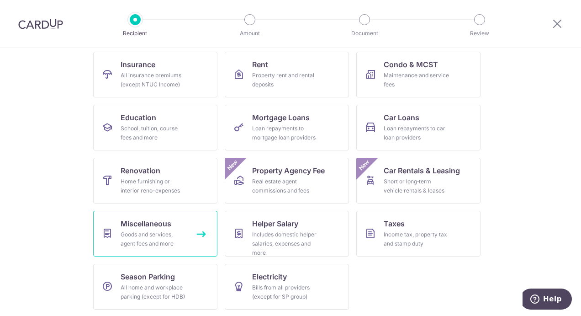
click at [146, 236] on div "Goods and services, agent fees and more" at bounding box center [154, 239] width 66 height 18
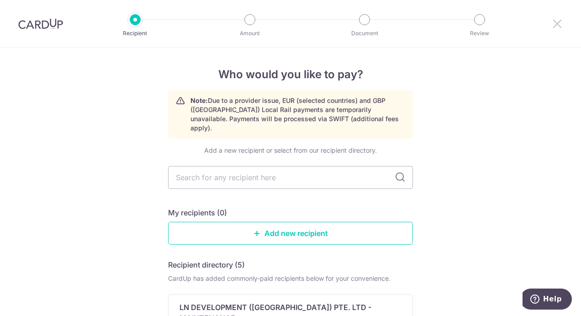
click at [555, 23] on icon at bounding box center [557, 23] width 11 height 11
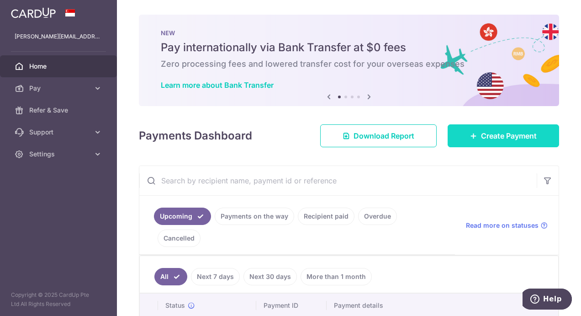
click at [487, 137] on span "Create Payment" at bounding box center [509, 135] width 56 height 11
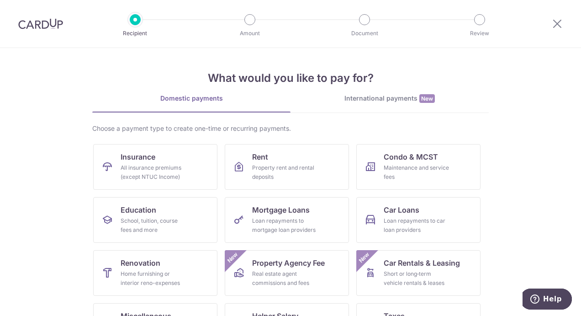
click at [379, 93] on div "What would you like to pay for? Domestic payments International payments New Ch…" at bounding box center [290, 228] width 396 height 361
click at [380, 98] on div "International payments New" at bounding box center [390, 99] width 198 height 10
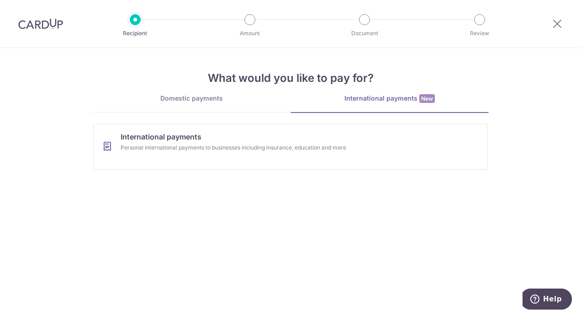
click at [213, 100] on div "Domestic payments" at bounding box center [191, 98] width 198 height 9
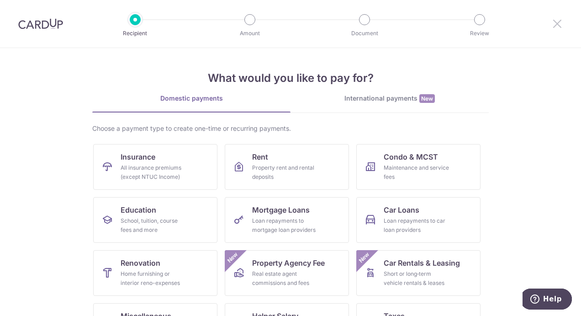
click at [560, 18] on icon at bounding box center [557, 23] width 11 height 11
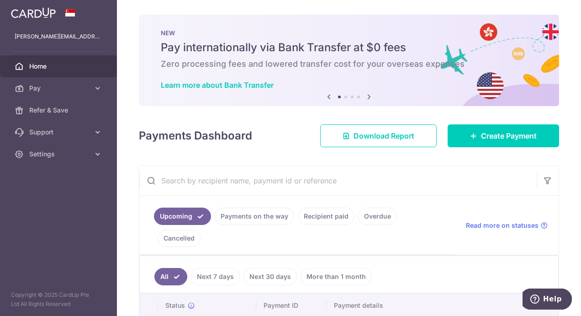
click at [326, 95] on icon at bounding box center [328, 96] width 11 height 11
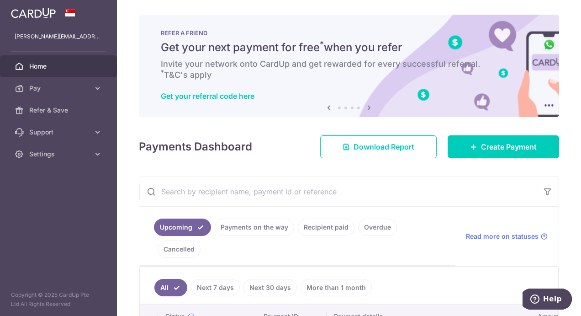
click at [325, 106] on icon at bounding box center [328, 107] width 11 height 11
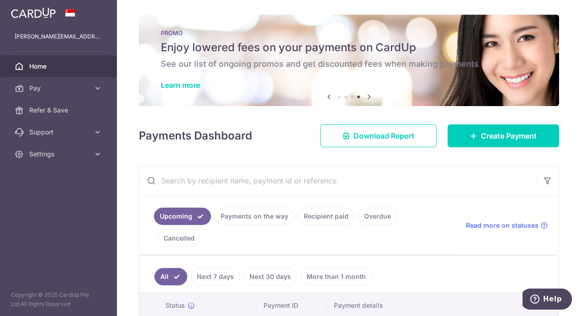
click at [325, 106] on div "× Pause Schedule Pause all future payments in this series Pause just this one p…" at bounding box center [349, 158] width 464 height 316
click at [188, 85] on link "Learn more" at bounding box center [180, 84] width 39 height 9
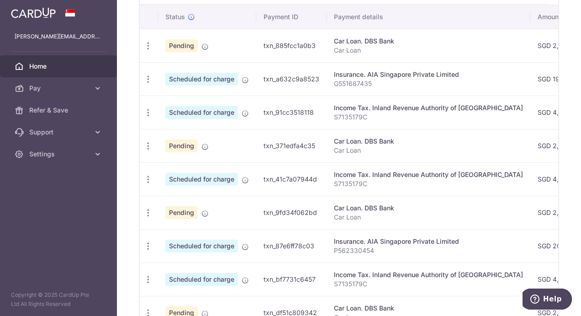
scroll to position [151, 0]
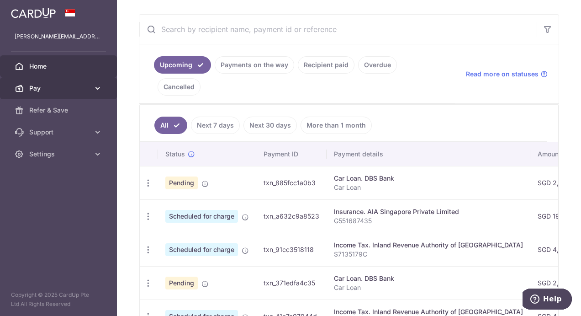
click at [93, 86] on icon at bounding box center [97, 88] width 9 height 9
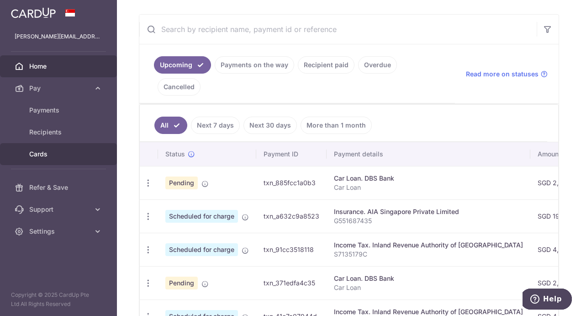
click at [55, 154] on span "Cards" at bounding box center [59, 153] width 60 height 9
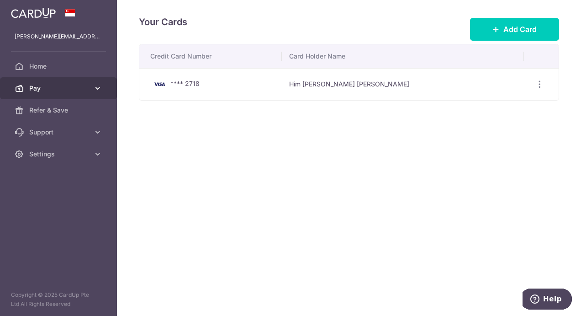
click at [62, 95] on link "Pay" at bounding box center [58, 88] width 117 height 22
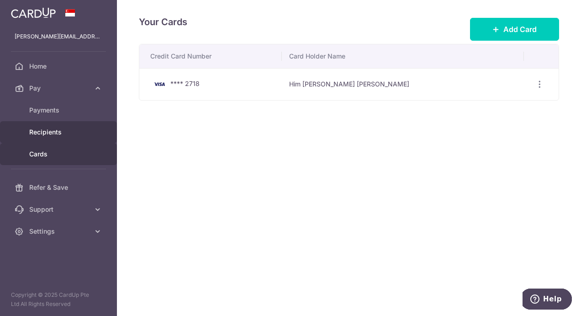
click at [59, 126] on link "Recipients" at bounding box center [58, 132] width 117 height 22
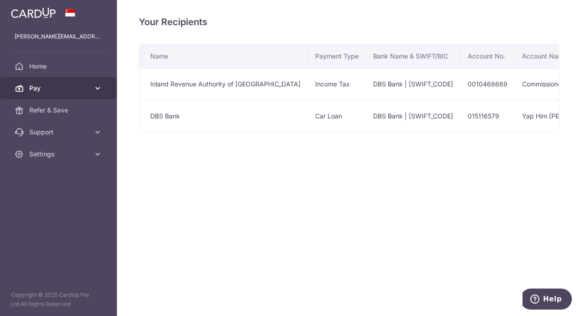
click at [69, 86] on span "Pay" at bounding box center [59, 88] width 60 height 9
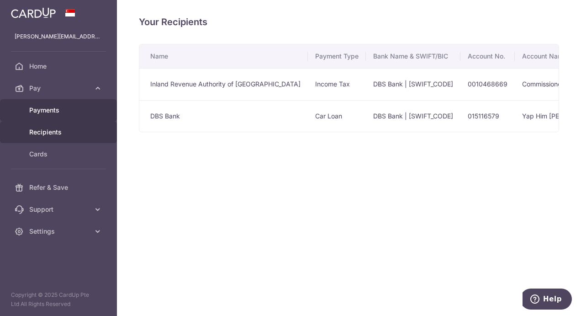
click at [78, 110] on span "Payments" at bounding box center [59, 110] width 60 height 9
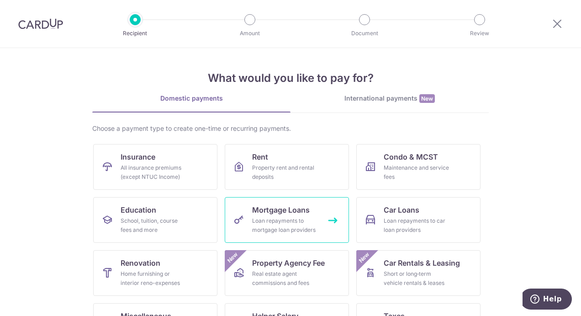
scroll to position [91, 0]
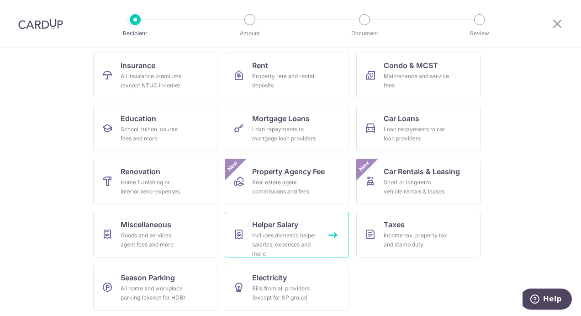
click at [284, 237] on div "Includes domestic helper salaries, expenses and more" at bounding box center [285, 244] width 66 height 27
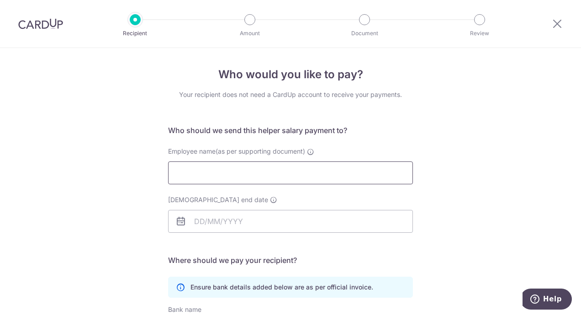
click at [235, 176] on input "Employee name(as per supporting document)" at bounding box center [290, 172] width 245 height 23
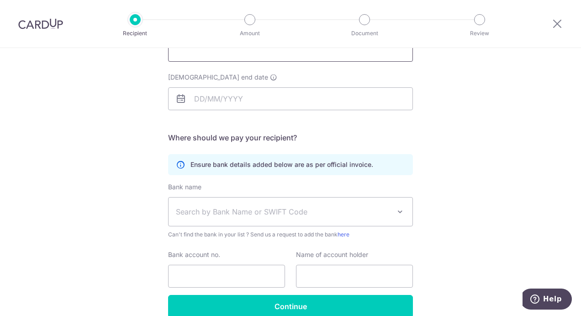
scroll to position [137, 0]
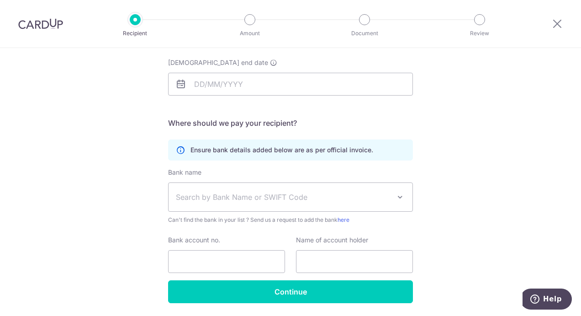
click at [178, 150] on icon at bounding box center [180, 149] width 9 height 9
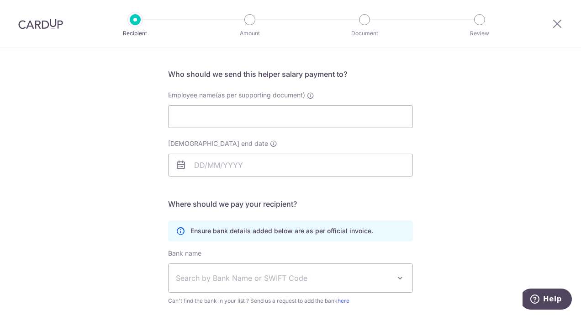
scroll to position [0, 0]
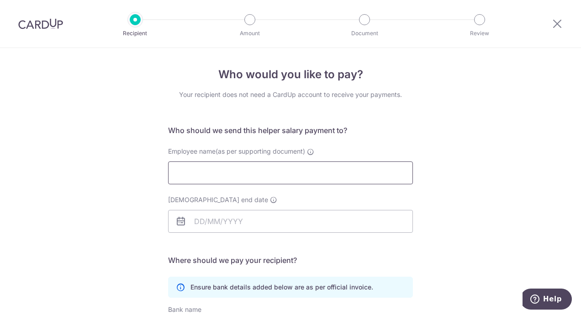
click at [207, 175] on input "Employee name(as per supporting document)" at bounding box center [290, 172] width 245 height 23
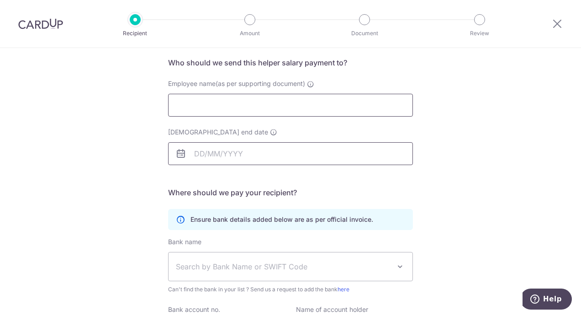
scroll to position [29, 0]
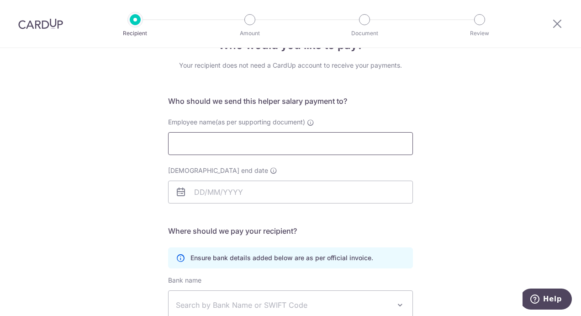
click at [211, 144] on input "Employee name(as per supporting document)" at bounding box center [290, 143] width 245 height 23
type input "Rohimah"
click at [196, 194] on input "[DEMOGRAPHIC_DATA] end date" at bounding box center [290, 191] width 245 height 23
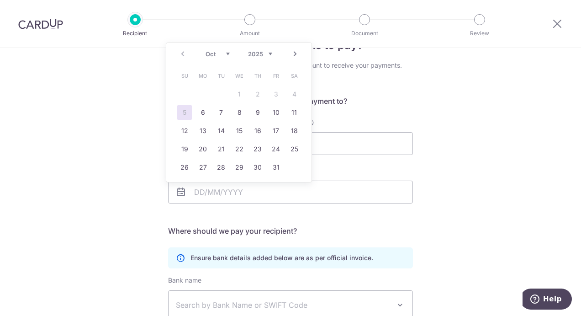
click at [269, 53] on select "2025 2026 2027 2028 2029 2030 2031 2032 2033 2034 2035" at bounding box center [260, 53] width 24 height 7
click at [275, 91] on link "1" at bounding box center [276, 94] width 15 height 15
type input "01/10/2027"
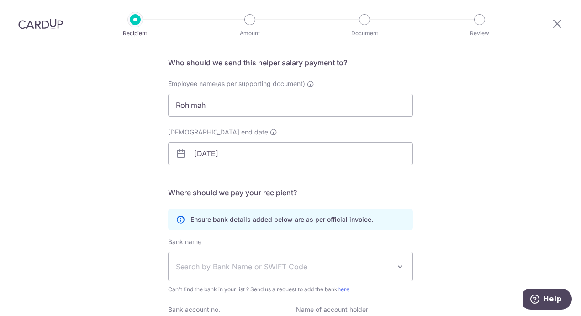
scroll to position [121, 0]
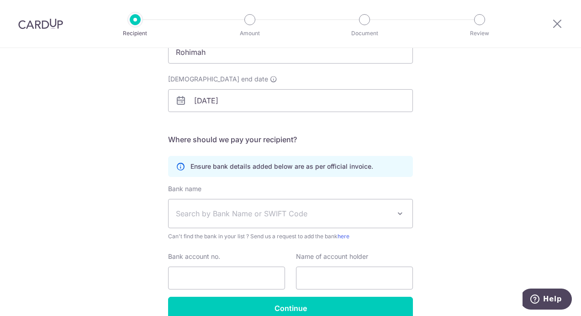
click at [176, 165] on icon at bounding box center [180, 166] width 9 height 9
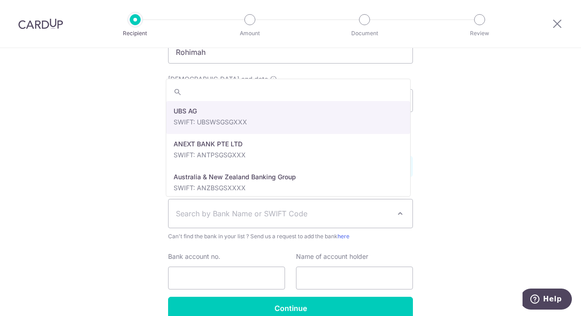
click at [365, 215] on span "Search by Bank Name or SWIFT Code" at bounding box center [283, 213] width 215 height 11
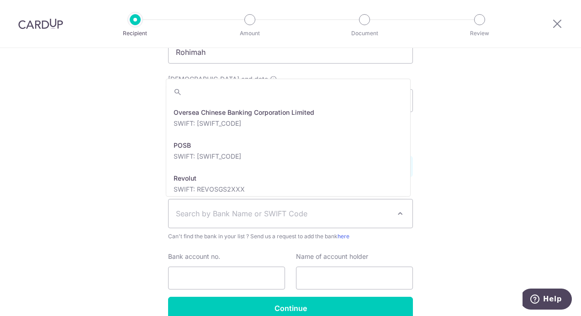
scroll to position [1597, 0]
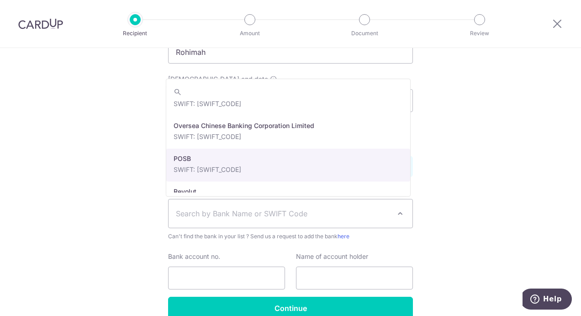
select select "19"
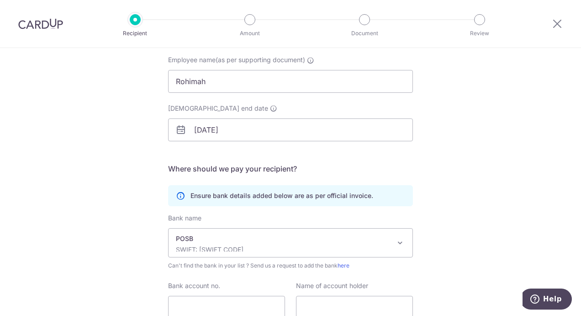
scroll to position [166, 0]
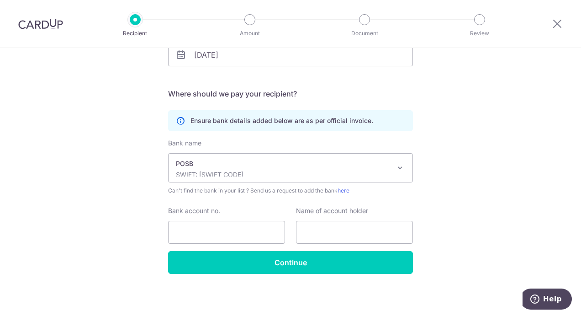
click at [208, 175] on p "SWIFT: DBSSSGSGXXX" at bounding box center [283, 174] width 215 height 9
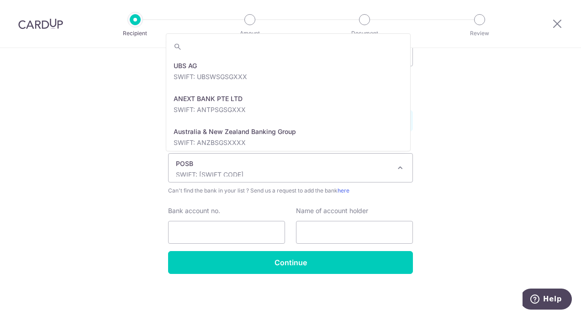
scroll to position [1601, 0]
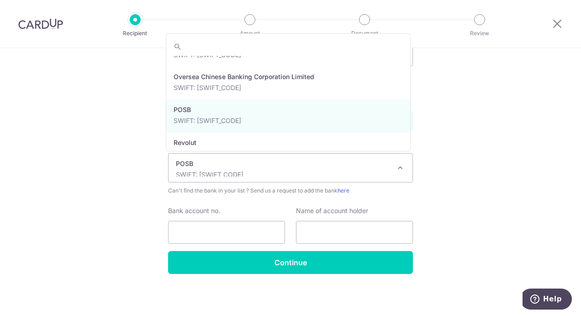
click at [136, 197] on div "Who would you like to pay? Your recipient does not need a CardUp account to rec…" at bounding box center [290, 99] width 581 height 435
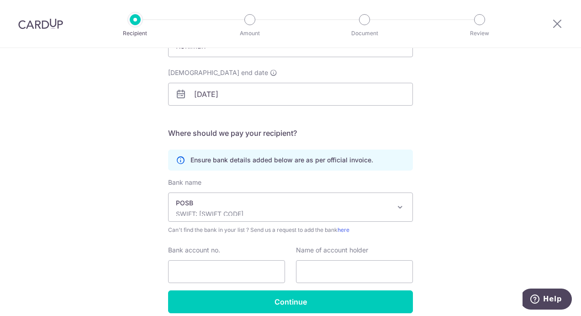
scroll to position [166, 0]
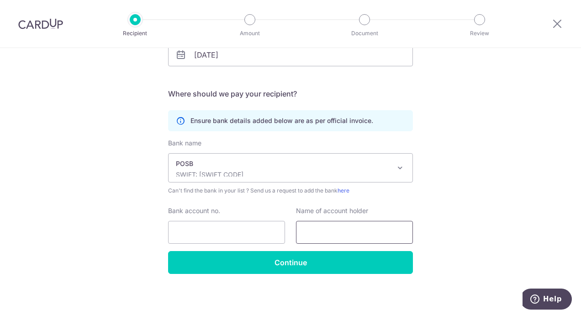
click at [322, 227] on input "text" at bounding box center [354, 232] width 117 height 23
type input "Rohimah"
click at [250, 237] on input "Bank account no." at bounding box center [226, 232] width 117 height 23
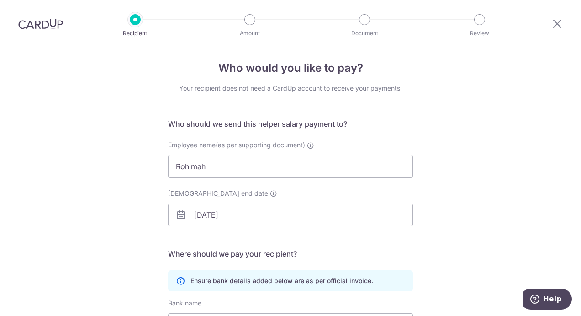
scroll to position [0, 0]
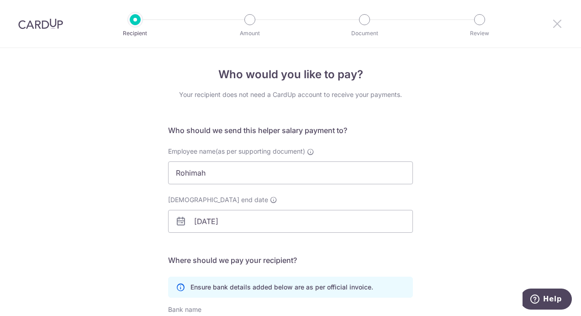
click at [557, 23] on icon at bounding box center [557, 23] width 11 height 11
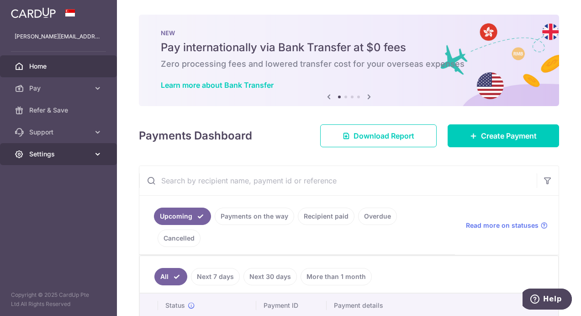
click at [74, 153] on span "Settings" at bounding box center [59, 153] width 60 height 9
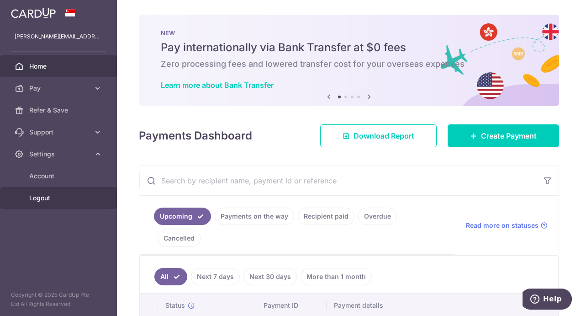
click at [69, 201] on span "Logout" at bounding box center [59, 197] width 60 height 9
